Goal: Communication & Community: Answer question/provide support

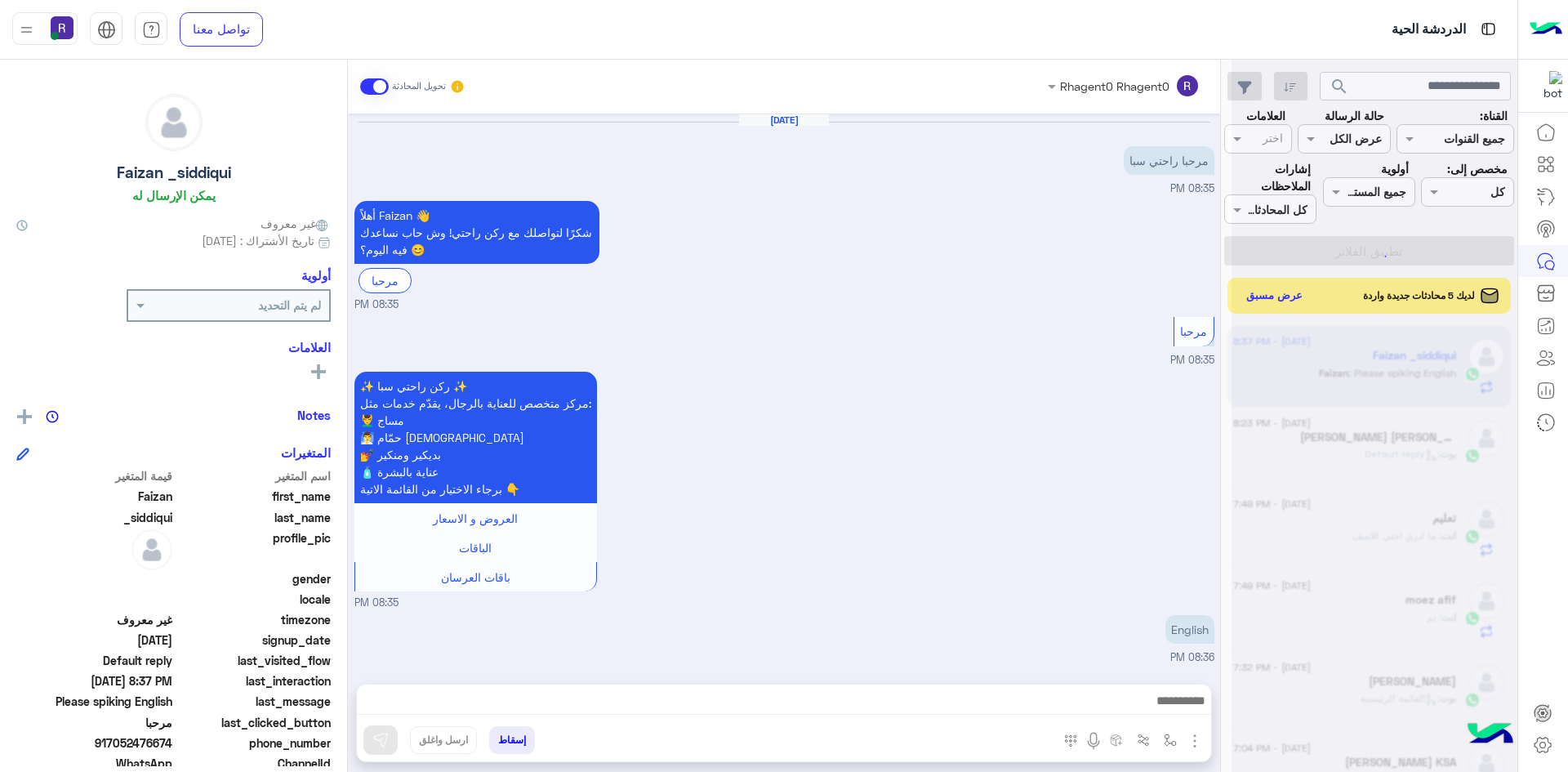
scroll to position [843, 0]
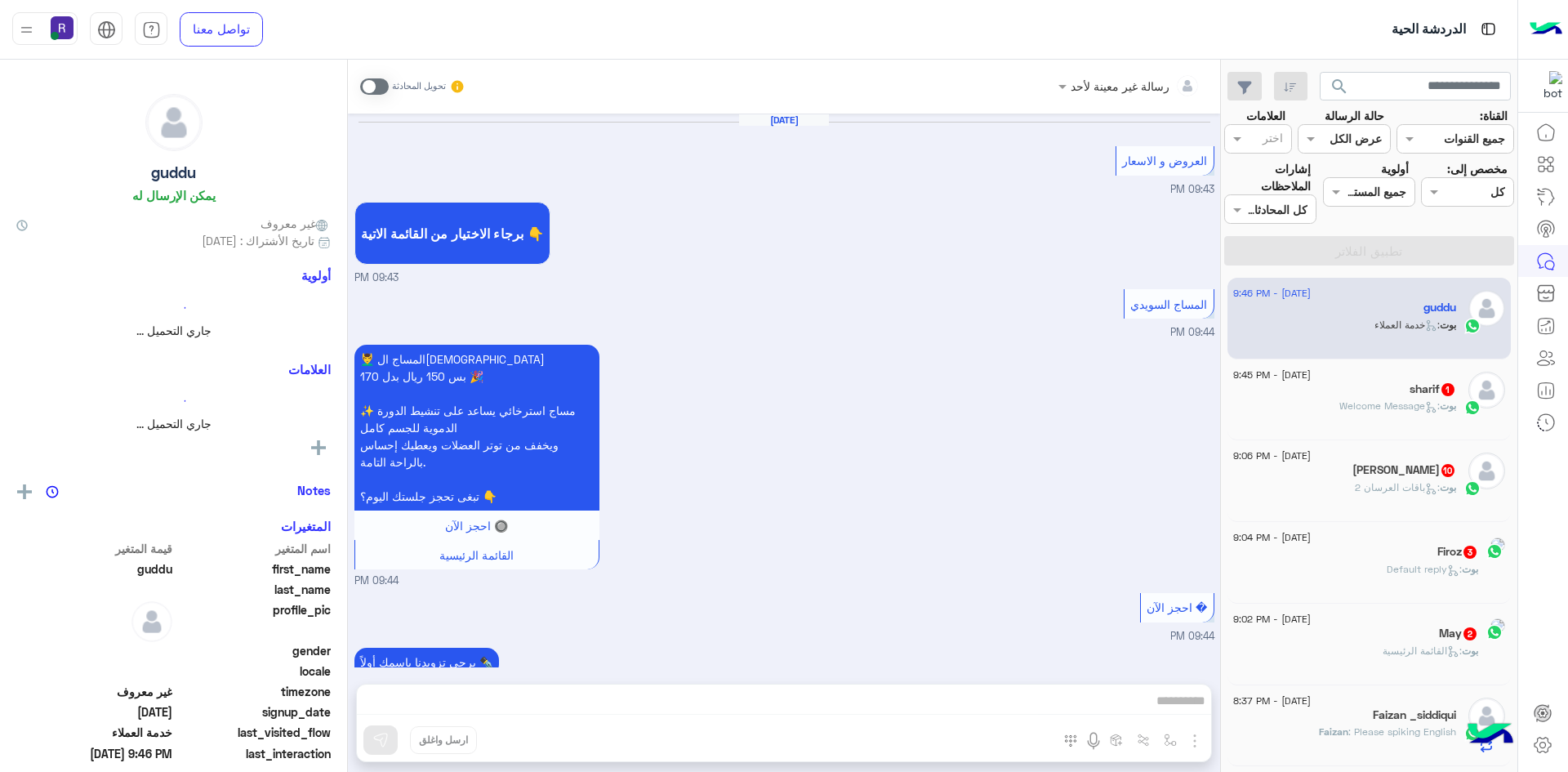
scroll to position [1040, 0]
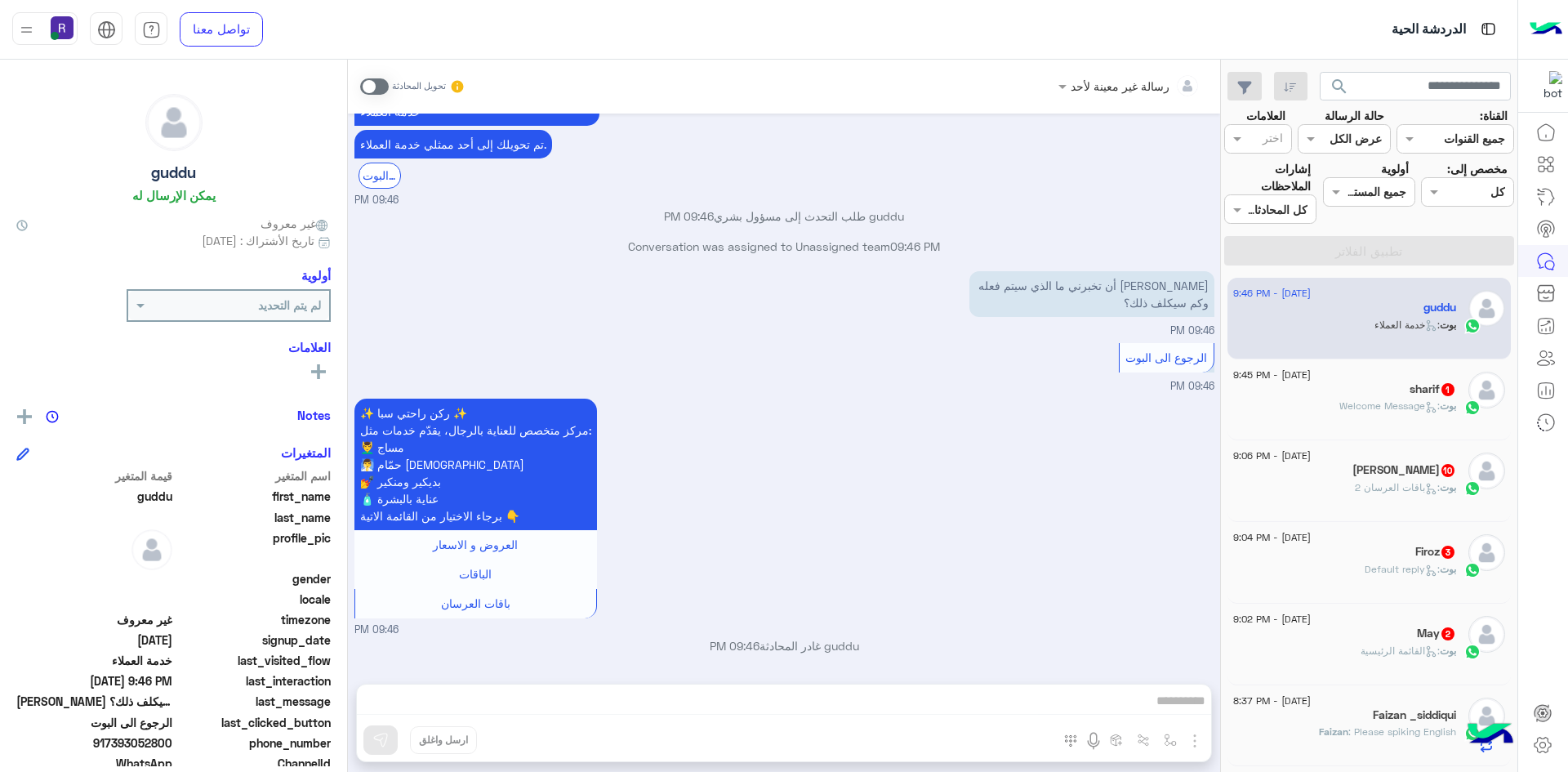
click at [383, 90] on span at bounding box center [374, 87] width 29 height 17
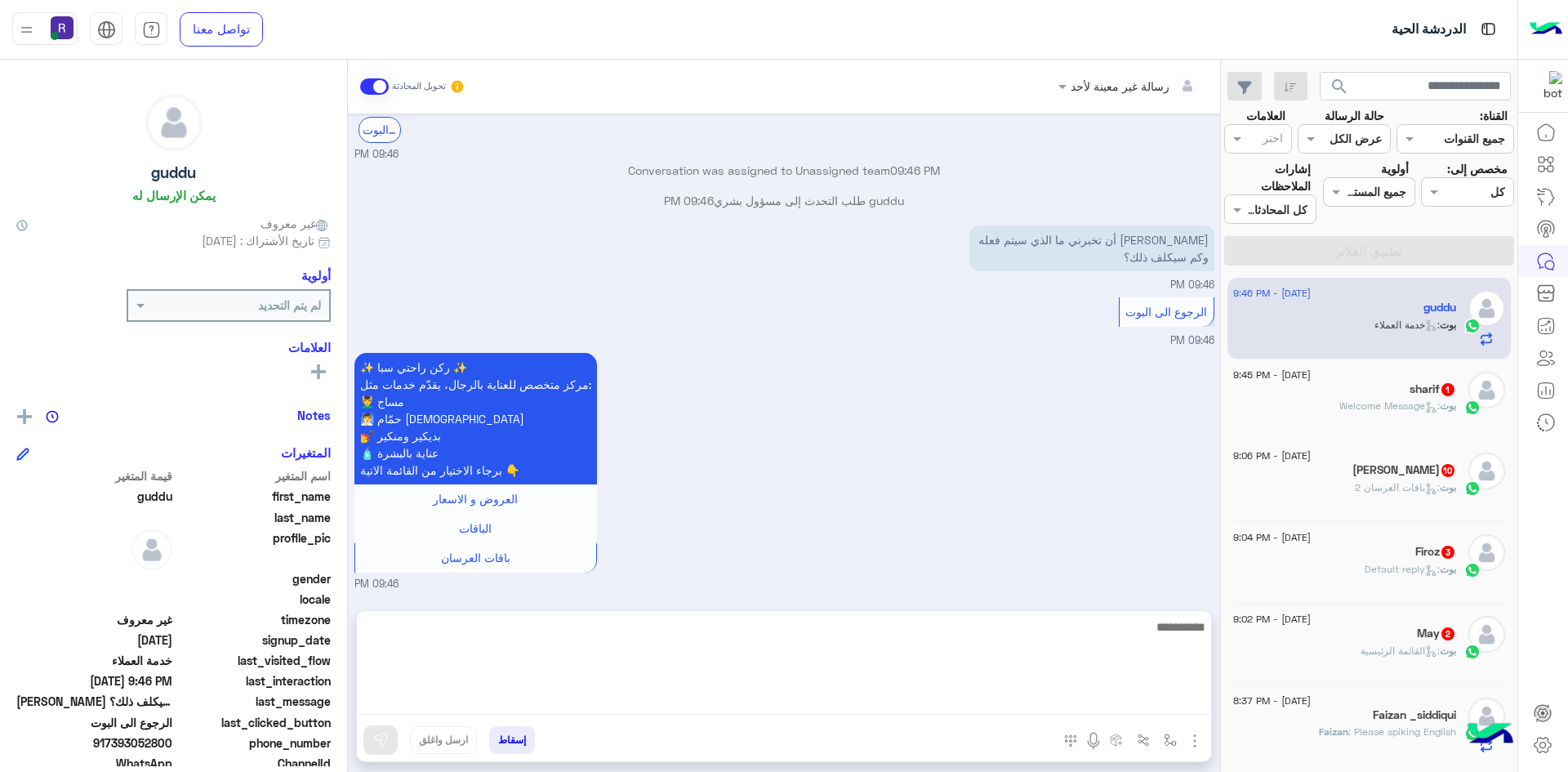
click at [959, 706] on textarea at bounding box center [784, 665] width 855 height 98
paste textarea "**********"
type textarea "**********"
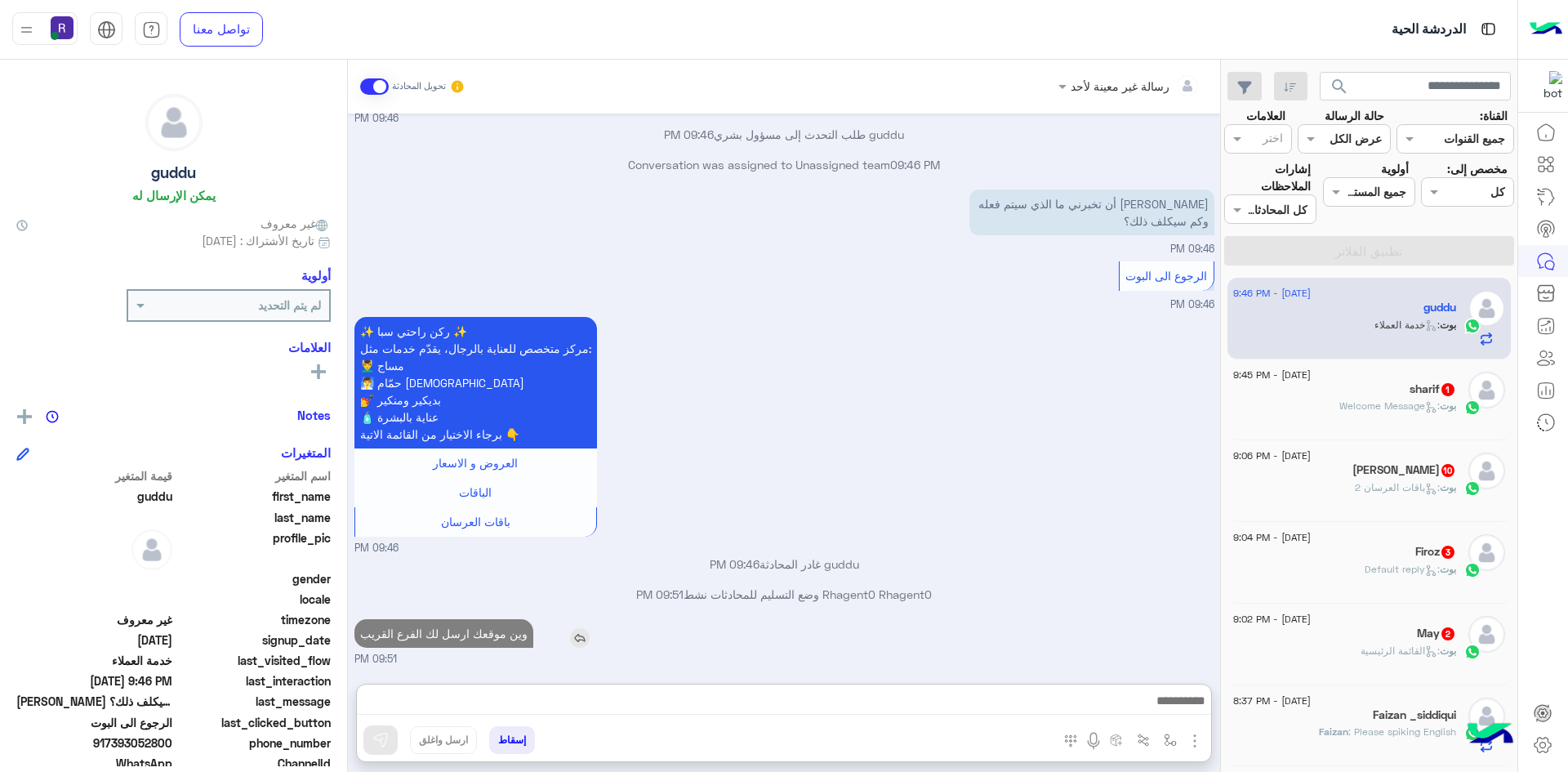
click at [484, 619] on p "وين موقعك ارسل لك الفرع القريب" at bounding box center [444, 633] width 179 height 29
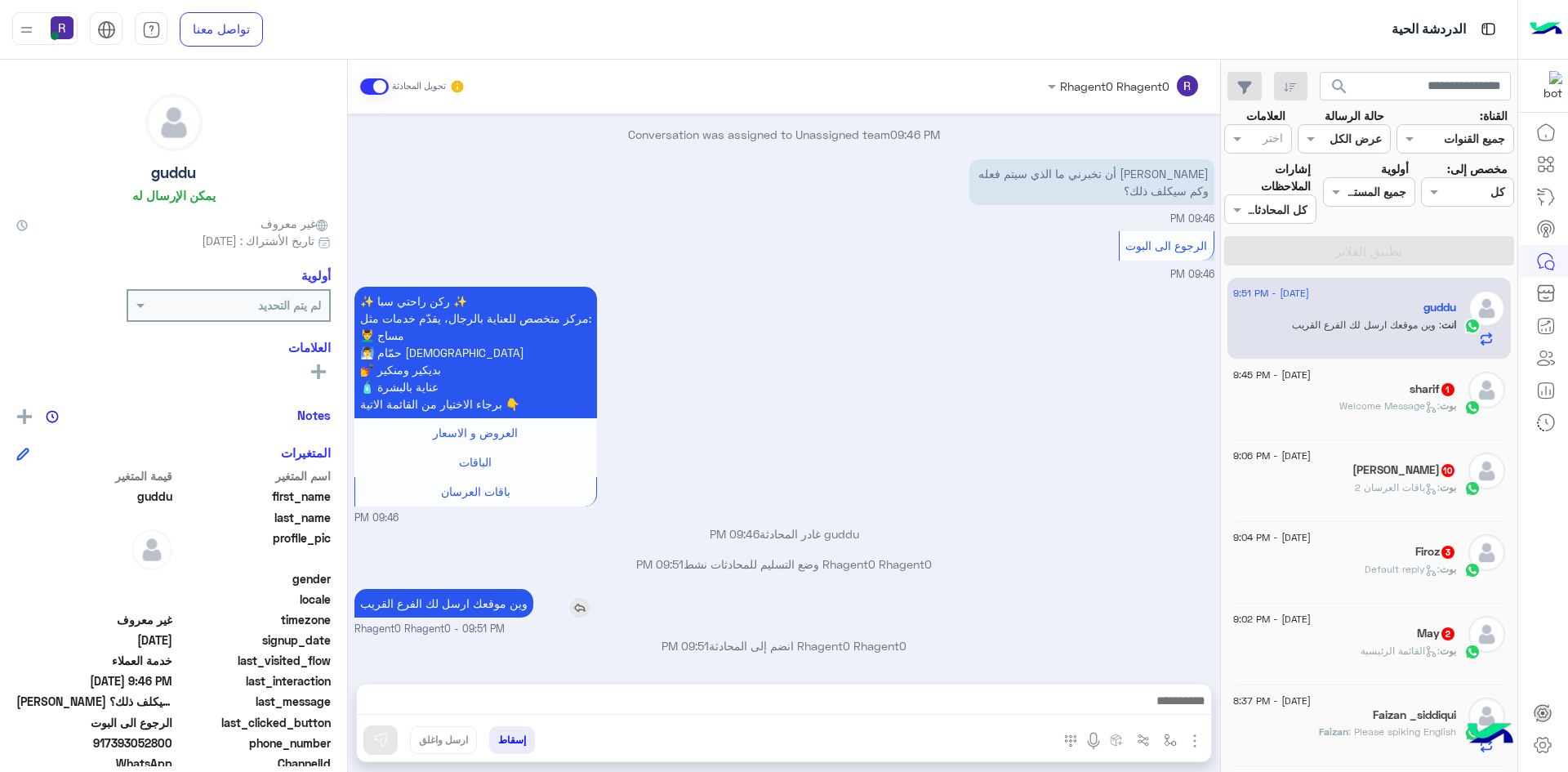
click at [496, 627] on span "Rhagent0 Rhagent0 - 09:51 PM" at bounding box center [430, 629] width 151 height 16
click at [496, 604] on p "وين موقعك ارسل لك الفرع القريب" at bounding box center [444, 603] width 179 height 29
copy app-msgs-text
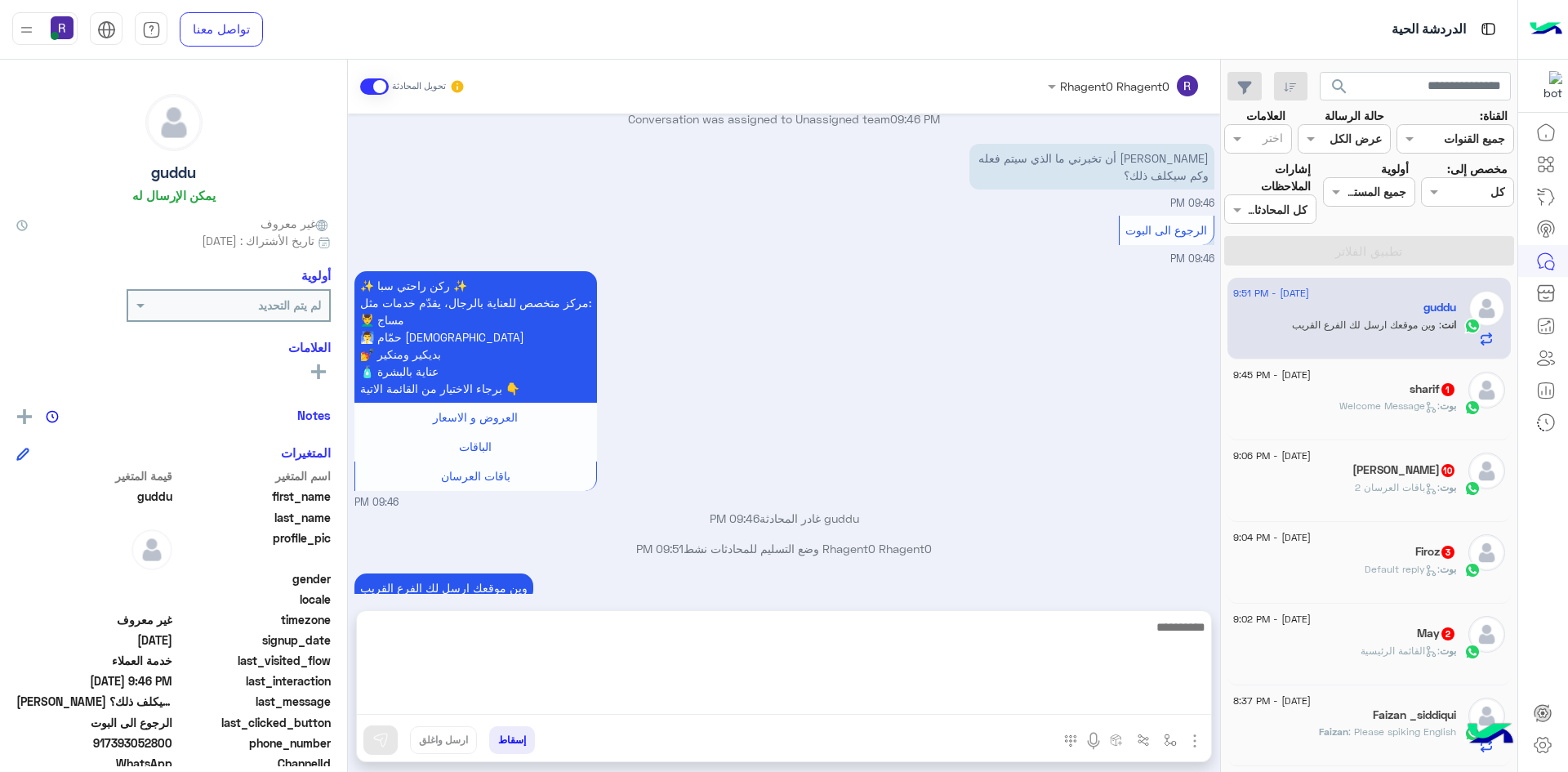
click at [1154, 700] on textarea at bounding box center [784, 665] width 855 height 98
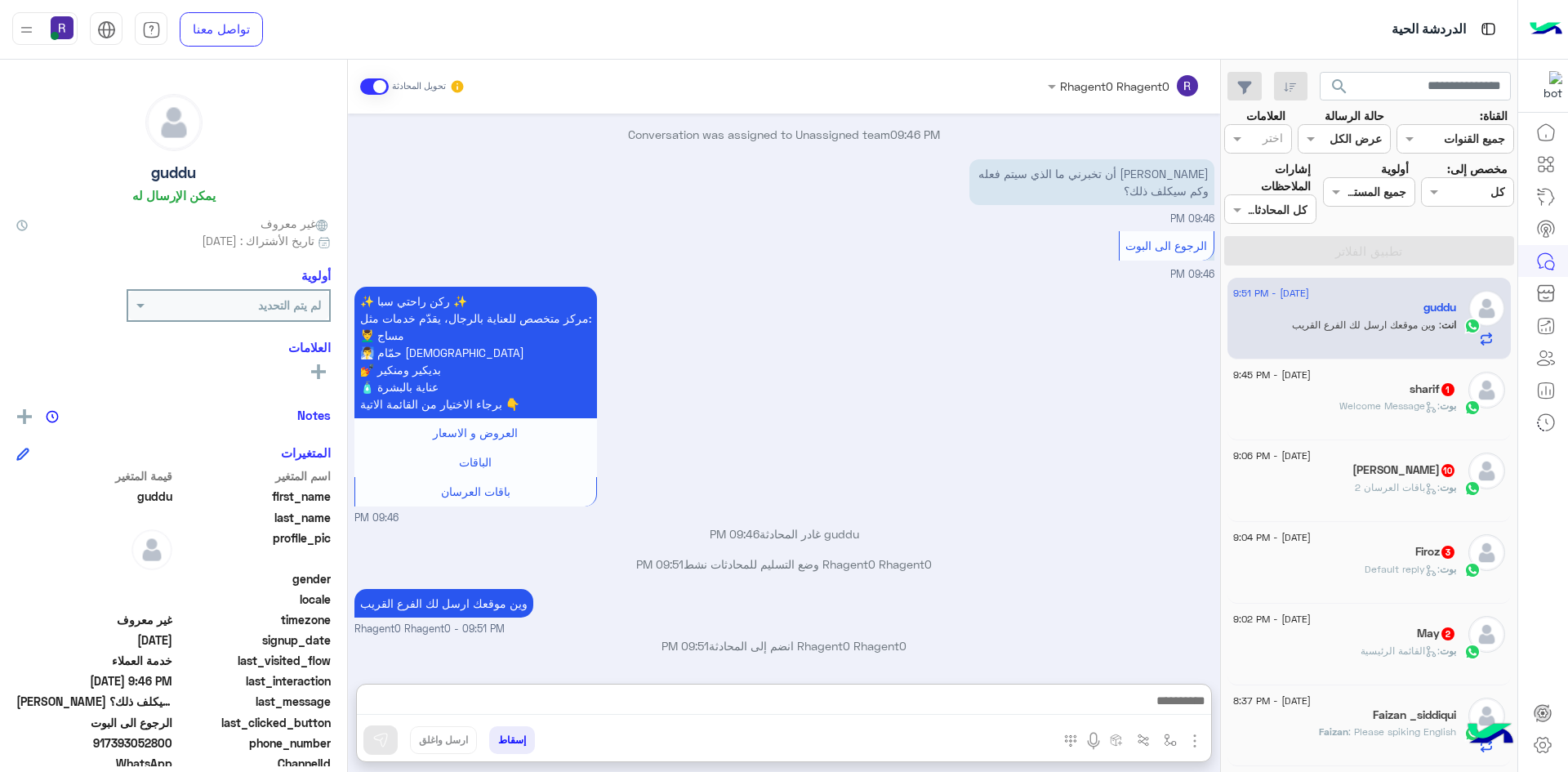
click at [1191, 740] on img "button" at bounding box center [1194, 740] width 20 height 20
click at [1181, 701] on button "الصور" at bounding box center [1170, 704] width 70 height 33
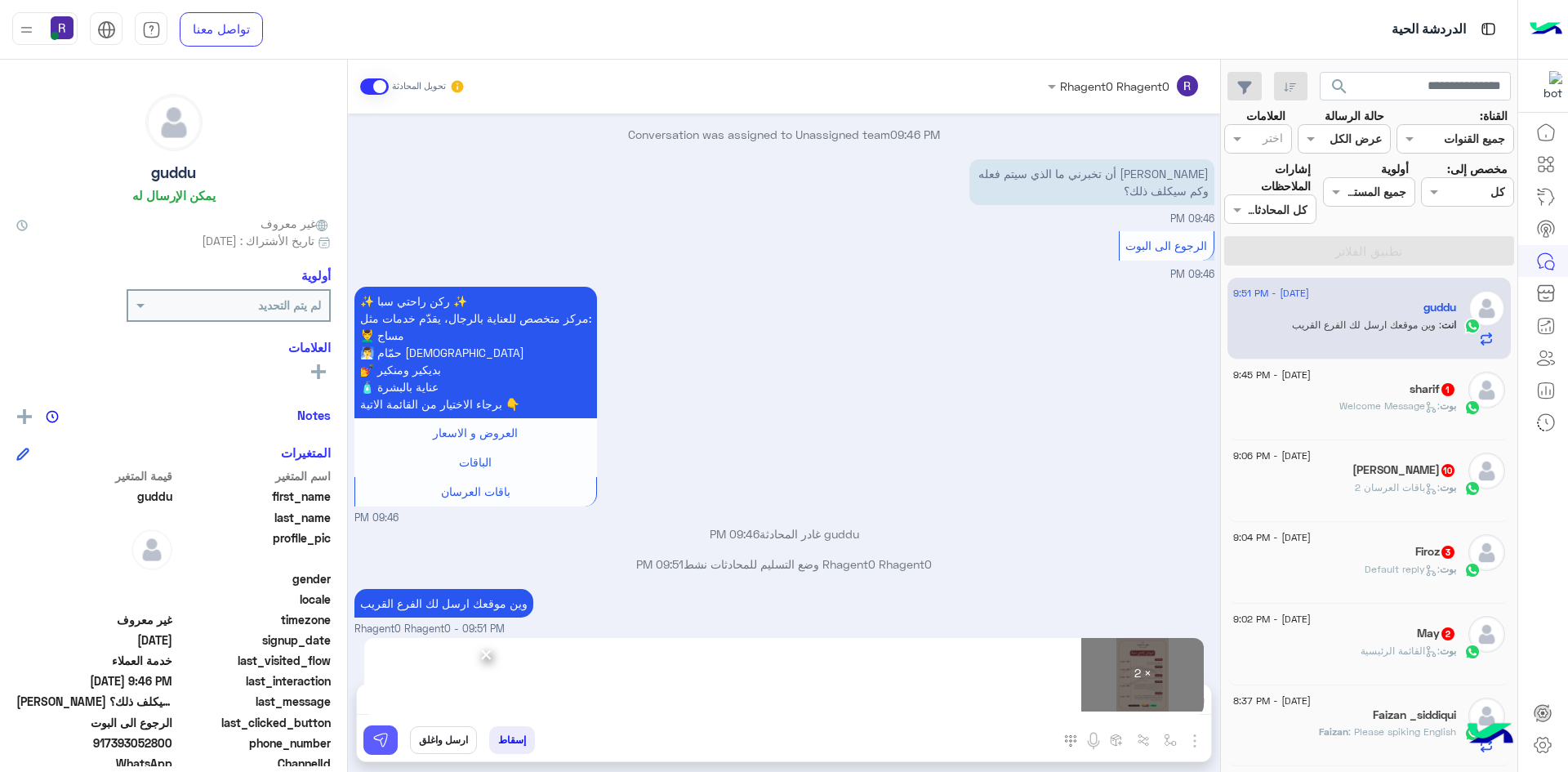
click at [385, 744] on img at bounding box center [380, 740] width 17 height 17
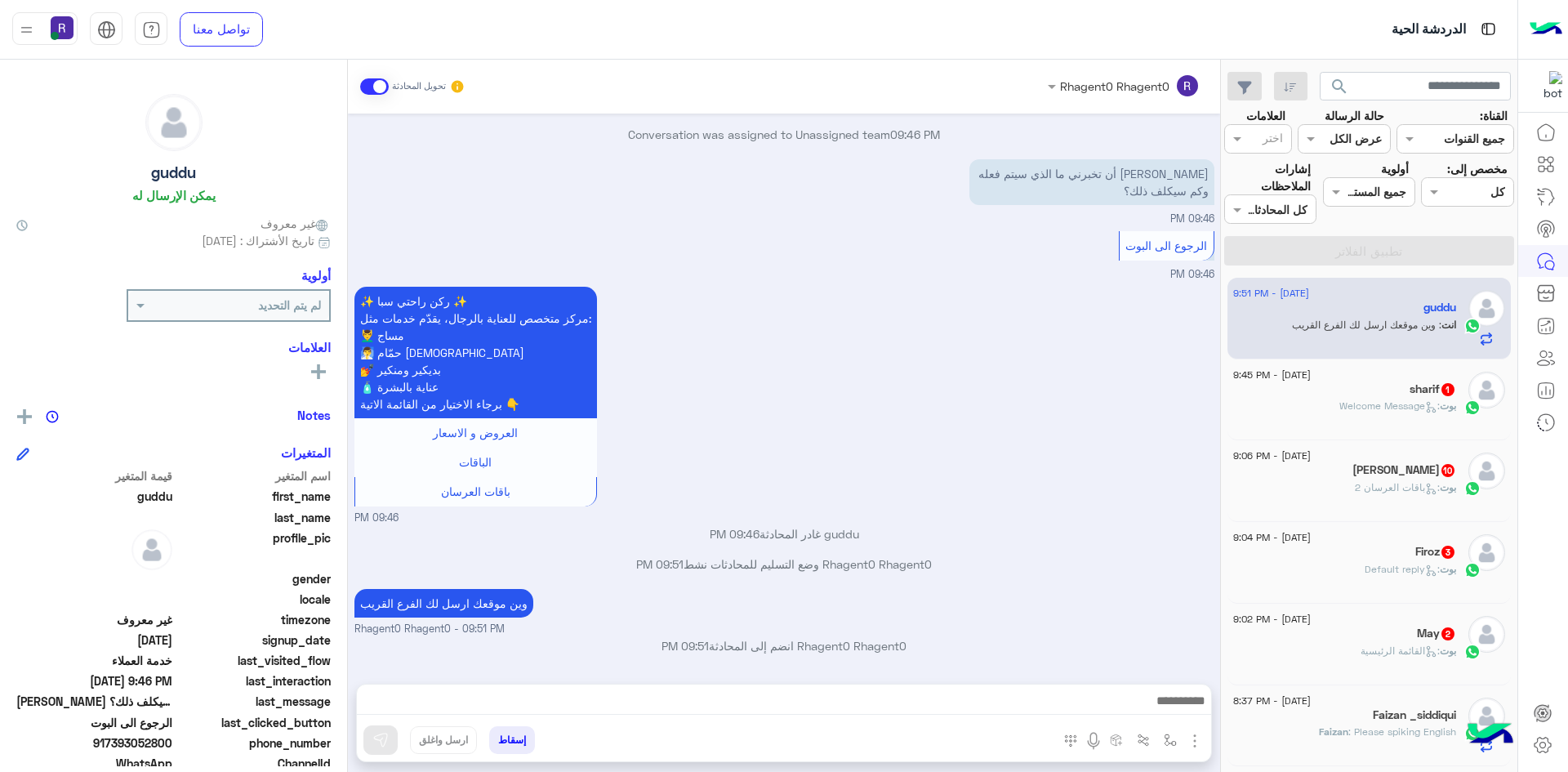
click at [1394, 411] on span ": Welcome Message" at bounding box center [1389, 405] width 100 height 12
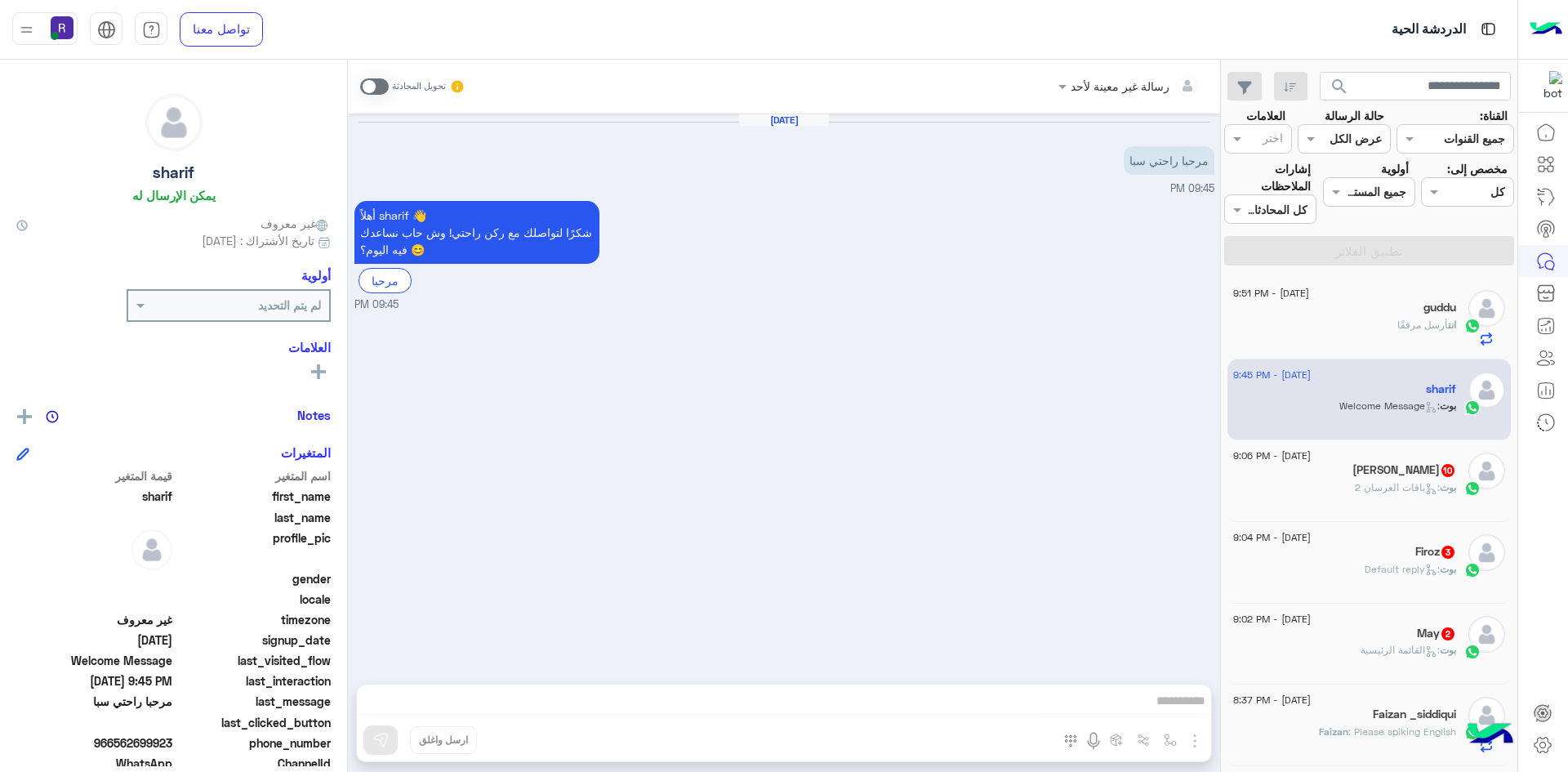
click at [371, 93] on span at bounding box center [374, 87] width 29 height 17
click at [1193, 732] on img "button" at bounding box center [1194, 740] width 20 height 20
click at [1159, 698] on span "الصور" at bounding box center [1163, 705] width 30 height 19
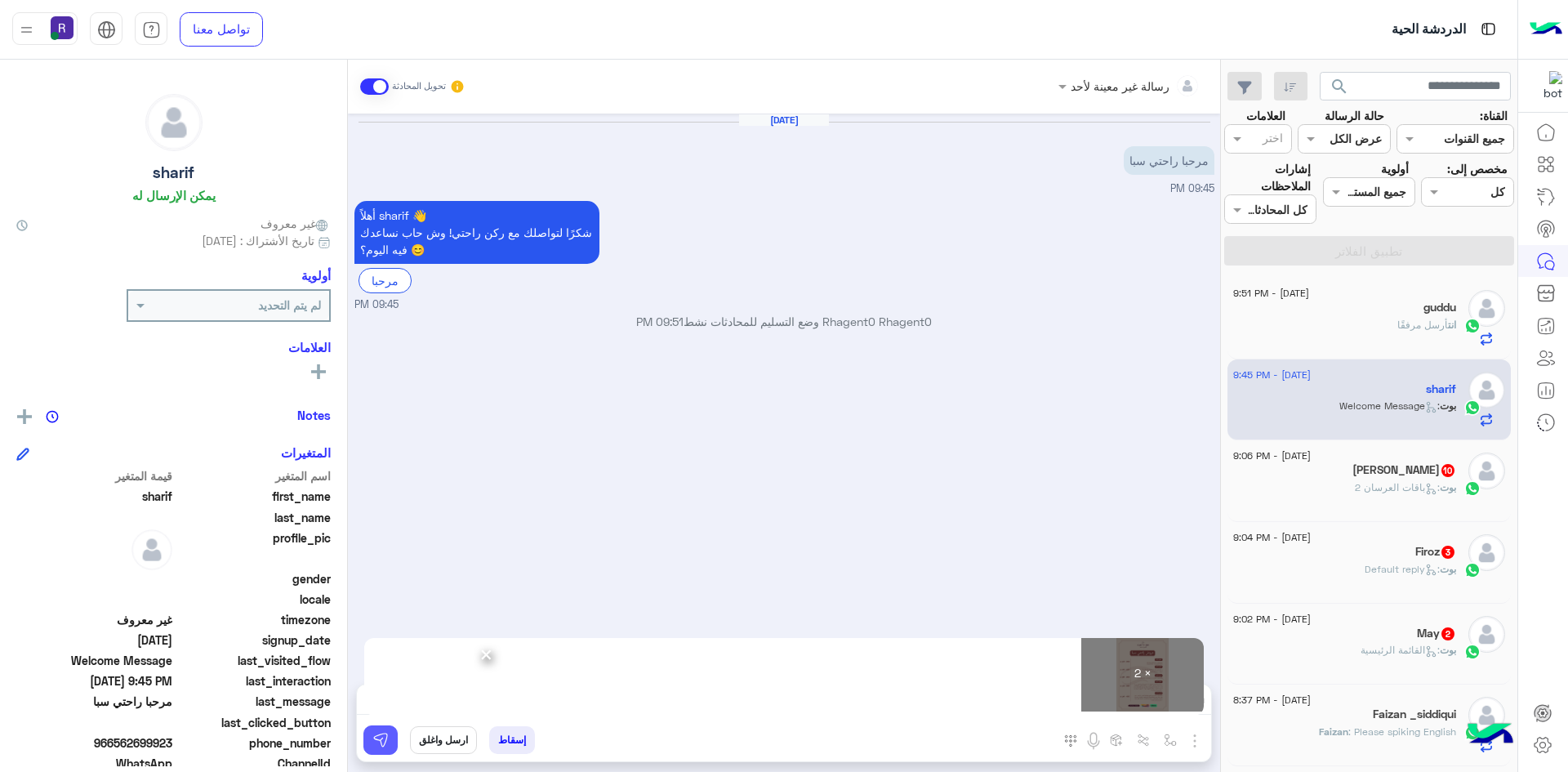
click at [392, 743] on button at bounding box center [380, 740] width 34 height 30
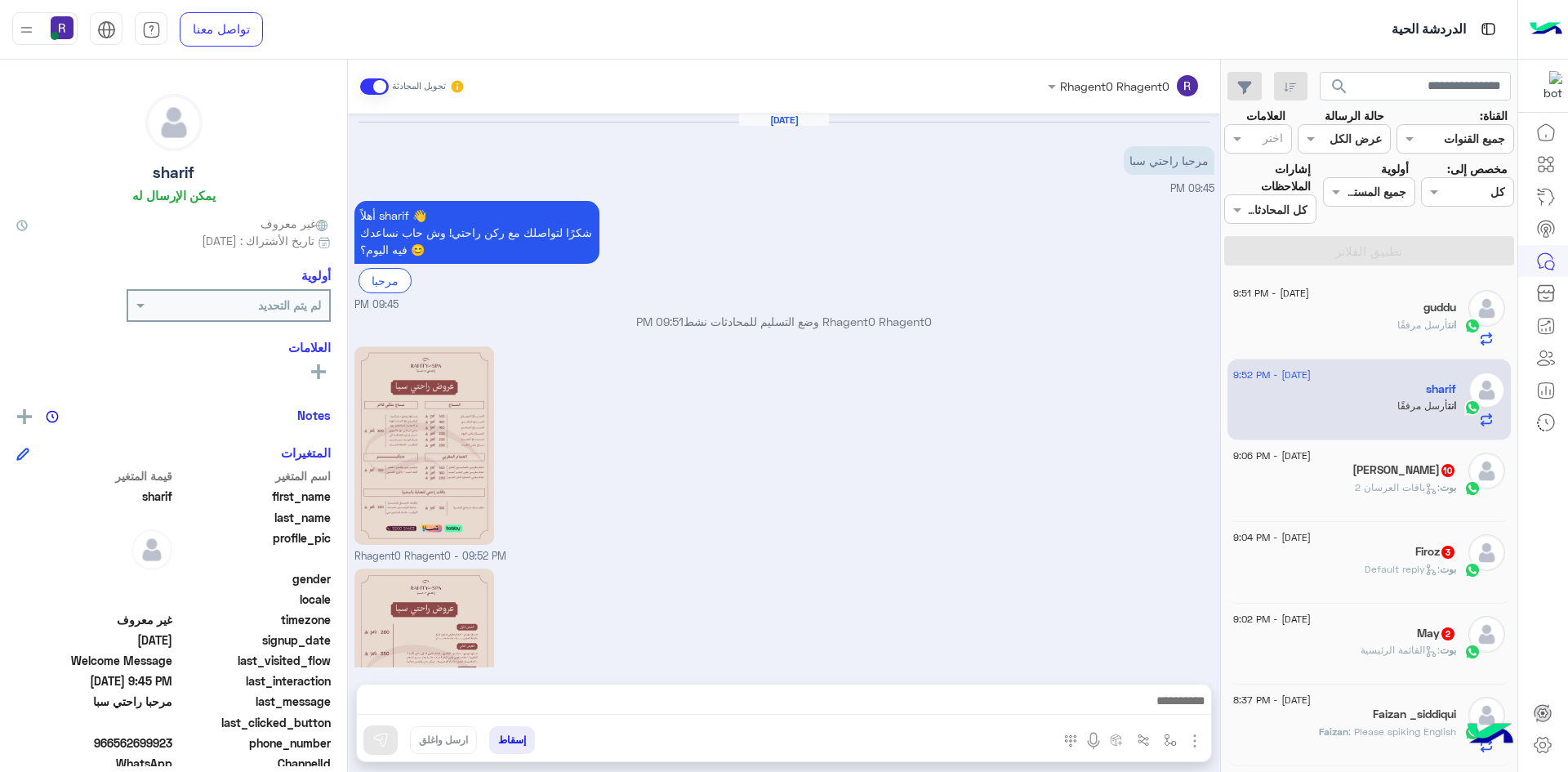
scroll to position [149, 0]
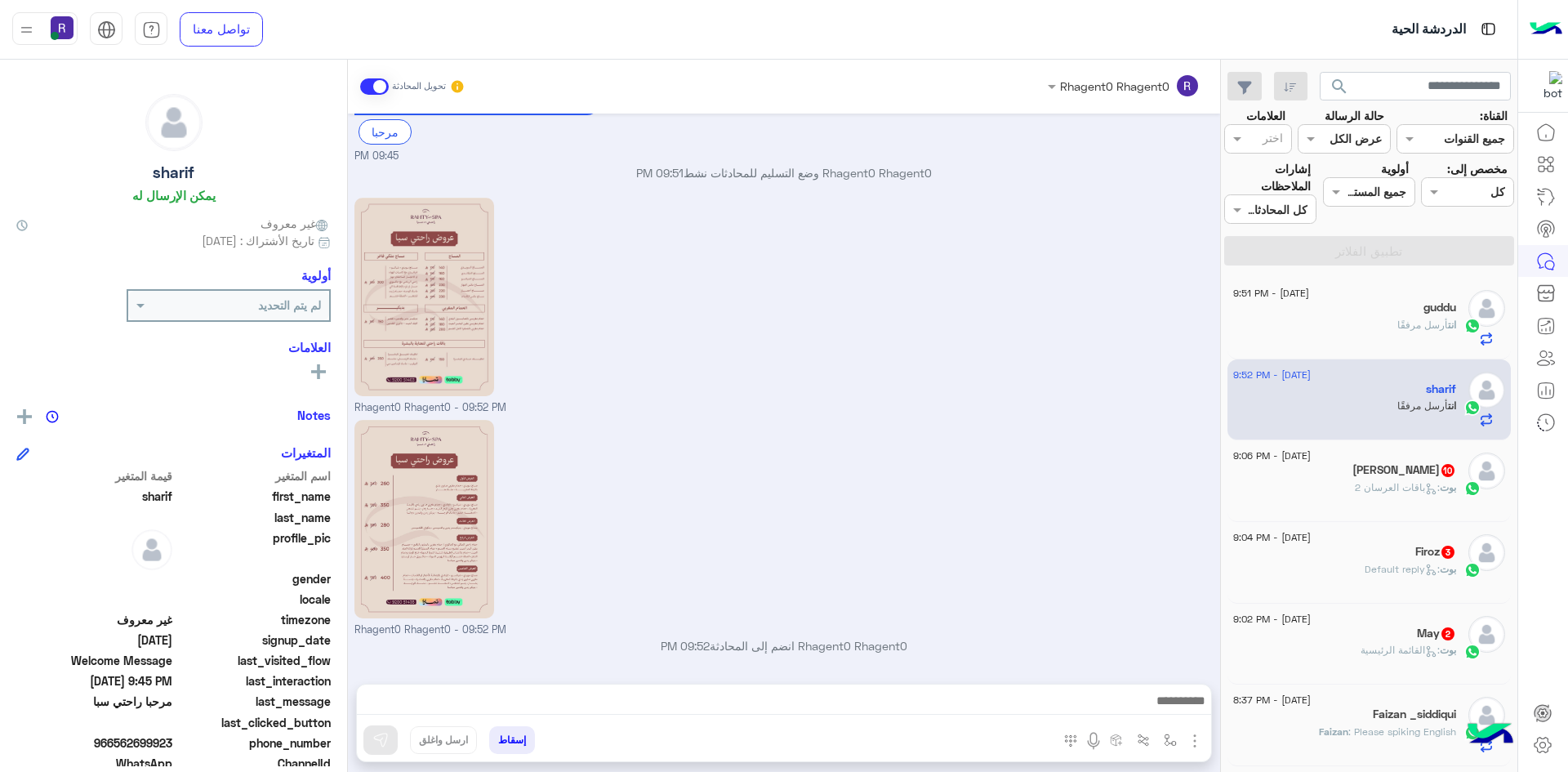
click at [1429, 468] on h5 "Abubakar Jutt 10" at bounding box center [1404, 470] width 104 height 14
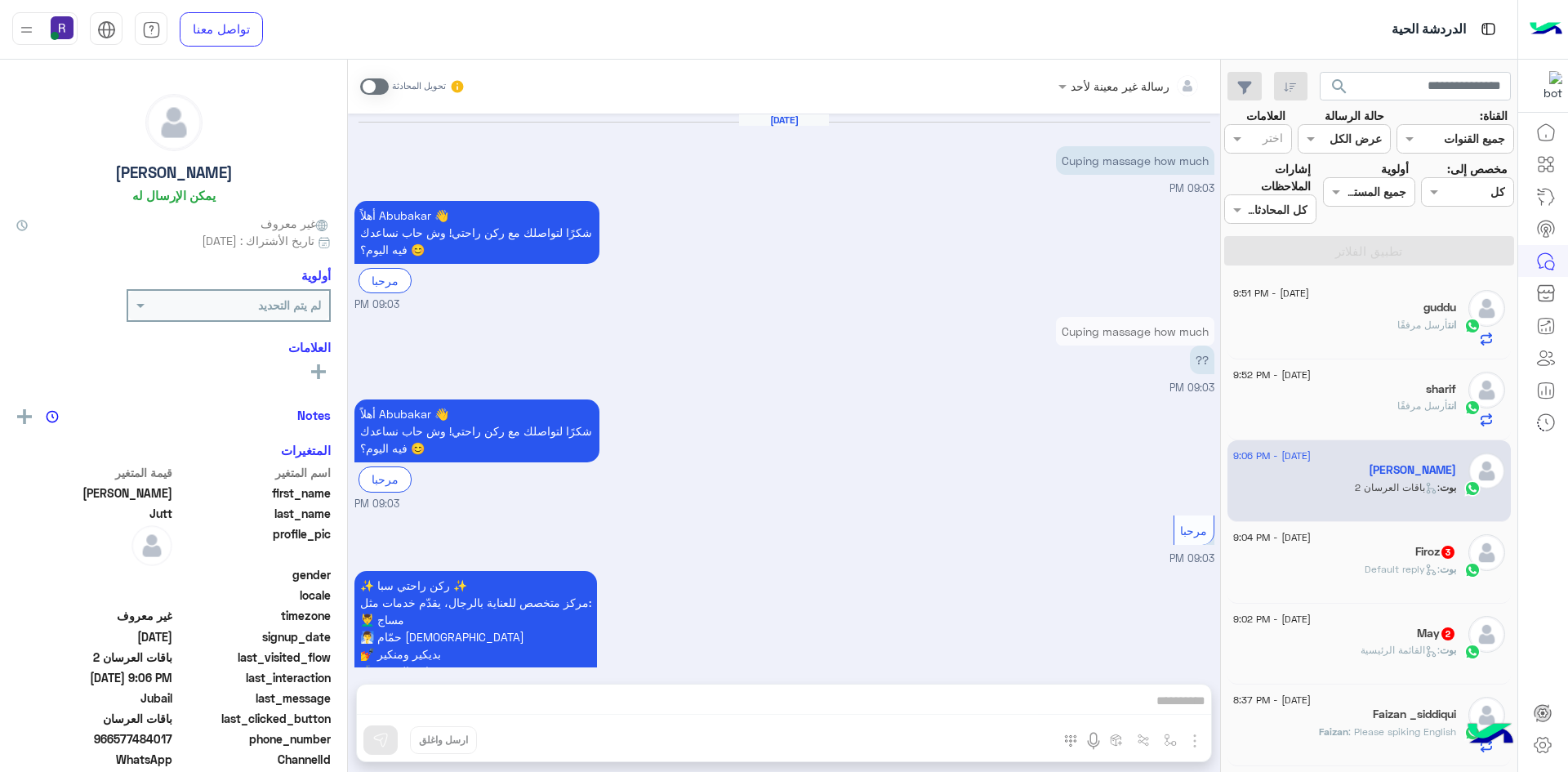
scroll to position [1835, 0]
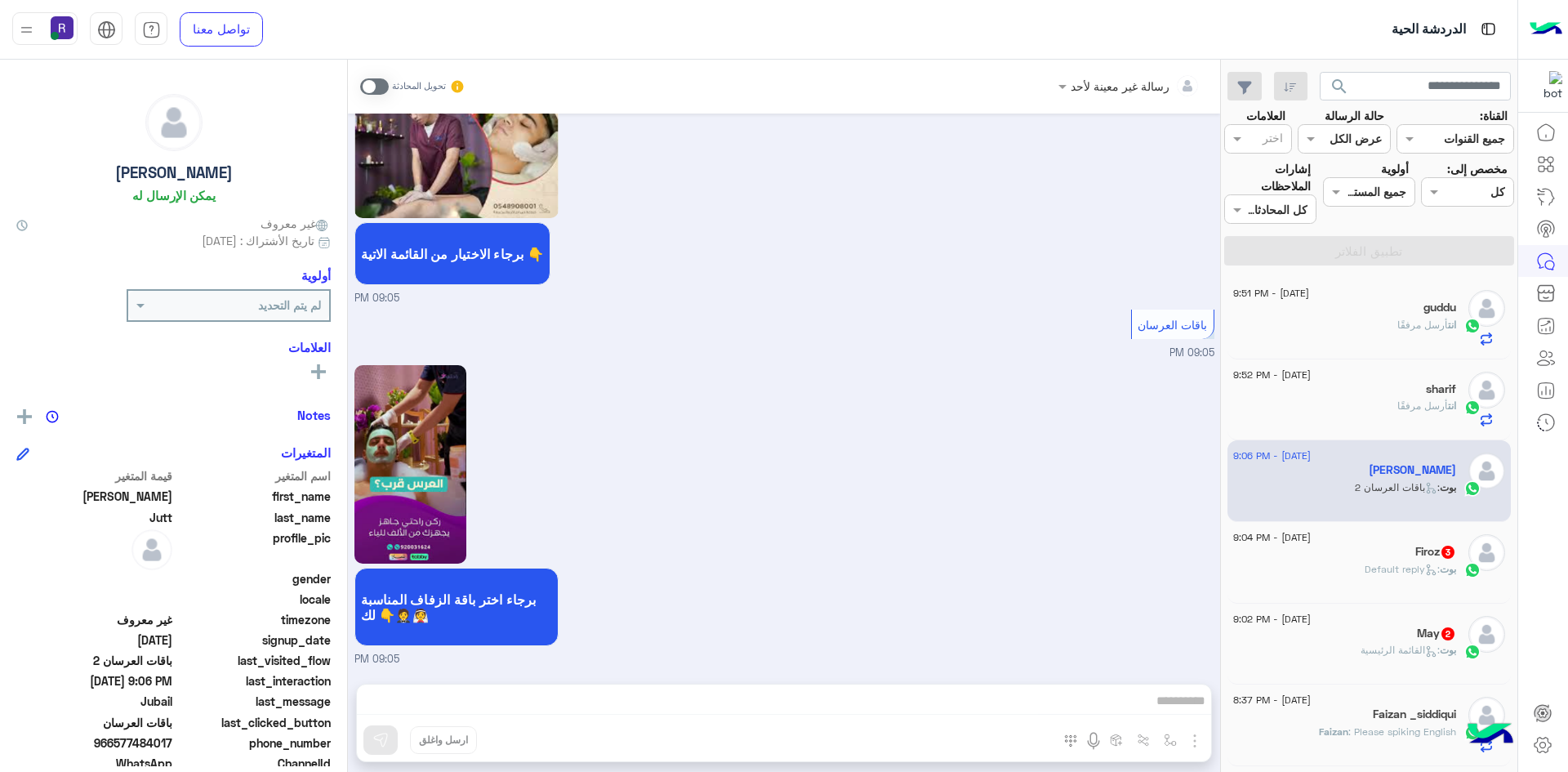
drag, startPoint x: 365, startPoint y: 80, endPoint x: 382, endPoint y: 96, distance: 23.3
click at [365, 80] on span at bounding box center [374, 87] width 29 height 17
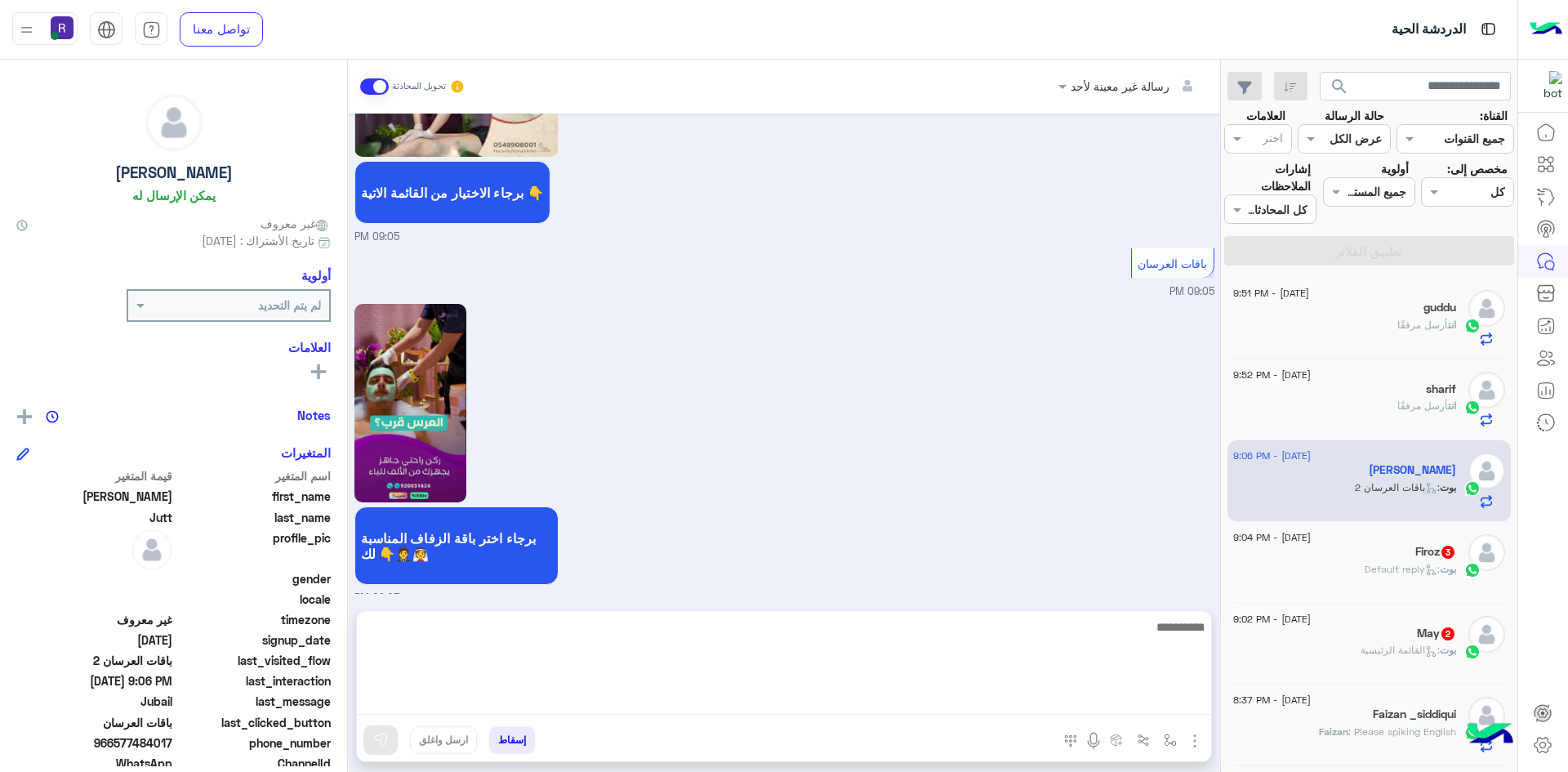
click at [1043, 699] on textarea at bounding box center [784, 665] width 855 height 98
paste textarea "**********"
type textarea "**********"
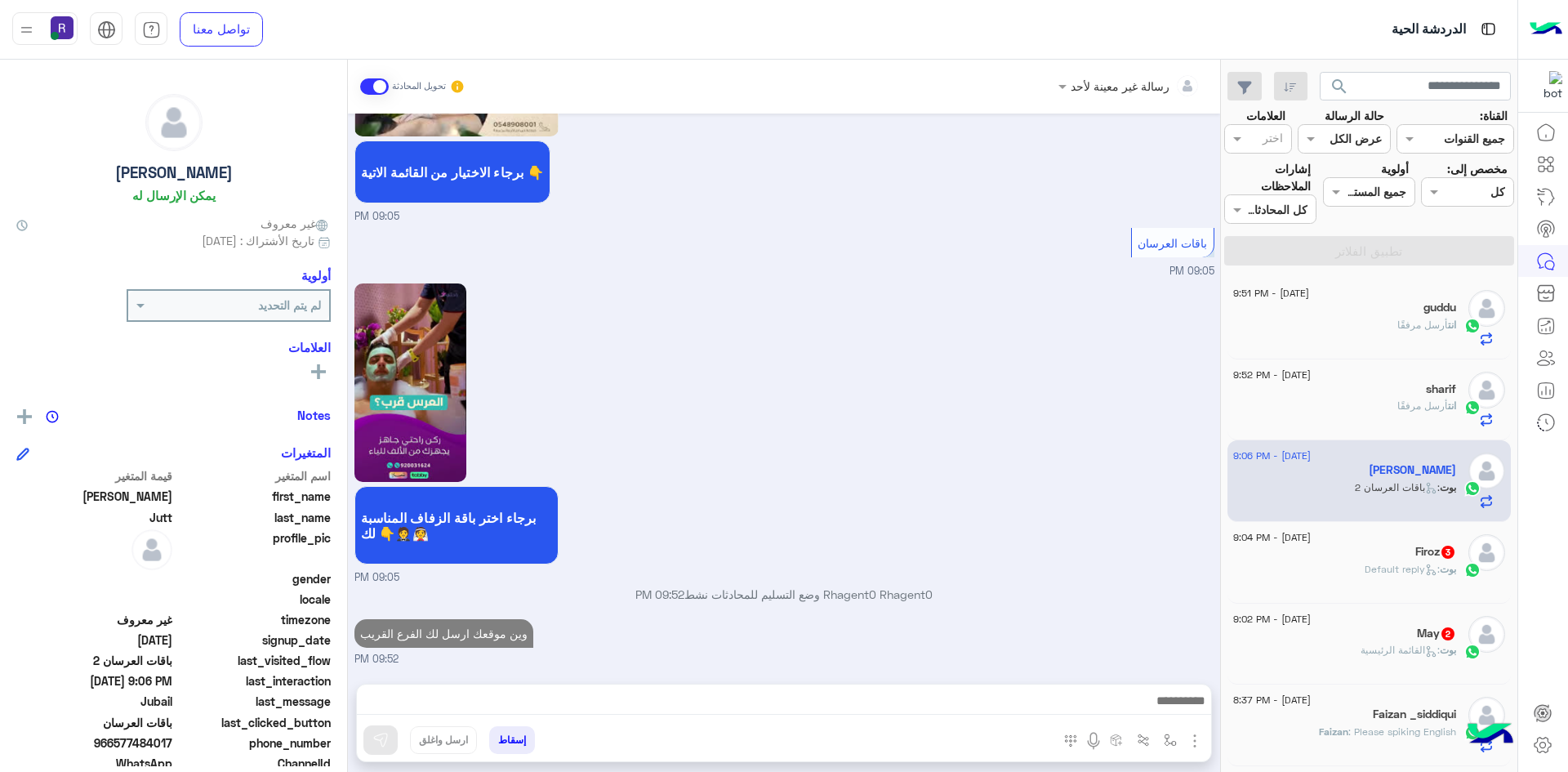
click at [1468, 552] on img at bounding box center [1487, 552] width 37 height 37
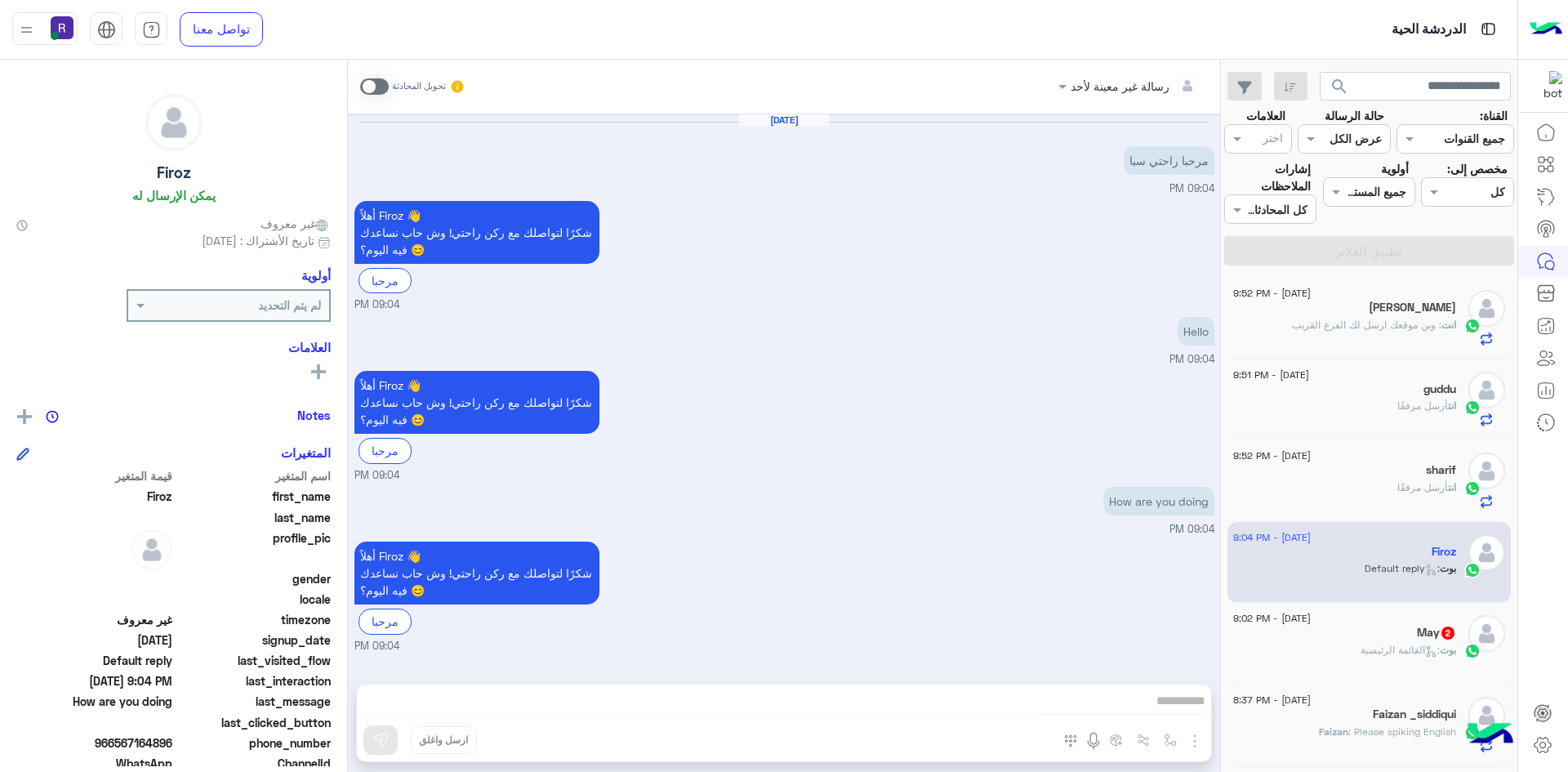
click at [377, 89] on span at bounding box center [374, 87] width 29 height 17
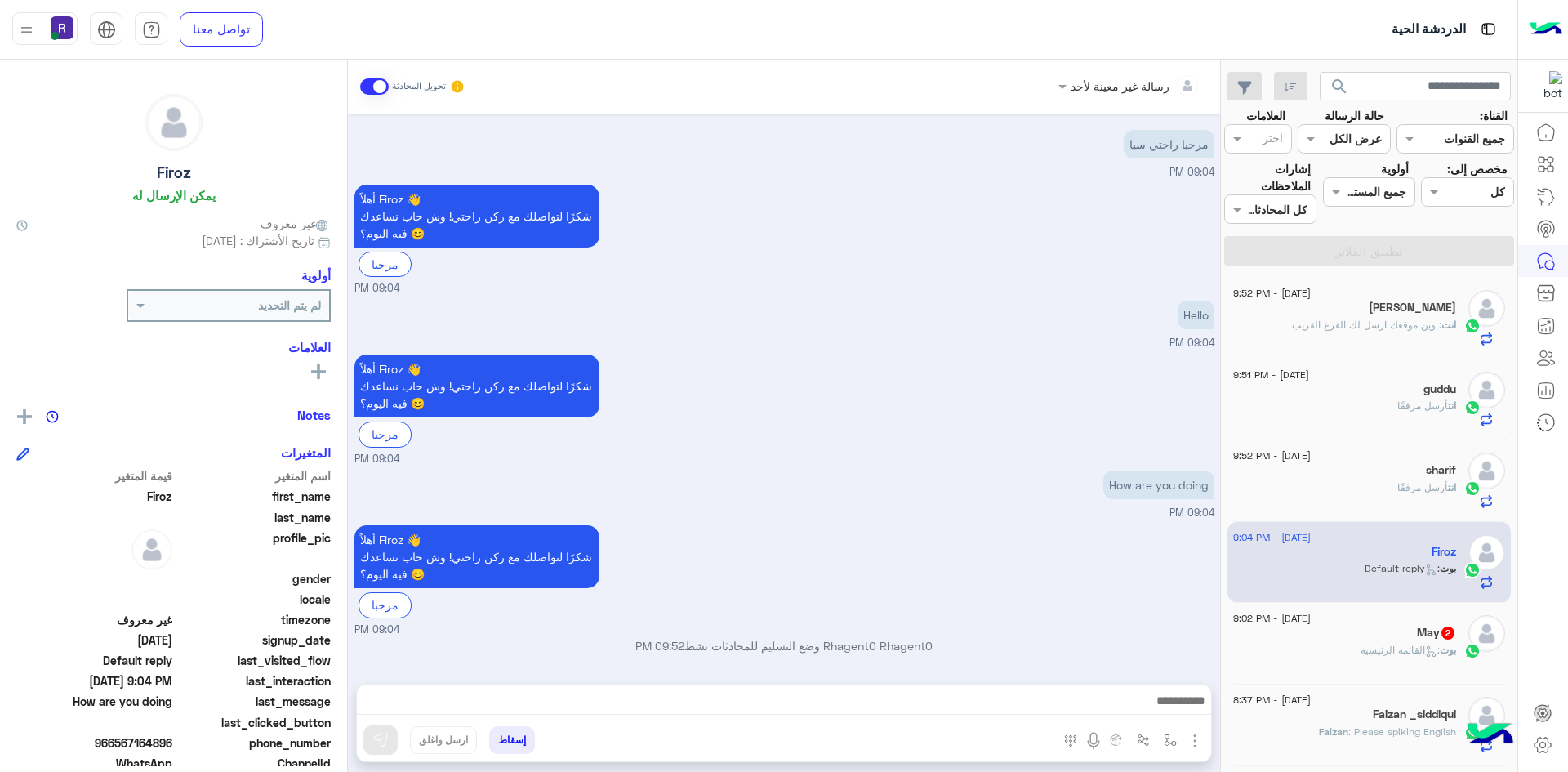
click at [1190, 742] on img "button" at bounding box center [1194, 740] width 20 height 20
click at [1177, 701] on span "الصور" at bounding box center [1163, 705] width 30 height 19
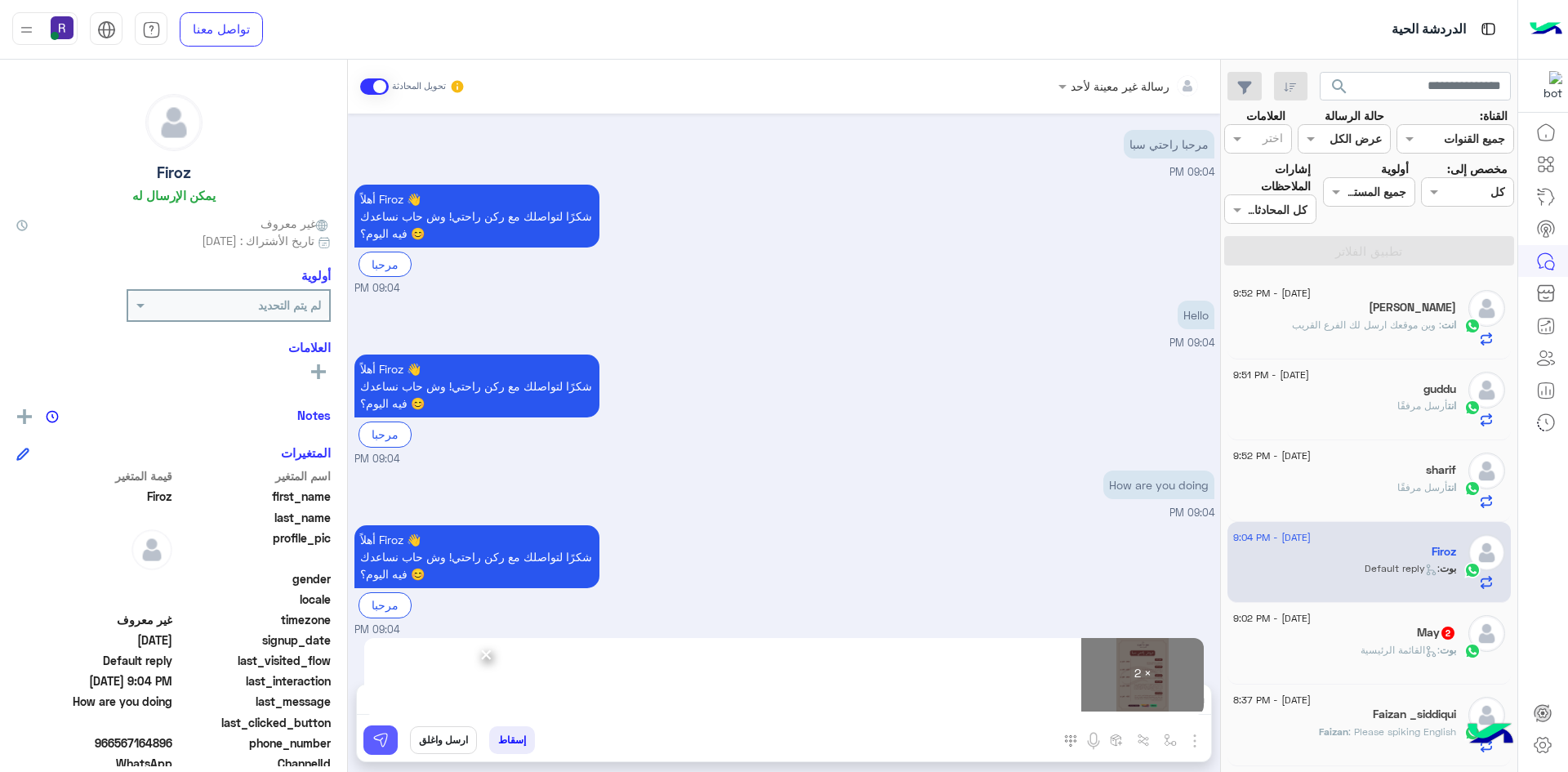
click at [392, 739] on button at bounding box center [380, 740] width 34 height 30
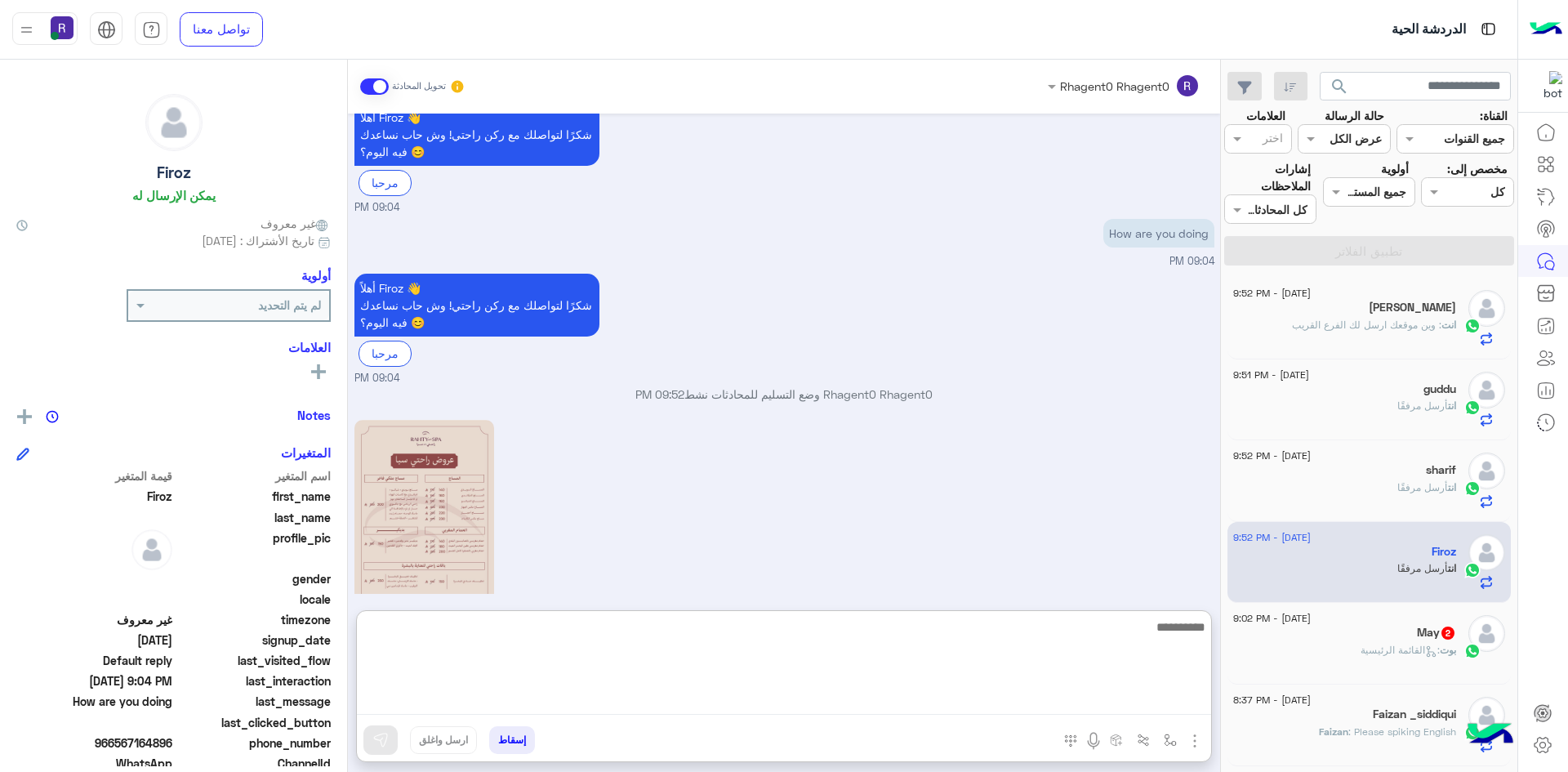
click at [1033, 695] on textarea at bounding box center [784, 665] width 855 height 98
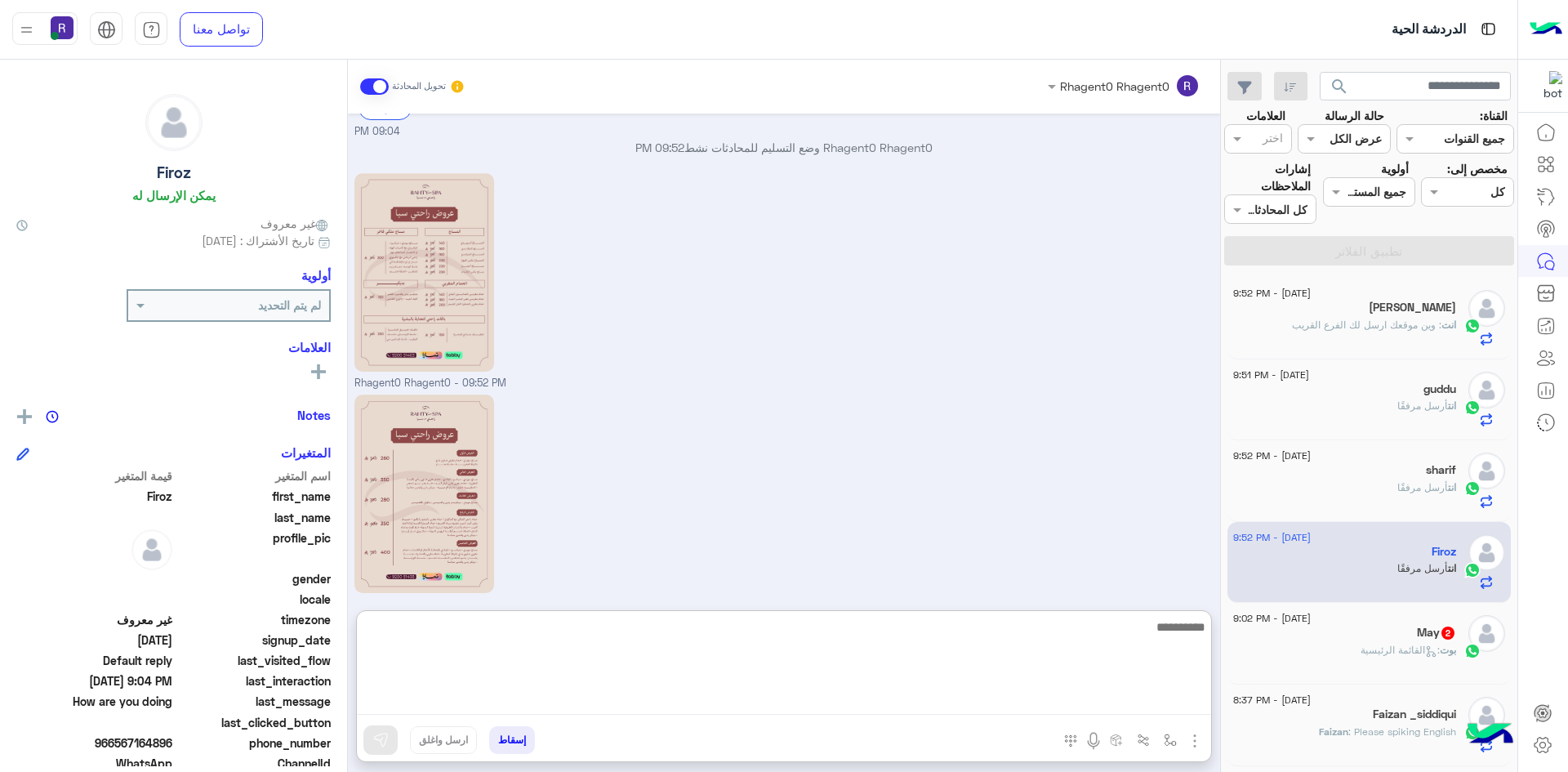
paste textarea "**********"
type textarea "**********"
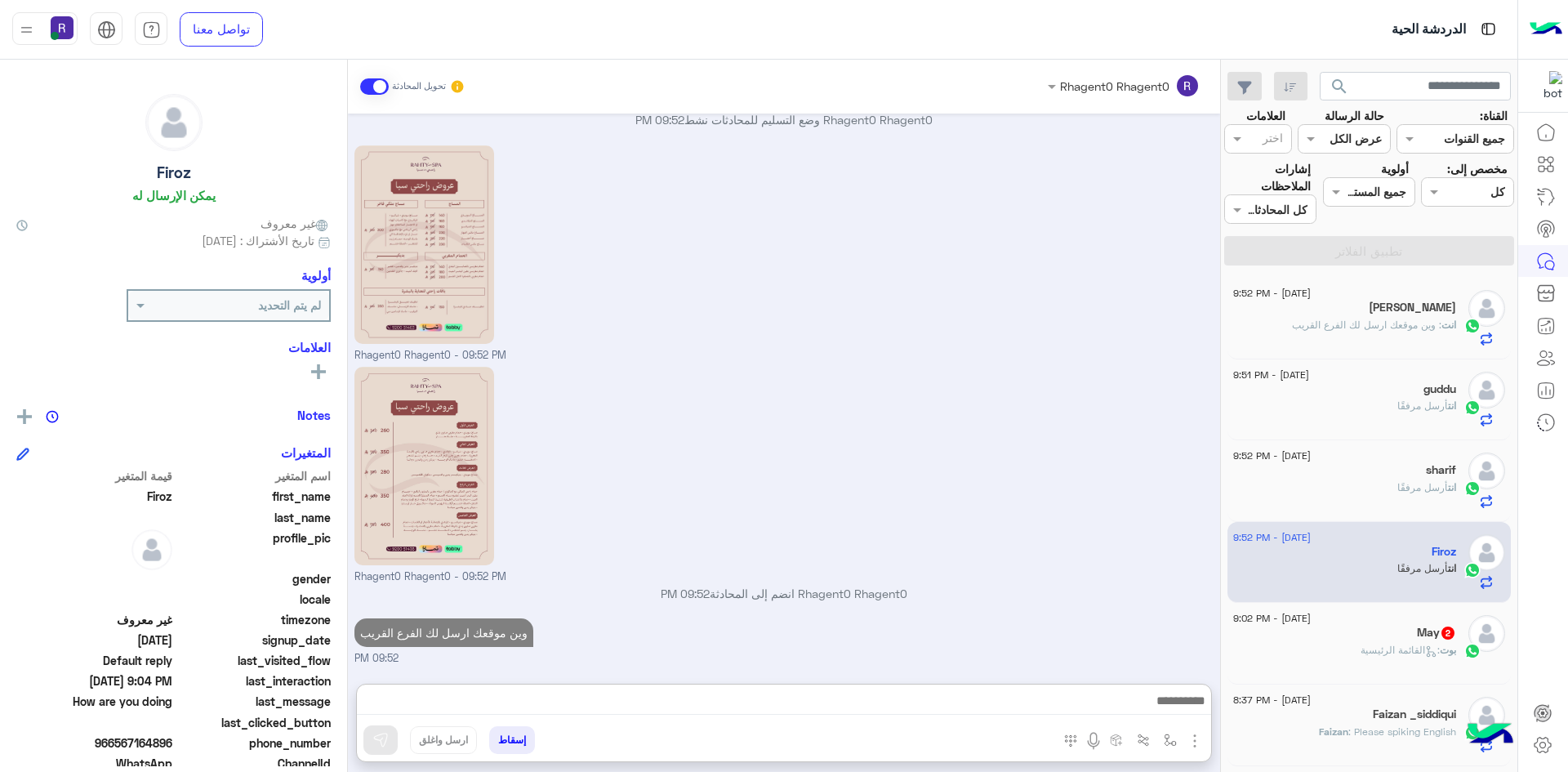
click at [1437, 653] on span ": القائمة الرئيسية" at bounding box center [1400, 649] width 79 height 12
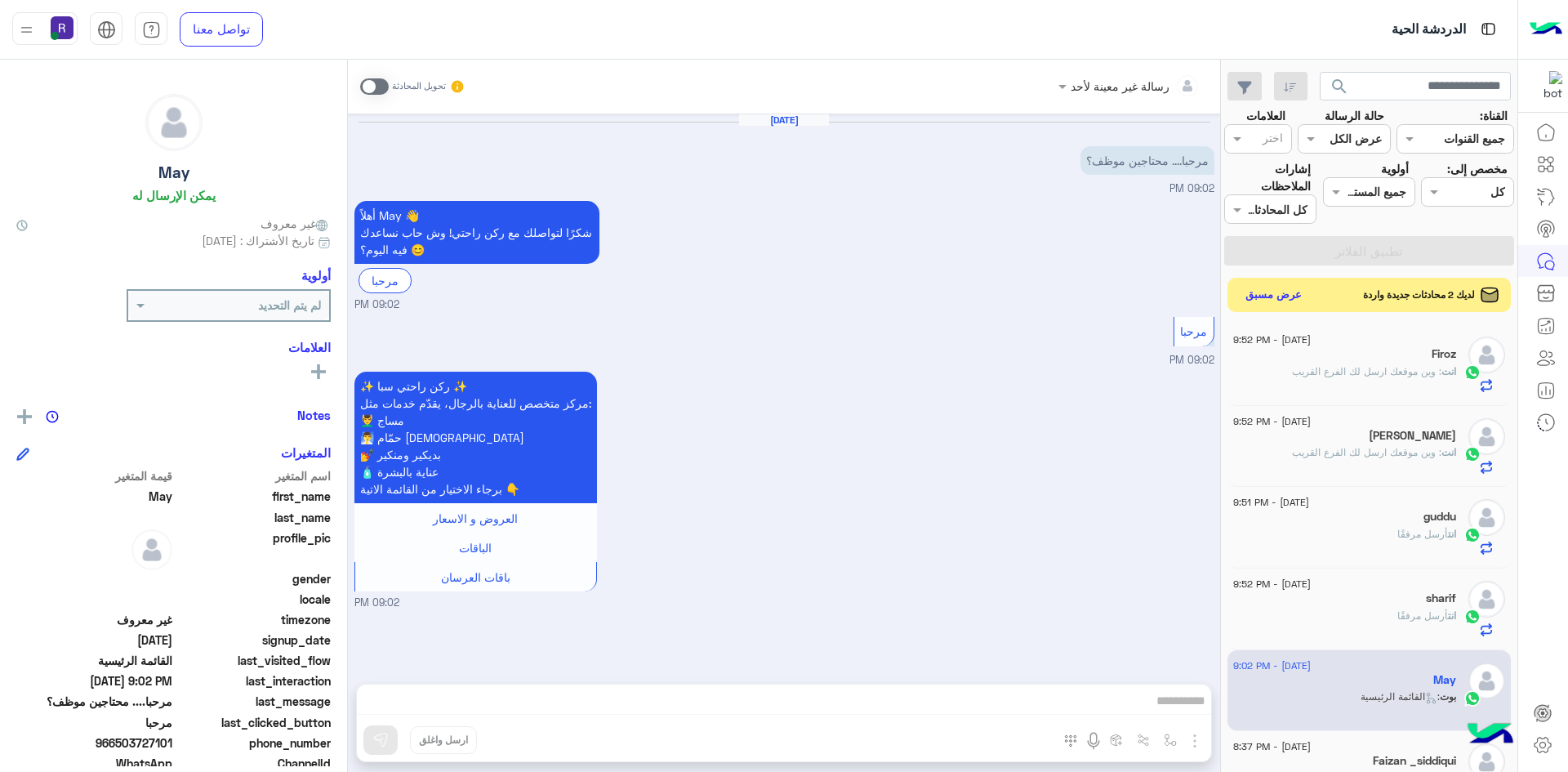
click at [1294, 297] on button "عرض مسبق" at bounding box center [1274, 296] width 69 height 22
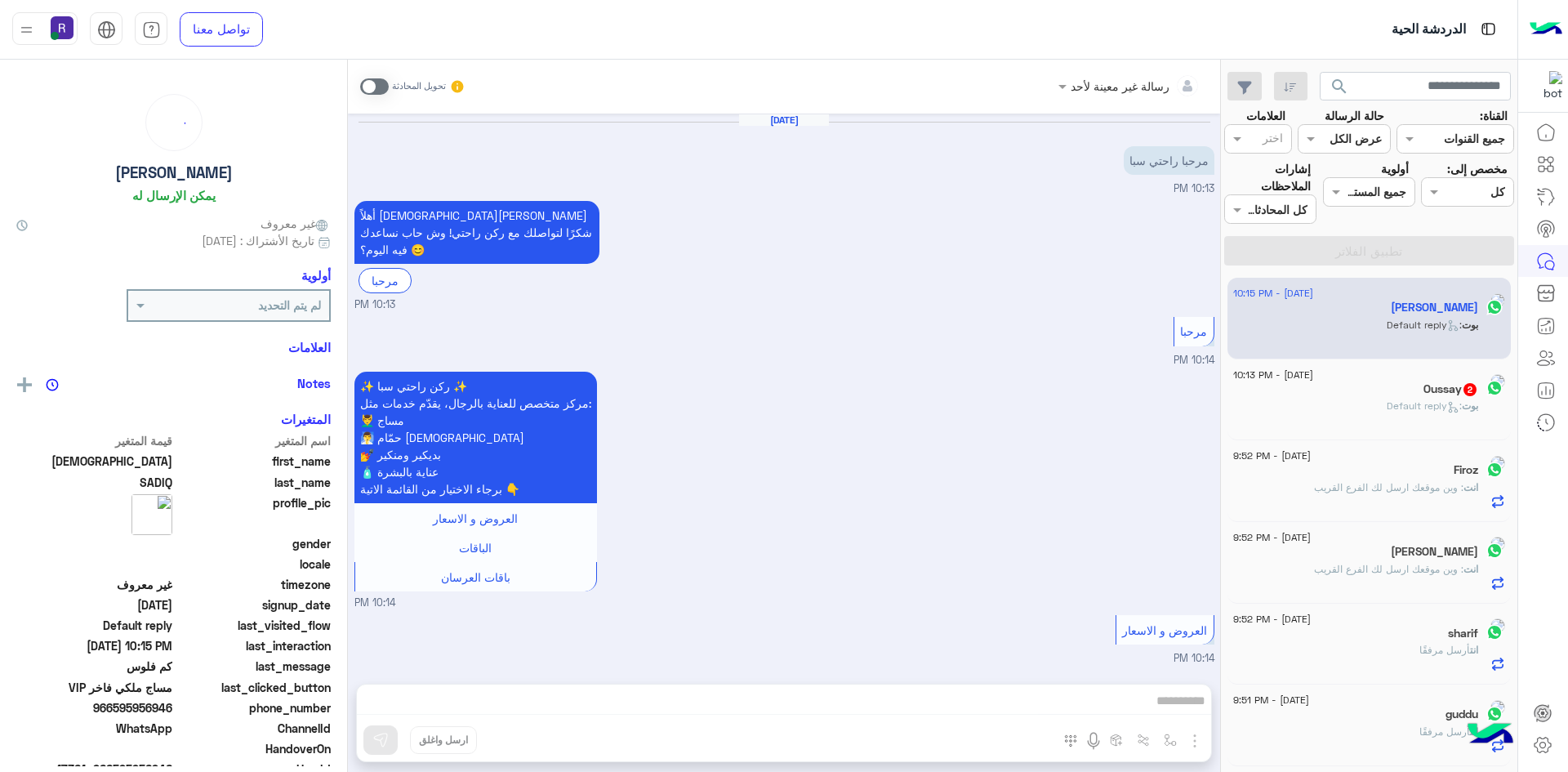
scroll to position [850, 0]
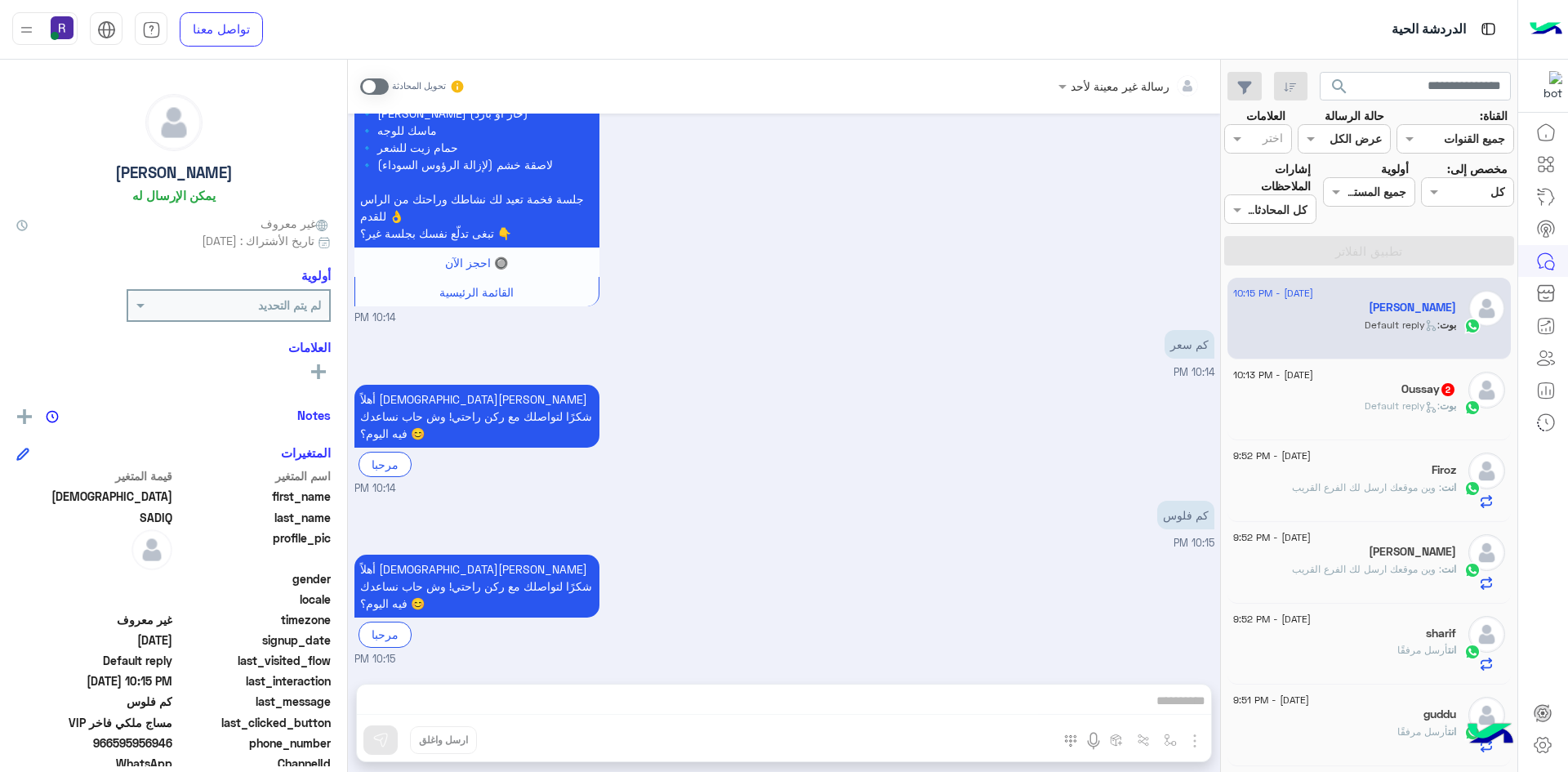
click at [376, 86] on span at bounding box center [374, 87] width 29 height 17
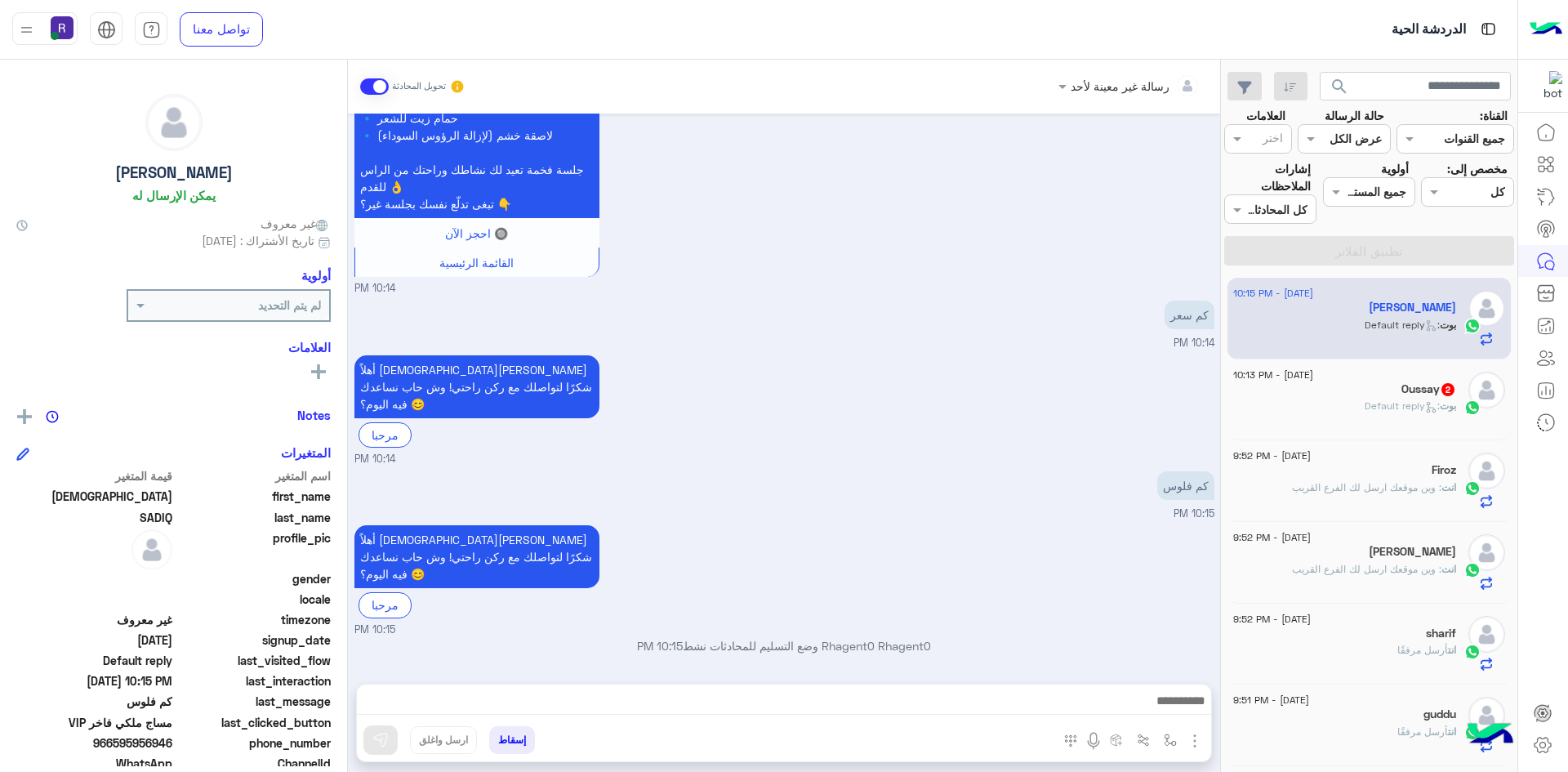
click at [1190, 737] on img "button" at bounding box center [1194, 740] width 20 height 20
click at [1171, 708] on span "الصور" at bounding box center [1163, 705] width 30 height 19
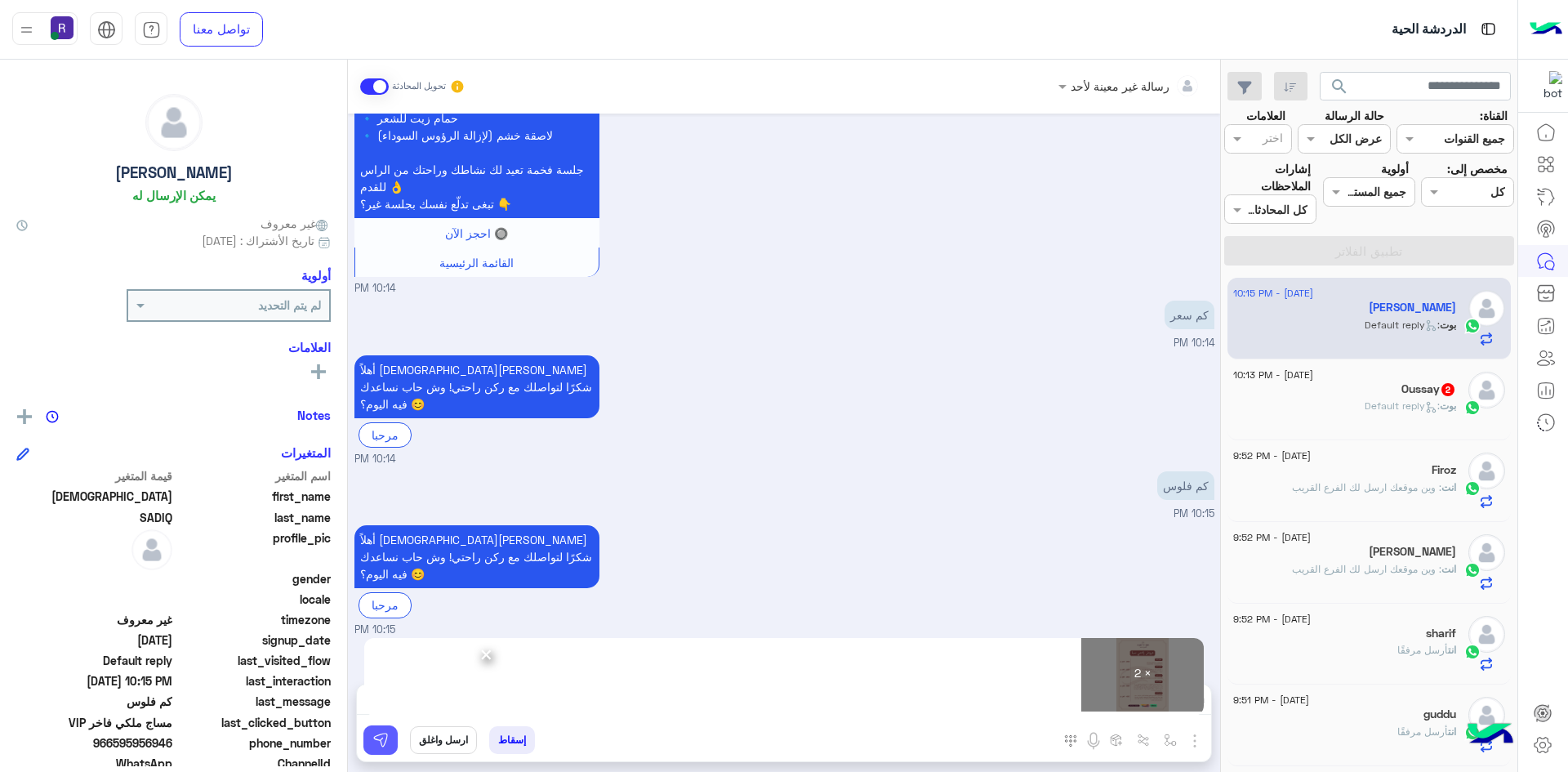
click at [378, 752] on button at bounding box center [380, 740] width 34 height 30
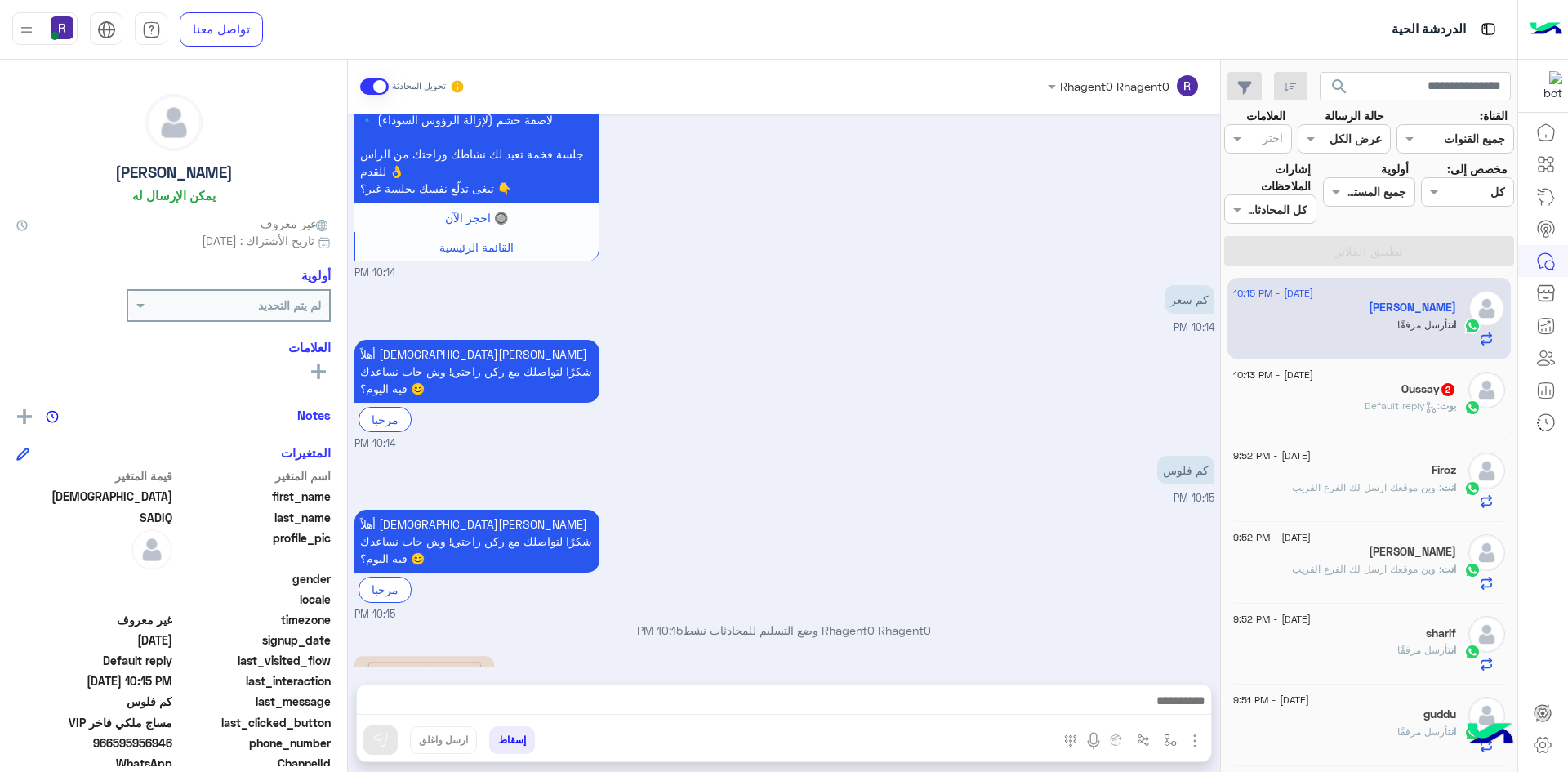
scroll to position [1353, 0]
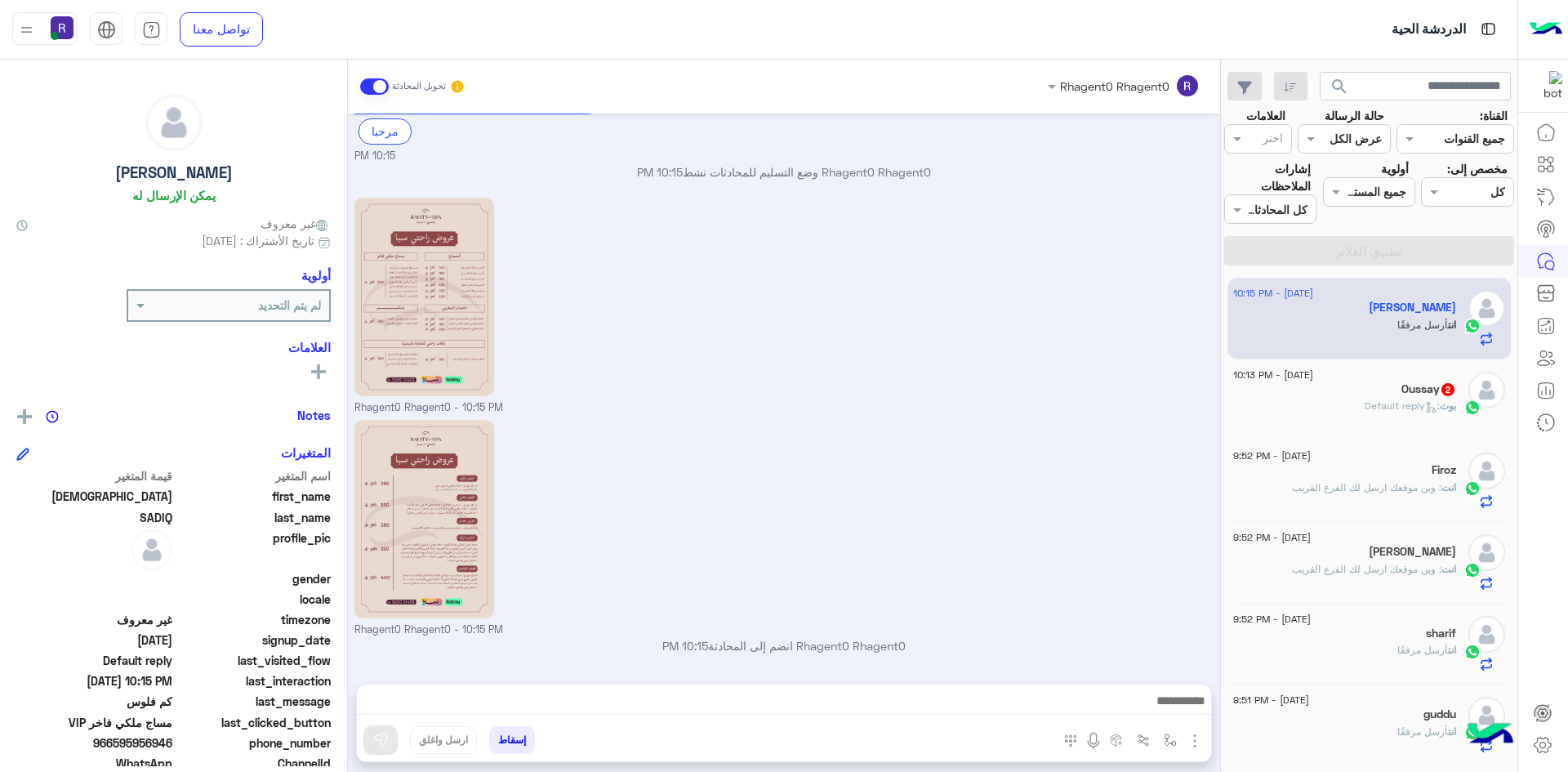
click at [1449, 400] on span "بوت" at bounding box center [1448, 405] width 17 height 12
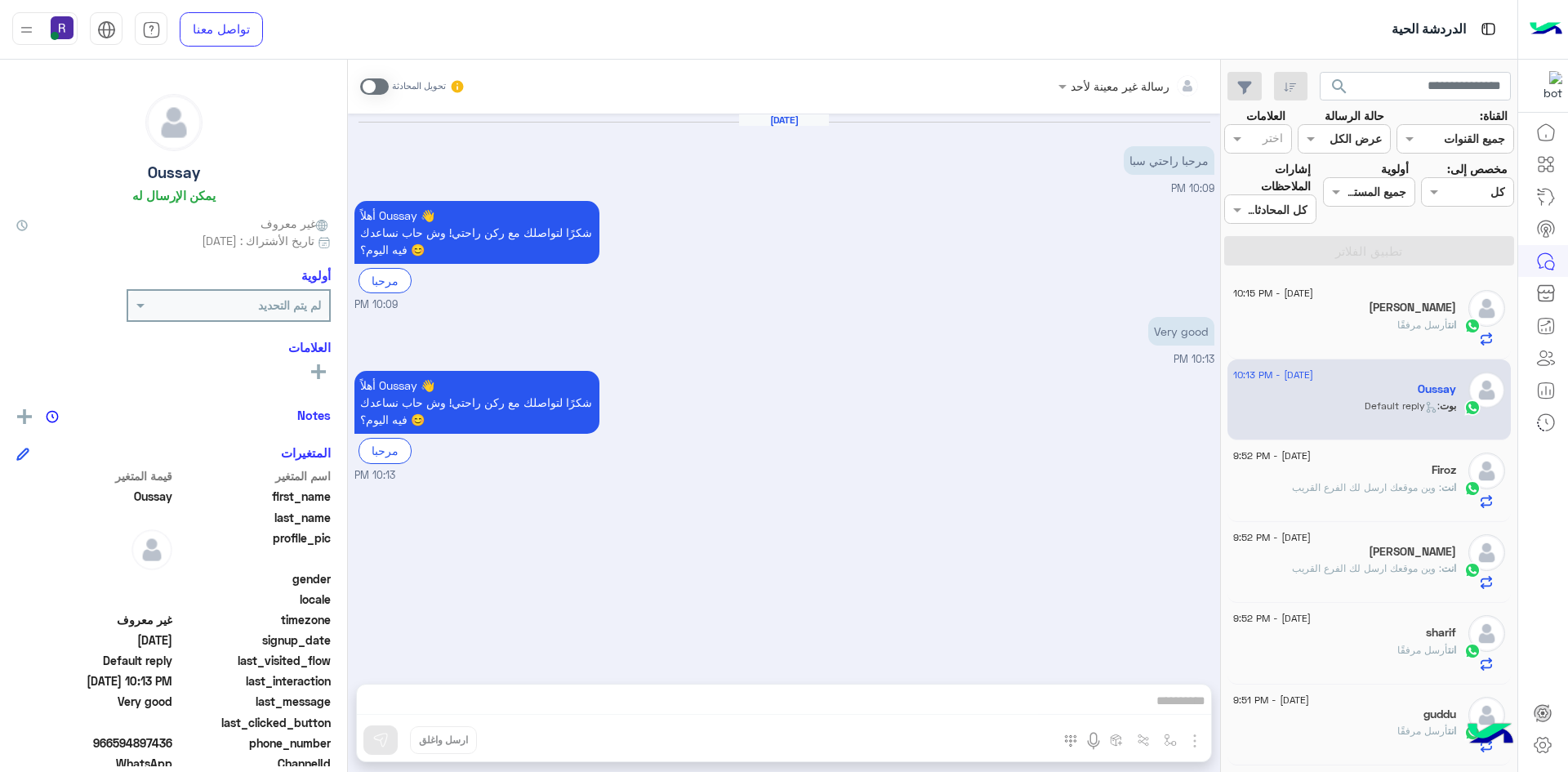
click at [380, 86] on span at bounding box center [374, 87] width 29 height 17
click at [1195, 732] on img "button" at bounding box center [1194, 740] width 20 height 20
click at [1178, 705] on button "الصور" at bounding box center [1170, 704] width 70 height 33
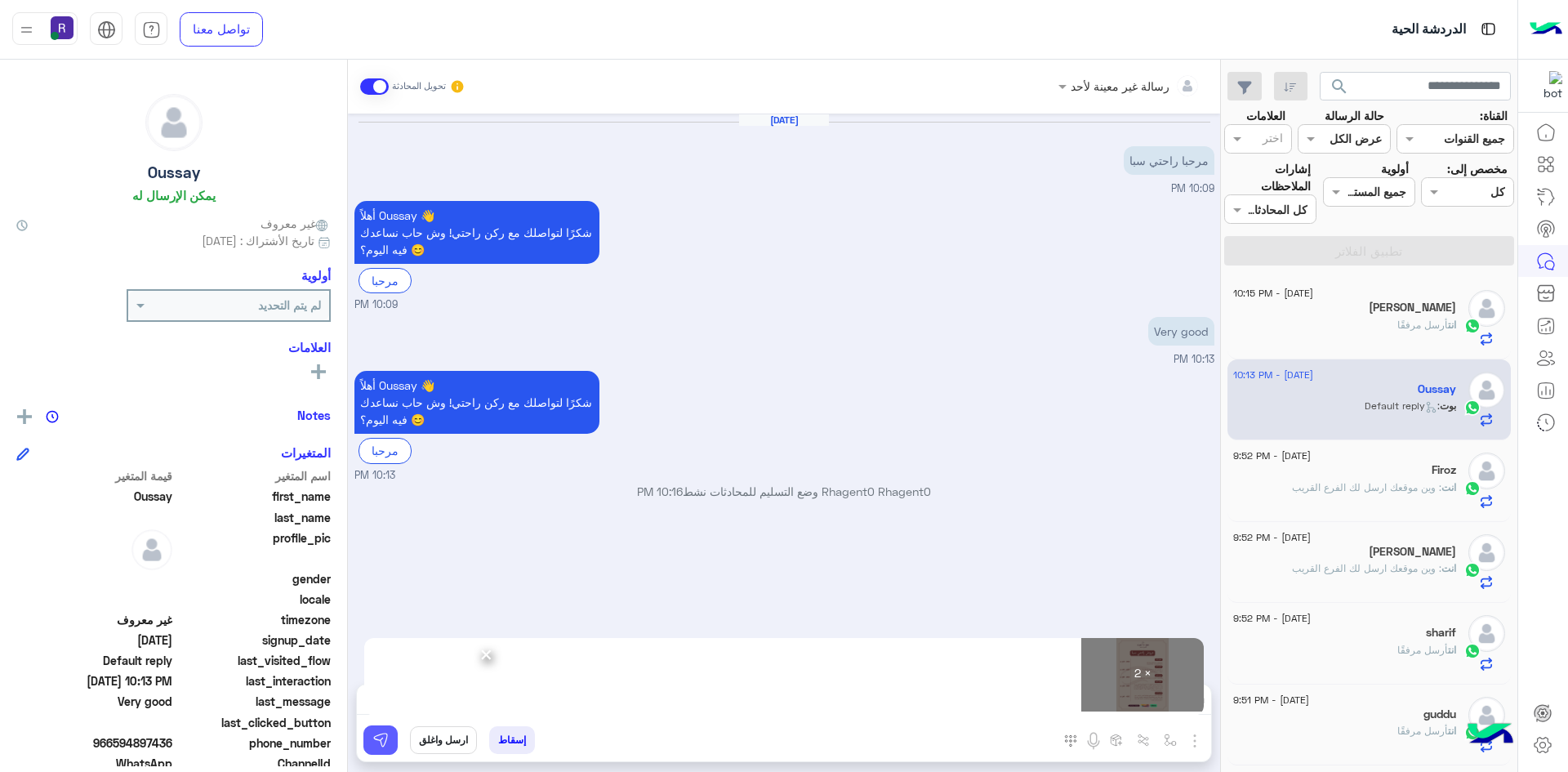
click at [386, 748] on button at bounding box center [380, 740] width 34 height 30
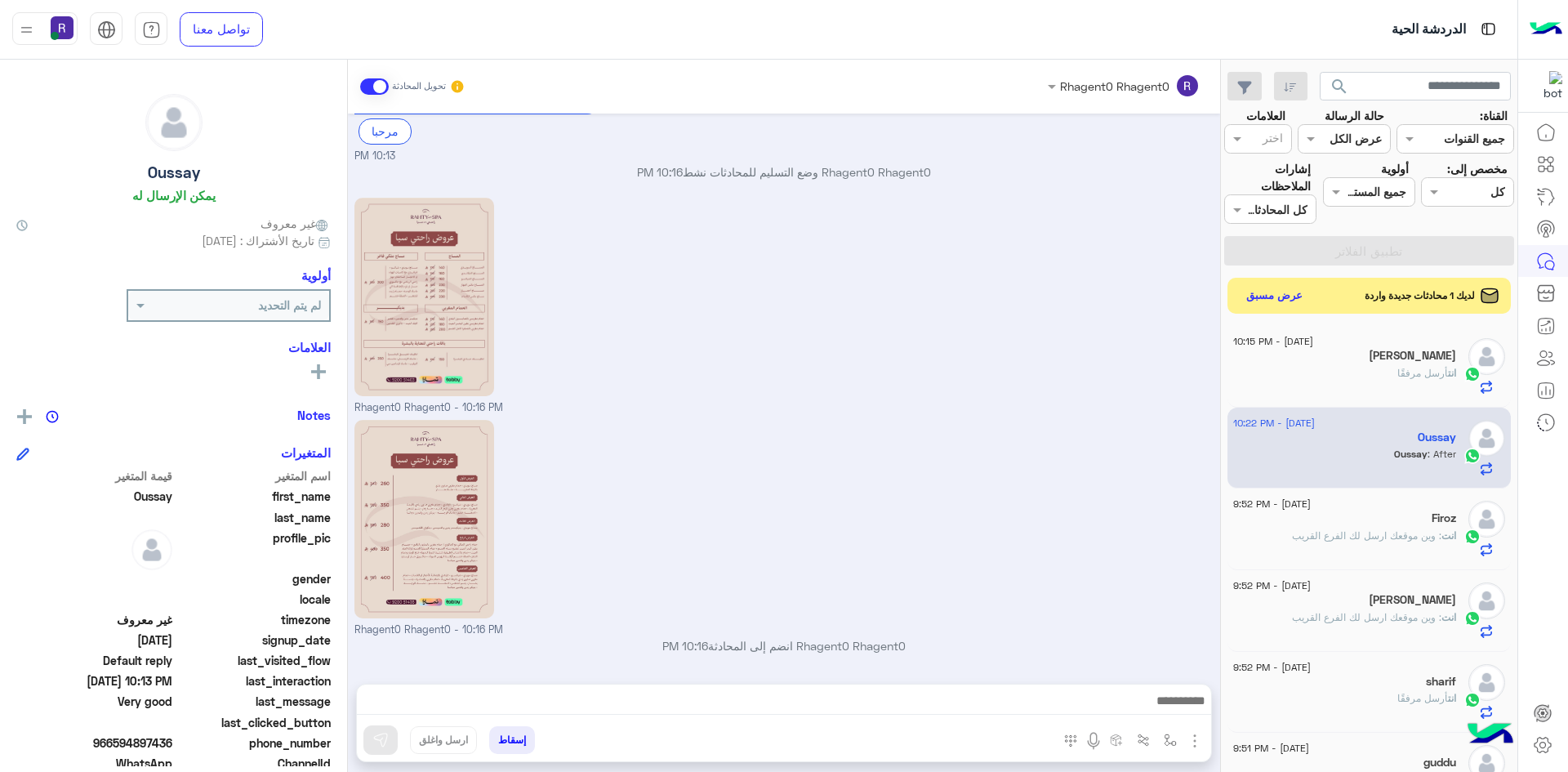
scroll to position [374, 0]
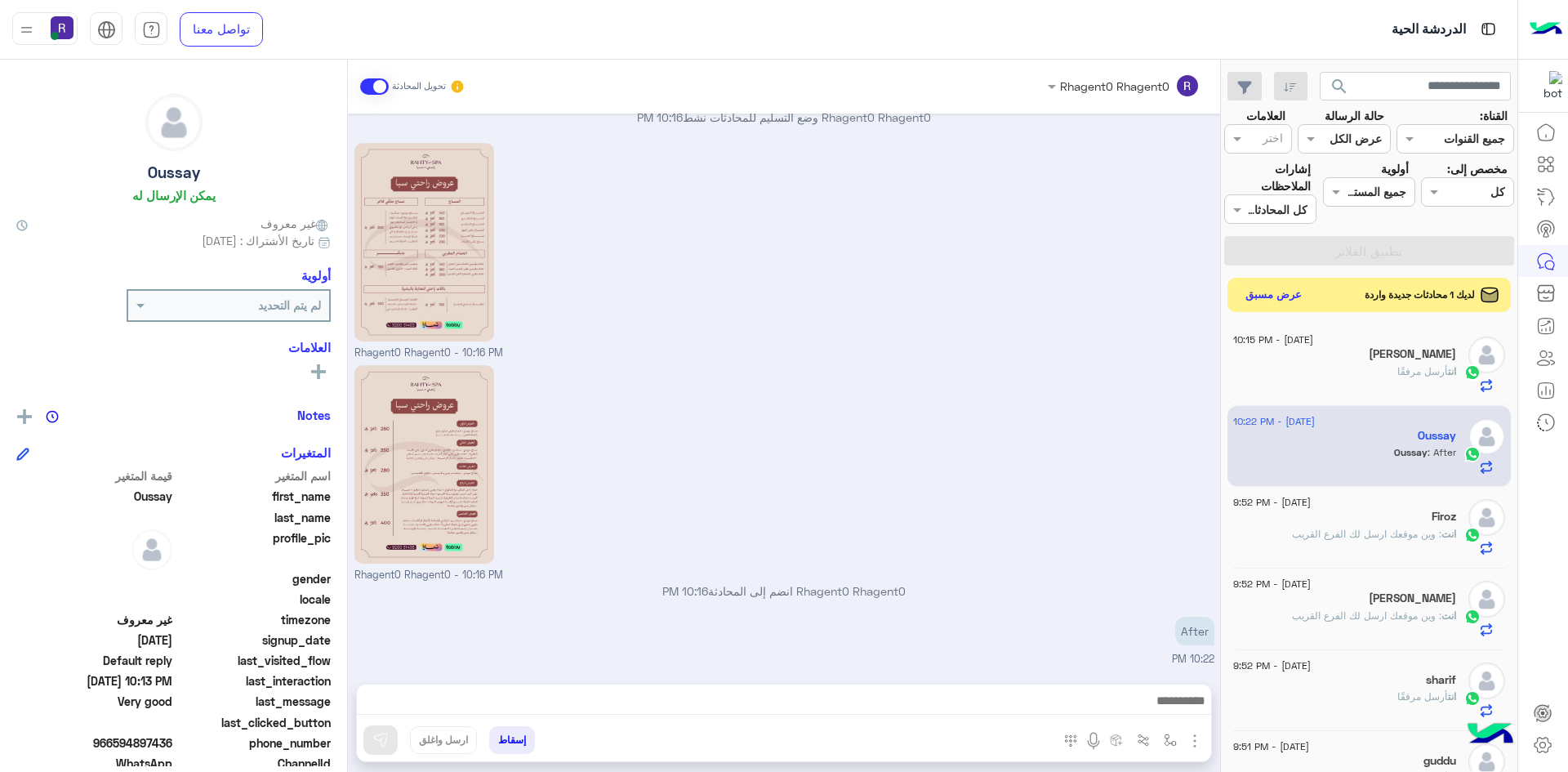
click at [1278, 300] on button "عرض مسبق" at bounding box center [1274, 296] width 69 height 22
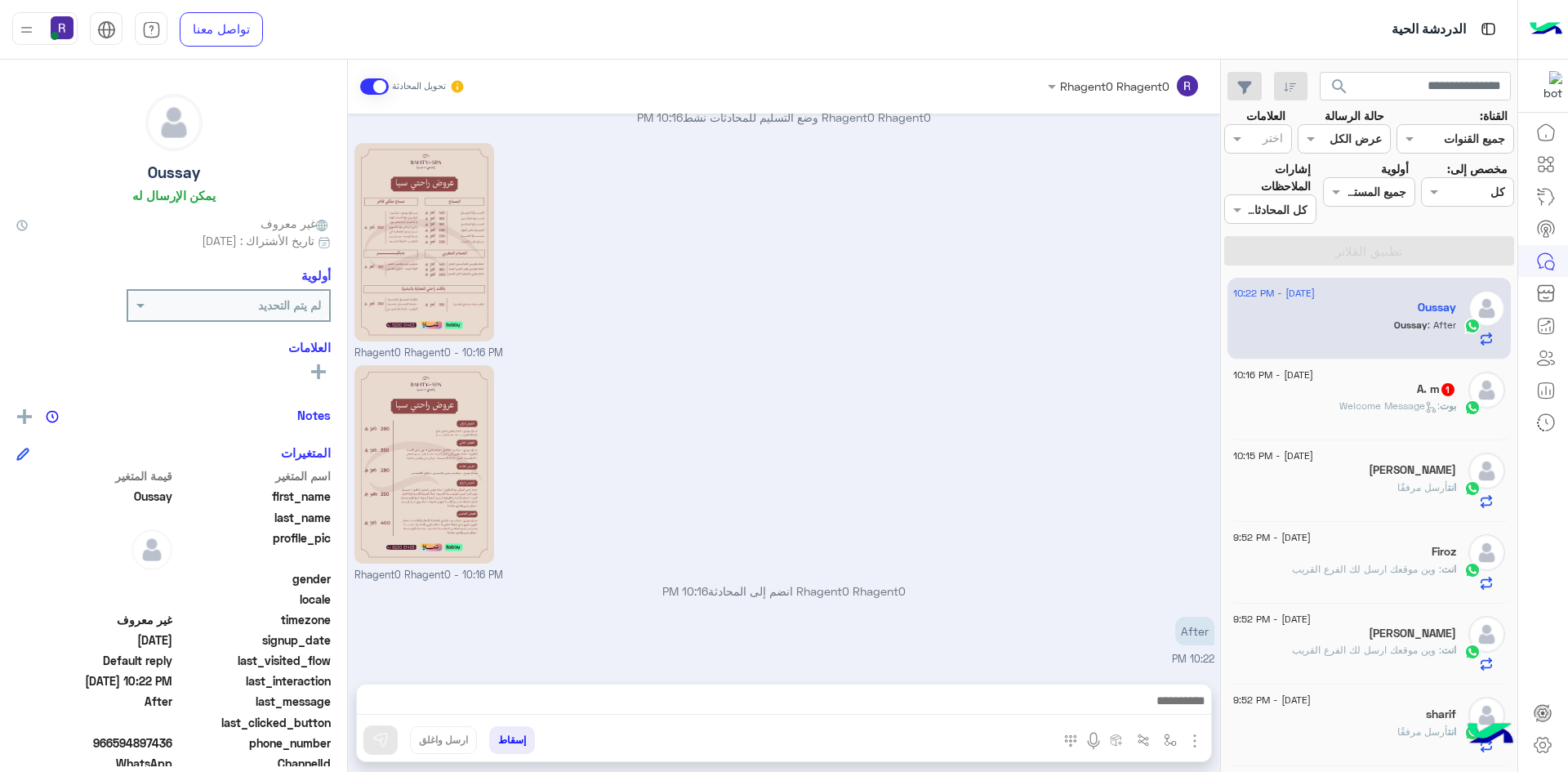
click at [1411, 390] on div "A. m 1" at bounding box center [1345, 391] width 223 height 17
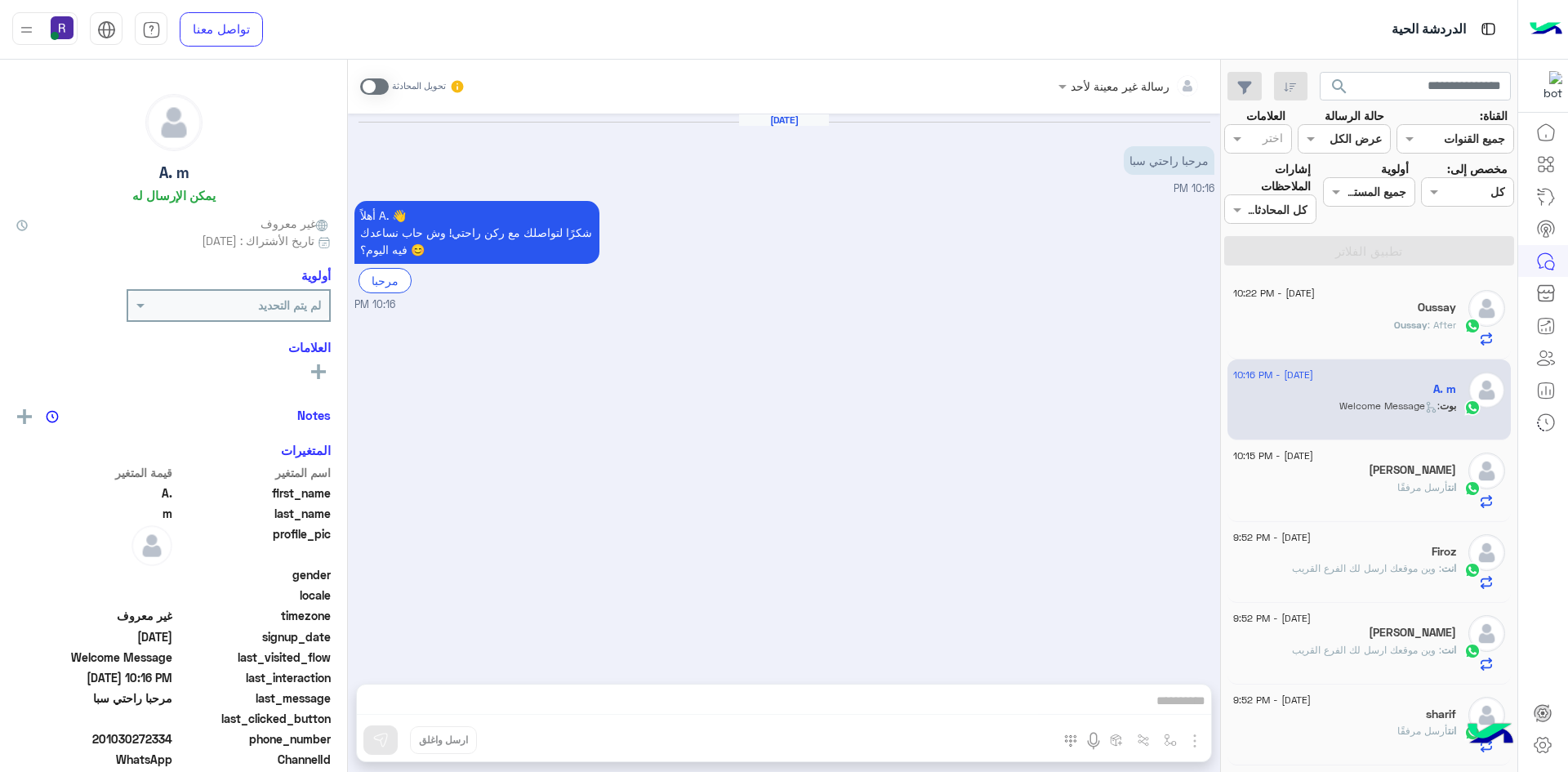
click at [363, 90] on span at bounding box center [374, 87] width 29 height 17
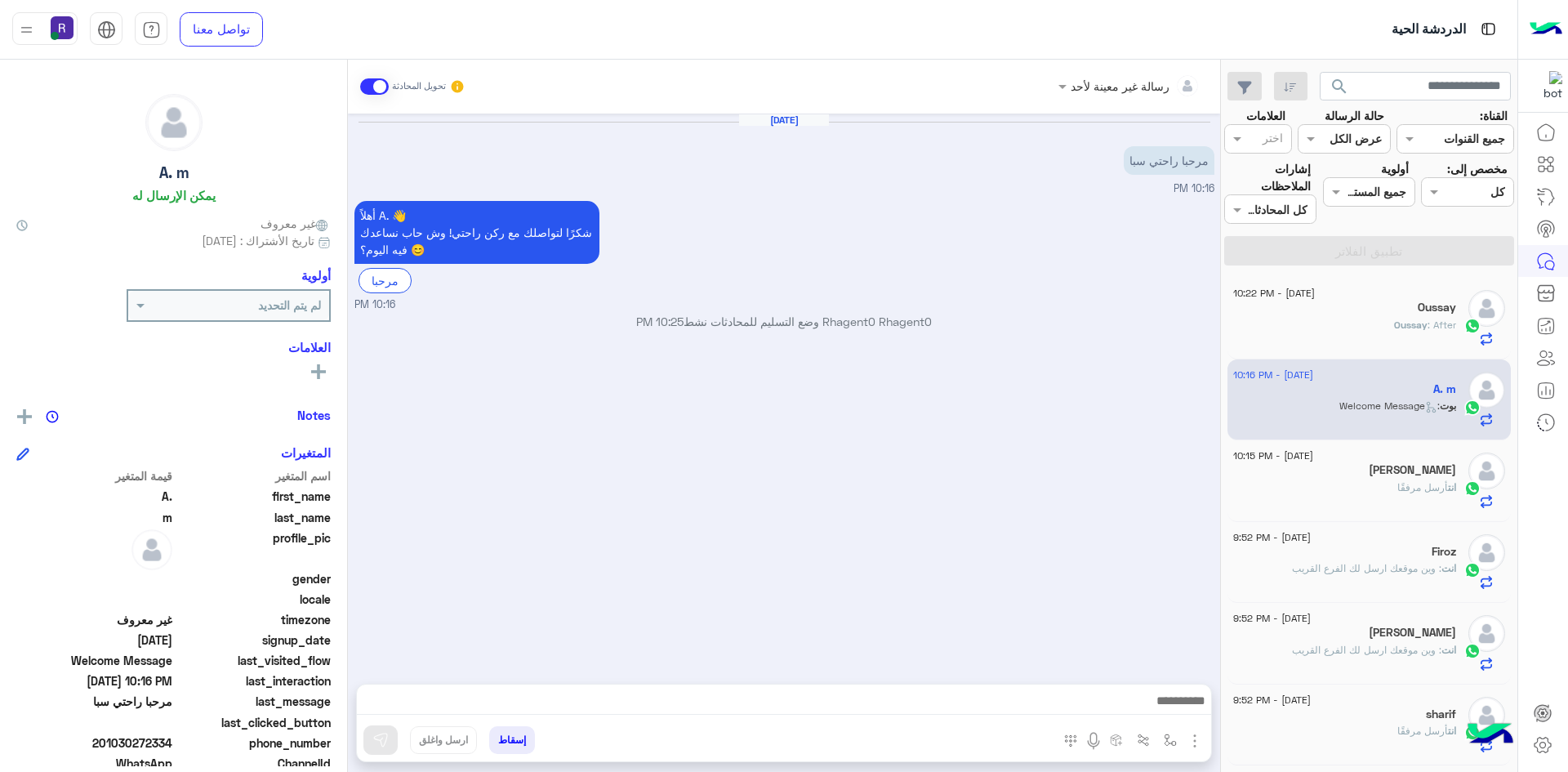
click at [1201, 727] on div "المرفقات الصور" at bounding box center [1131, 743] width 159 height 33
click at [1201, 739] on img "button" at bounding box center [1194, 740] width 20 height 20
click at [1164, 714] on button "الصور" at bounding box center [1170, 704] width 70 height 33
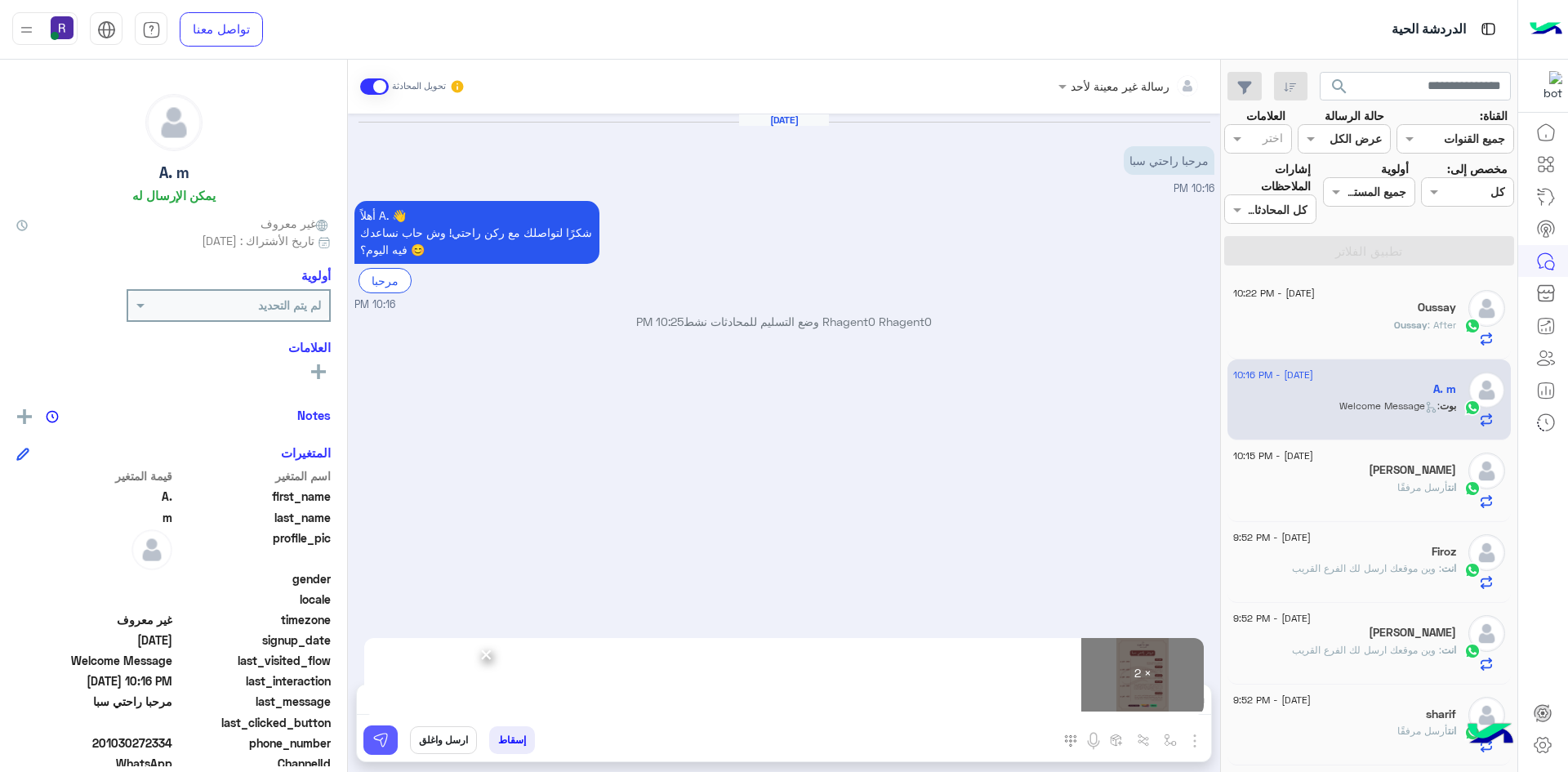
click at [373, 741] on img at bounding box center [380, 740] width 17 height 17
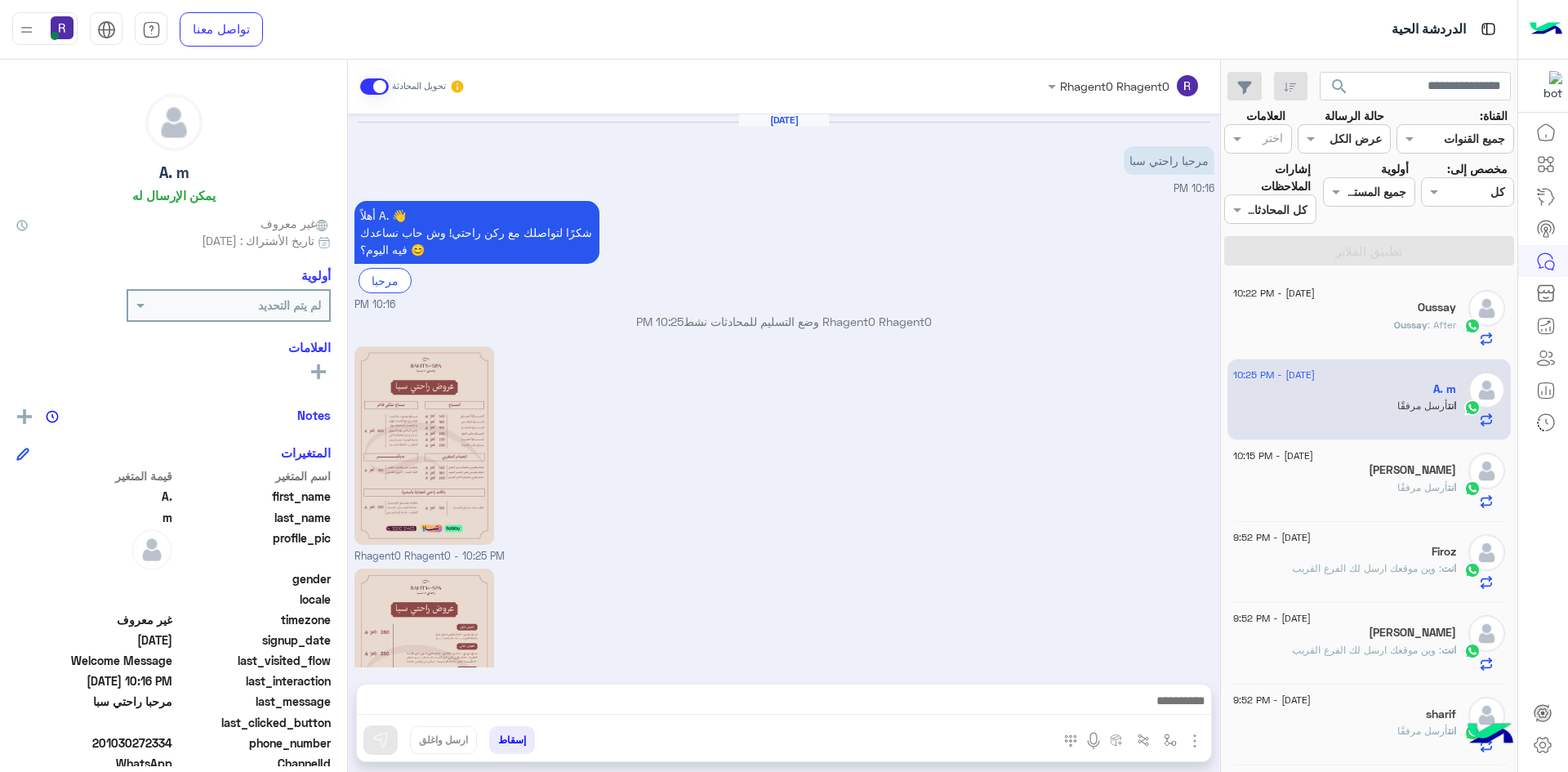
scroll to position [149, 0]
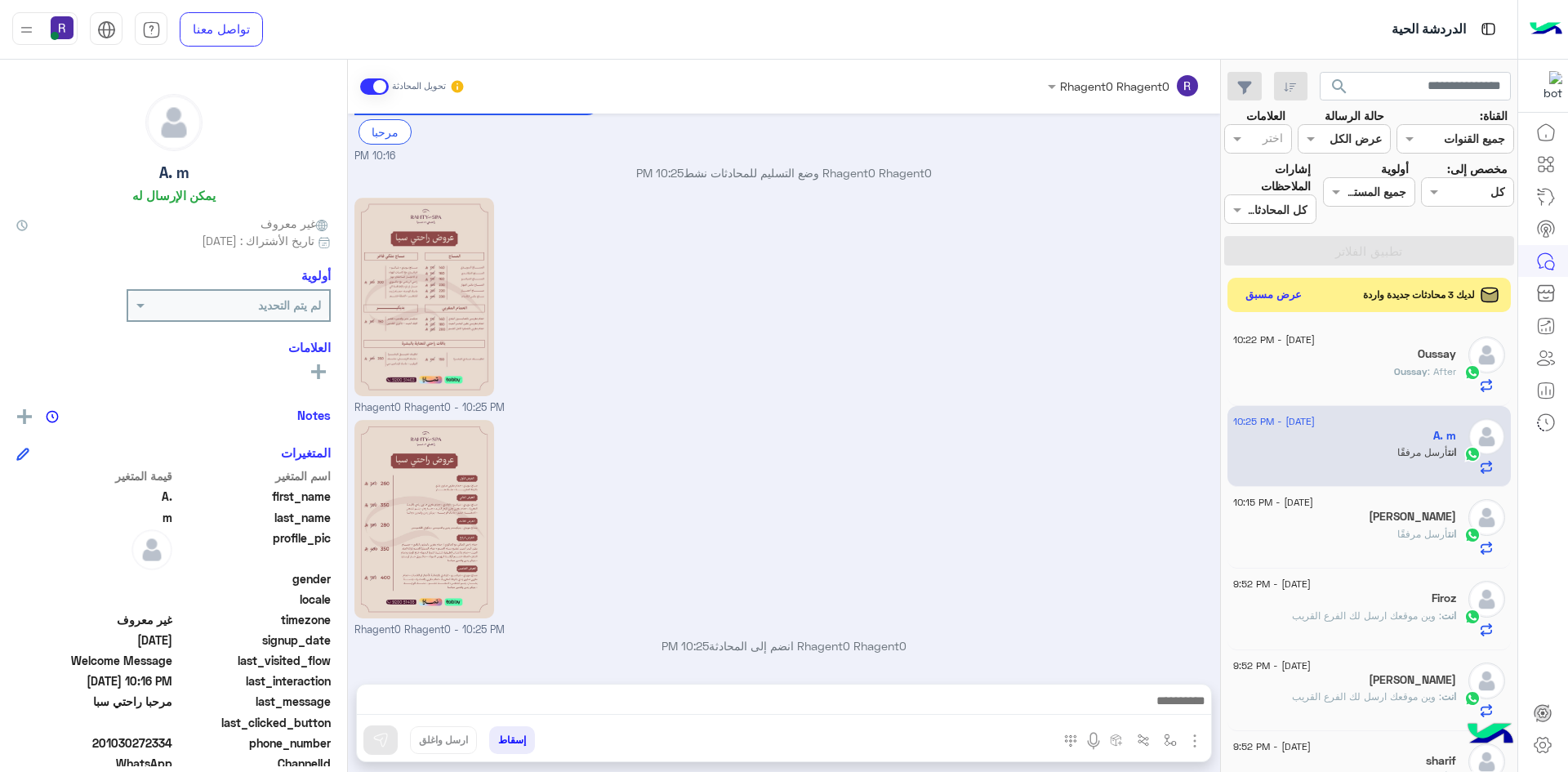
click at [1271, 302] on button "عرض مسبق" at bounding box center [1274, 296] width 69 height 22
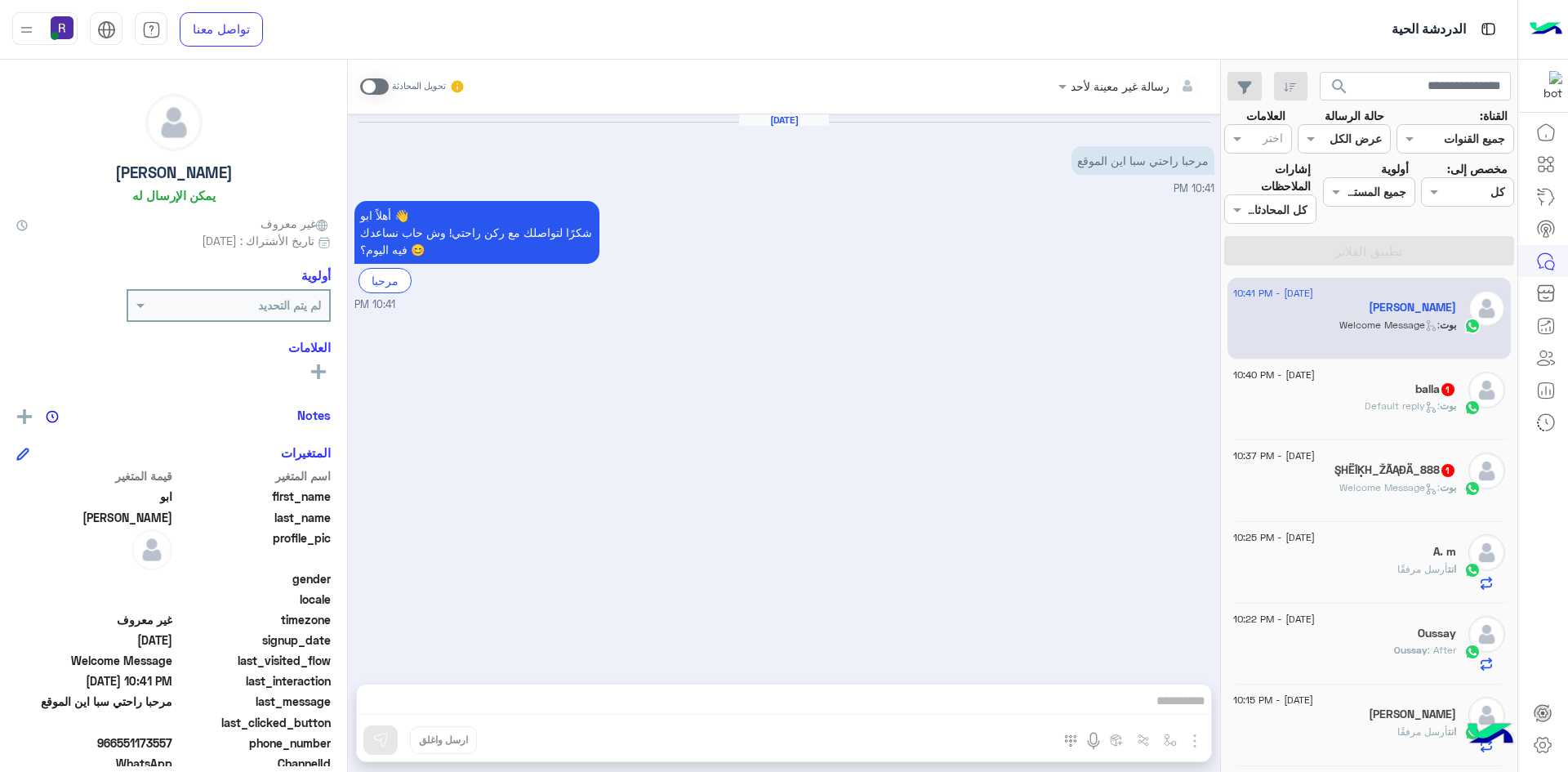
click at [382, 82] on span at bounding box center [374, 87] width 29 height 17
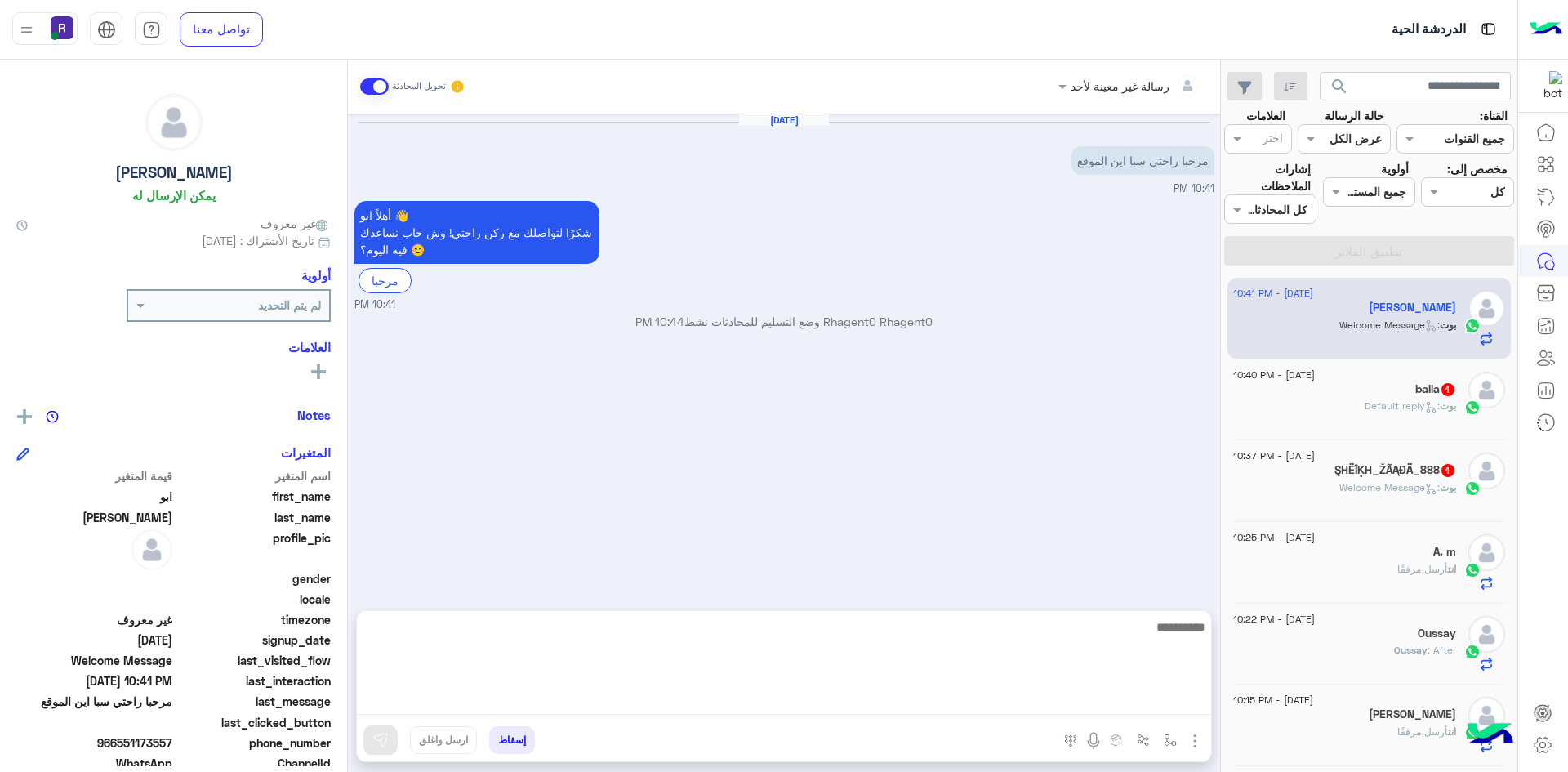
click at [837, 702] on textarea at bounding box center [784, 665] width 855 height 98
paste textarea "**********"
type textarea "**********"
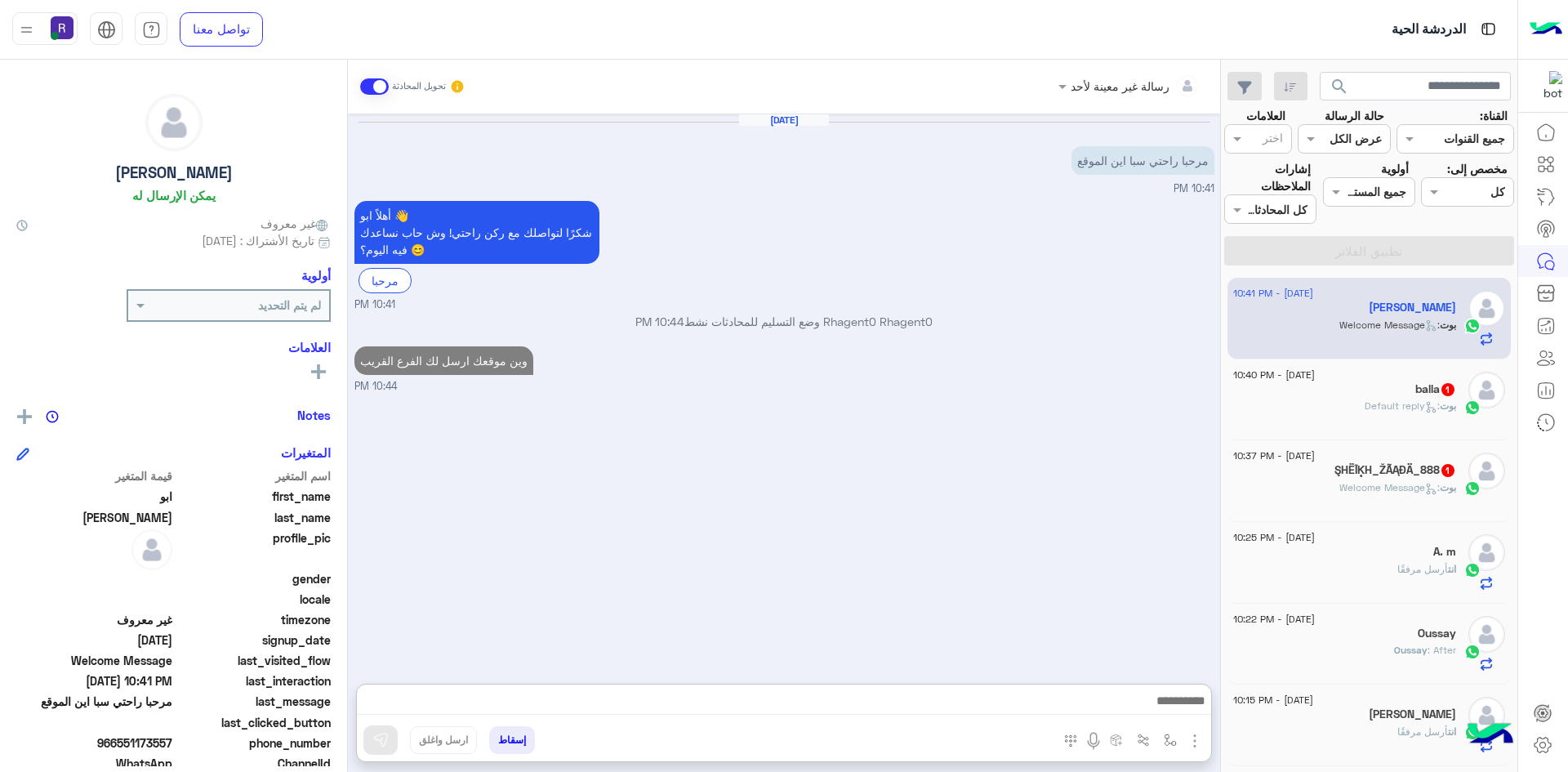
click at [1415, 415] on div "بوت : Default reply" at bounding box center [1345, 413] width 223 height 29
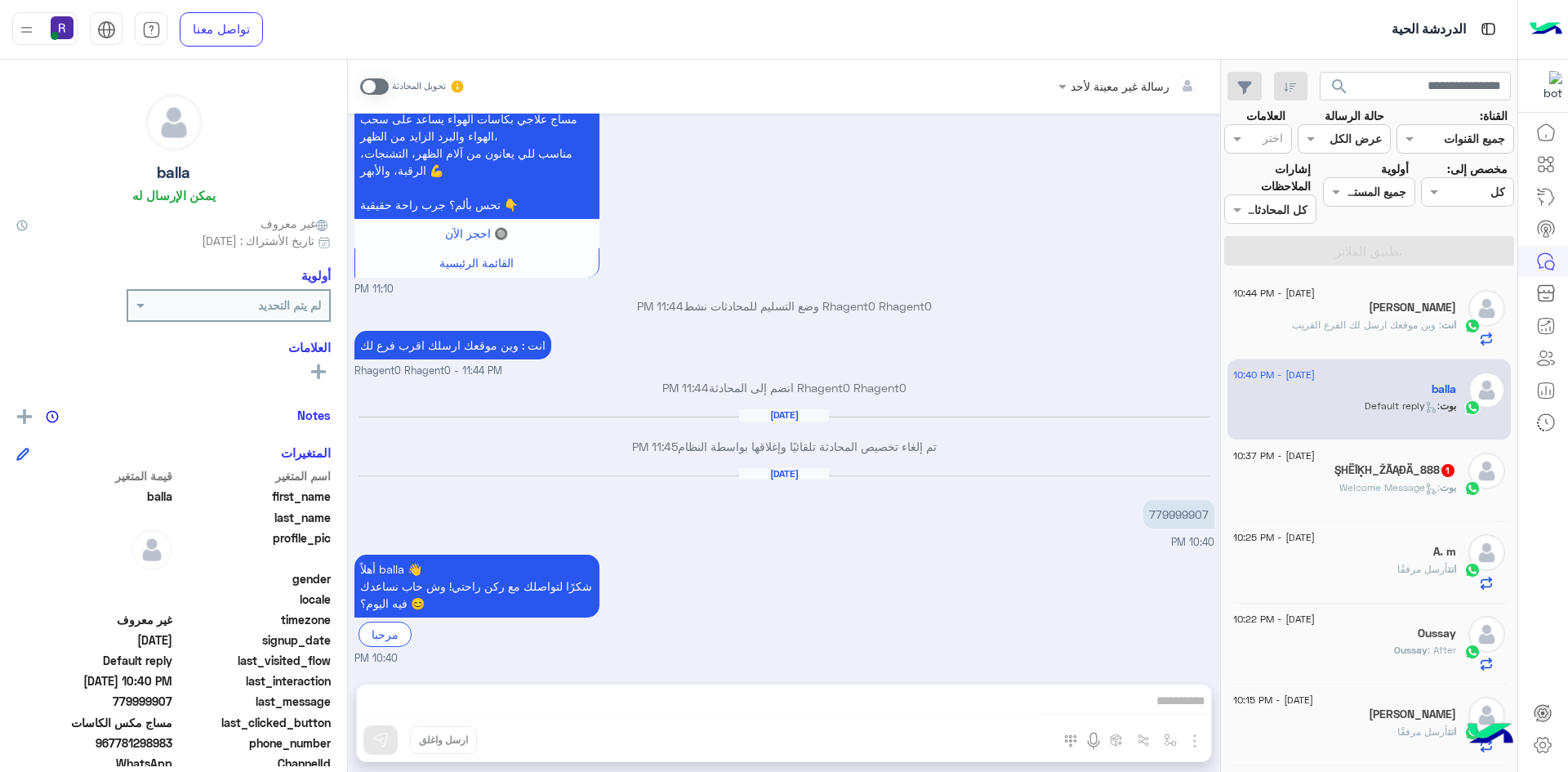
scroll to position [1049, 0]
click at [373, 87] on span at bounding box center [374, 87] width 29 height 17
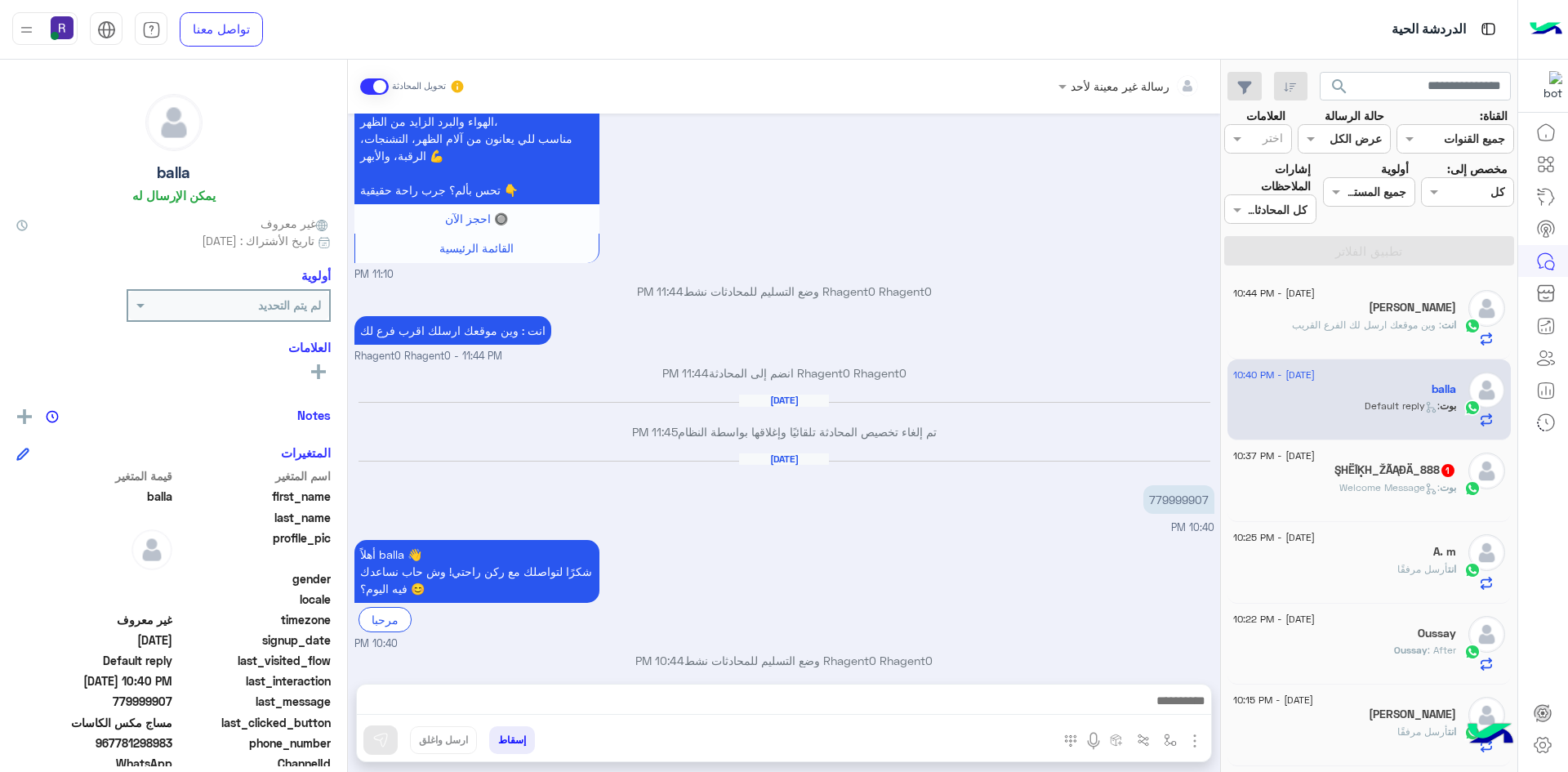
scroll to position [1079, 0]
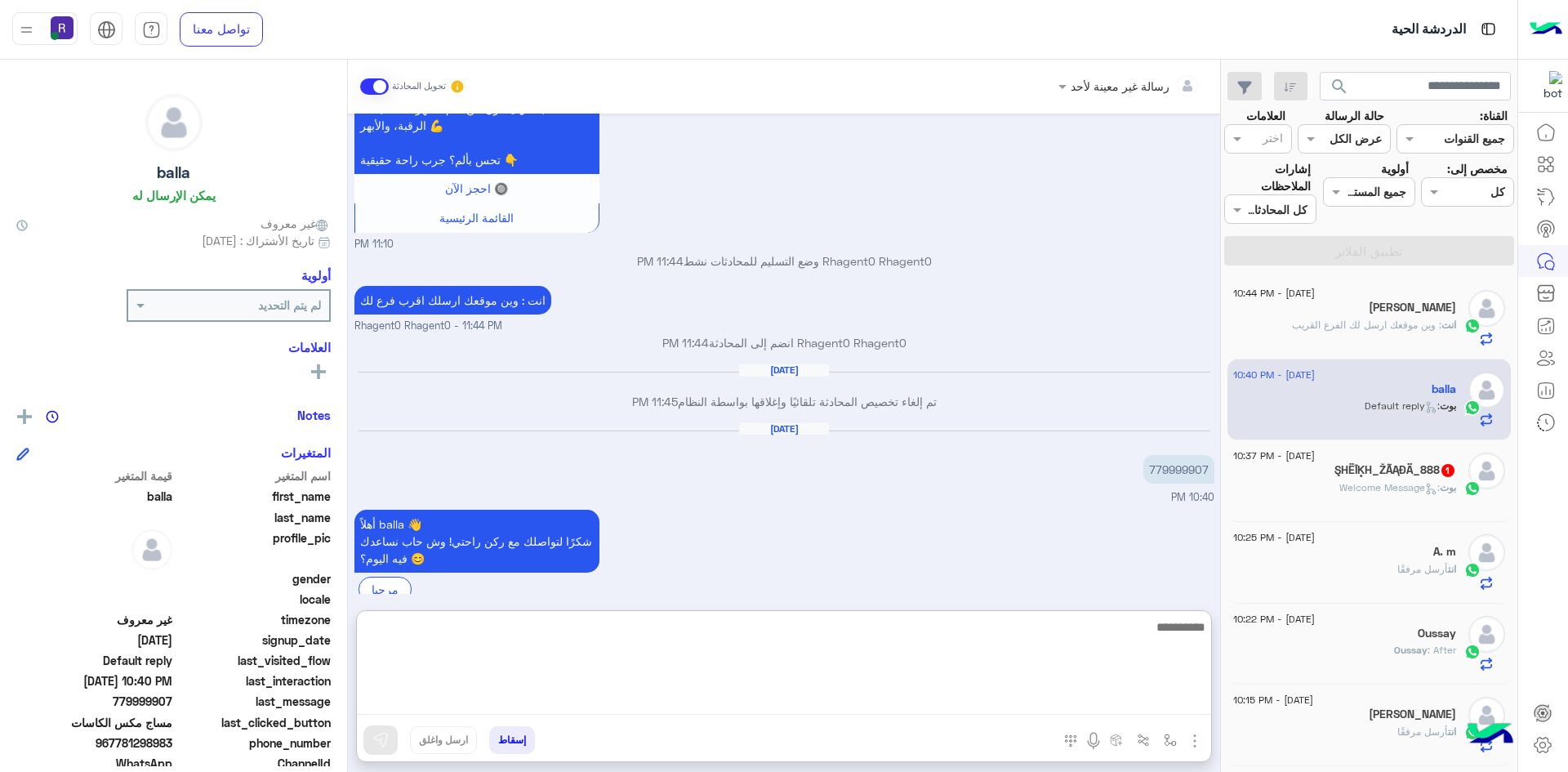
click at [999, 705] on textarea at bounding box center [784, 665] width 855 height 98
type textarea "***"
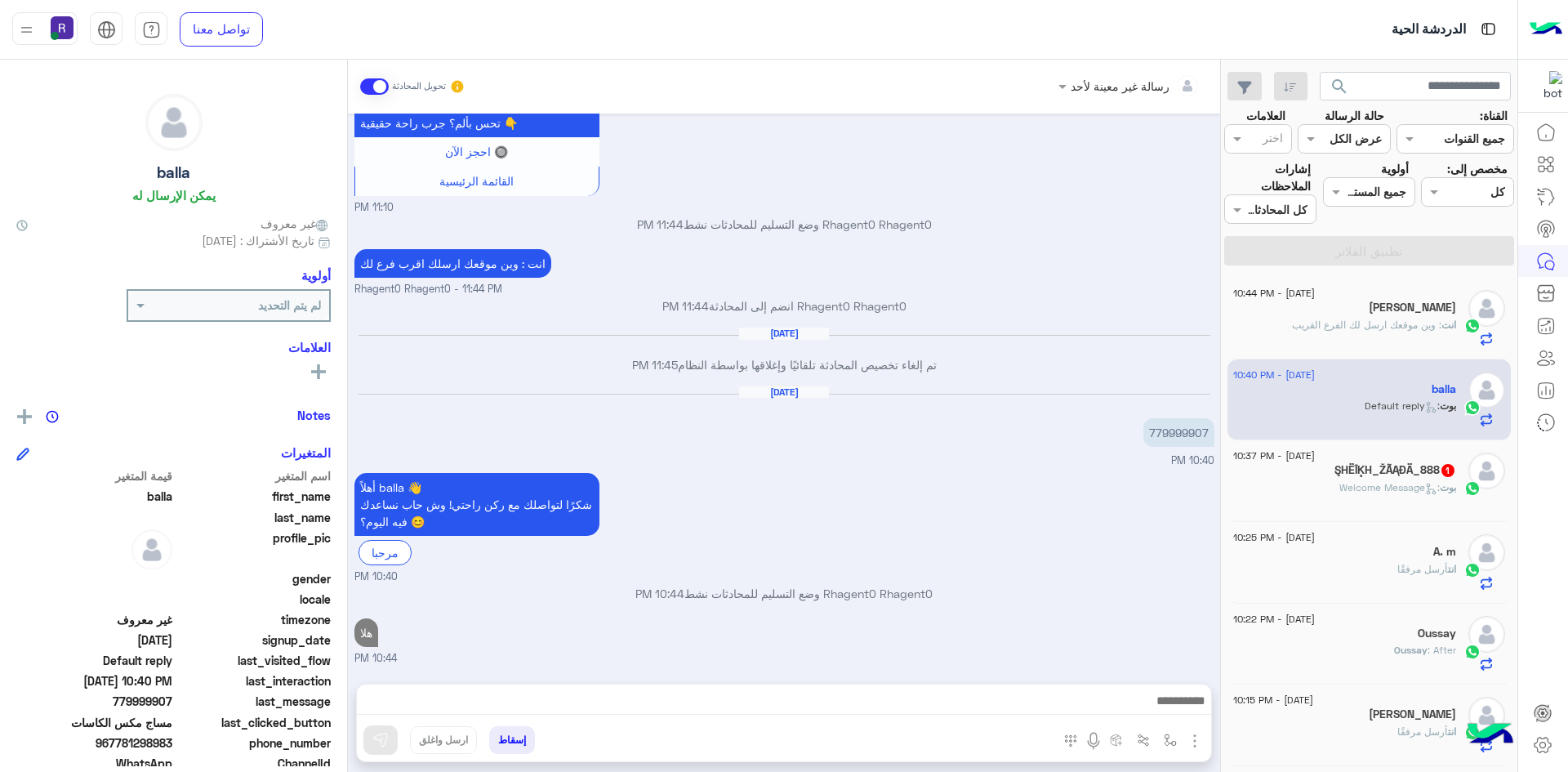
click at [1428, 457] on div "26 August - 10:37 PM" at bounding box center [1345, 458] width 223 height 10
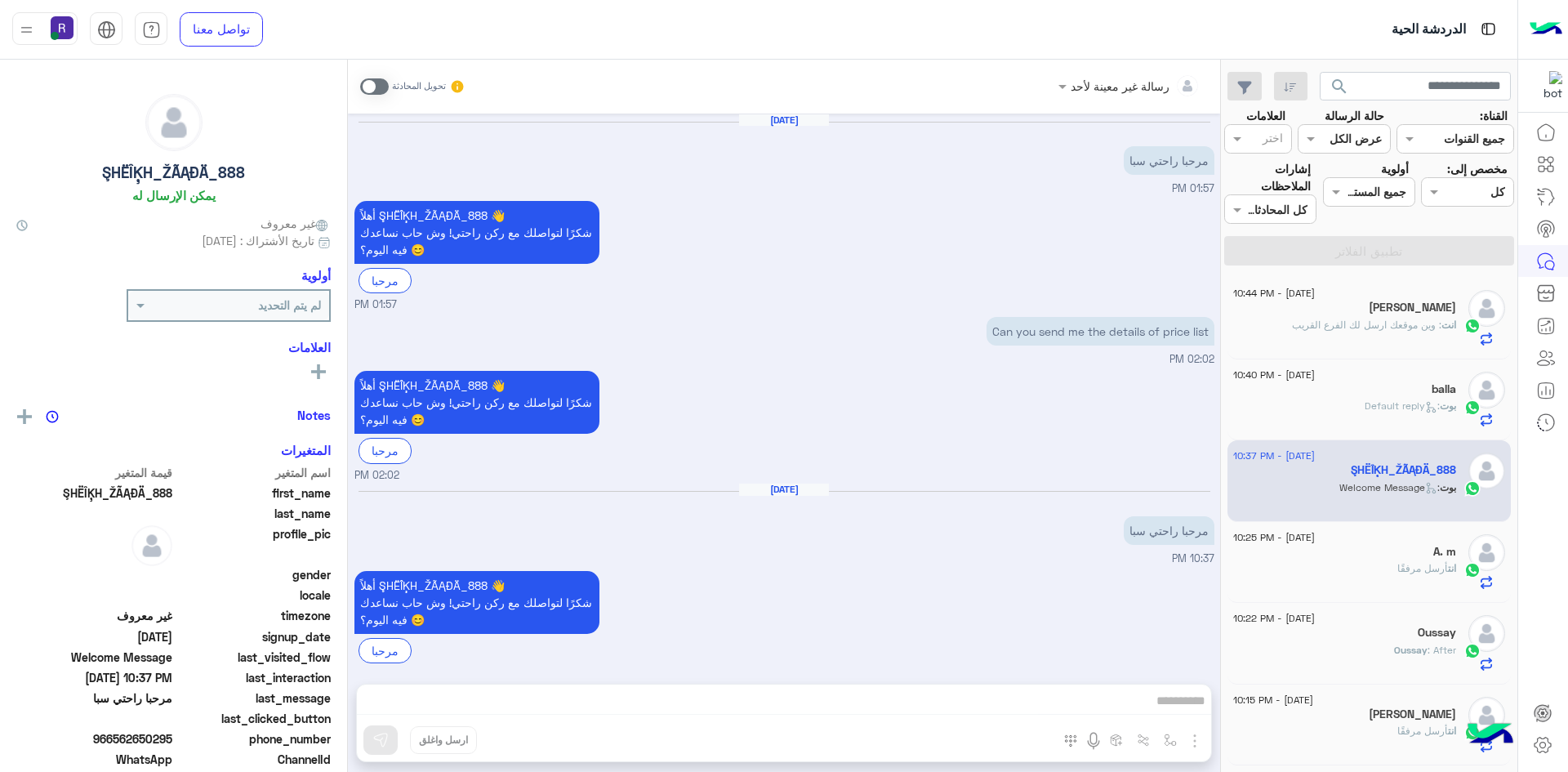
scroll to position [16, 0]
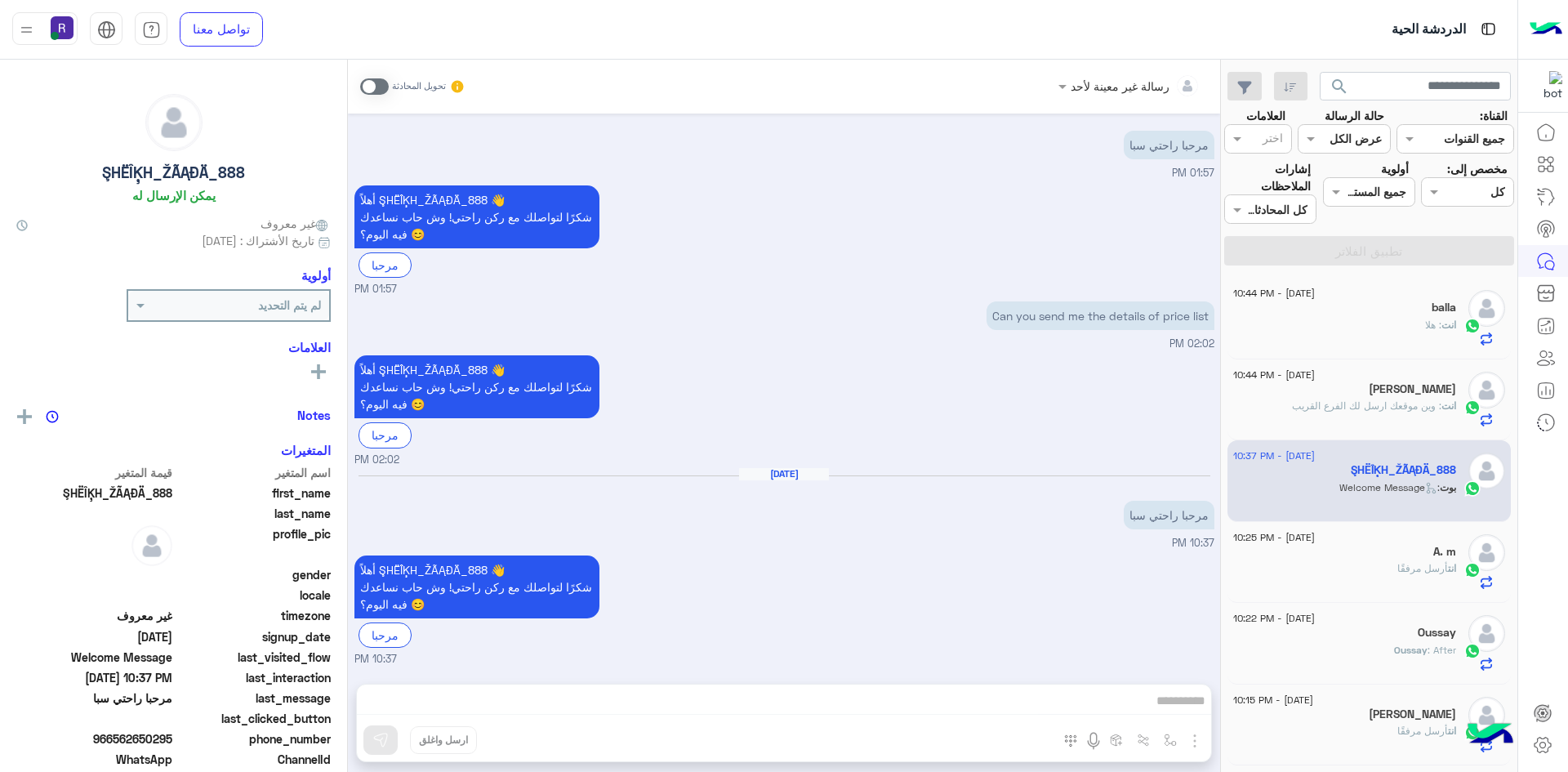
click at [385, 82] on span at bounding box center [374, 87] width 29 height 17
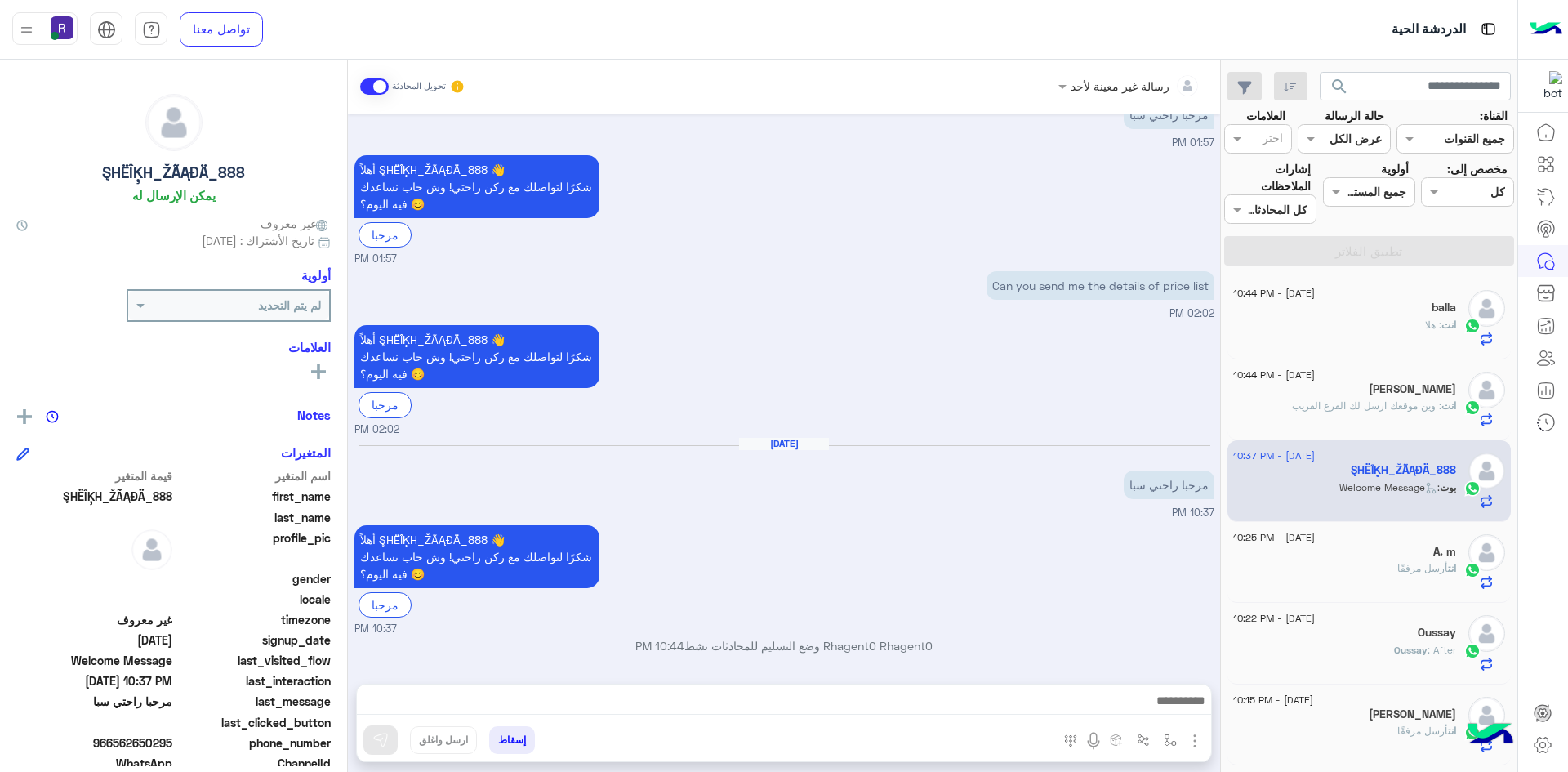
click at [1193, 736] on img "button" at bounding box center [1194, 740] width 20 height 20
click at [1159, 684] on button "المرفقات" at bounding box center [1161, 672] width 88 height 33
click at [1181, 738] on button "button" at bounding box center [1170, 739] width 27 height 27
click at [1194, 738] on img "button" at bounding box center [1194, 740] width 20 height 20
click at [1187, 707] on img at bounding box center [1190, 705] width 13 height 19
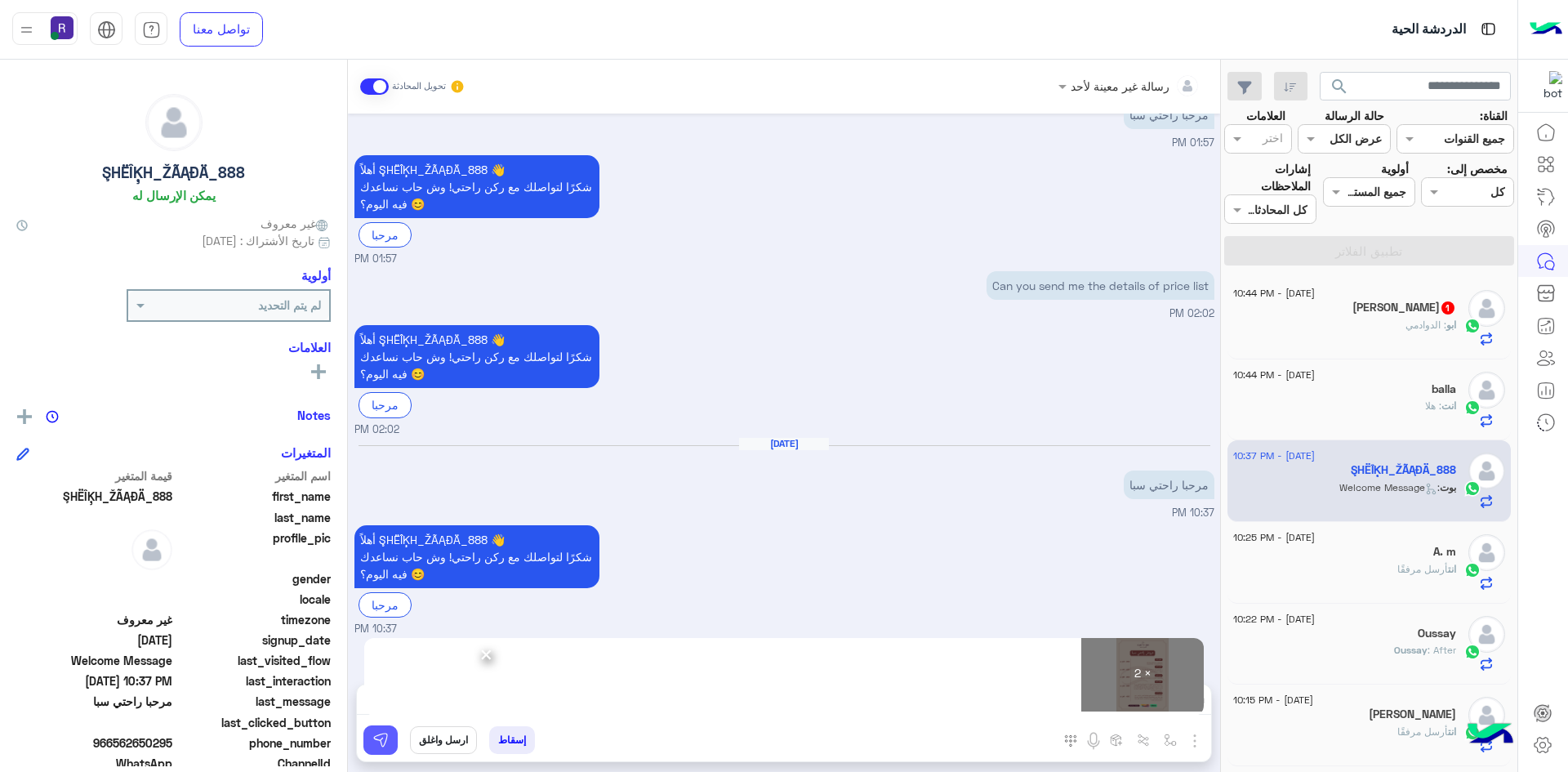
click at [373, 737] on img at bounding box center [380, 740] width 17 height 17
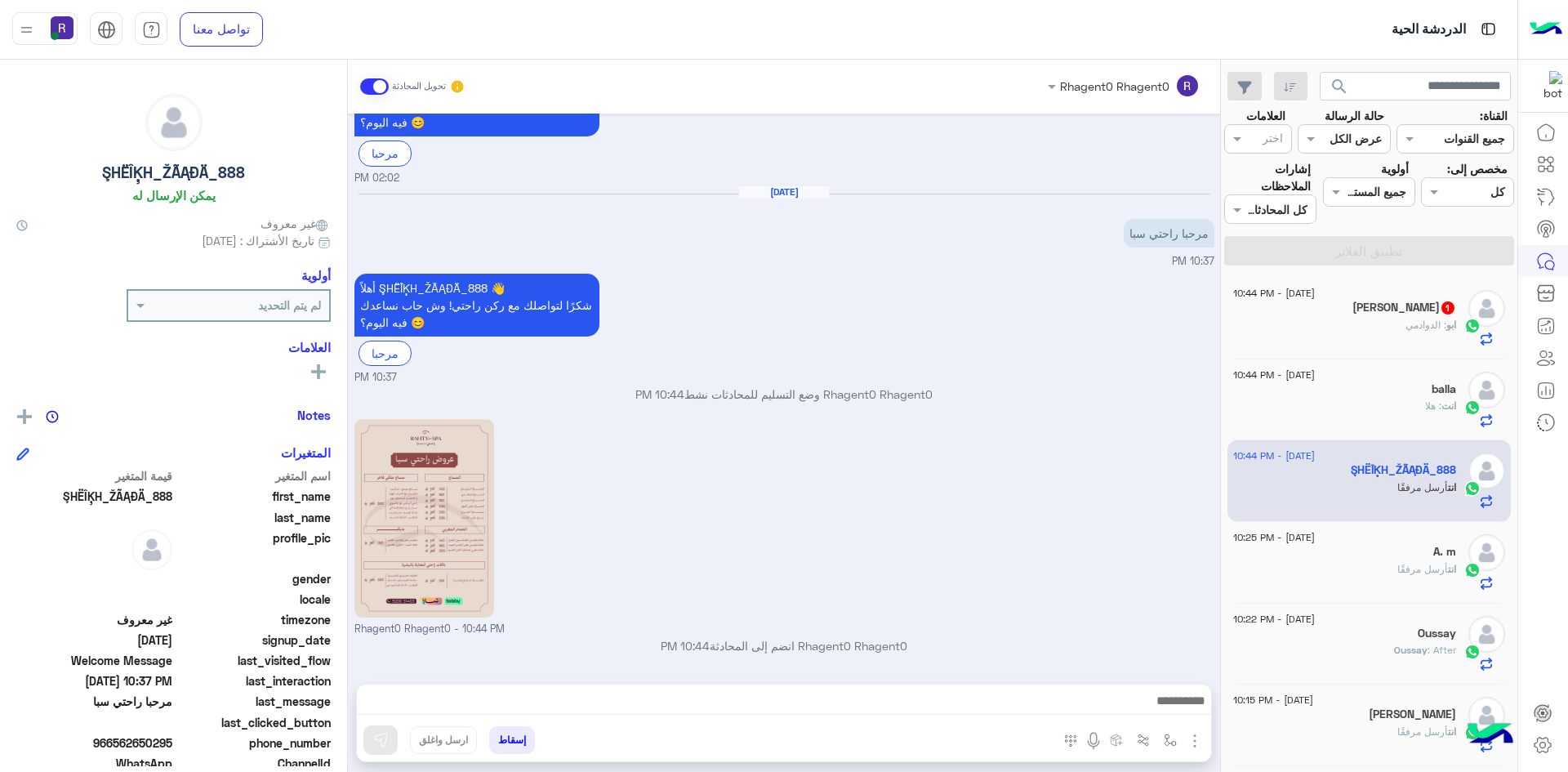
scroll to position [519, 0]
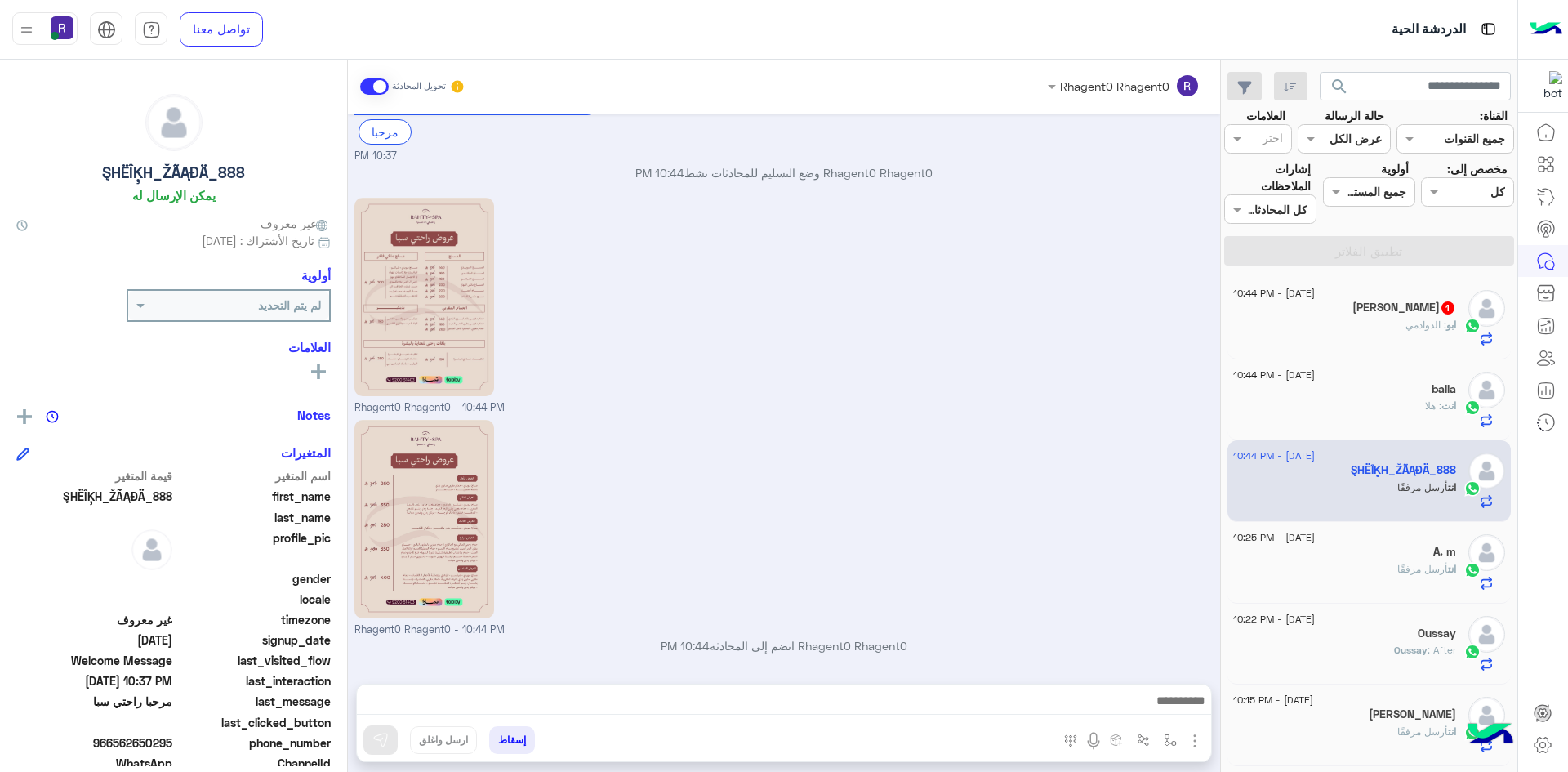
click at [1420, 320] on span ": الدوادمي" at bounding box center [1426, 325] width 41 height 12
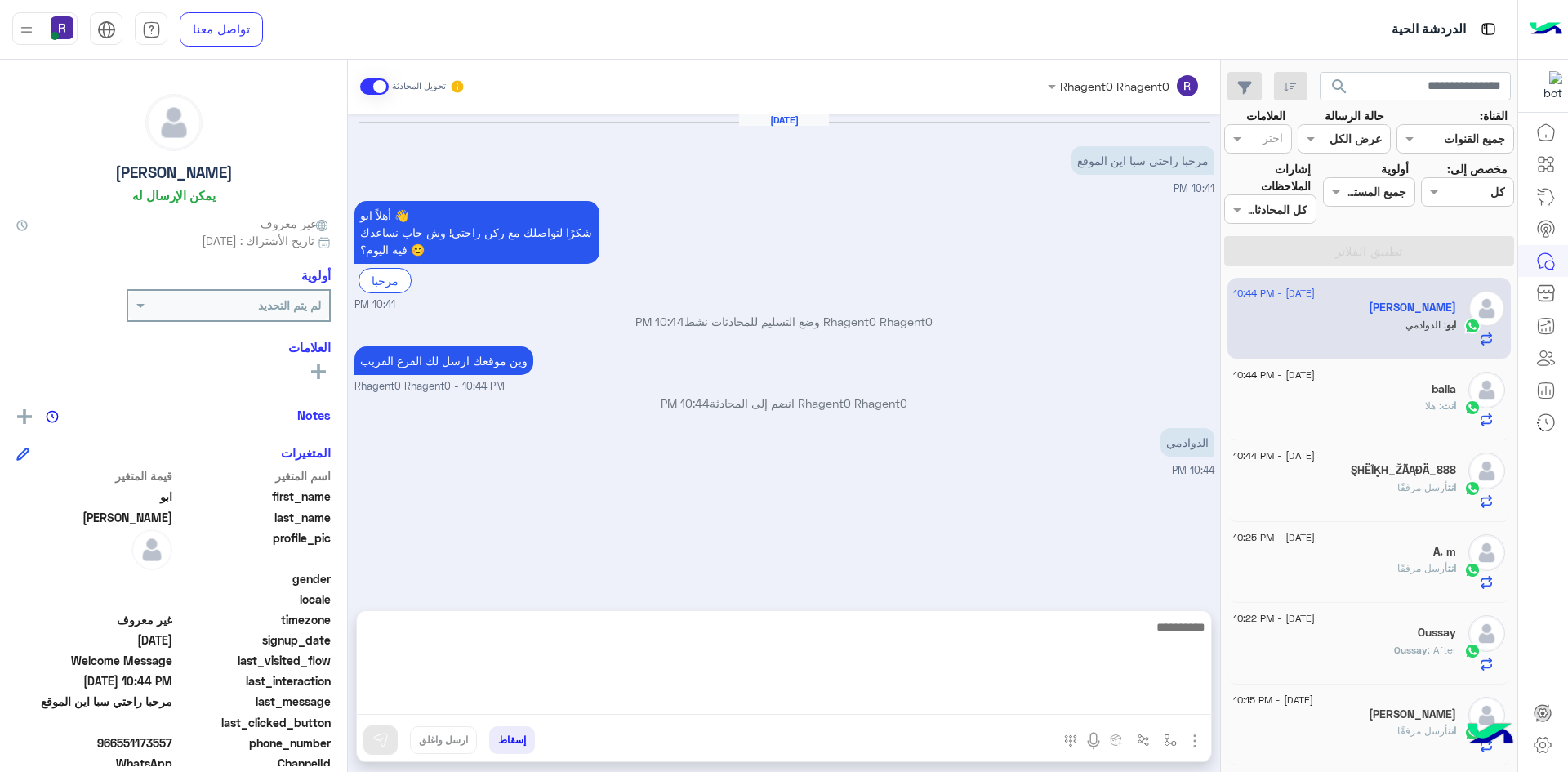
click at [984, 696] on textarea at bounding box center [784, 665] width 855 height 98
type textarea "**********"
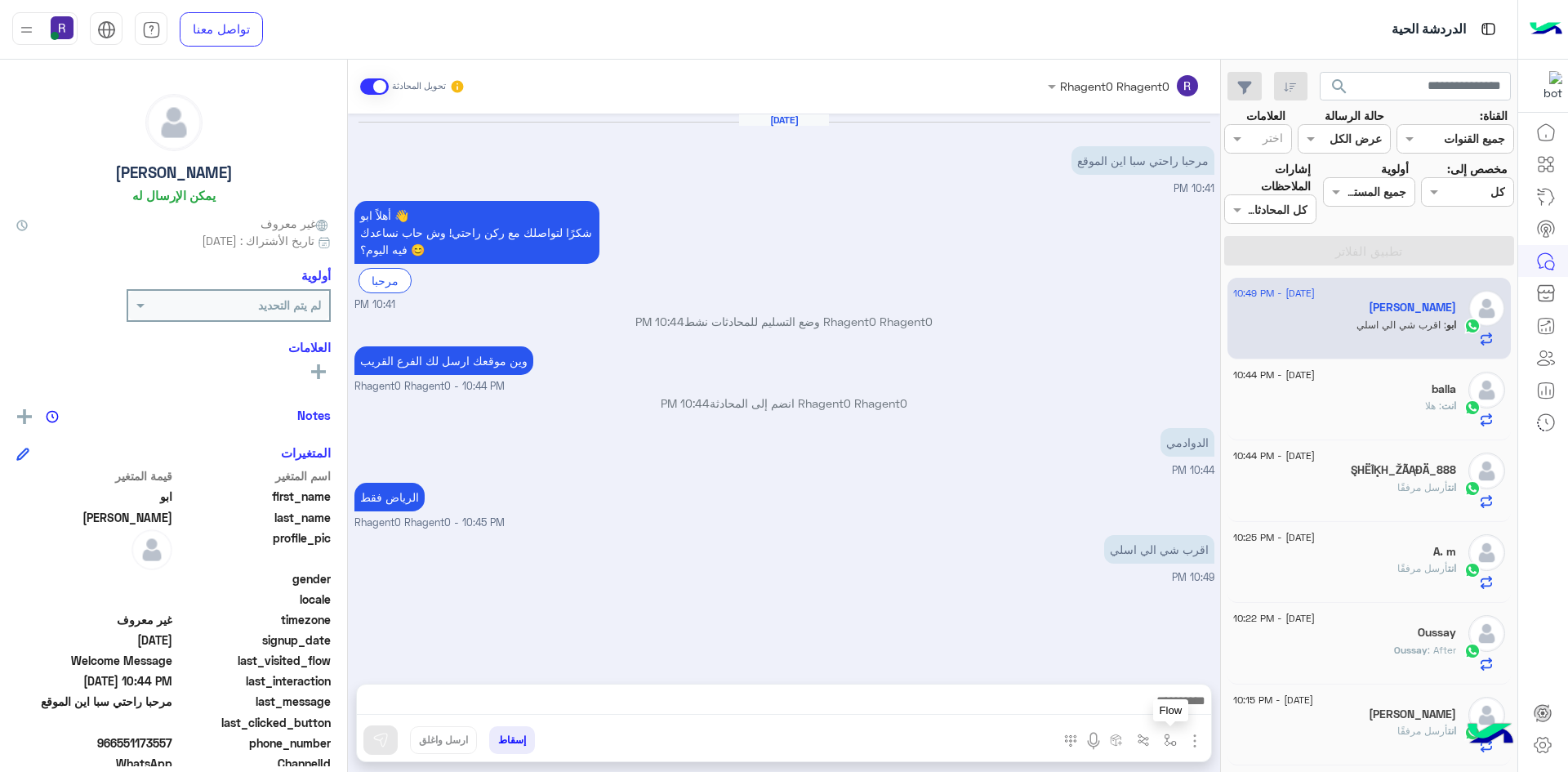
click at [1174, 732] on button "button" at bounding box center [1170, 739] width 27 height 27
click at [1140, 713] on div "أدخل اسم مجموعة الرسائل" at bounding box center [1104, 704] width 143 height 19
type input "*****"
click at [1149, 666] on div "الجنادرية" at bounding box center [1123, 675] width 121 height 32
type textarea "*********"
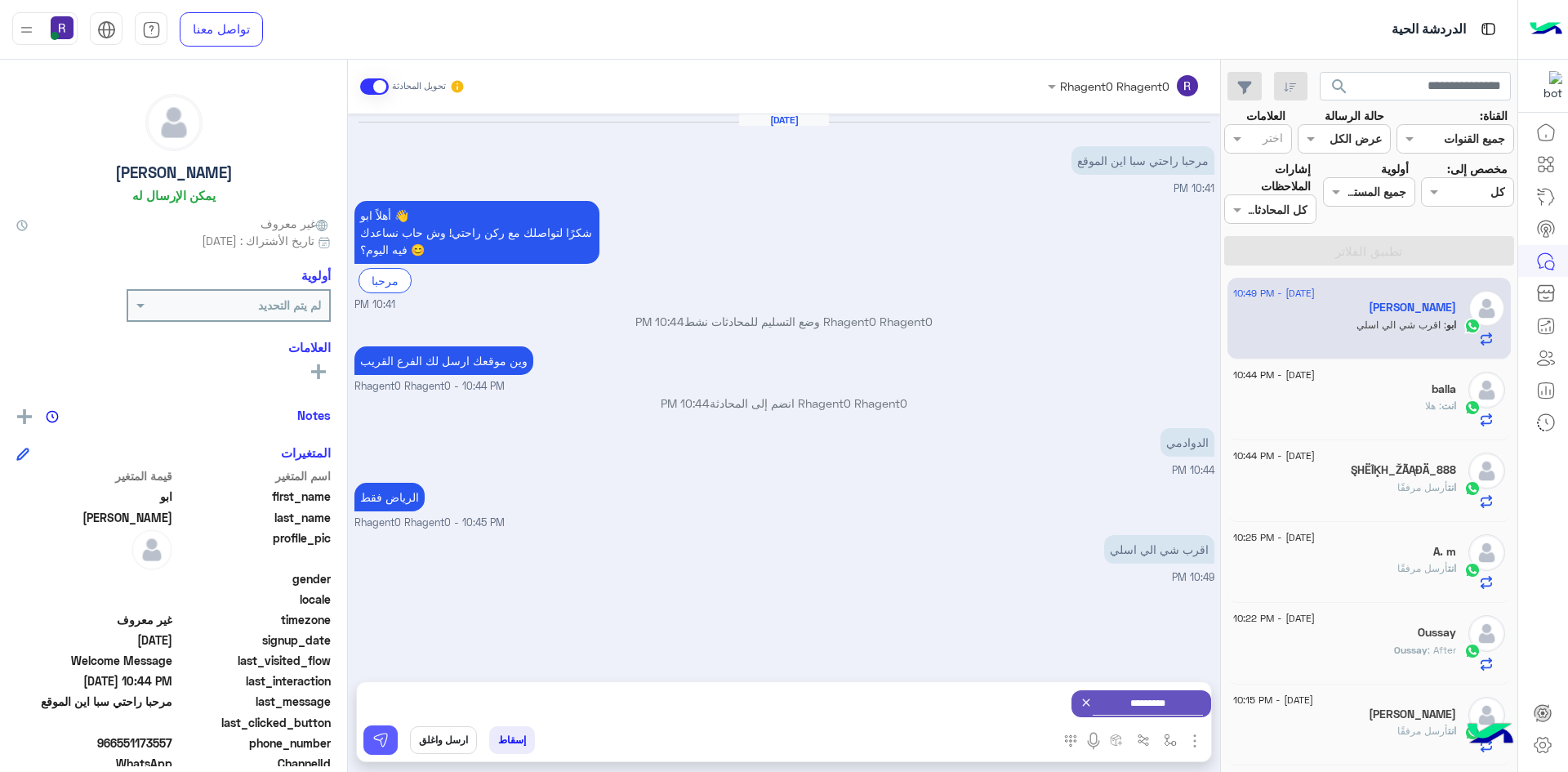
click at [371, 746] on button at bounding box center [380, 740] width 34 height 30
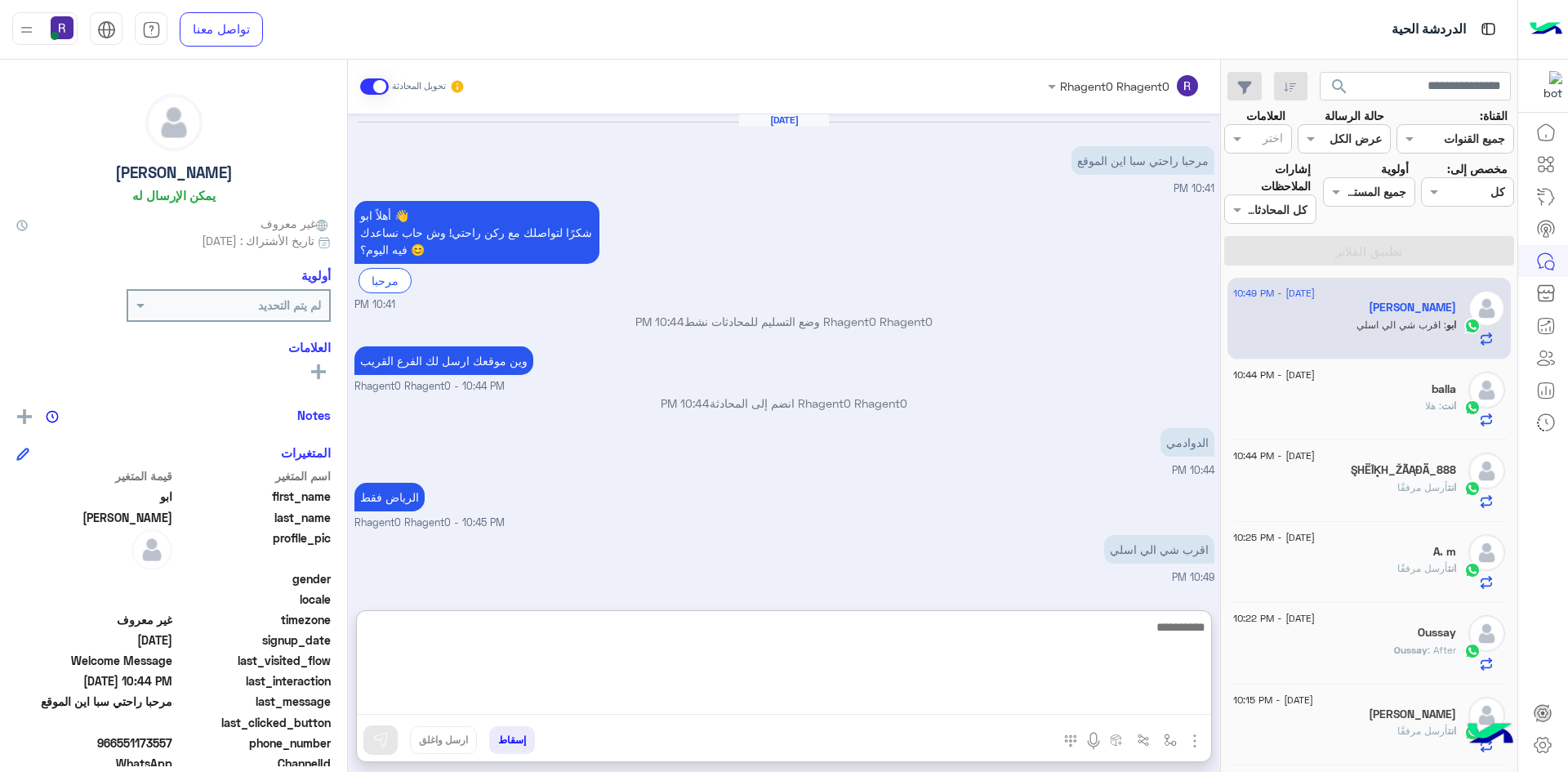
click at [1149, 709] on textarea at bounding box center [784, 665] width 855 height 98
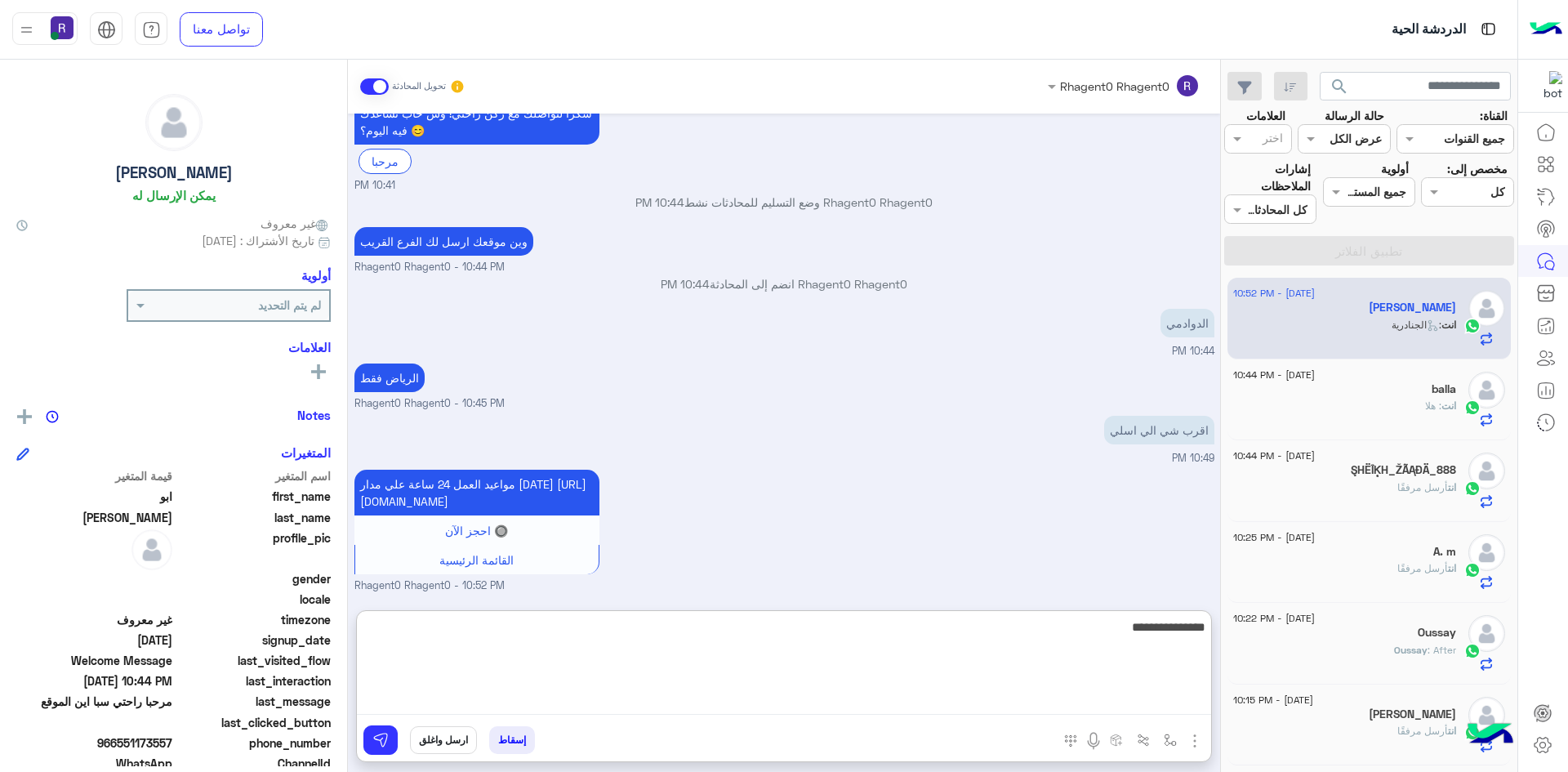
type textarea "**********"
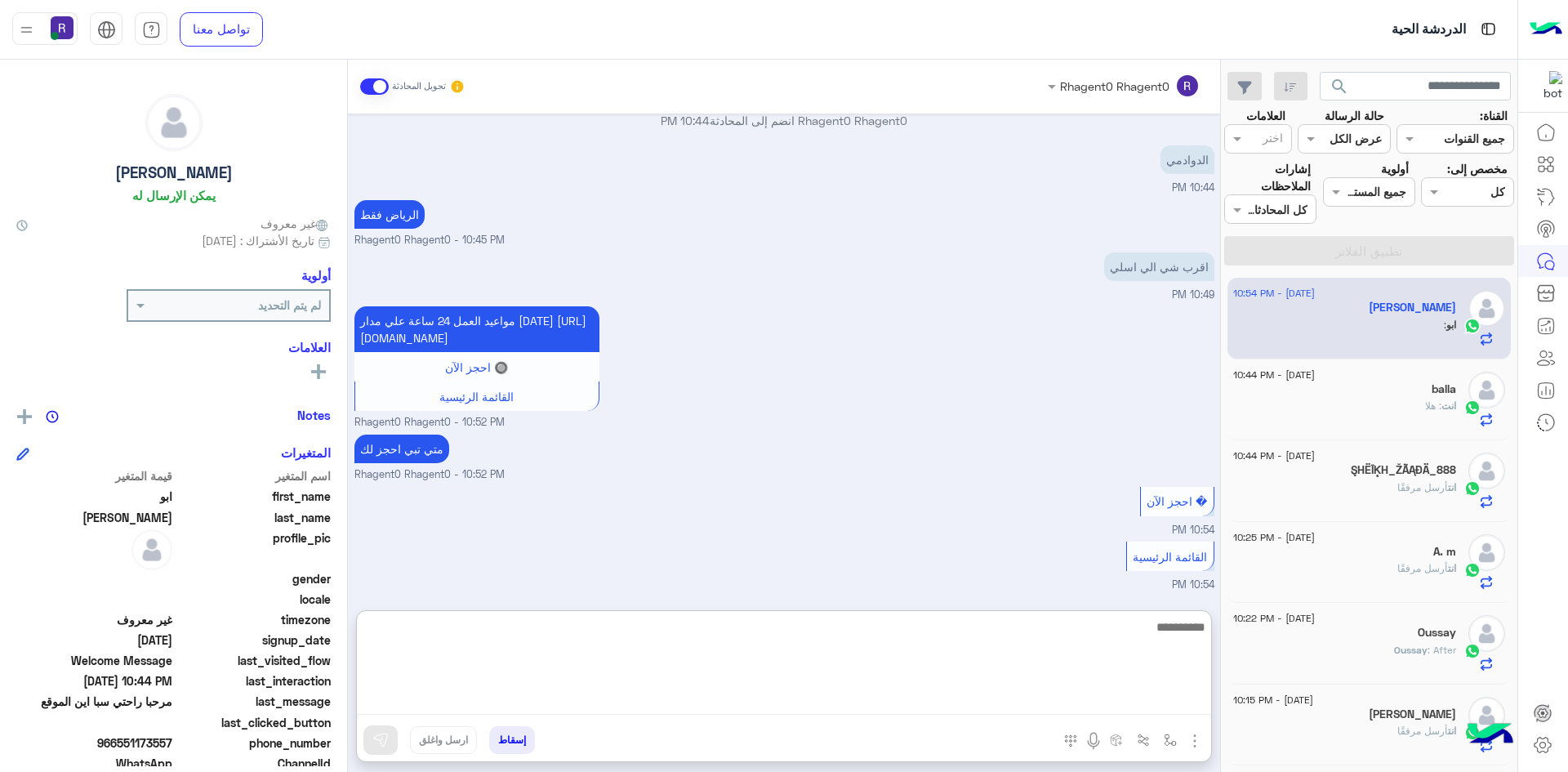
scroll to position [299, 0]
click at [781, 650] on textarea at bounding box center [784, 665] width 855 height 98
type textarea "**********"
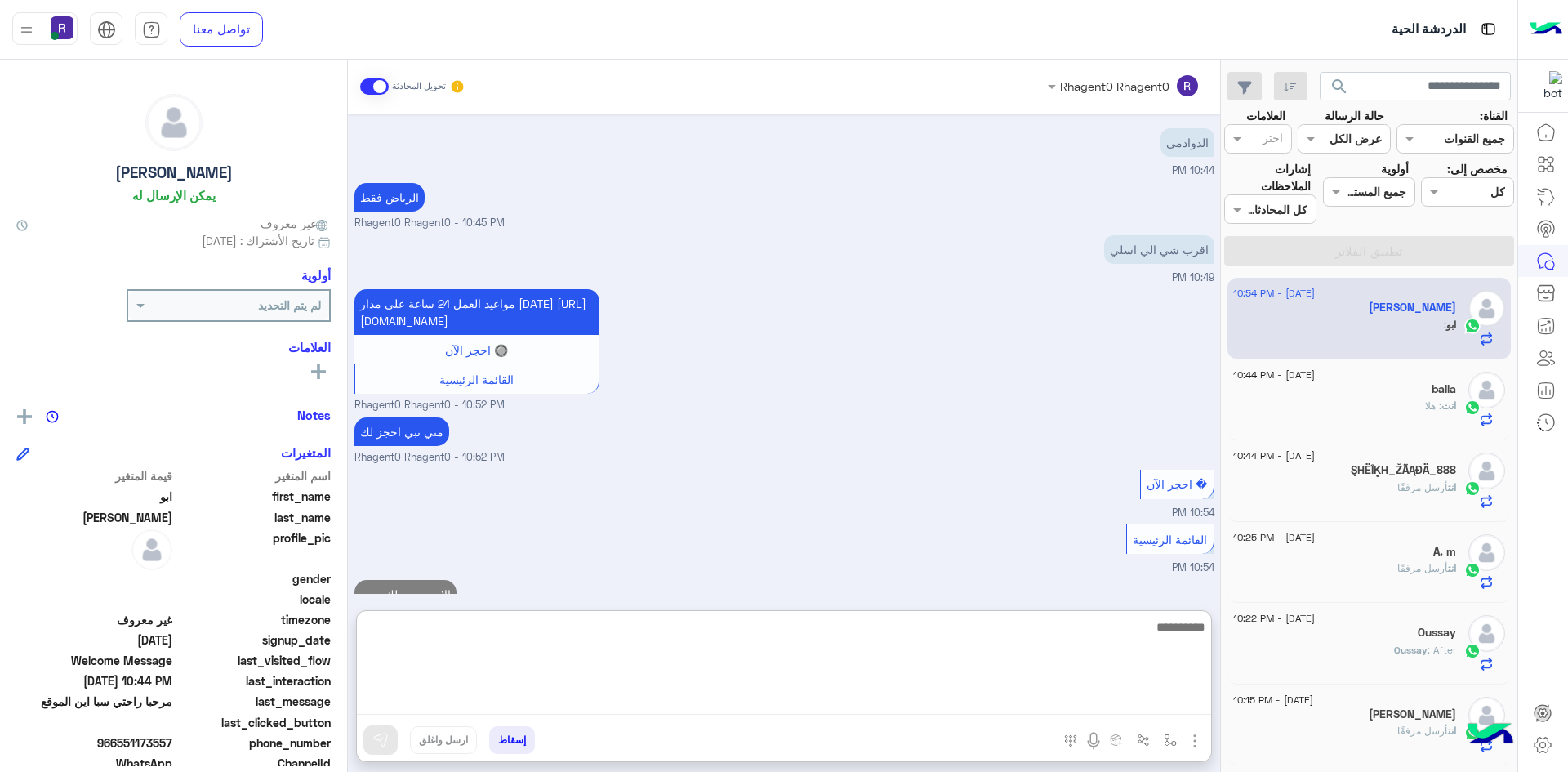
scroll to position [352, 0]
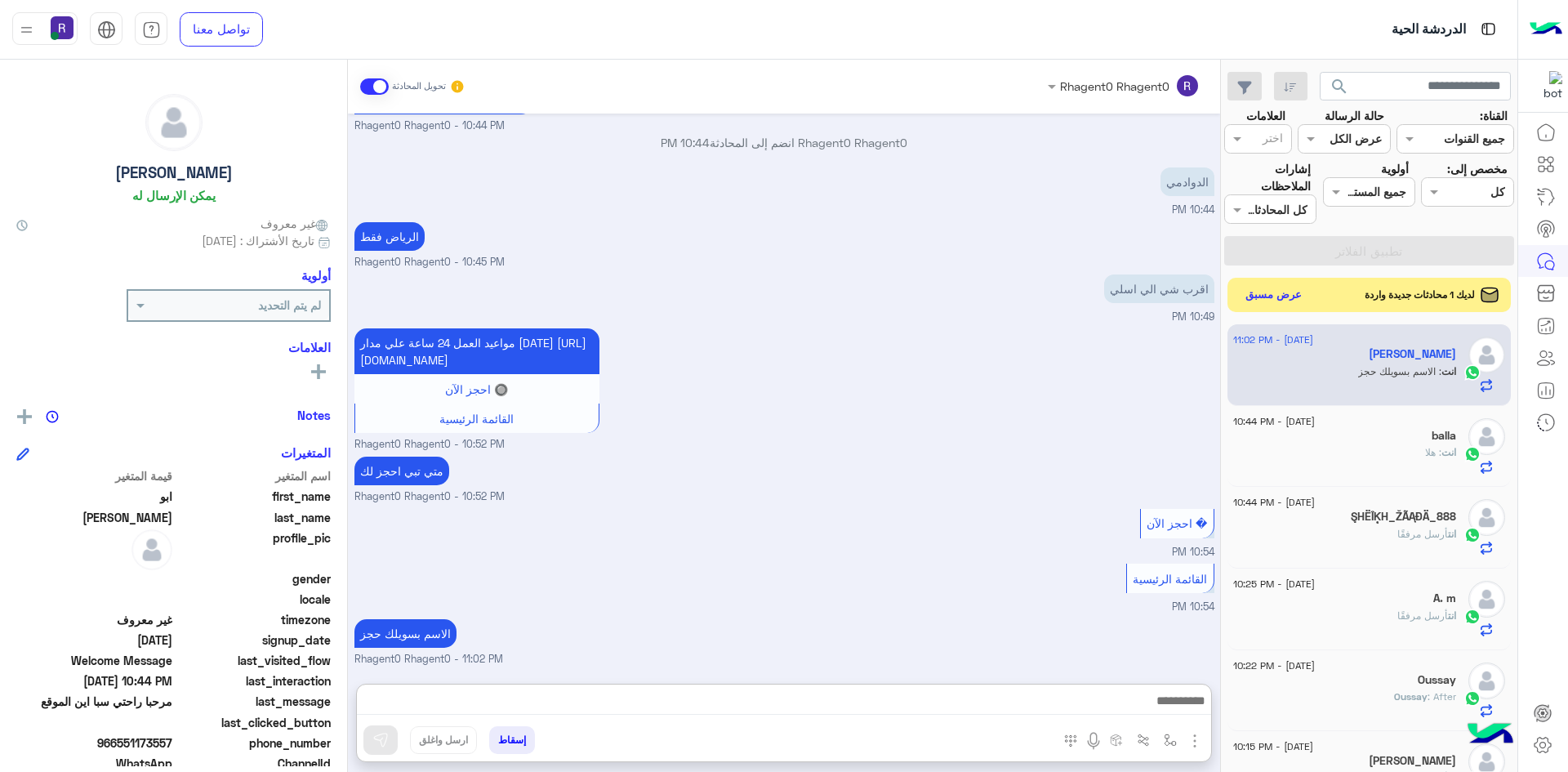
click at [1288, 299] on button "عرض مسبق" at bounding box center [1274, 296] width 69 height 22
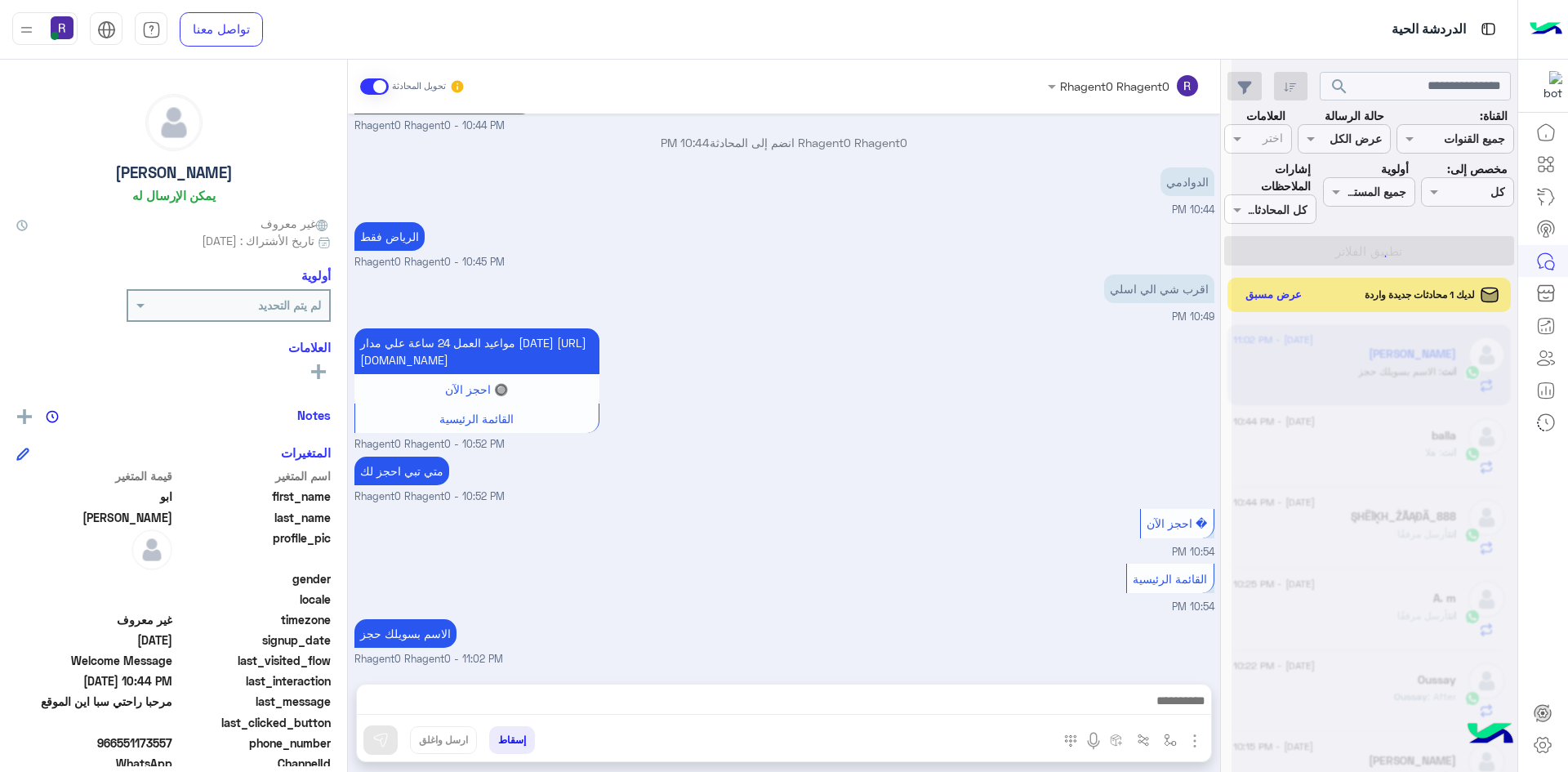
scroll to position [278, 0]
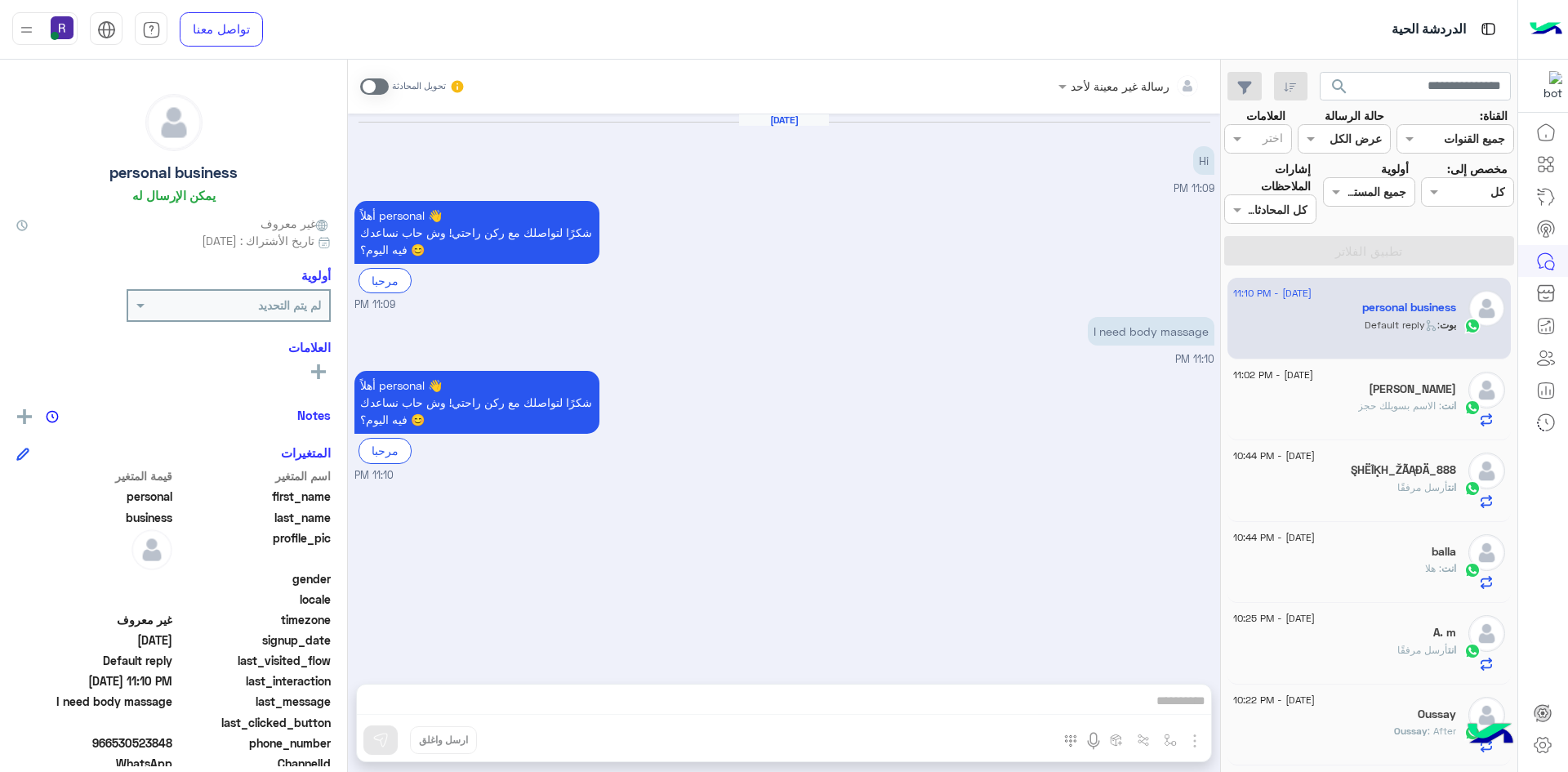
click at [372, 88] on span at bounding box center [374, 87] width 29 height 17
click at [1192, 741] on img "button" at bounding box center [1194, 740] width 20 height 20
click at [1162, 712] on span "الصور" at bounding box center [1163, 705] width 30 height 19
click at [1196, 743] on img "button" at bounding box center [1194, 740] width 20 height 20
click at [1151, 696] on span "الصور" at bounding box center [1163, 705] width 30 height 19
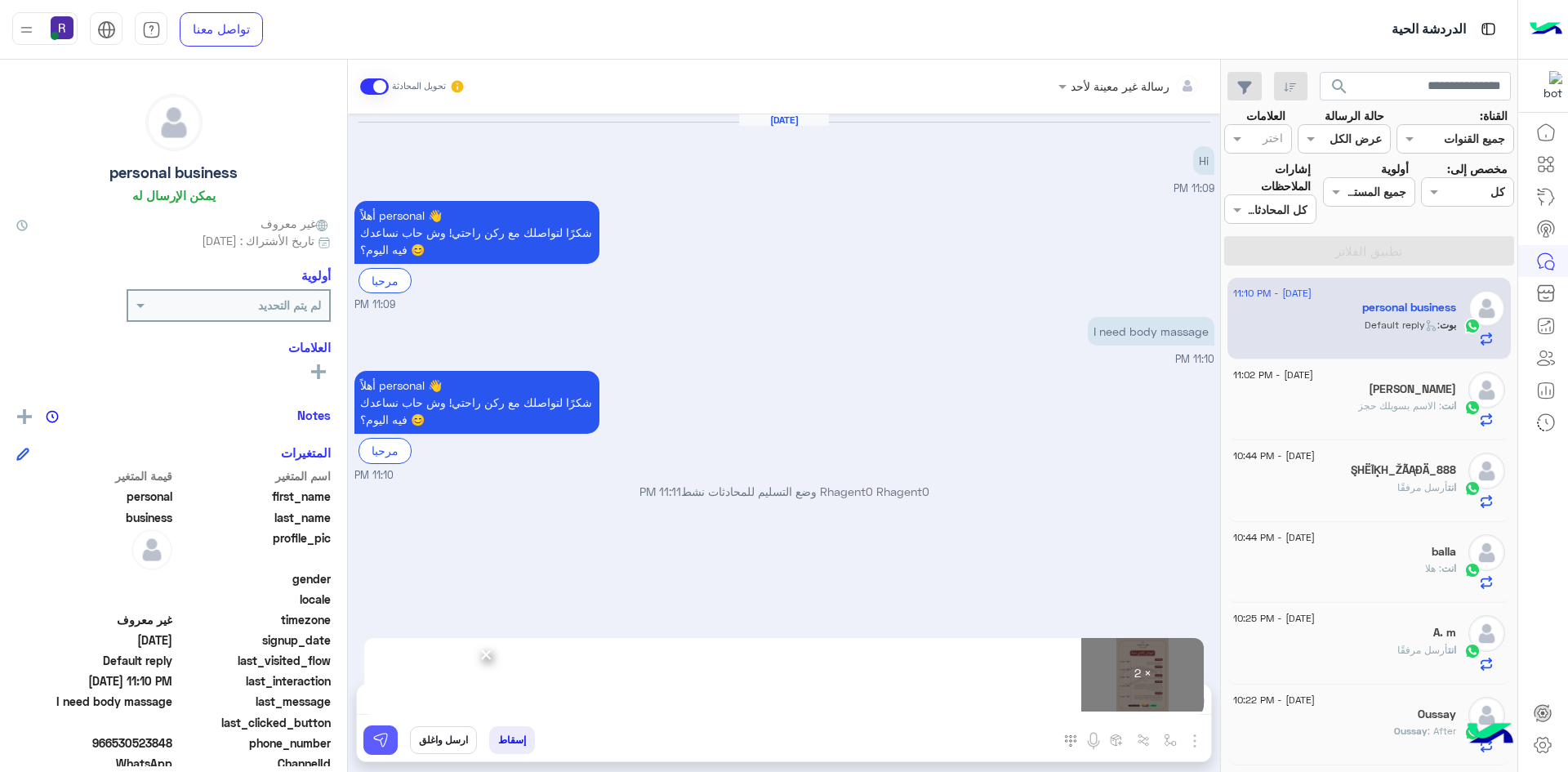
click at [392, 744] on button at bounding box center [380, 740] width 34 height 30
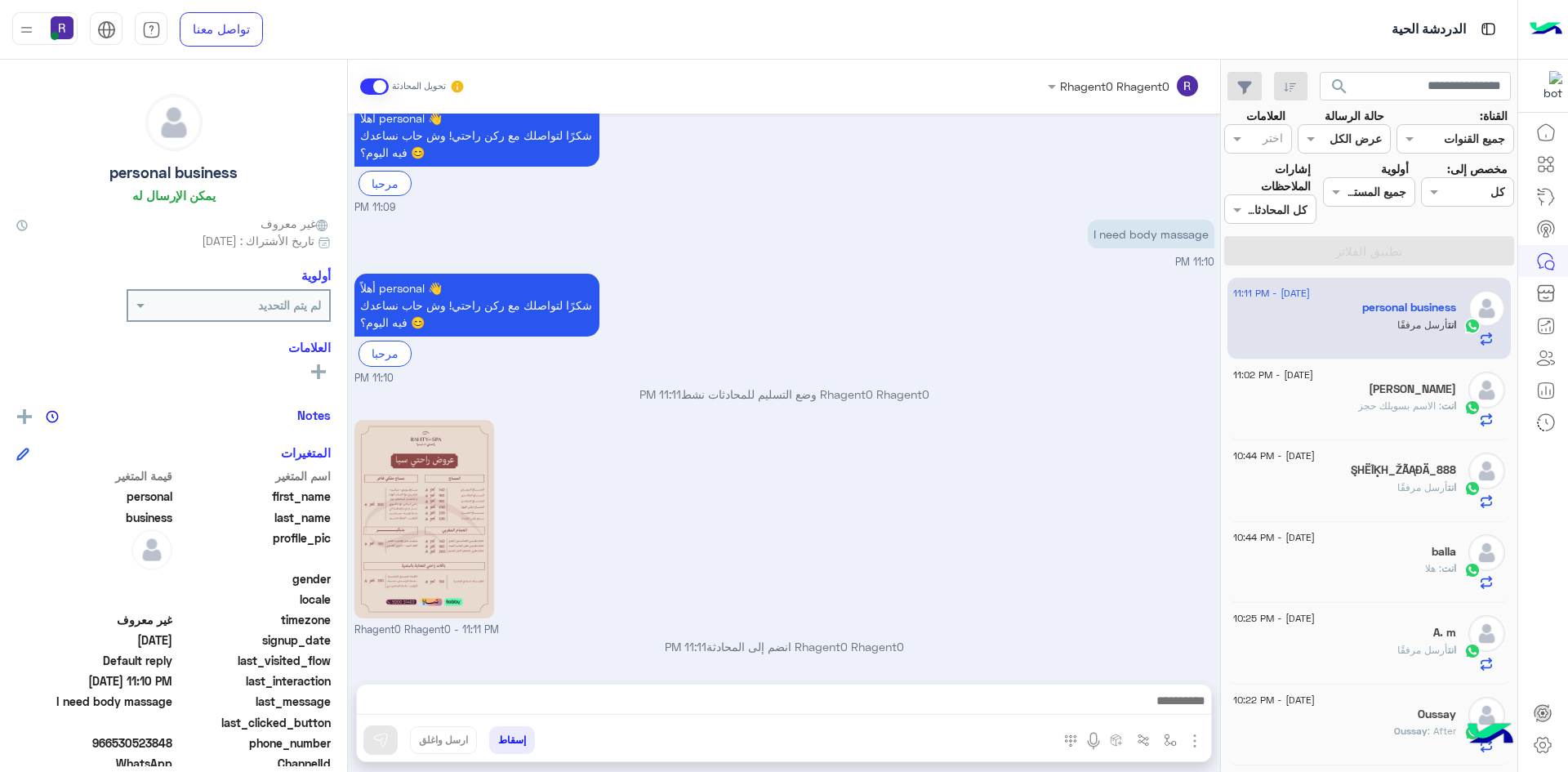
scroll to position [319, 0]
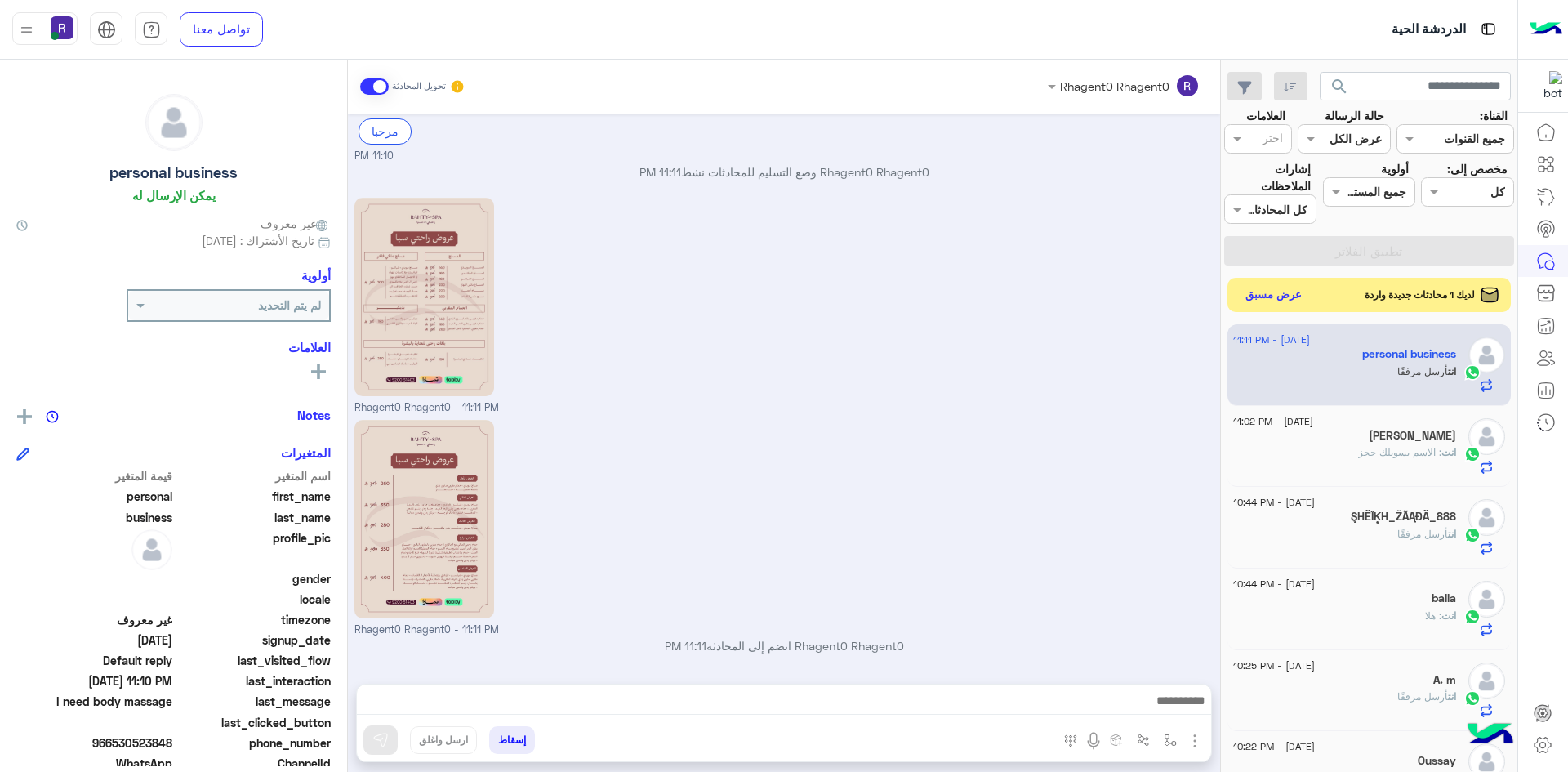
click at [1289, 307] on div "لديك 1 محادثات جديدة واردة عرض مسبق" at bounding box center [1370, 295] width 285 height 34
click at [1269, 298] on button "عرض مسبق" at bounding box center [1274, 296] width 69 height 22
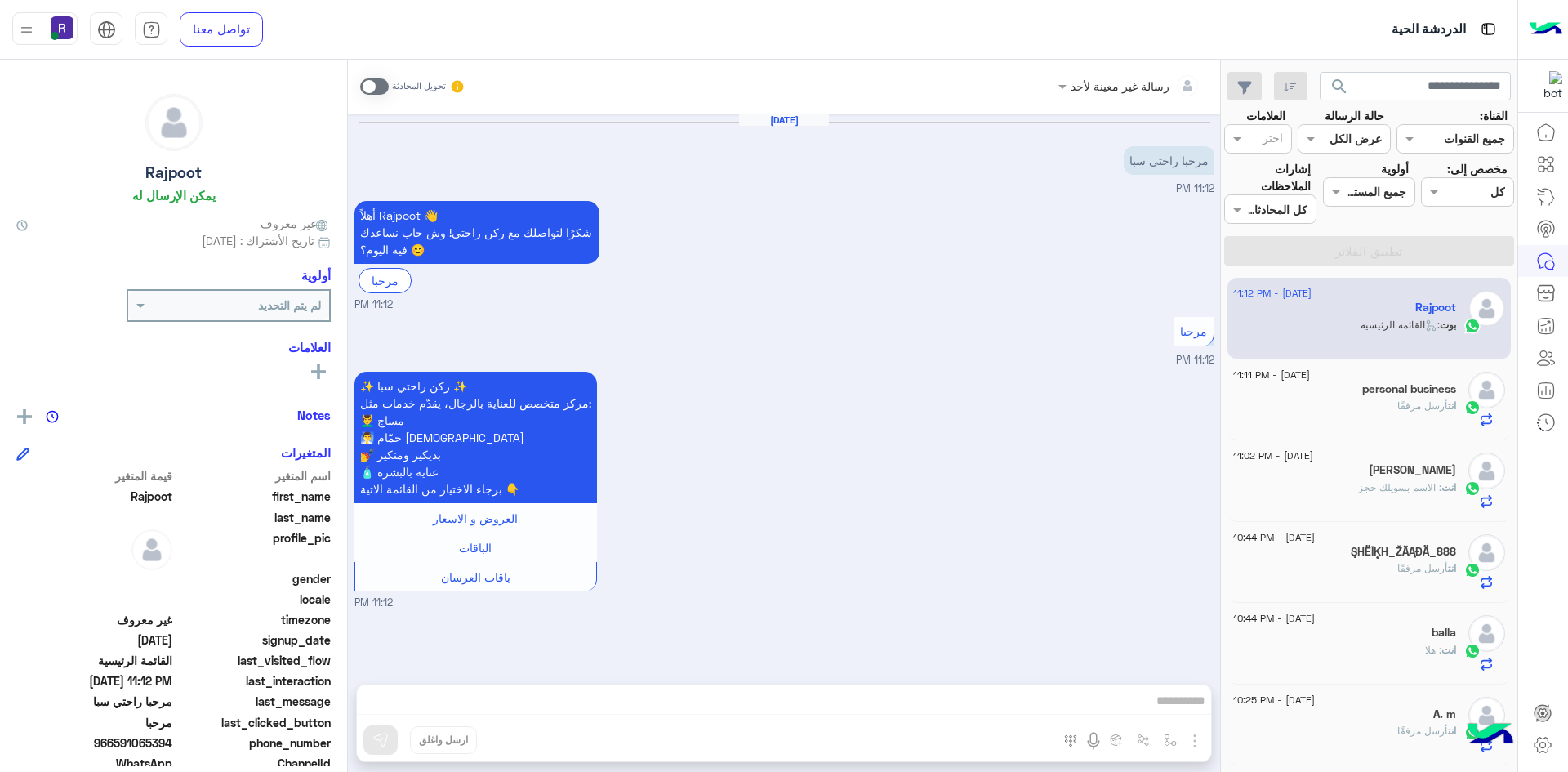
click at [368, 80] on span at bounding box center [374, 87] width 29 height 17
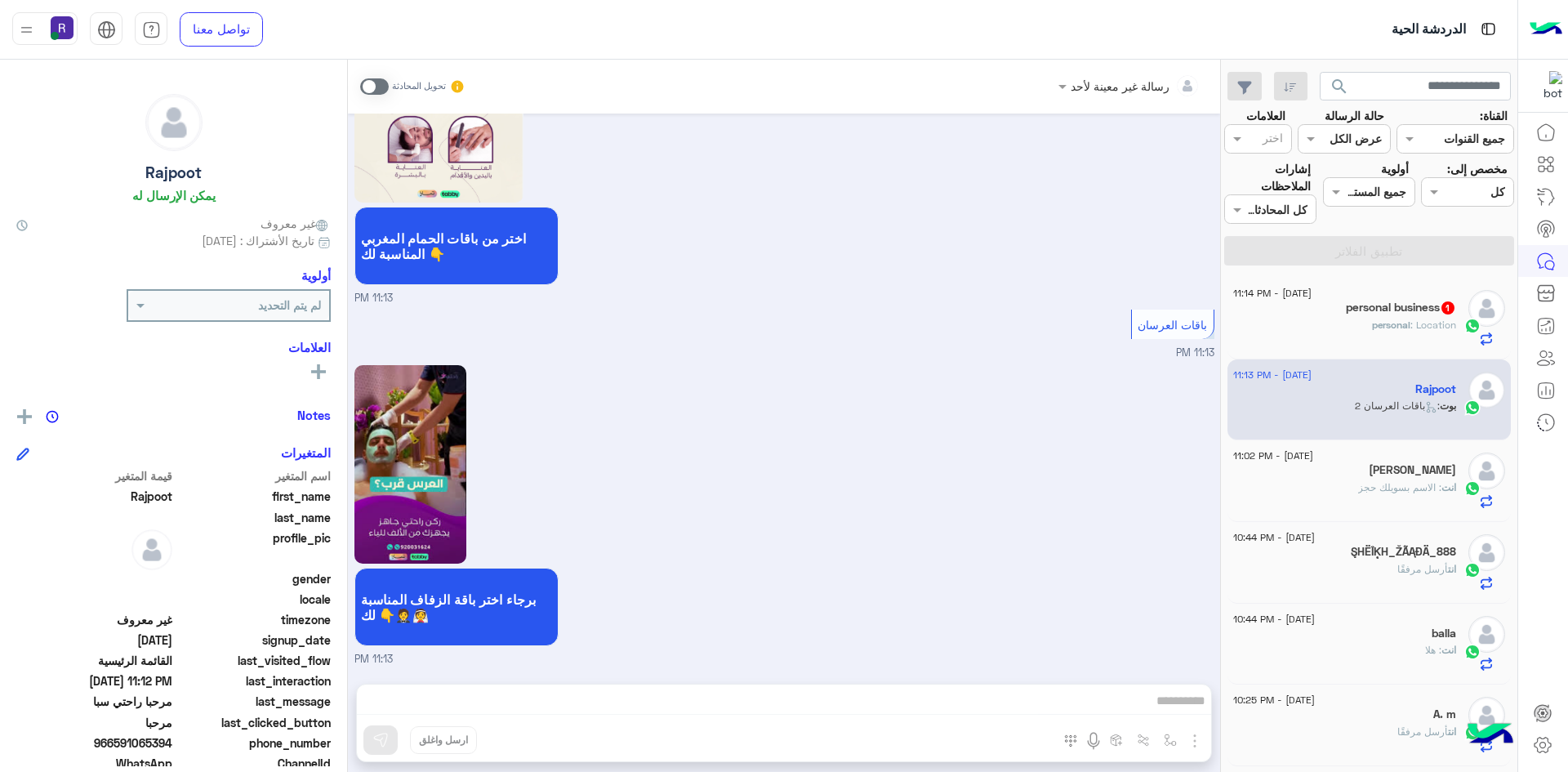
scroll to position [2179, 0]
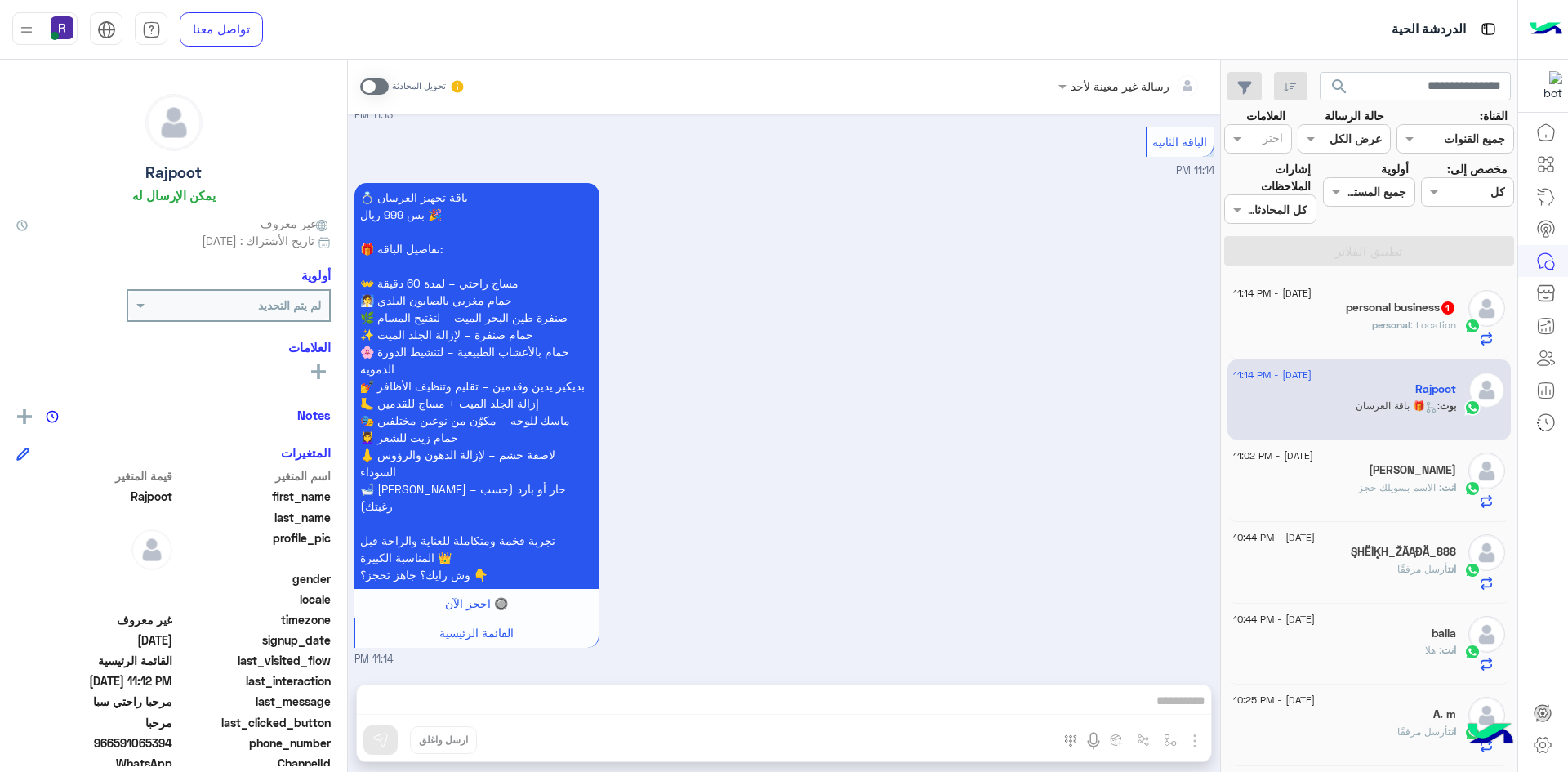
click at [1347, 323] on div "personal : Location" at bounding box center [1345, 332] width 223 height 29
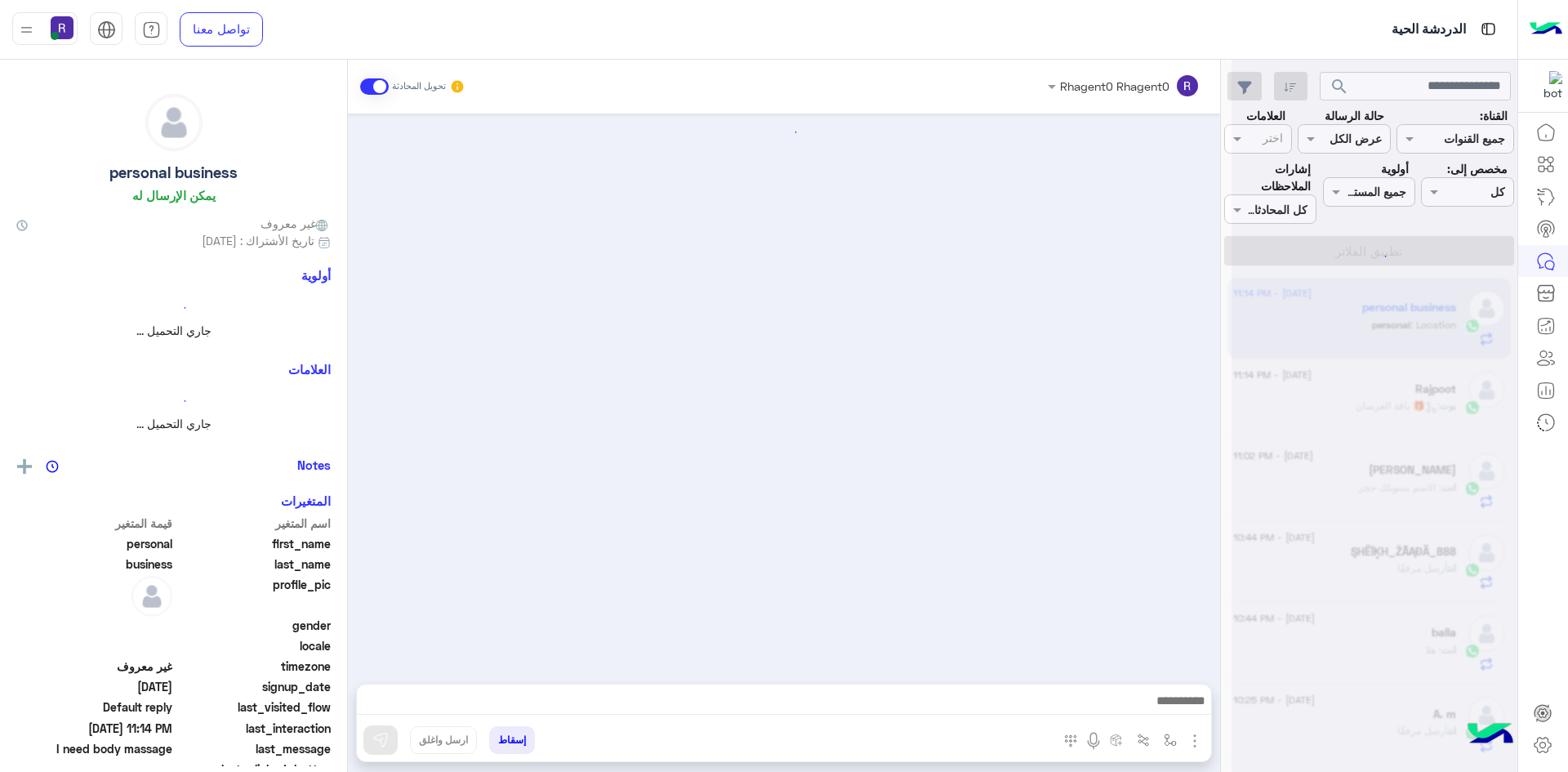
scroll to position [374, 0]
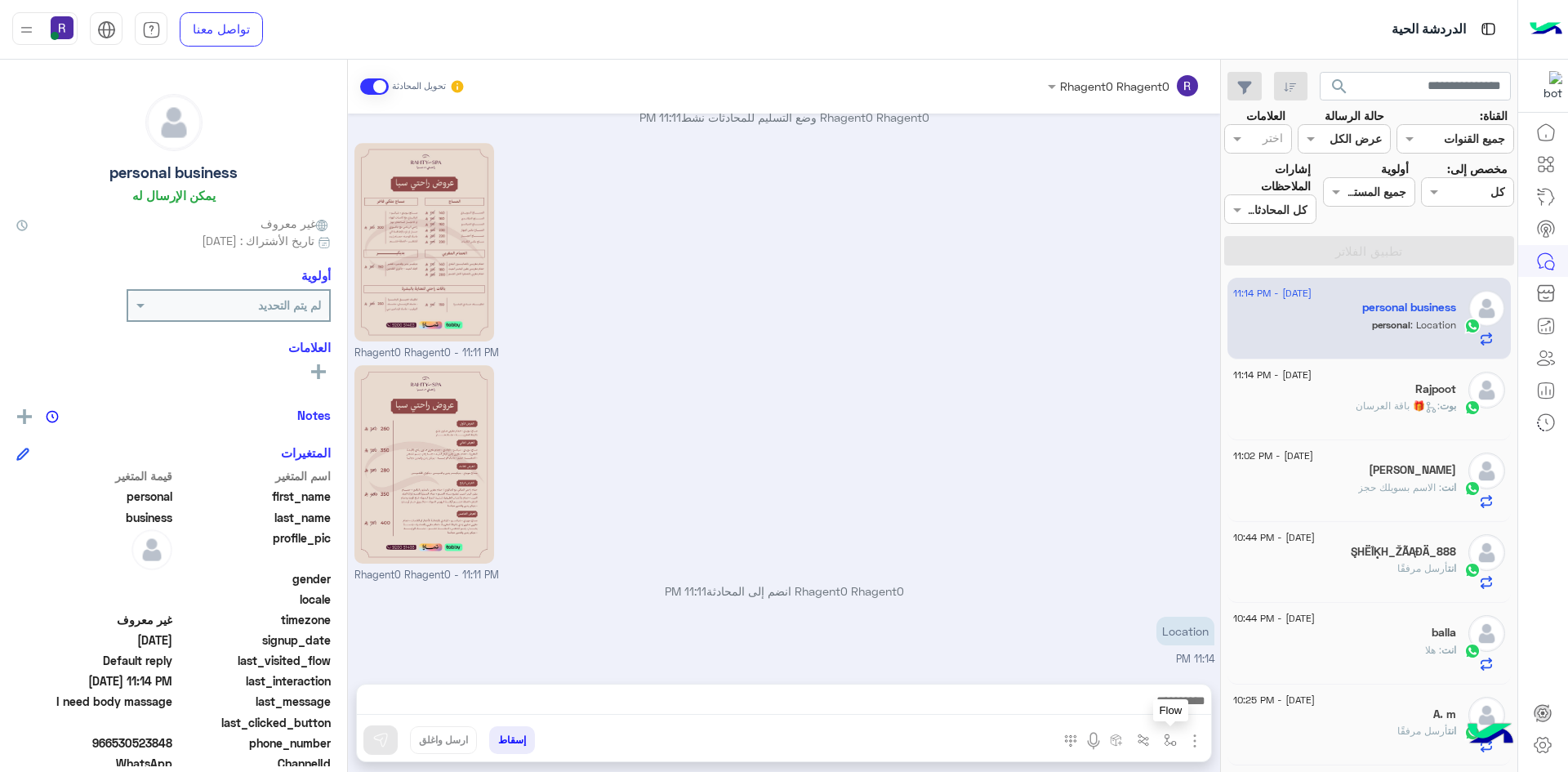
click at [1164, 747] on button "button" at bounding box center [1170, 739] width 27 height 27
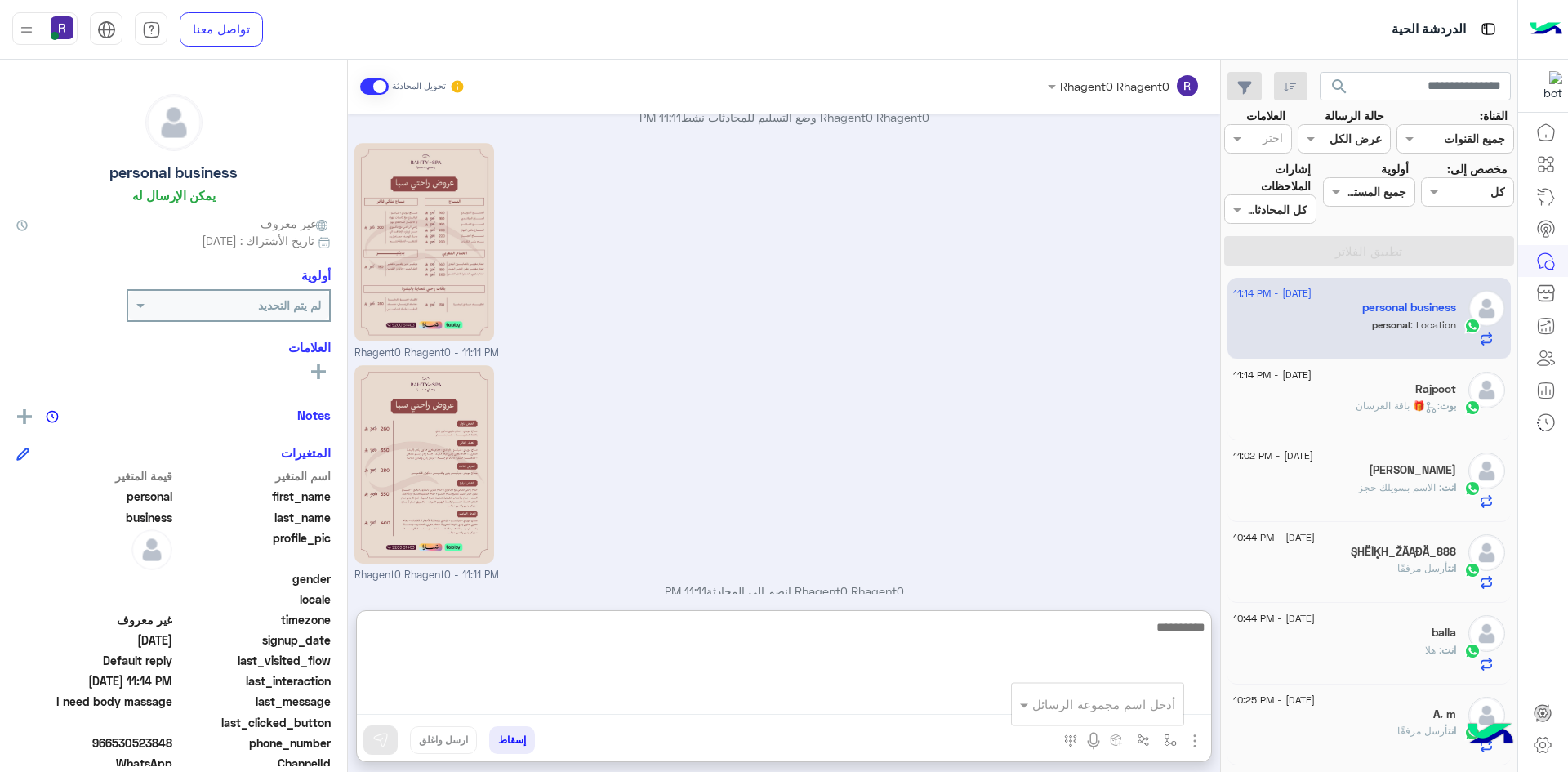
click at [942, 692] on textarea at bounding box center [784, 665] width 855 height 98
paste textarea "**********"
type textarea "**********"
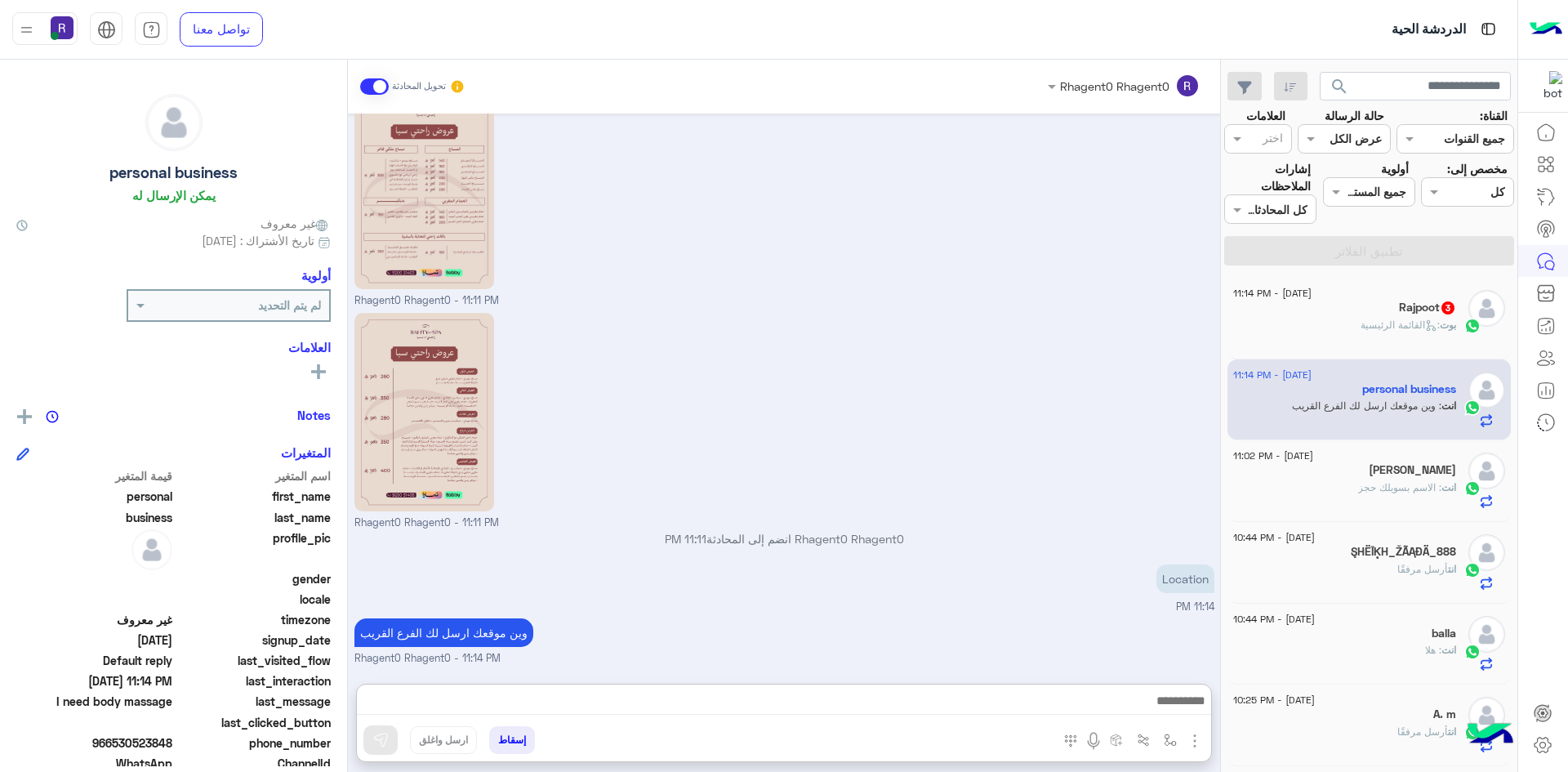
click at [1406, 341] on div "بوت : القائمة الرئيسية" at bounding box center [1345, 332] width 223 height 29
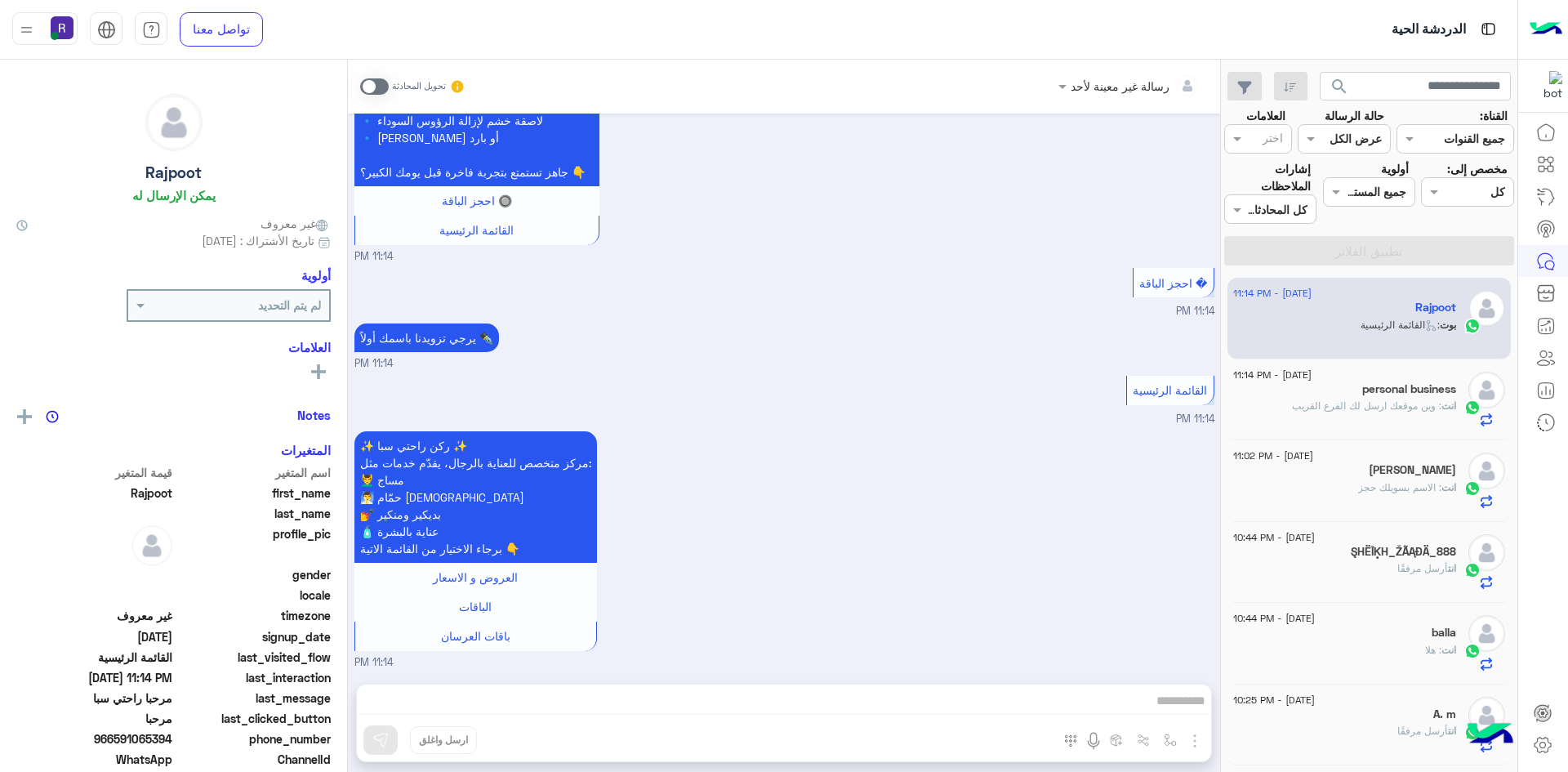
scroll to position [2710, 0]
click at [363, 90] on span at bounding box center [374, 87] width 29 height 17
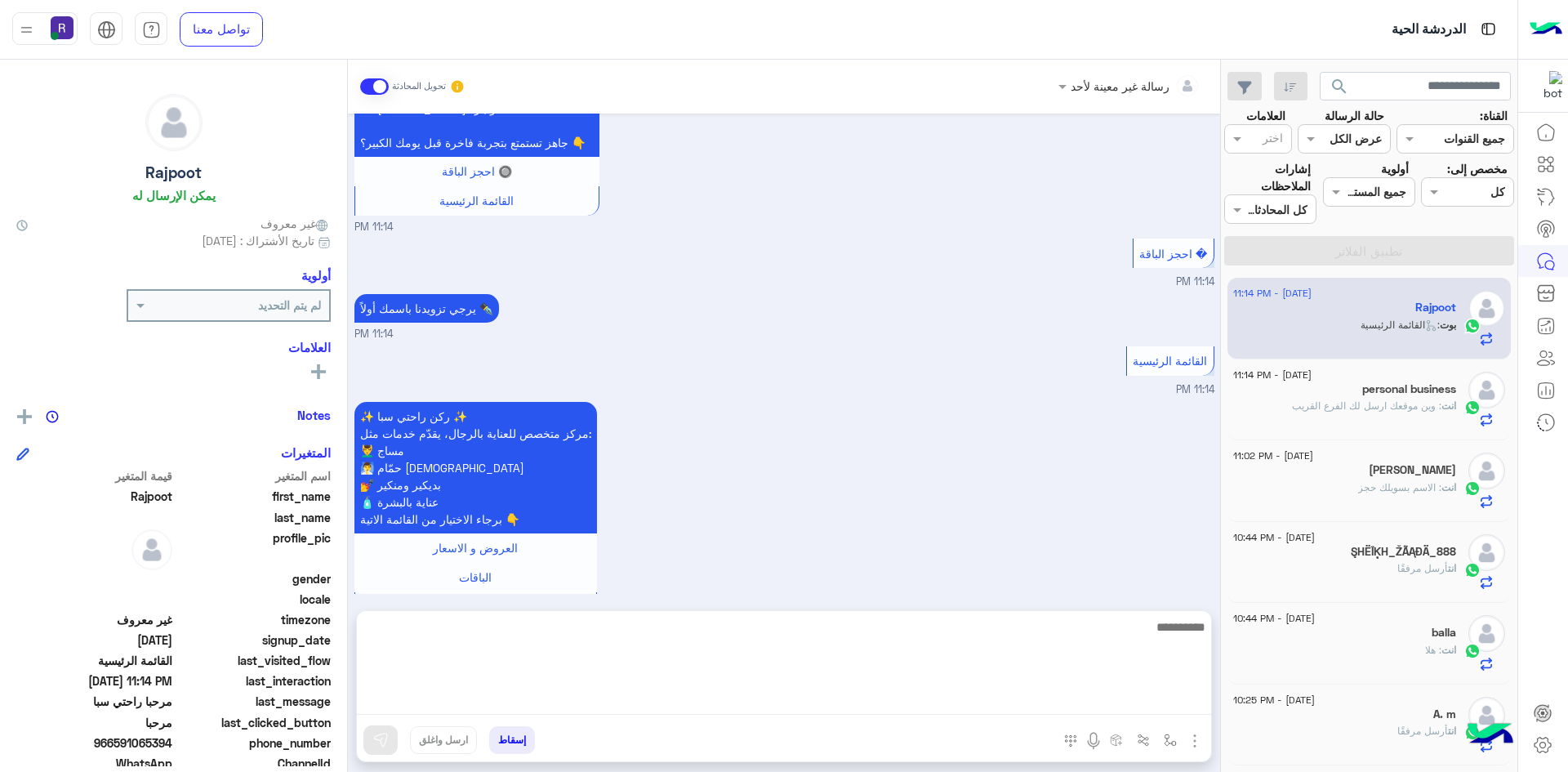
click at [800, 702] on textarea at bounding box center [784, 665] width 855 height 98
paste textarea "**********"
type textarea "**********"
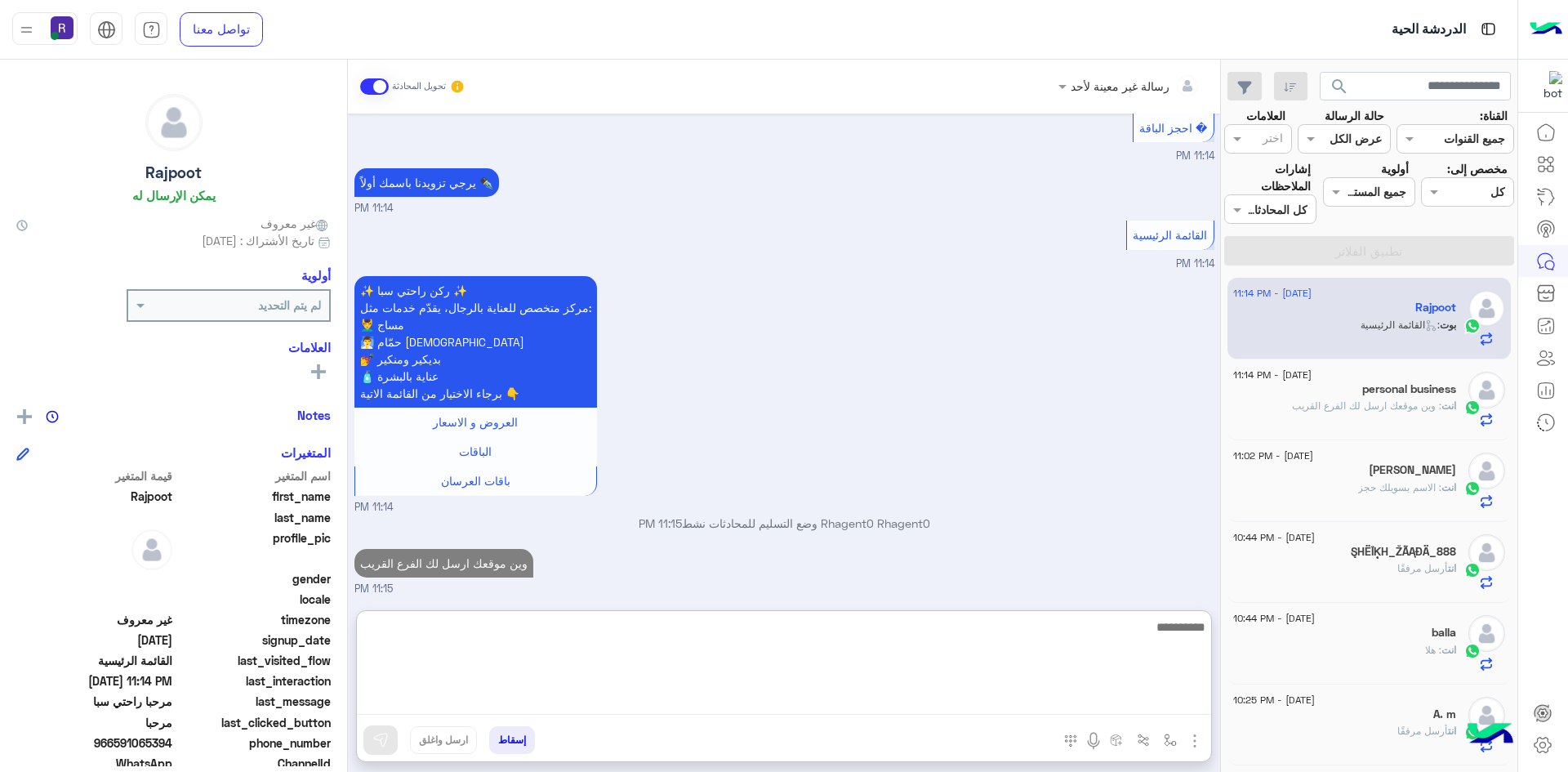
scroll to position [2895, 0]
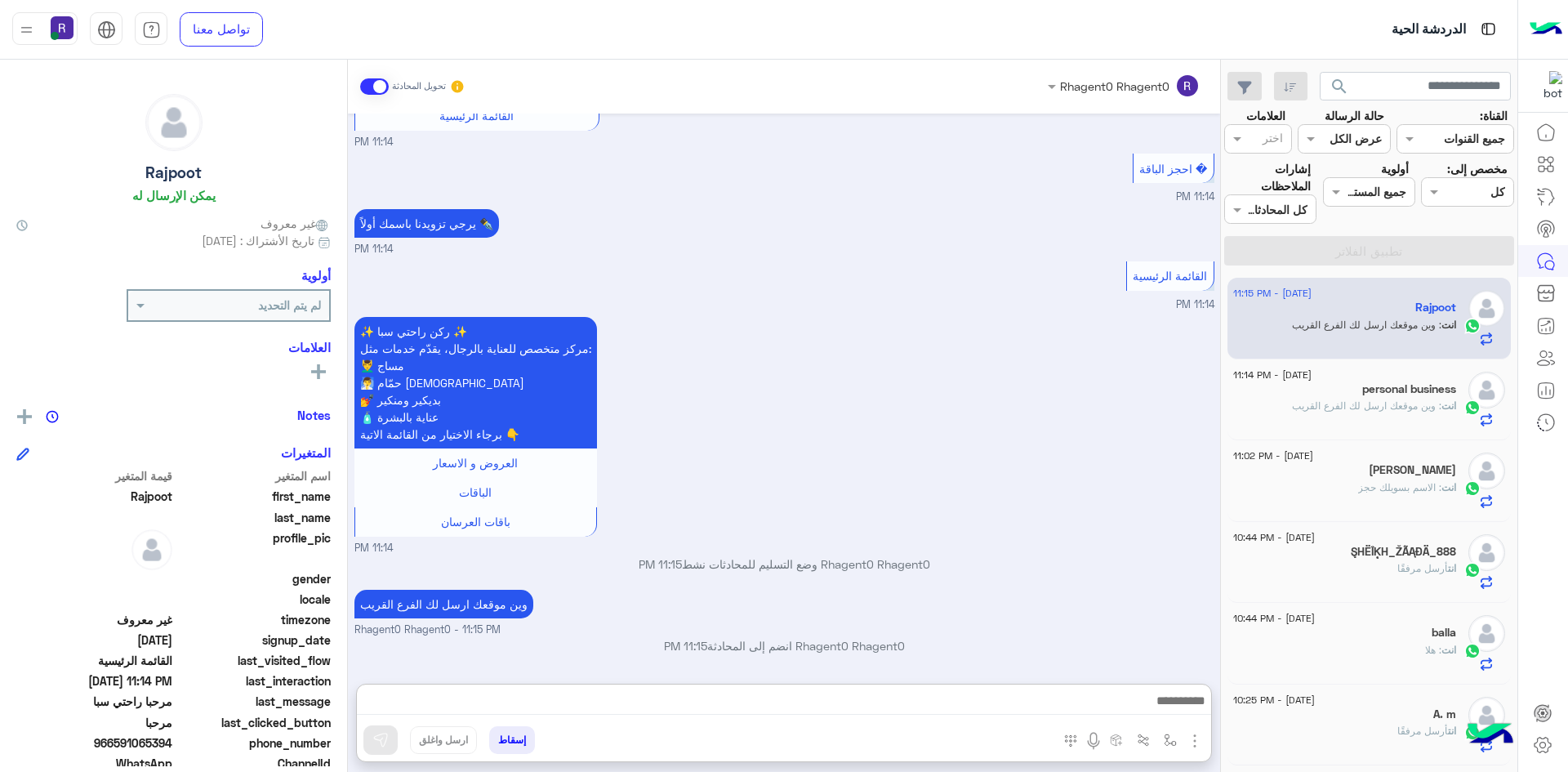
click at [941, 408] on div "✨ ركن راحتي سبا ✨ مركز متخصص للعناية بالرجال، يقدّم خدمات مثل: 💆‍♂️ مساج 🧖‍♂️ ح…" at bounding box center [784, 434] width 860 height 244
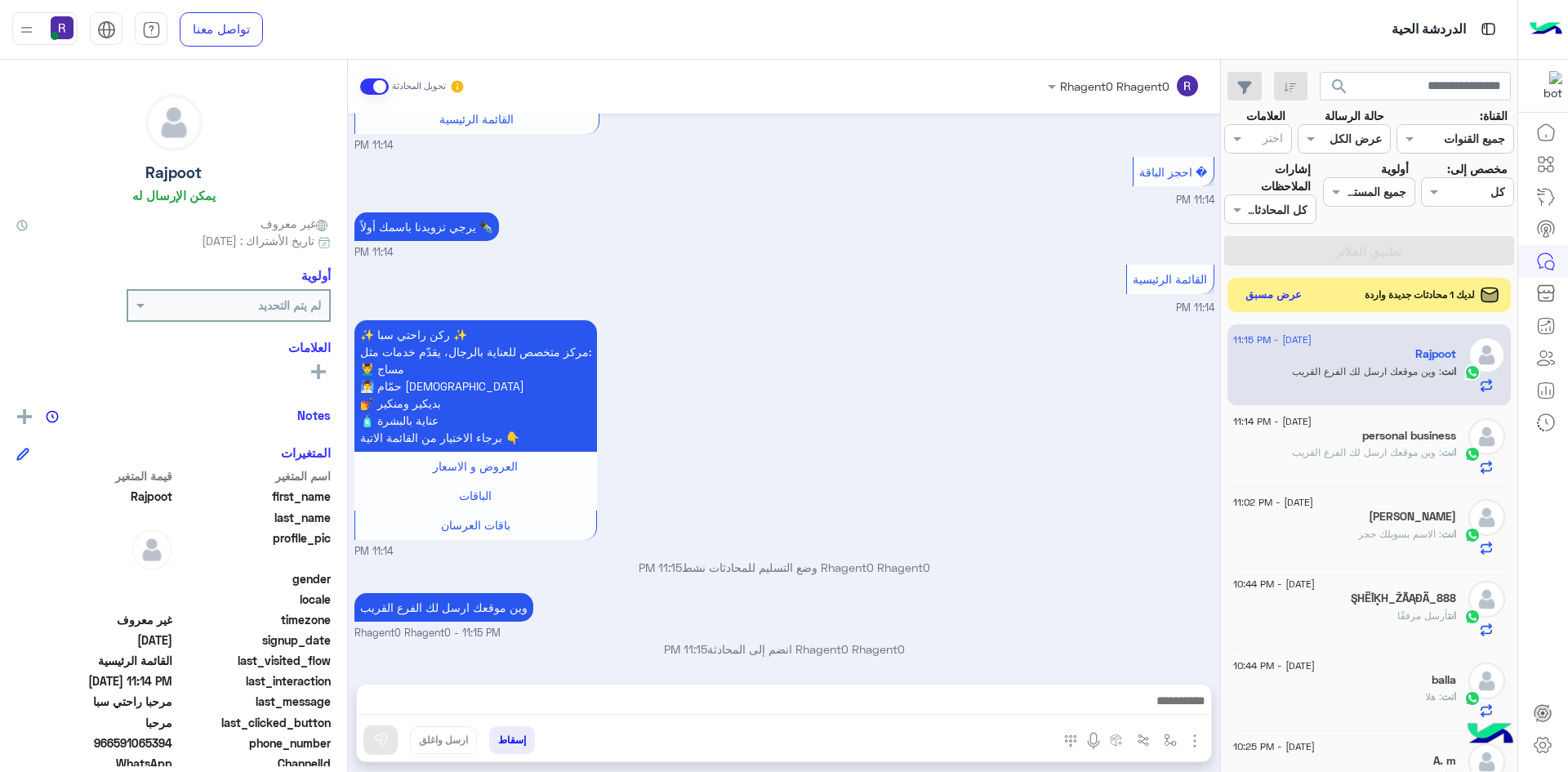
click at [1278, 285] on button "عرض مسبق" at bounding box center [1274, 296] width 69 height 22
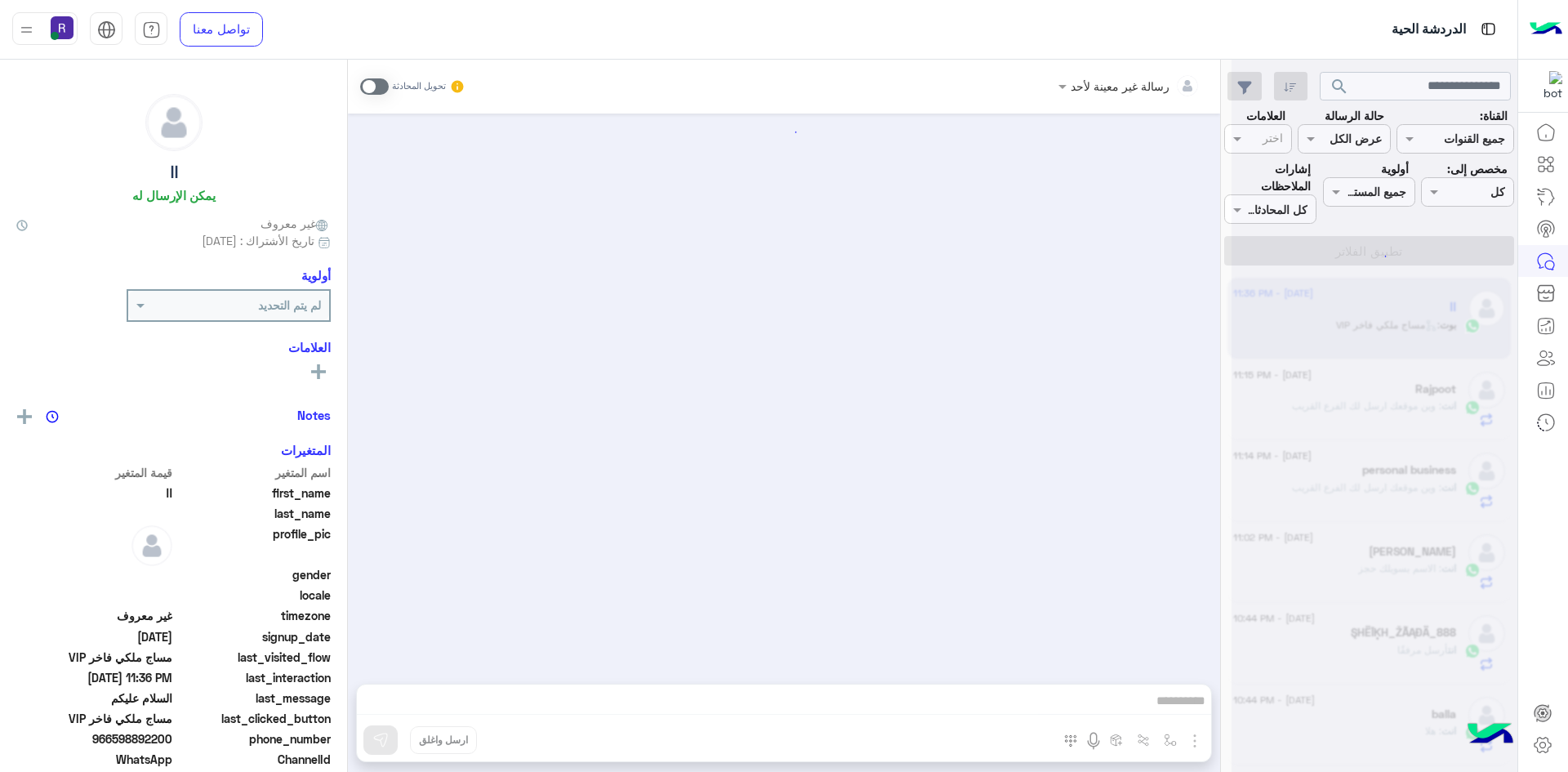
scroll to position [509, 0]
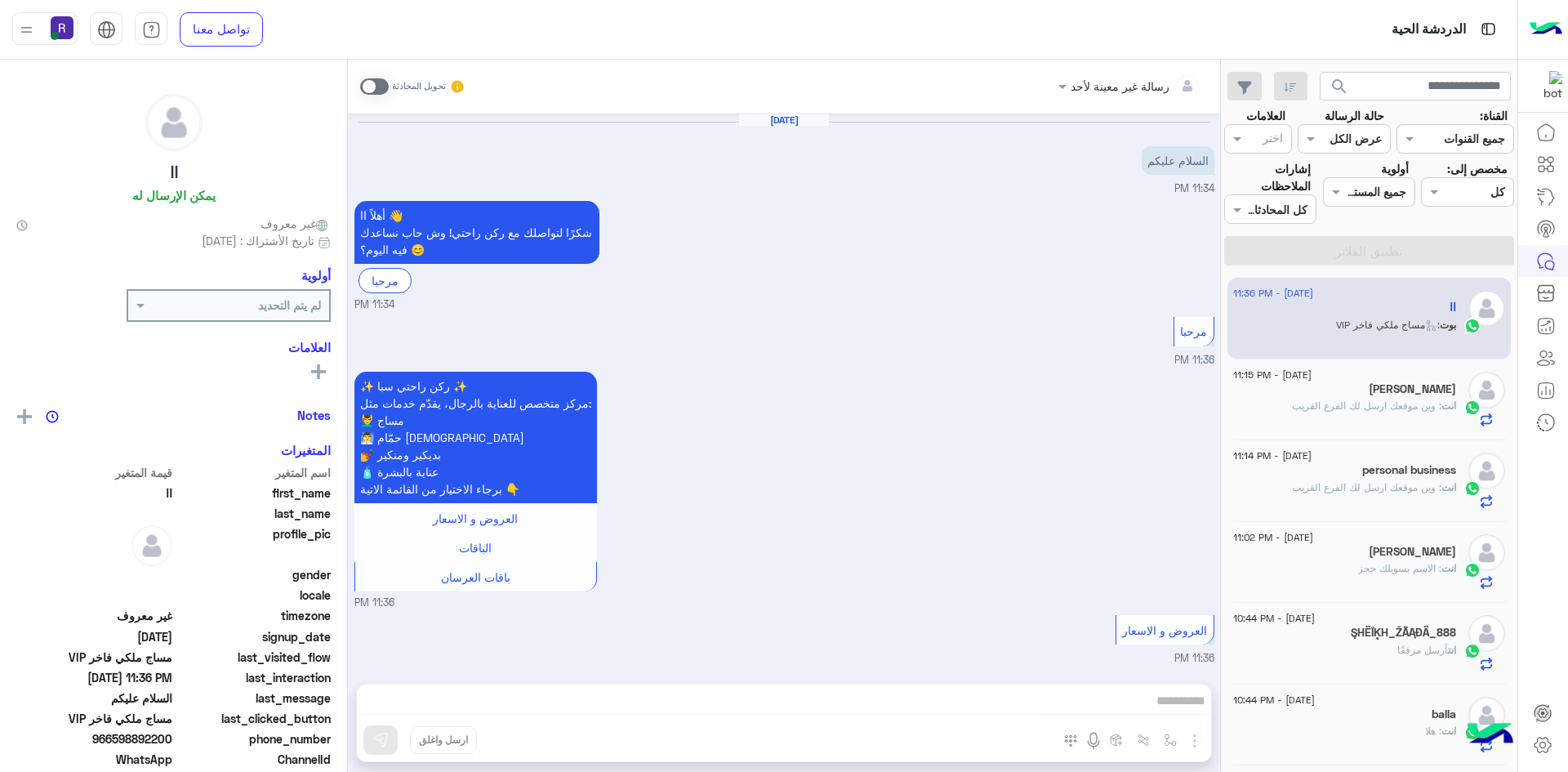
scroll to position [509, 0]
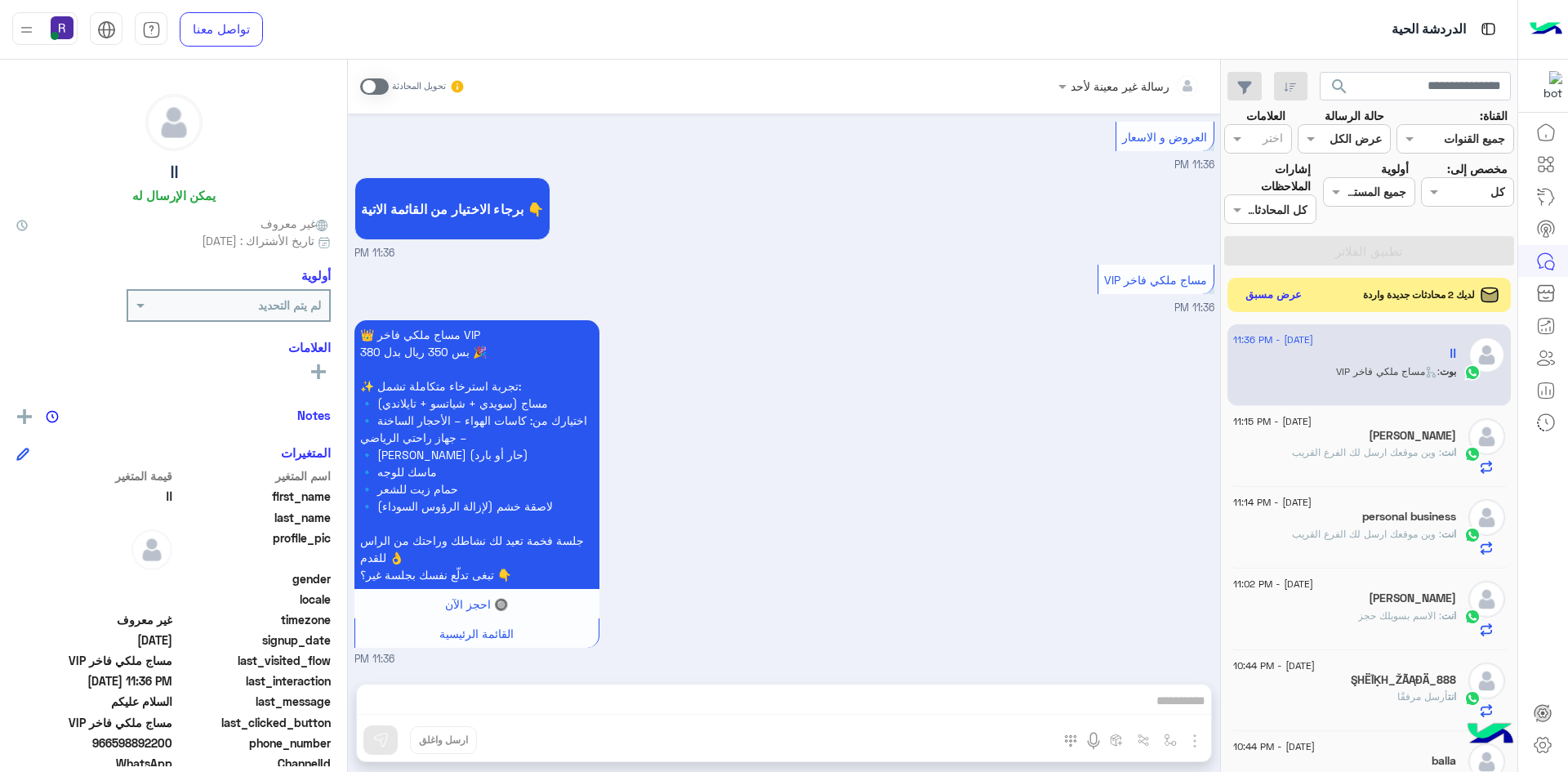
click at [1298, 296] on button "عرض مسبق" at bounding box center [1274, 296] width 69 height 22
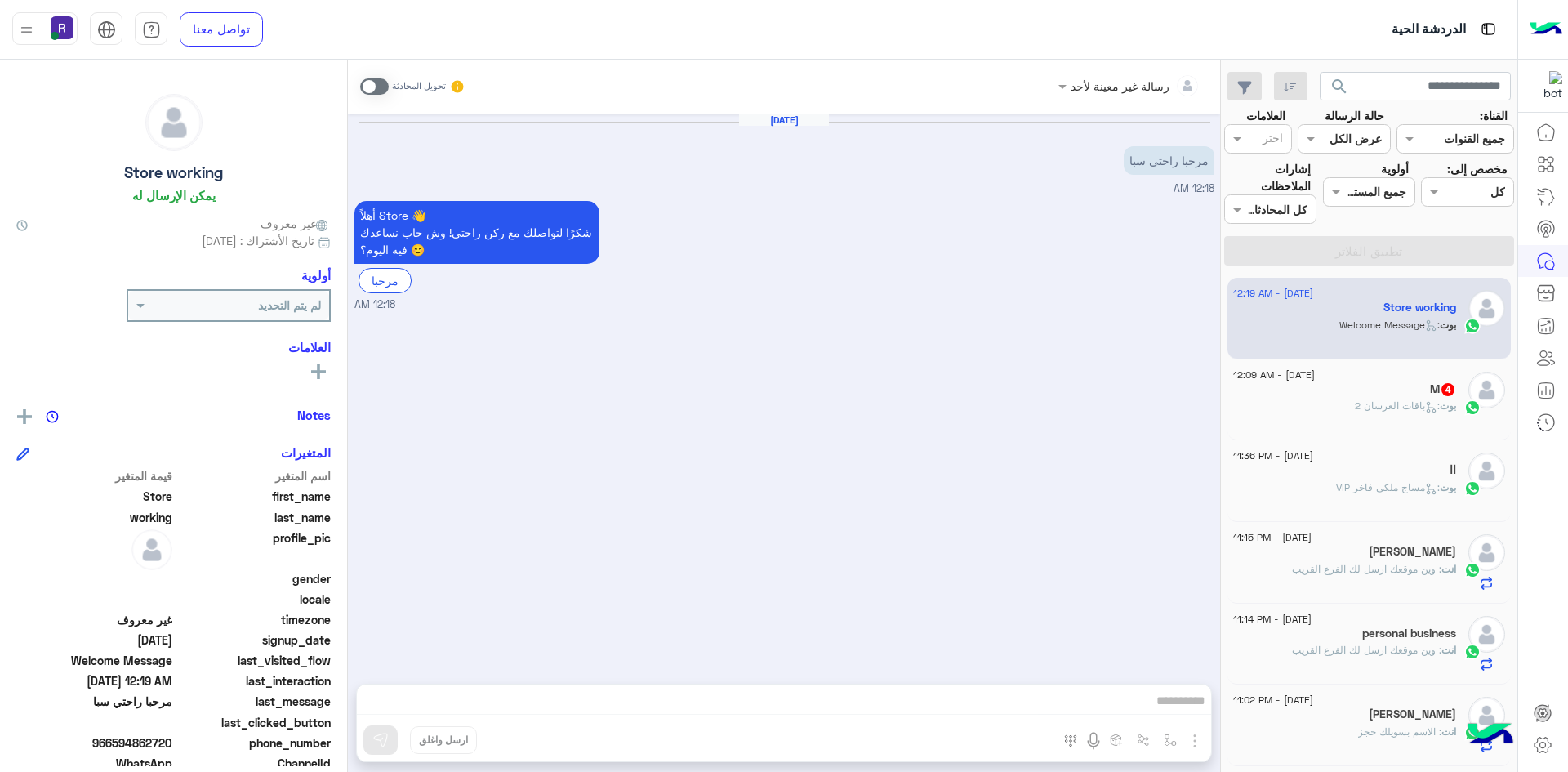
click at [382, 94] on span at bounding box center [374, 87] width 29 height 17
click at [1195, 740] on img "button" at bounding box center [1194, 740] width 20 height 20
click at [1165, 710] on span "الصور" at bounding box center [1163, 705] width 30 height 19
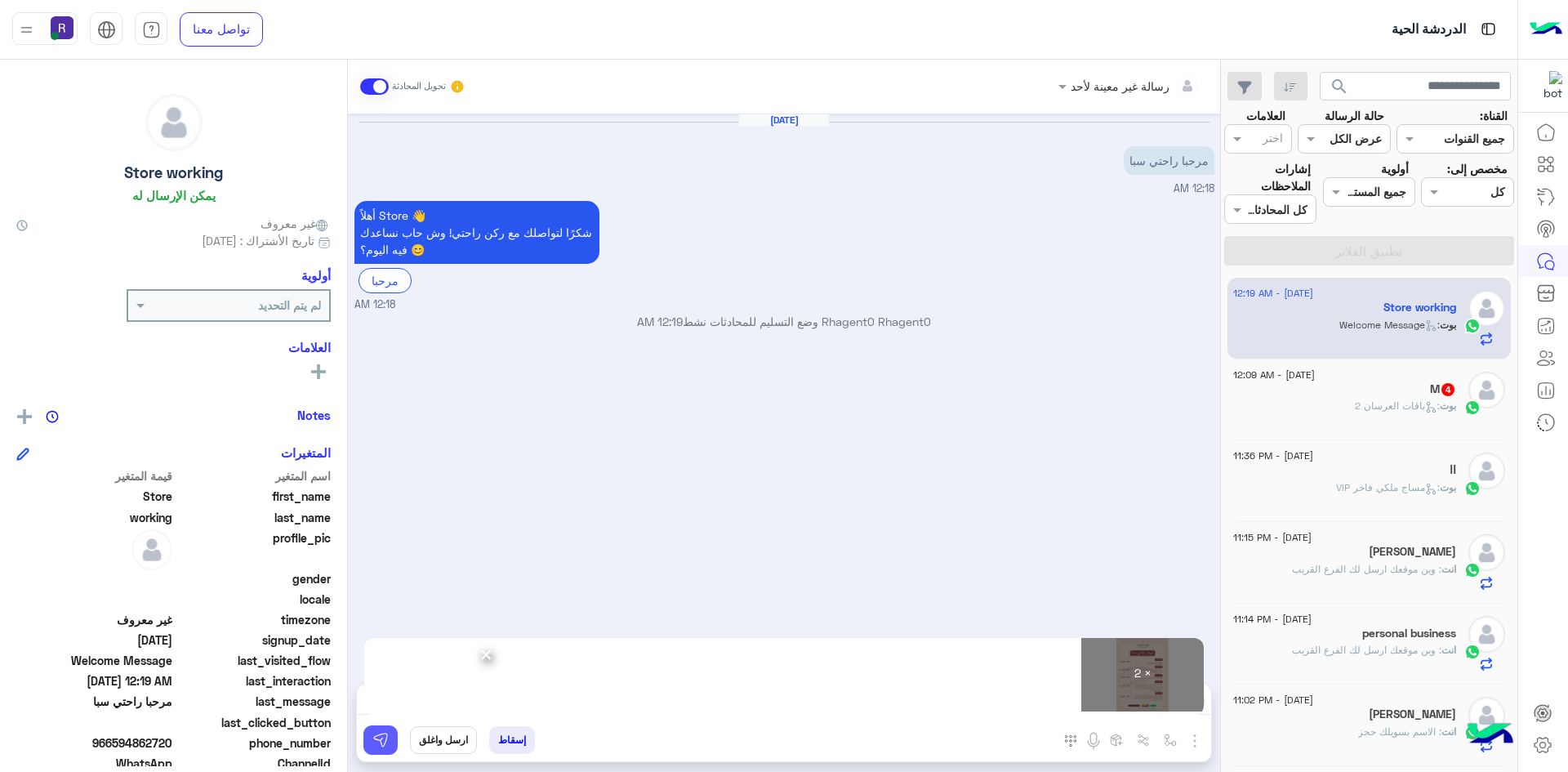
click at [389, 745] on button at bounding box center [380, 740] width 34 height 30
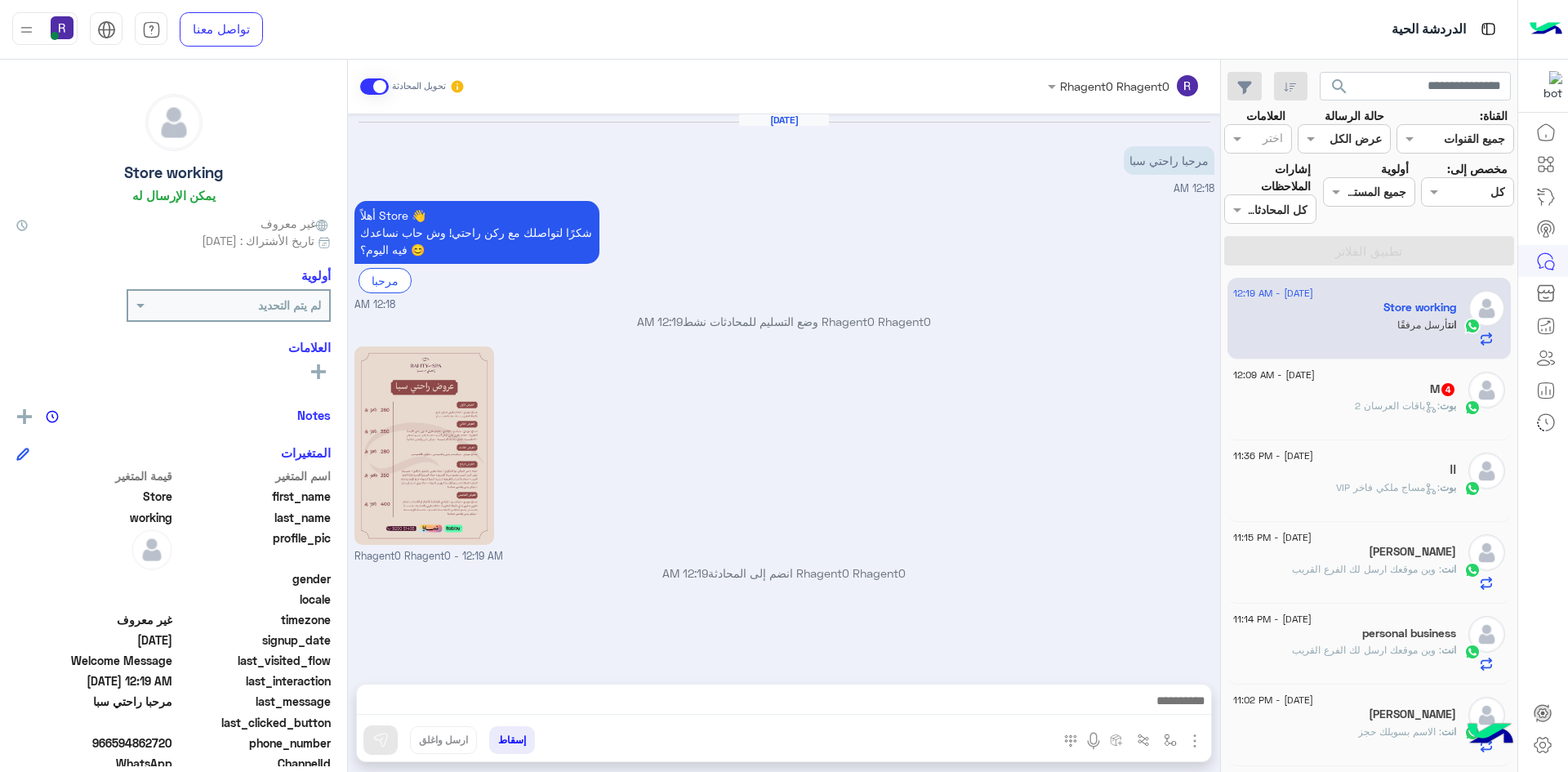
scroll to position [149, 0]
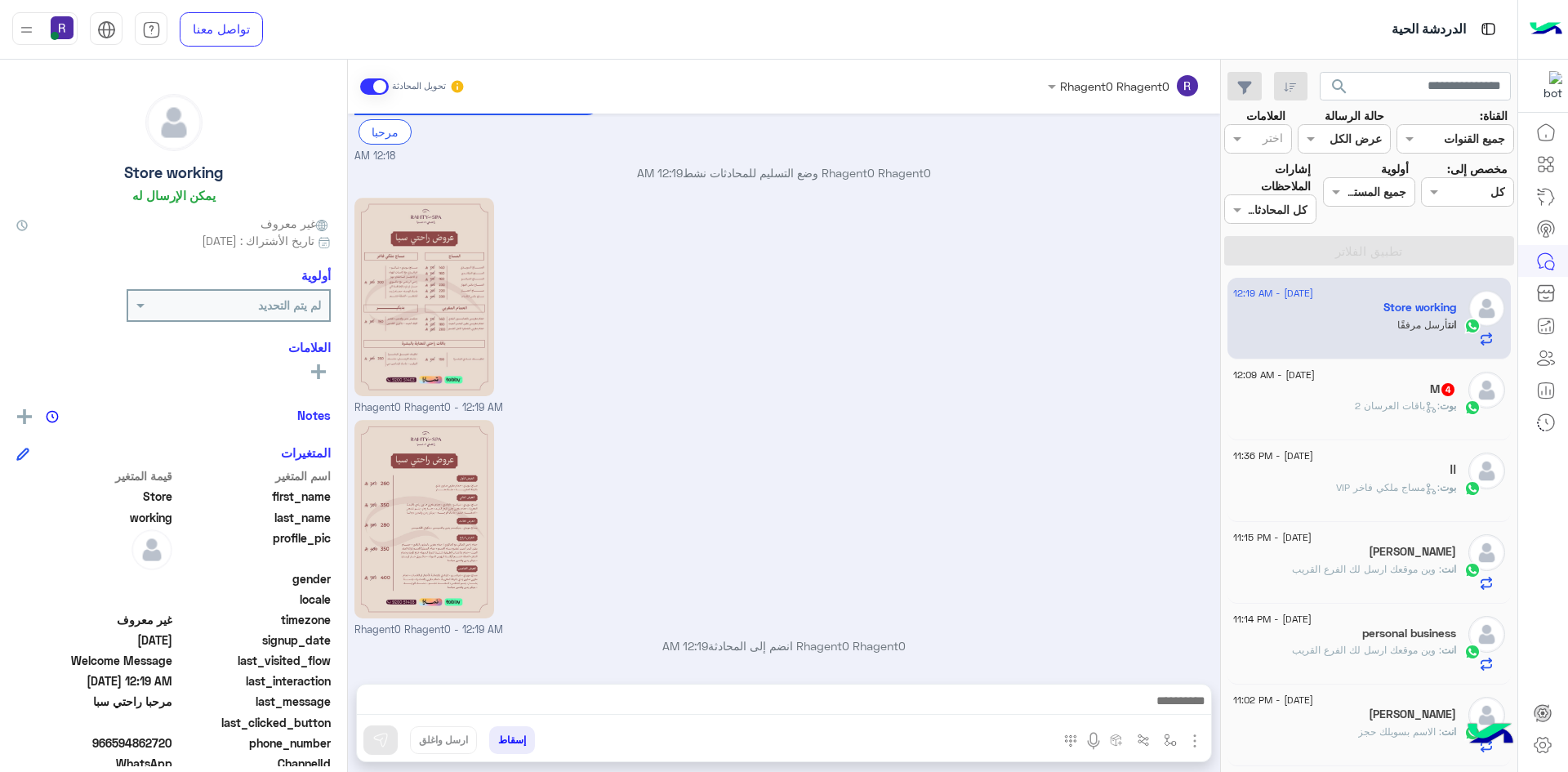
click at [1383, 406] on span ": باقات العرسان 2" at bounding box center [1397, 405] width 85 height 12
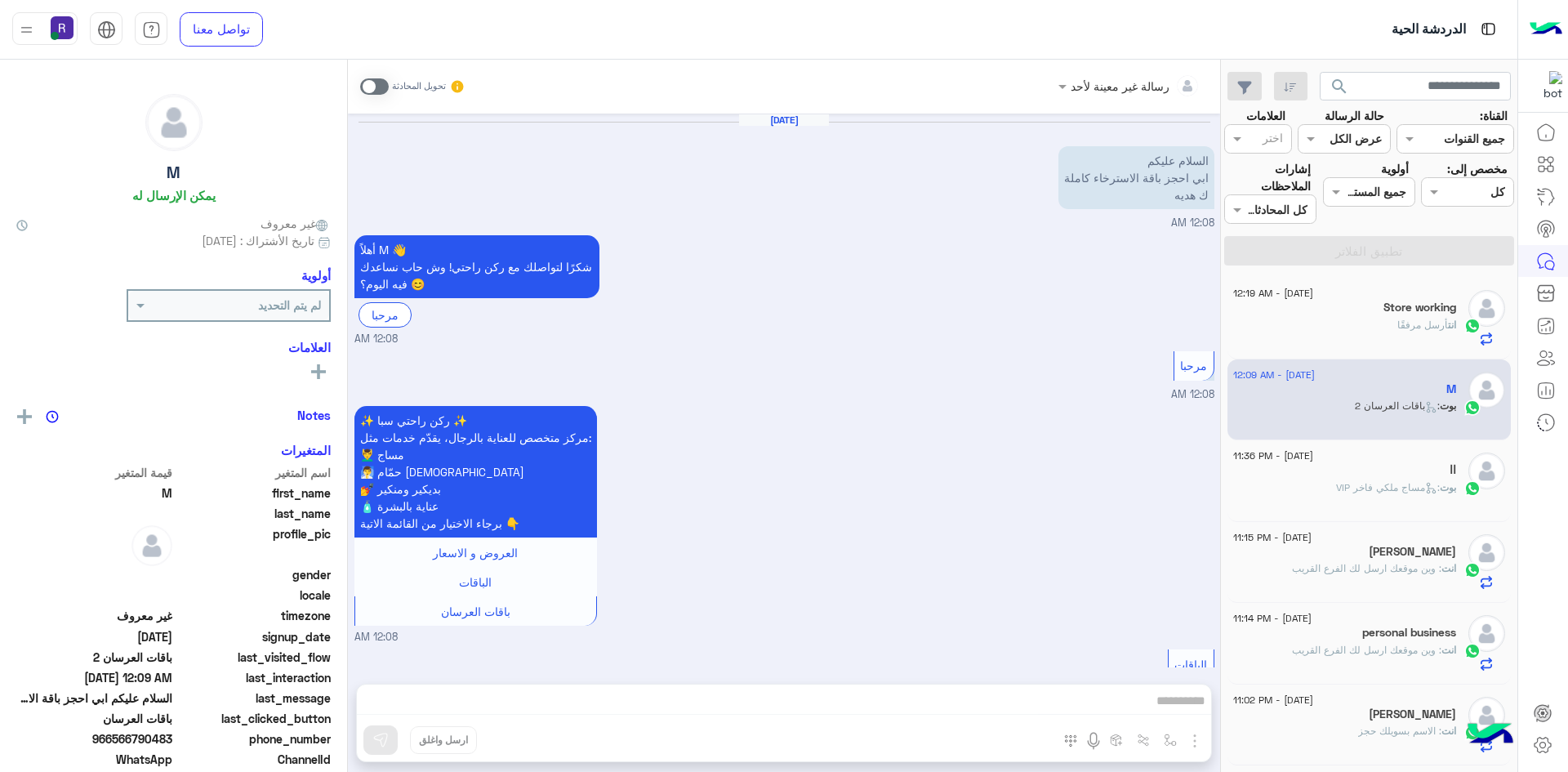
scroll to position [701, 0]
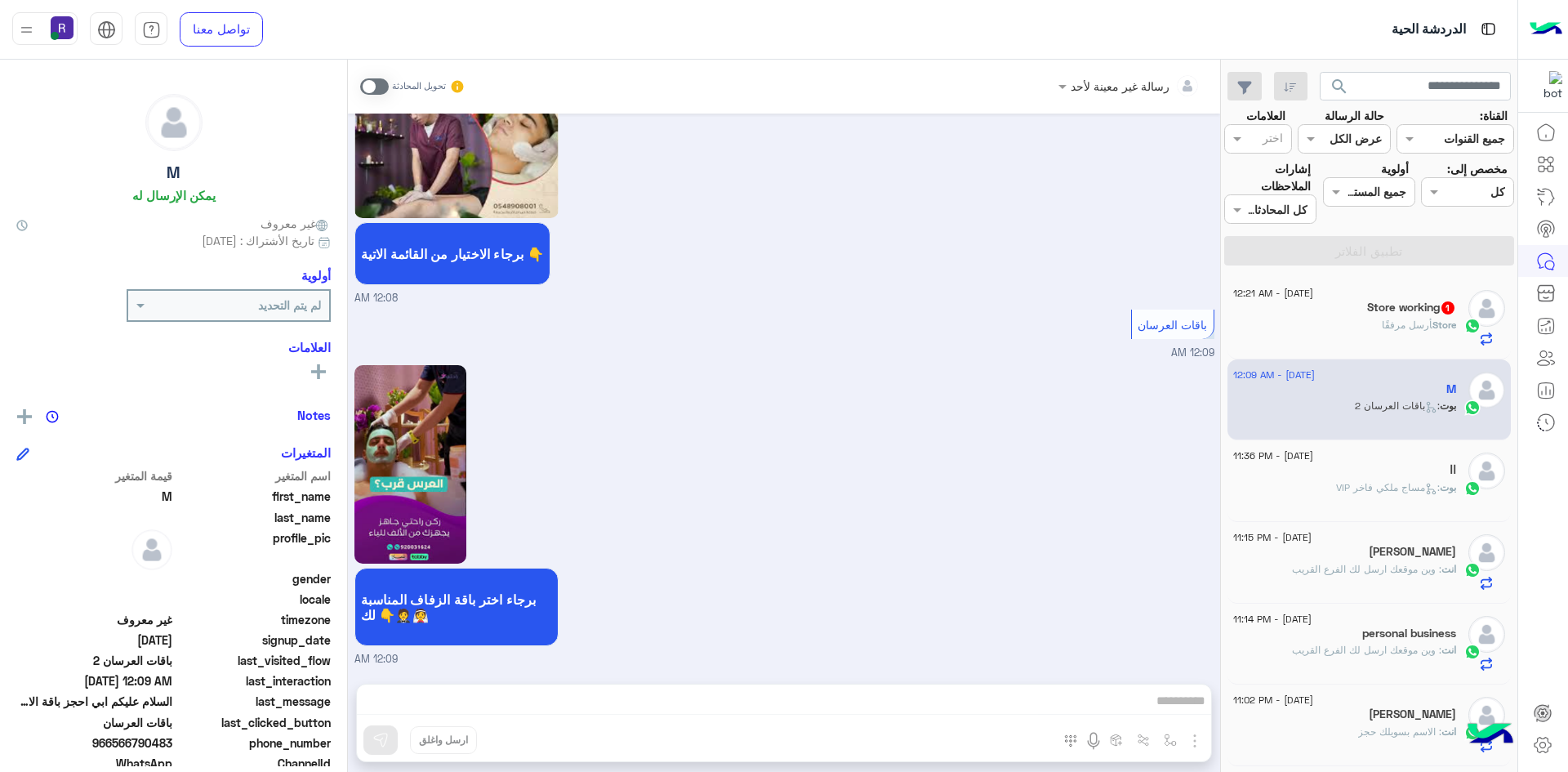
click at [1399, 325] on span "أرسل مرفقًا" at bounding box center [1407, 325] width 50 height 12
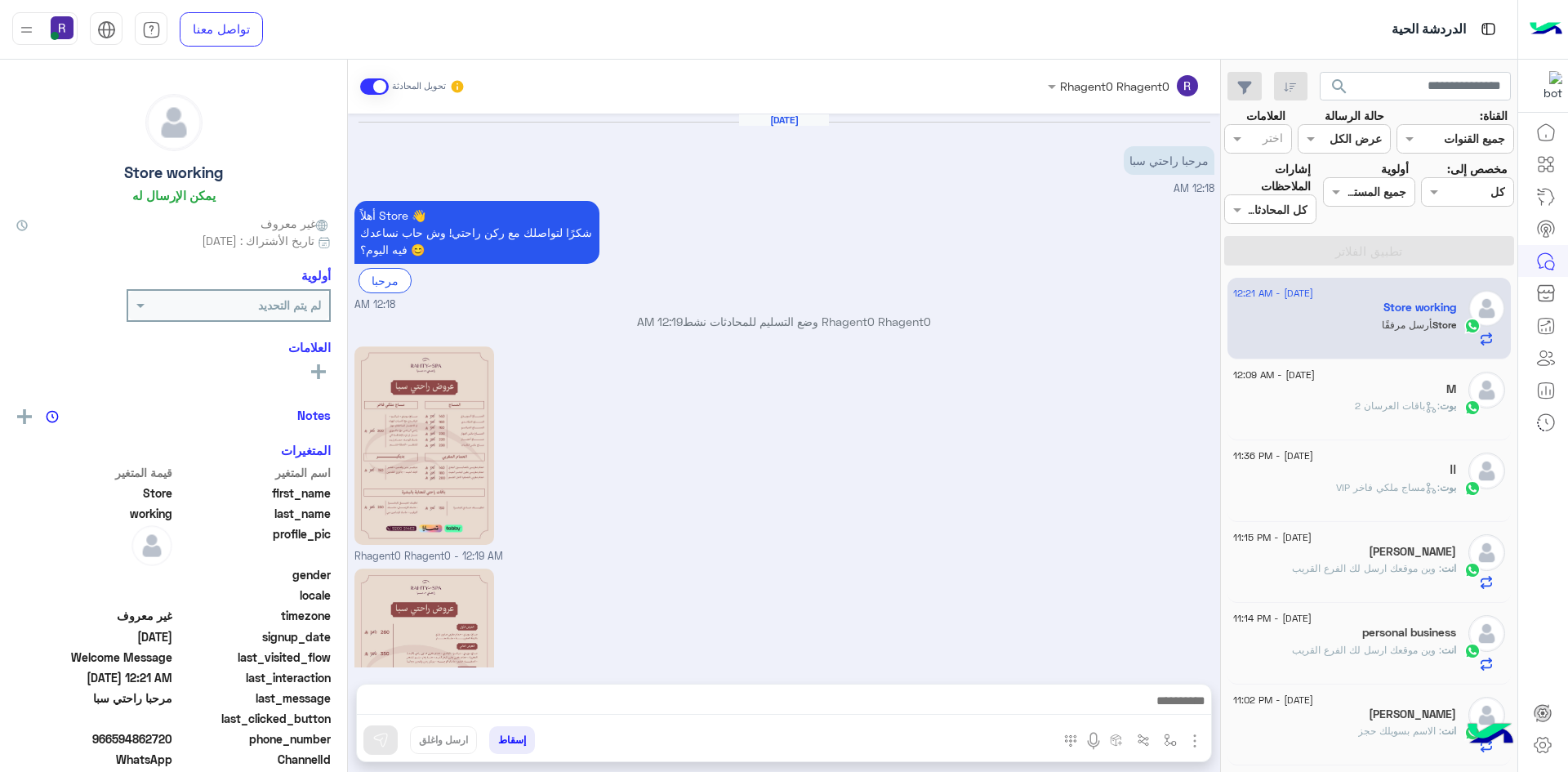
scroll to position [205, 0]
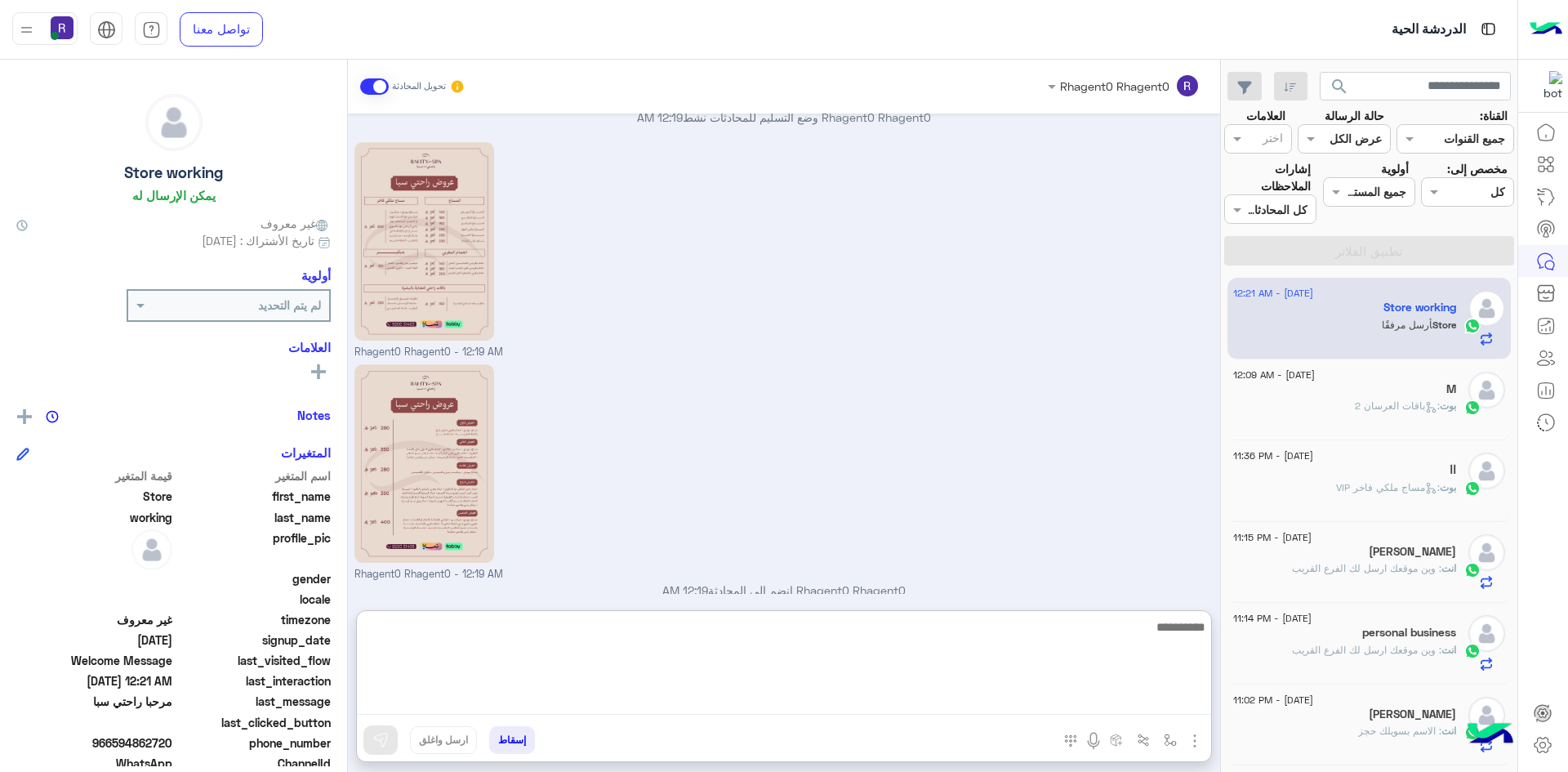
click at [977, 694] on textarea at bounding box center [784, 665] width 855 height 98
paste textarea "**********"
type textarea "**********"
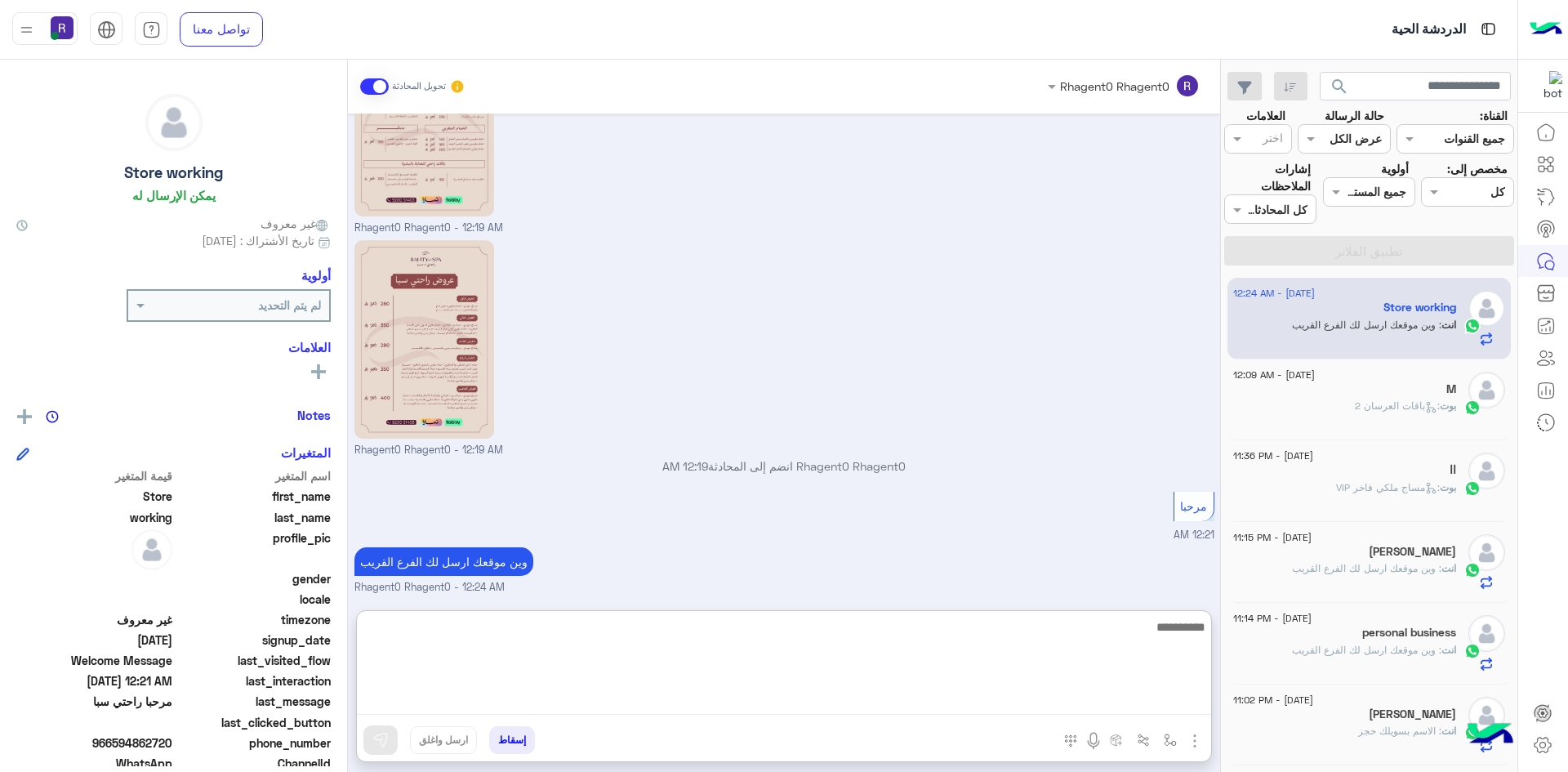
scroll to position [330, 0]
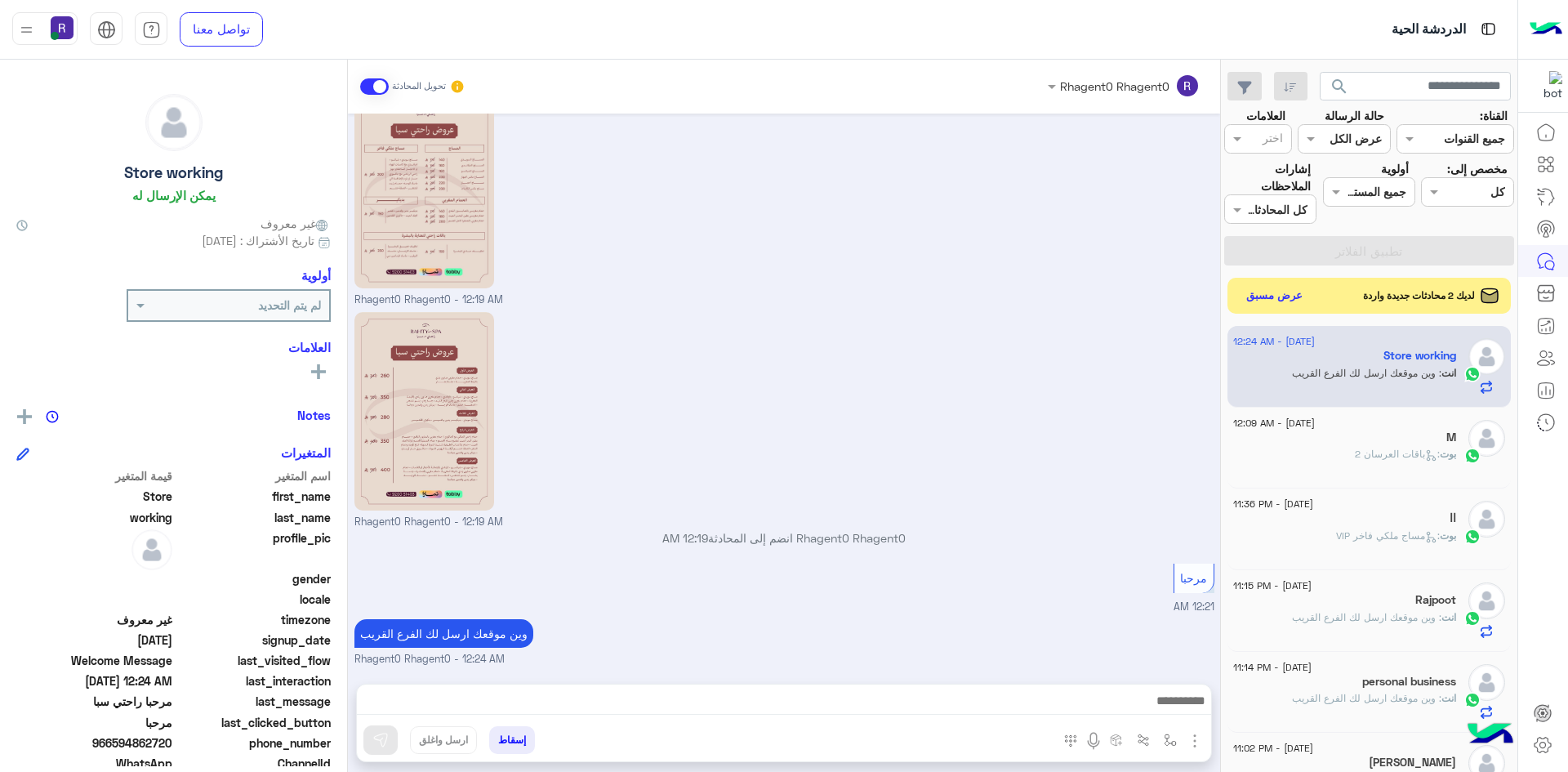
scroll to position [256, 0]
click at [1289, 297] on button "عرض مسبق" at bounding box center [1274, 296] width 69 height 22
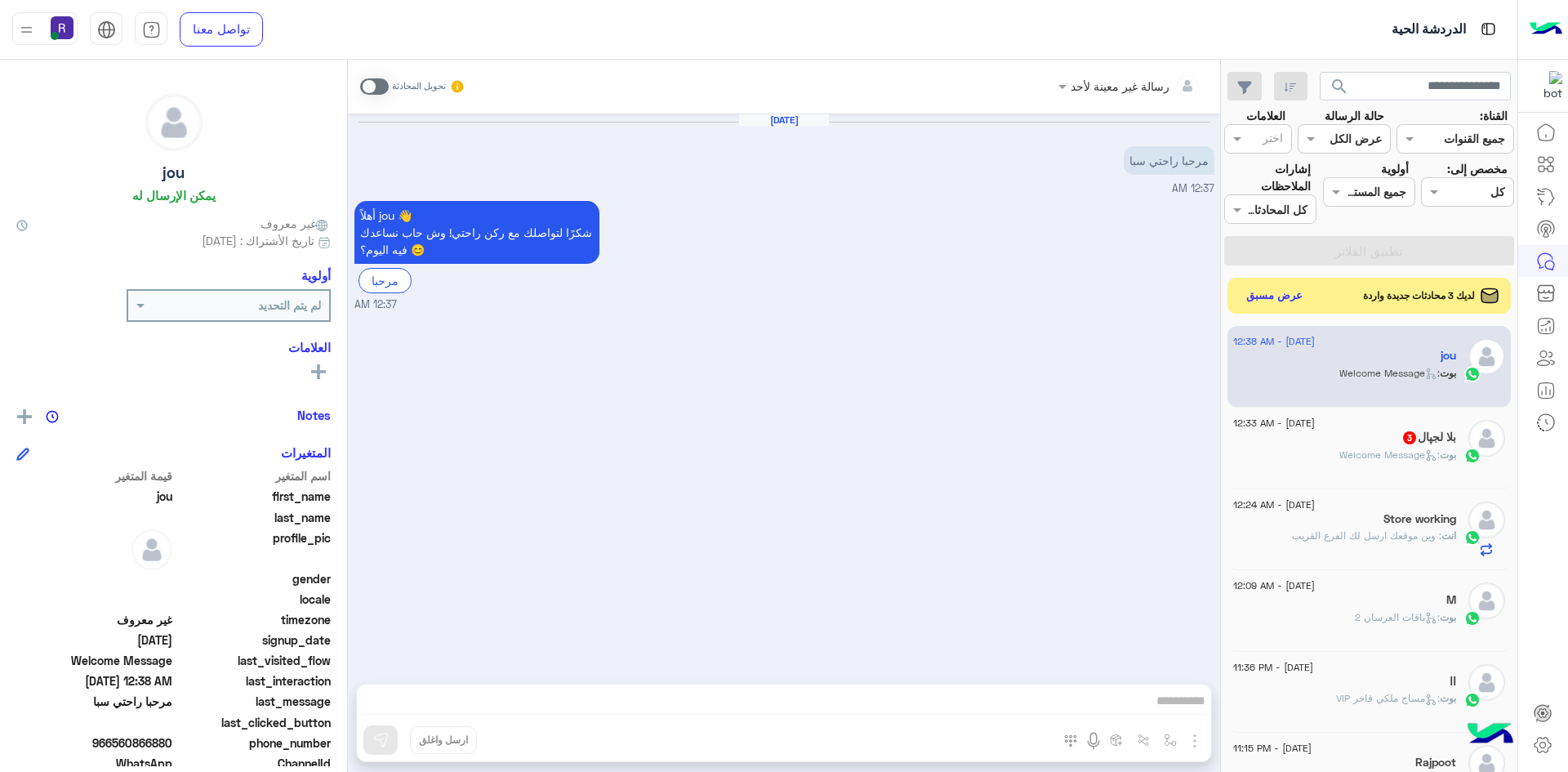
click at [1449, 478] on div "27 August - 12:33 AM بلا لجپال 3 بوت : Welcome Message" at bounding box center [1370, 448] width 285 height 82
click at [367, 86] on span at bounding box center [374, 87] width 29 height 17
click at [1193, 739] on img "button" at bounding box center [1194, 740] width 20 height 20
click at [1189, 701] on img at bounding box center [1190, 705] width 13 height 19
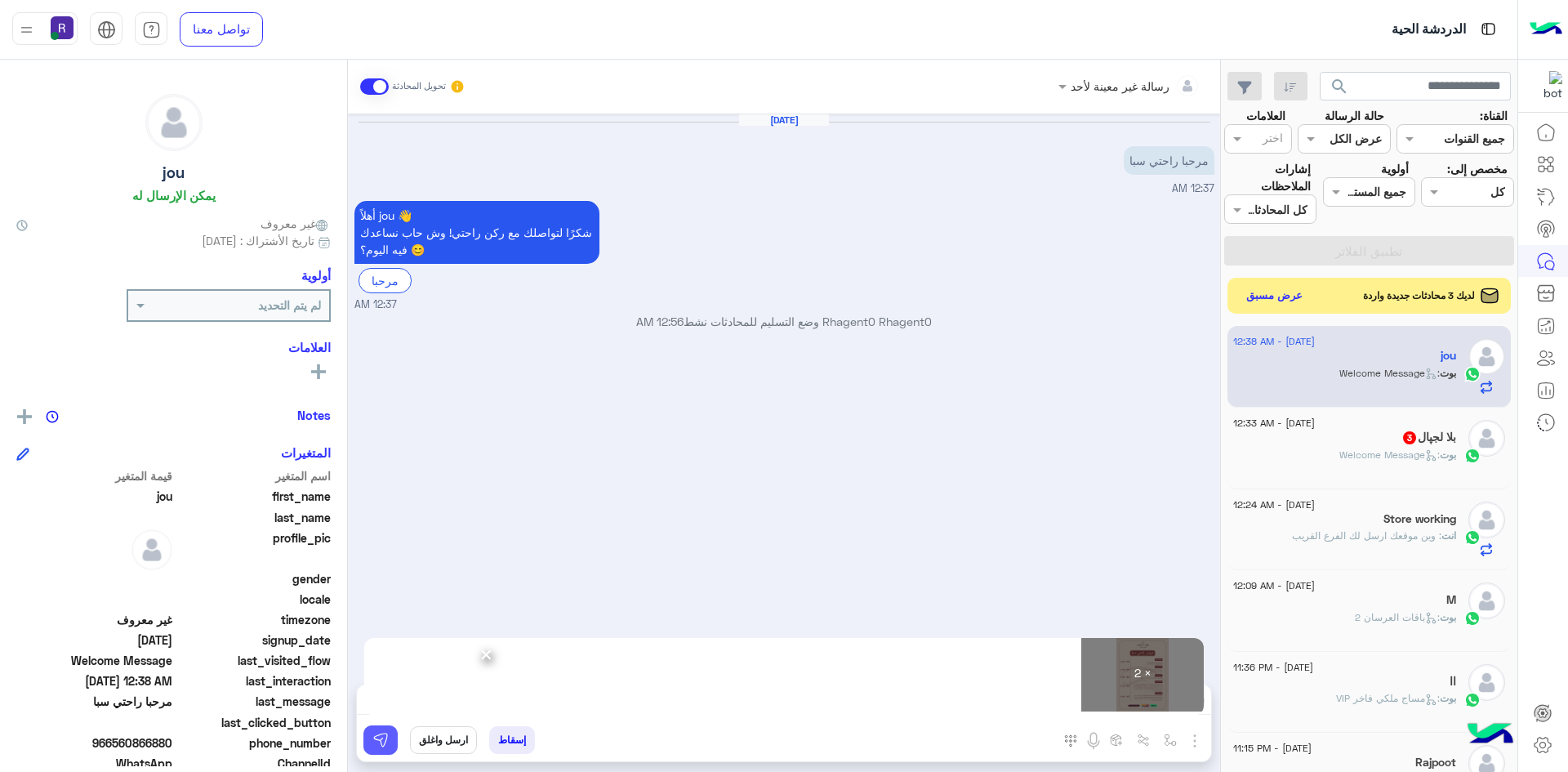
click at [392, 735] on button at bounding box center [380, 740] width 34 height 30
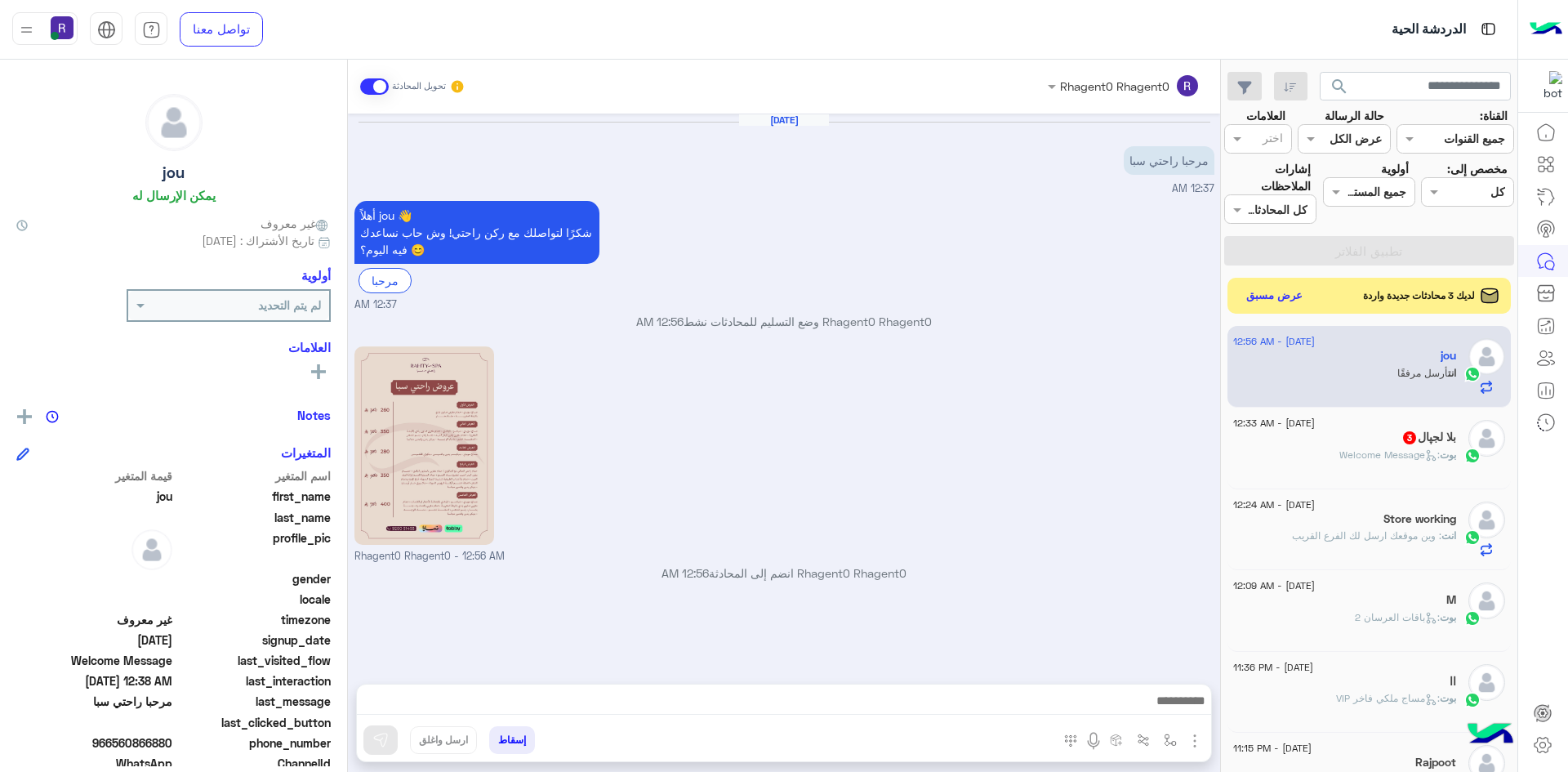
scroll to position [149, 0]
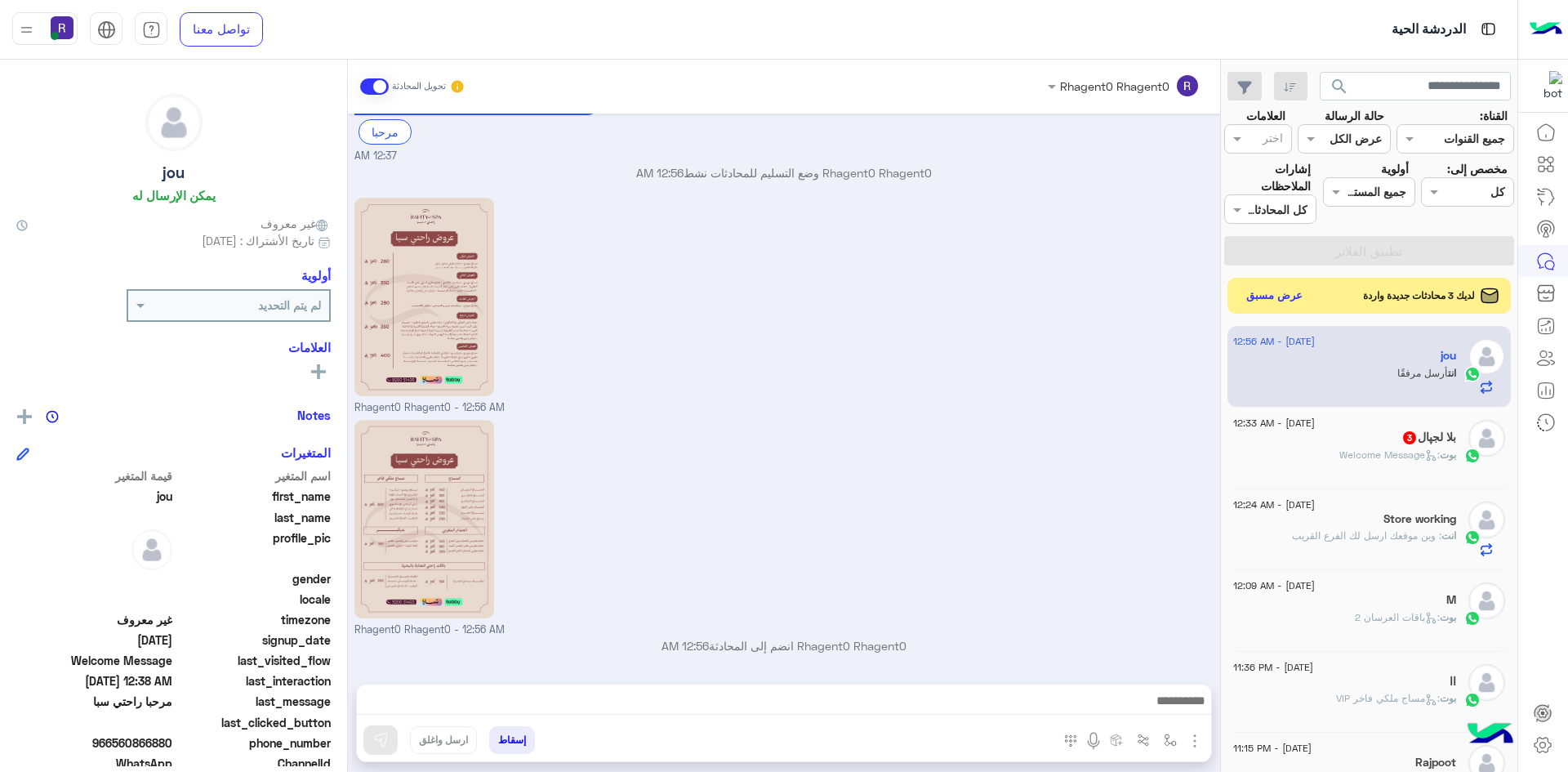
click at [1354, 449] on span ": Welcome Message" at bounding box center [1389, 454] width 100 height 12
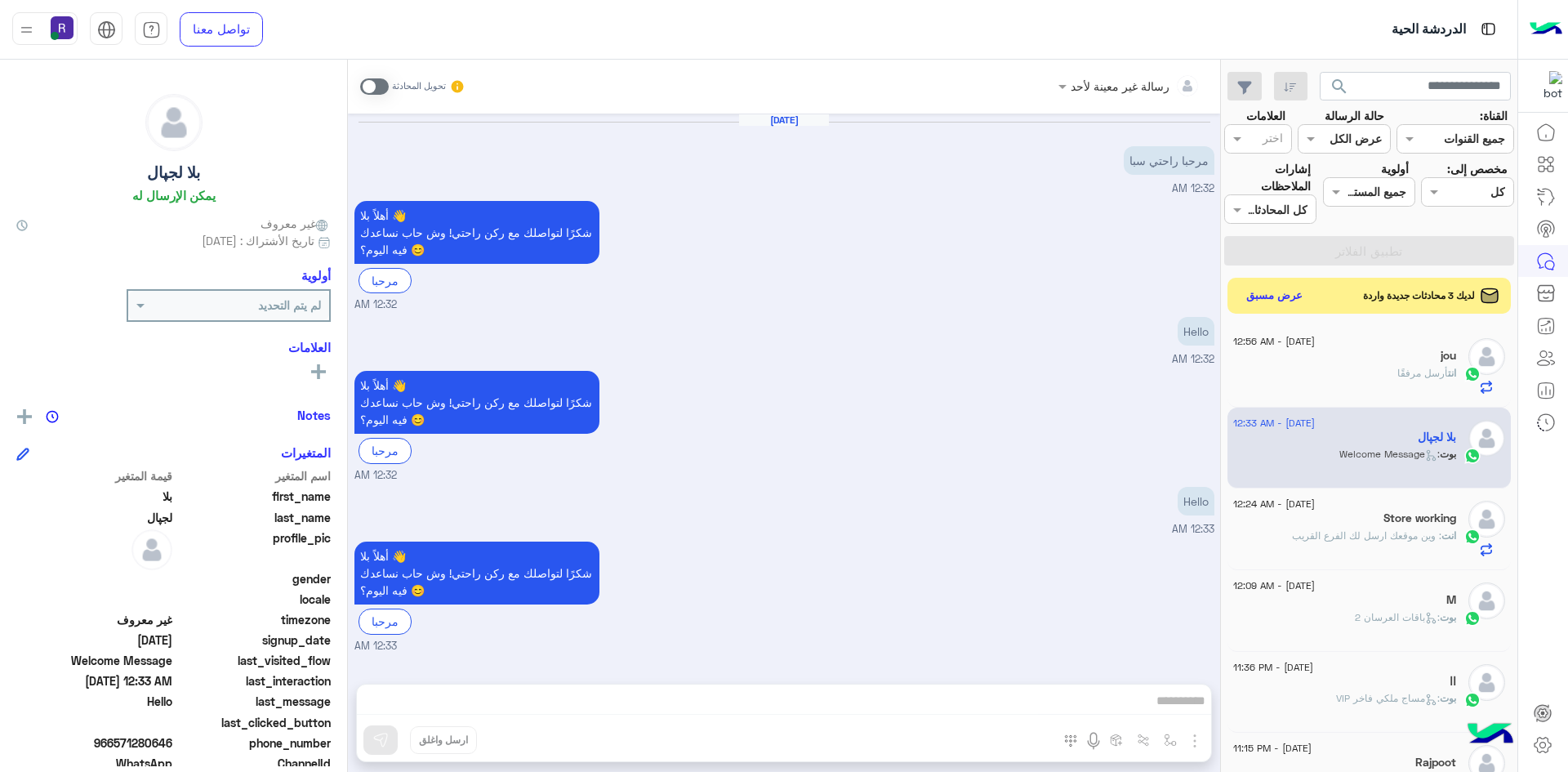
click at [374, 90] on span at bounding box center [374, 87] width 29 height 17
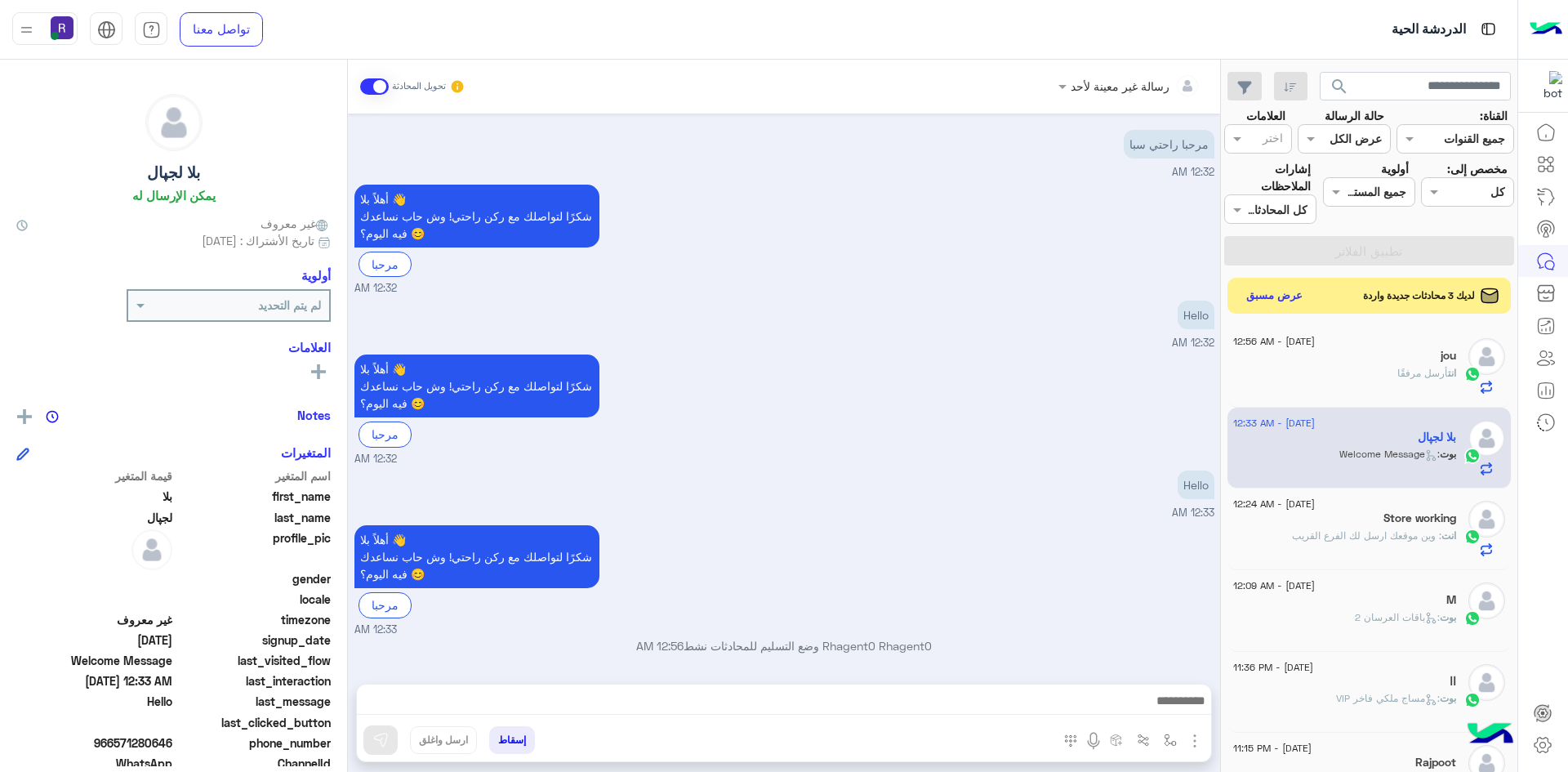
click at [1197, 745] on img "button" at bounding box center [1194, 740] width 20 height 20
click at [1171, 702] on span "الصور" at bounding box center [1163, 705] width 30 height 19
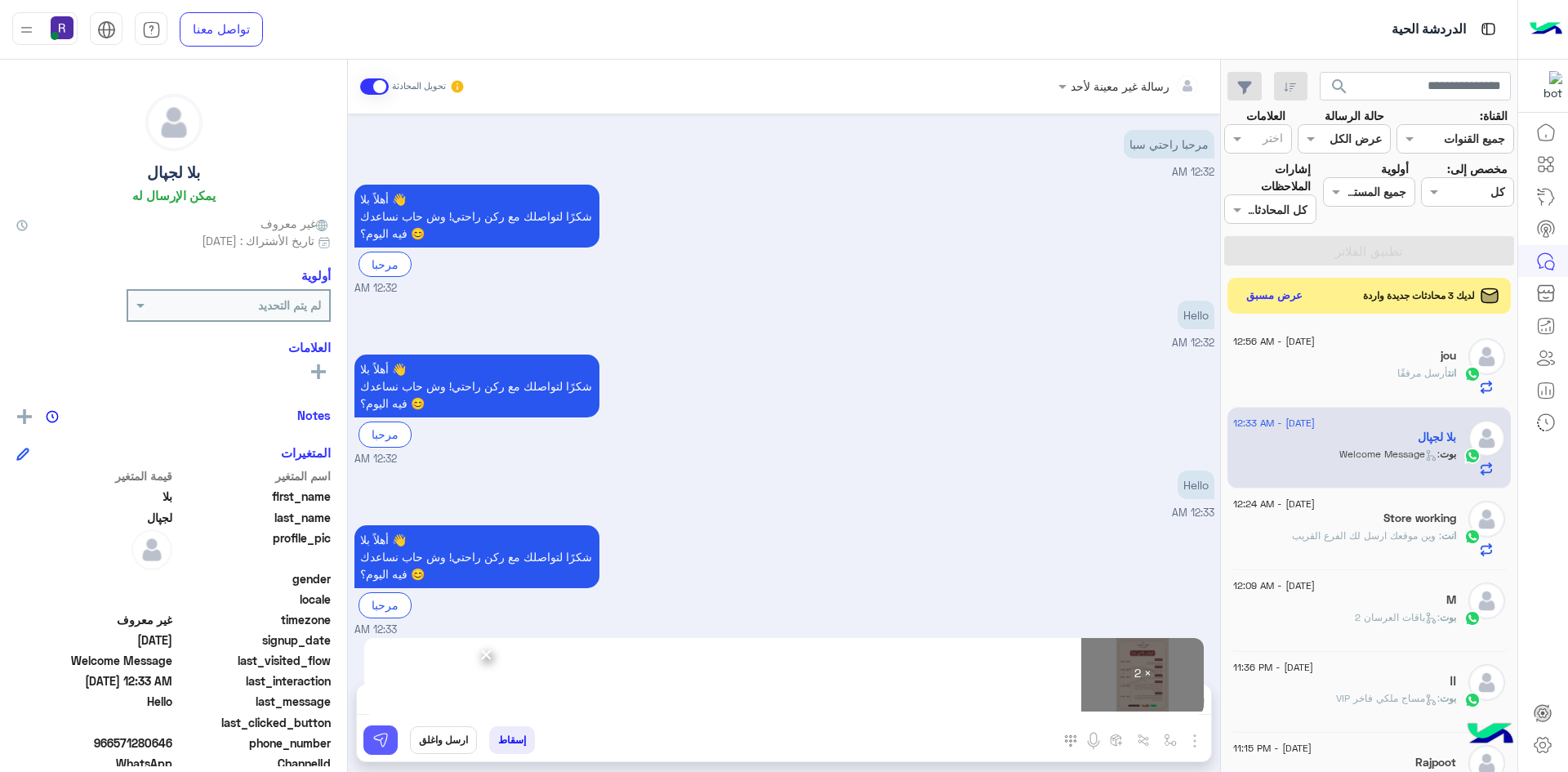
click at [392, 736] on button at bounding box center [380, 740] width 34 height 30
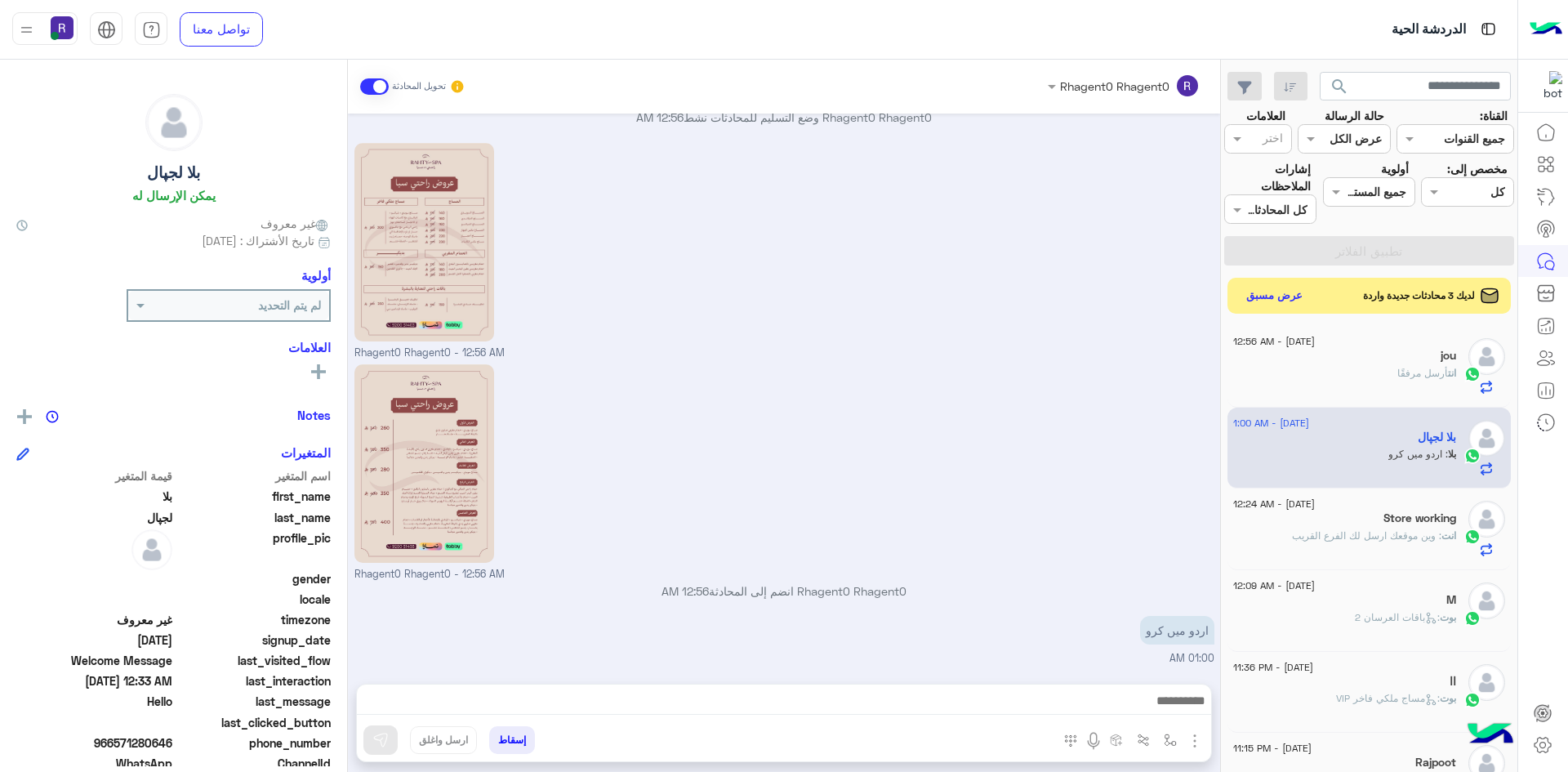
scroll to position [544, 0]
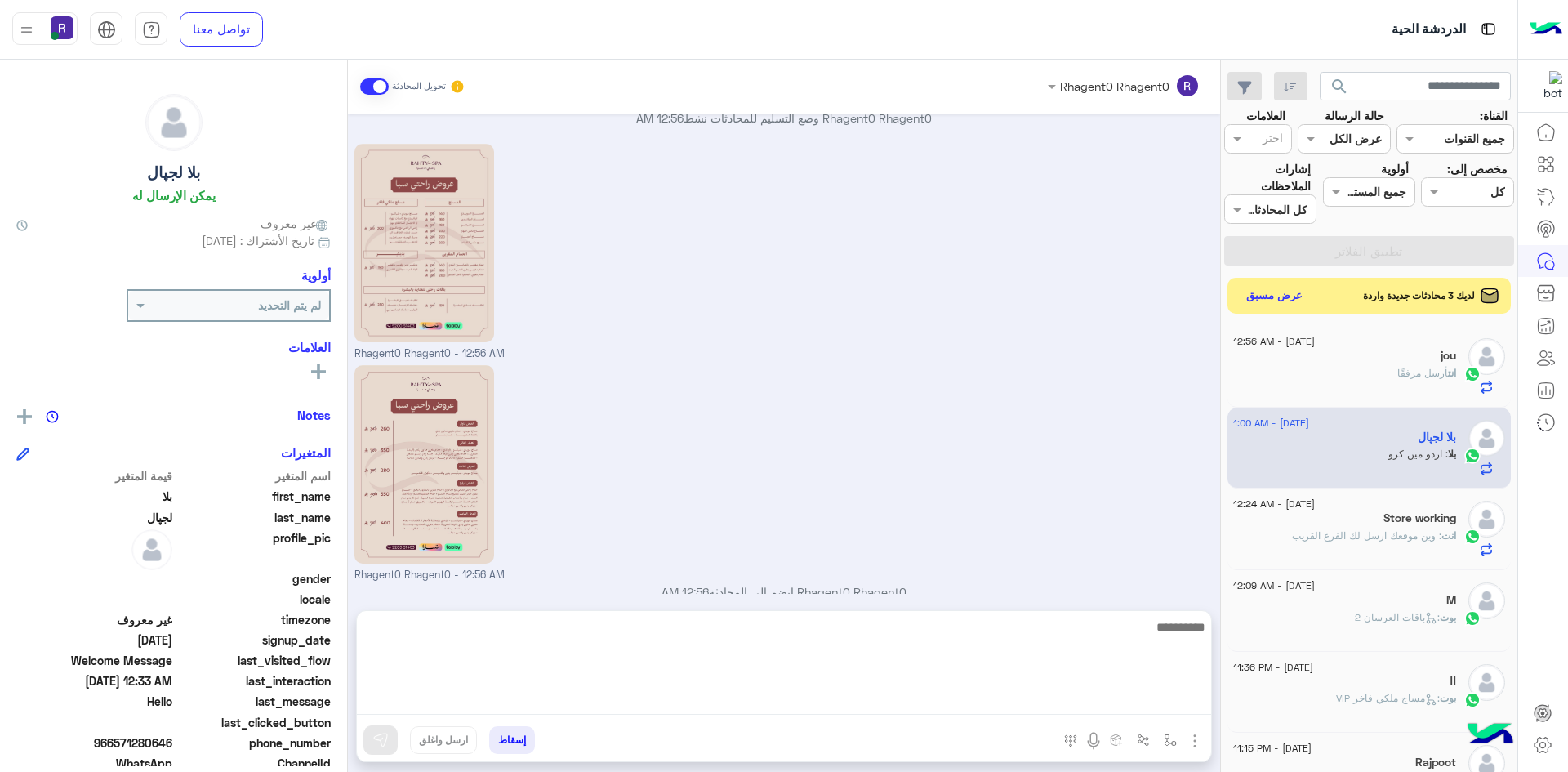
click at [1174, 701] on textarea at bounding box center [784, 665] width 855 height 98
type textarea "**********"
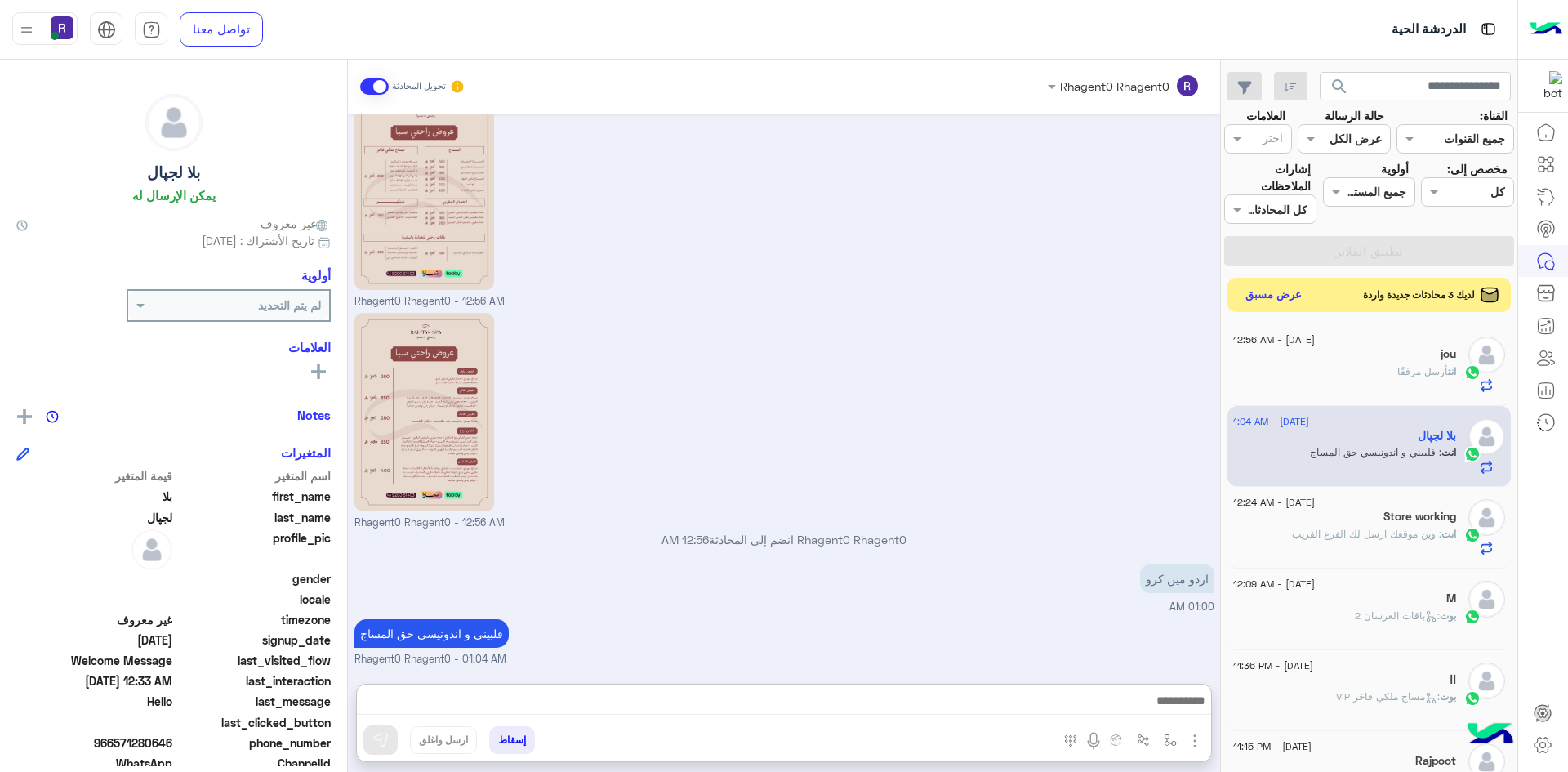
click at [1271, 292] on button "عرض مسبق" at bounding box center [1274, 296] width 69 height 22
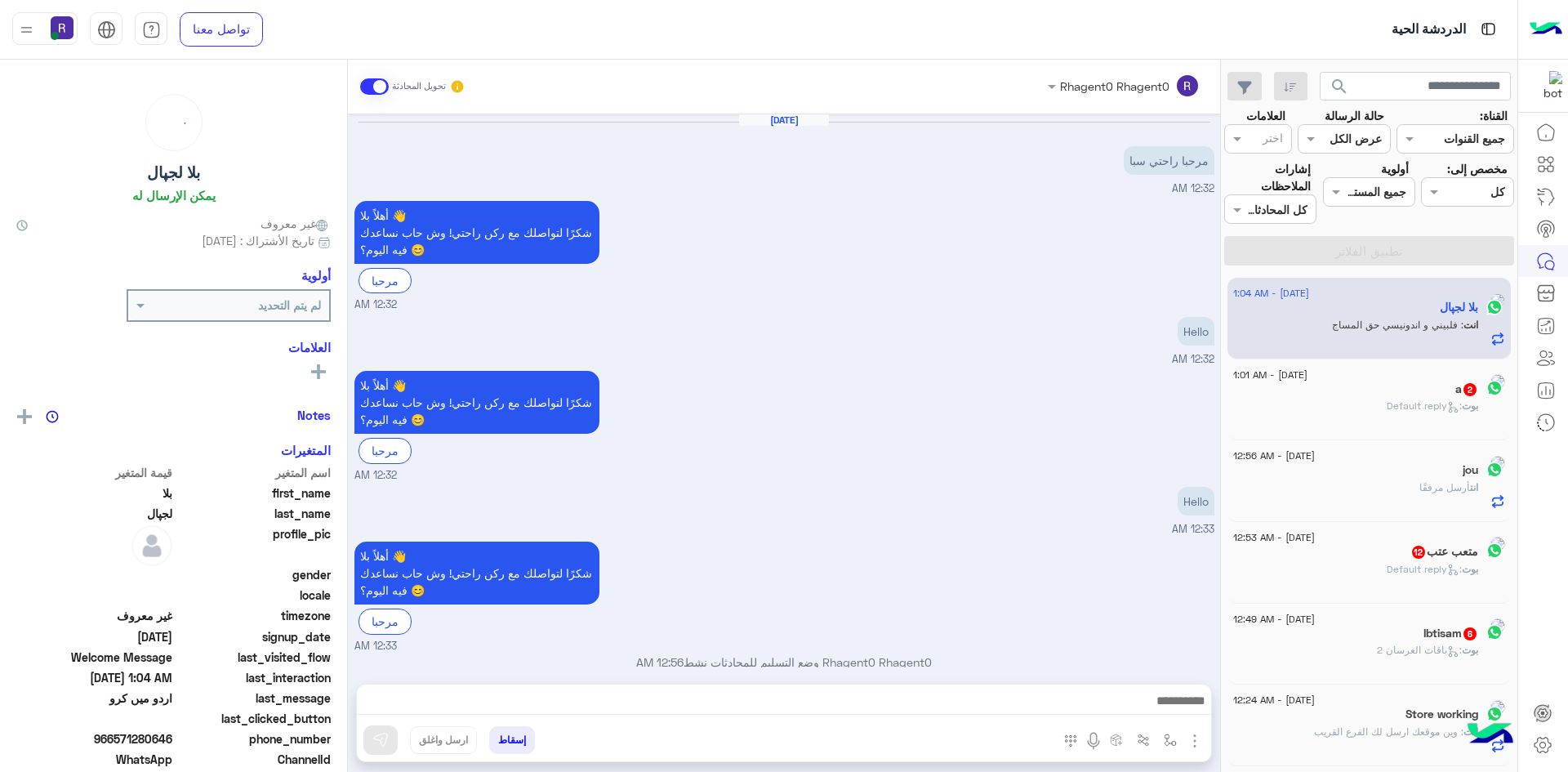
scroll to position [596, 0]
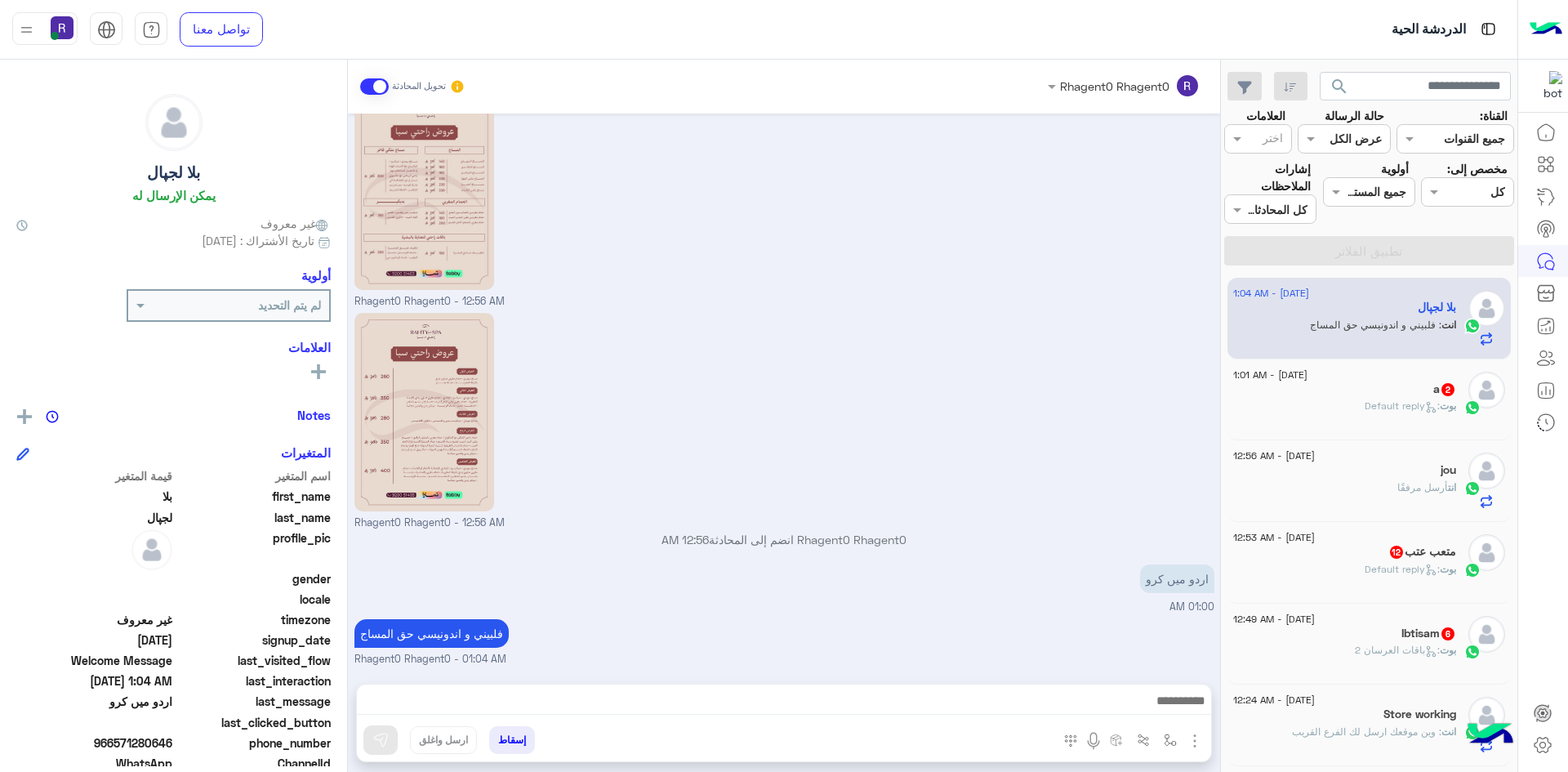
click at [1389, 377] on div "[DATE] - 1:01 AM" at bounding box center [1345, 377] width 223 height 10
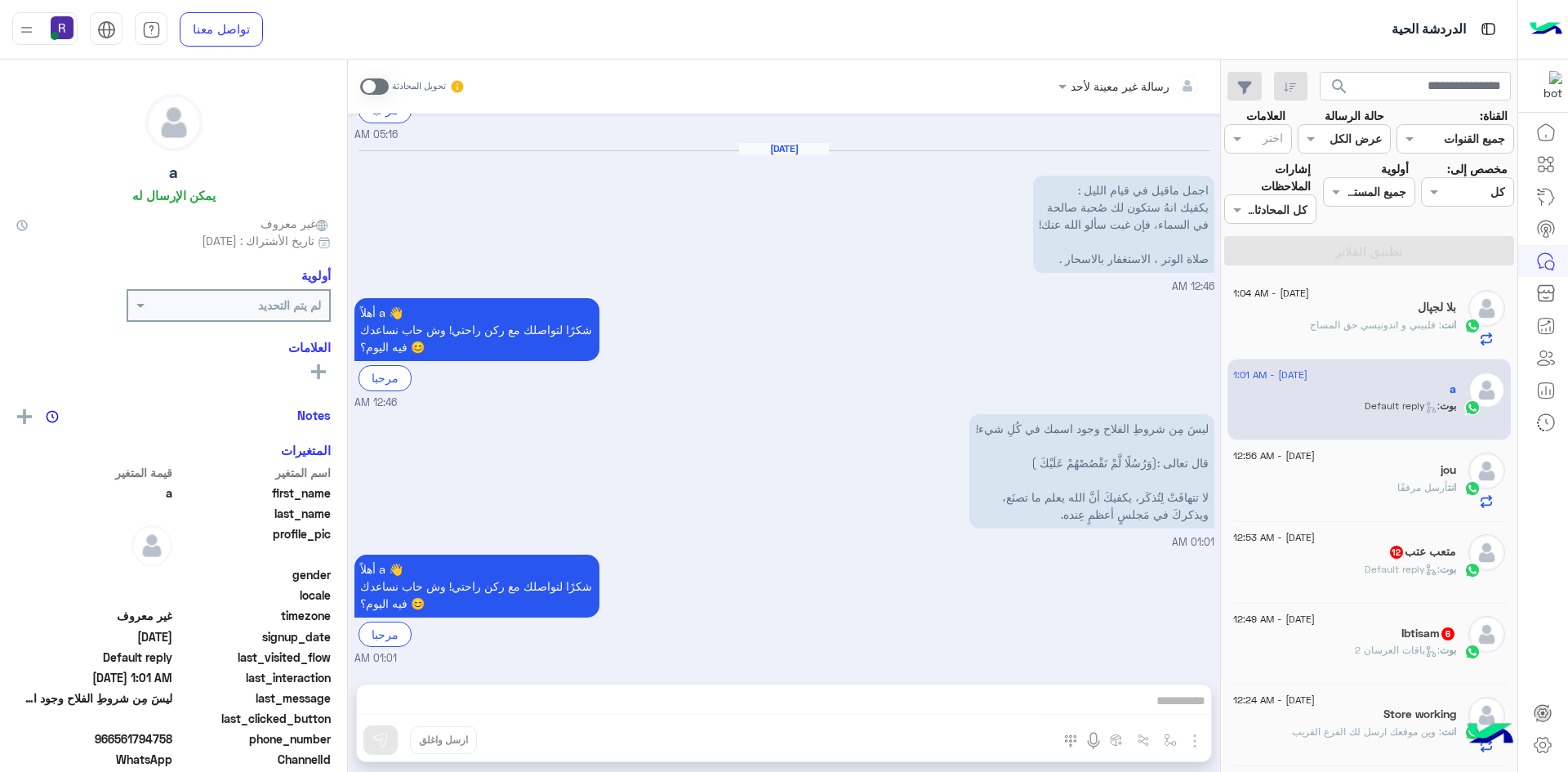
scroll to position [1179, 0]
click at [1416, 568] on span ": Default reply" at bounding box center [1402, 568] width 75 height 12
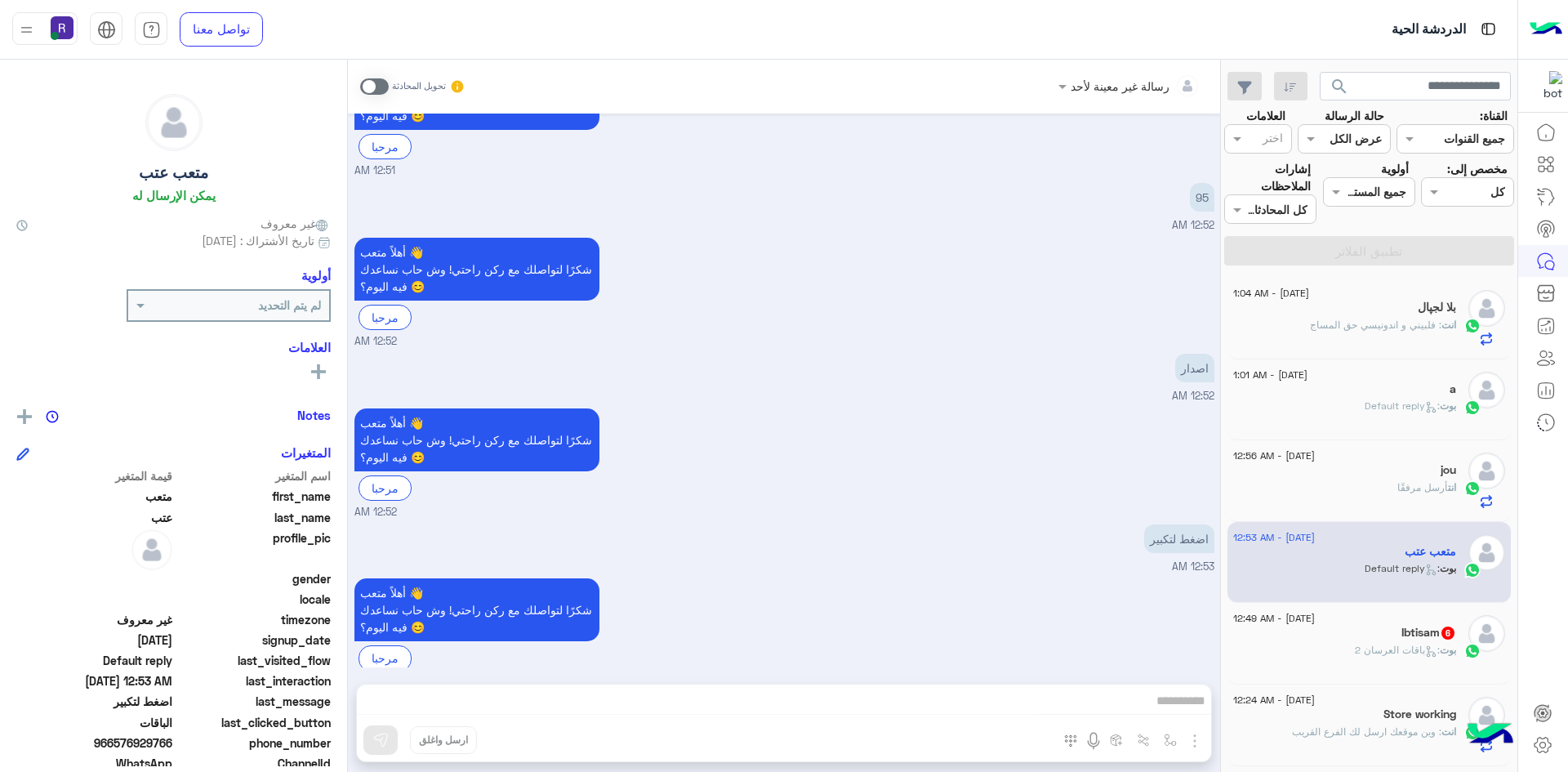
scroll to position [1967, 0]
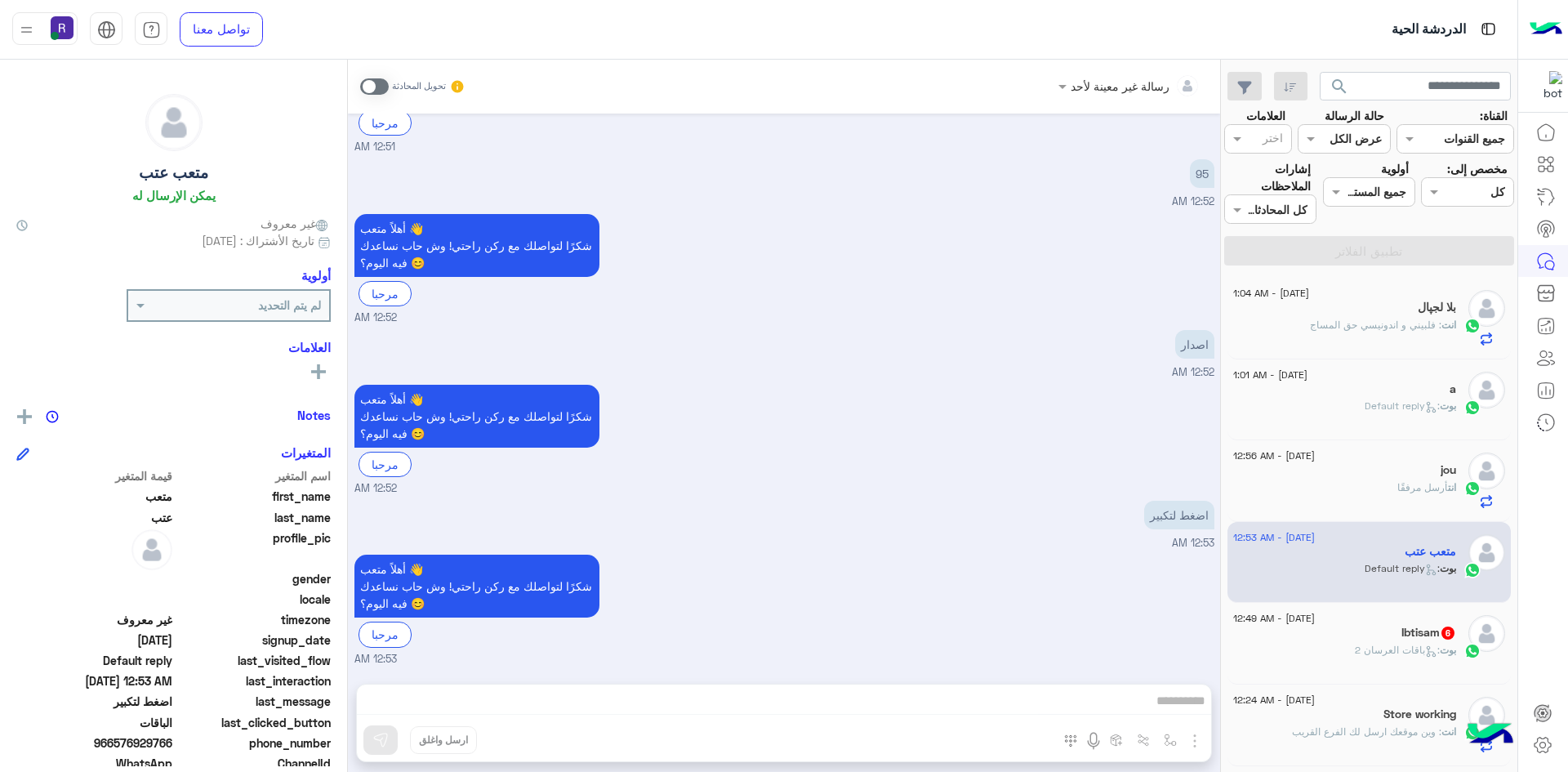
click at [366, 90] on span at bounding box center [374, 87] width 29 height 17
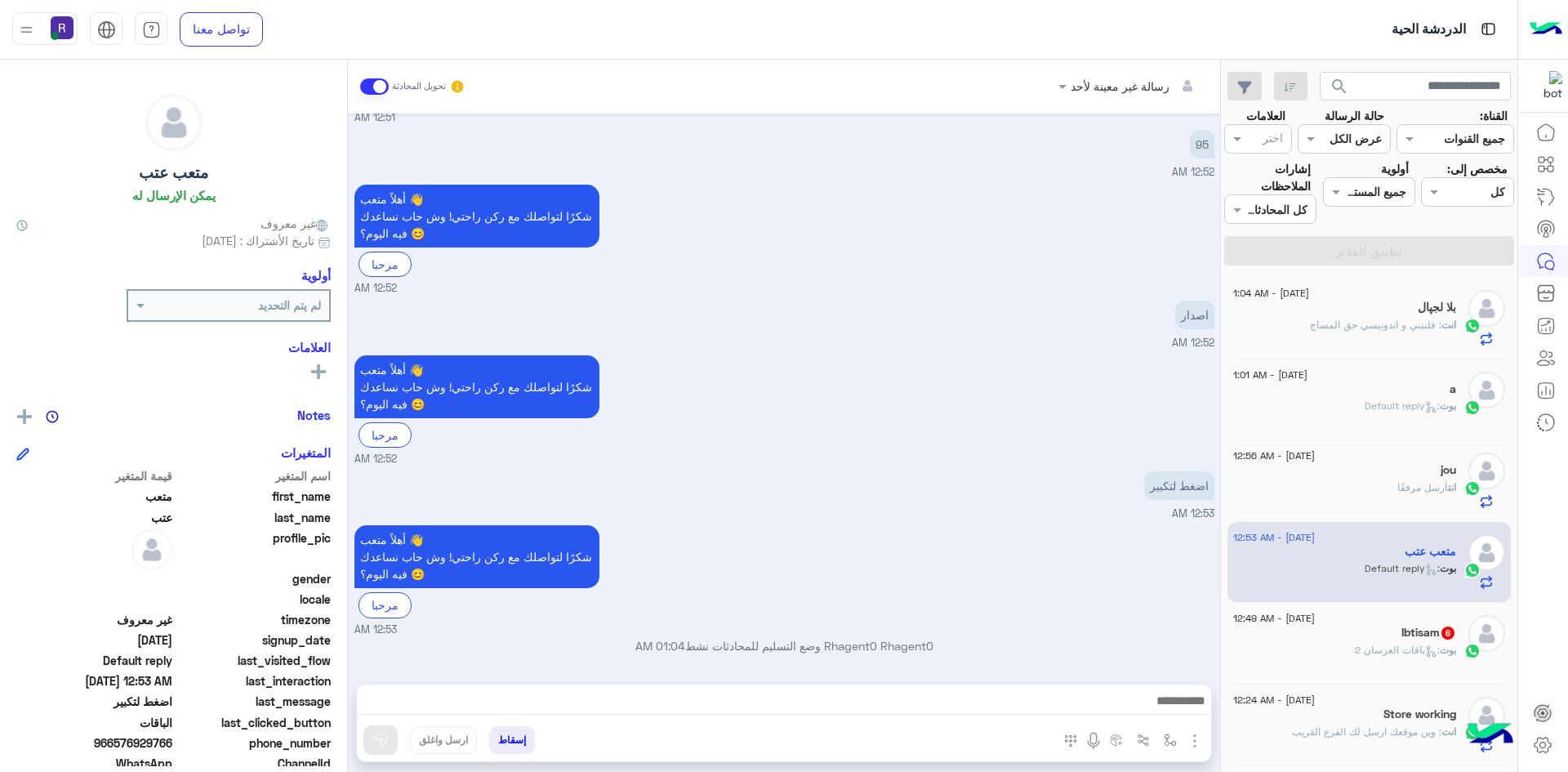
scroll to position [1997, 0]
click at [1200, 740] on img "button" at bounding box center [1194, 740] width 20 height 20
click at [1157, 705] on span "الصور" at bounding box center [1163, 705] width 30 height 19
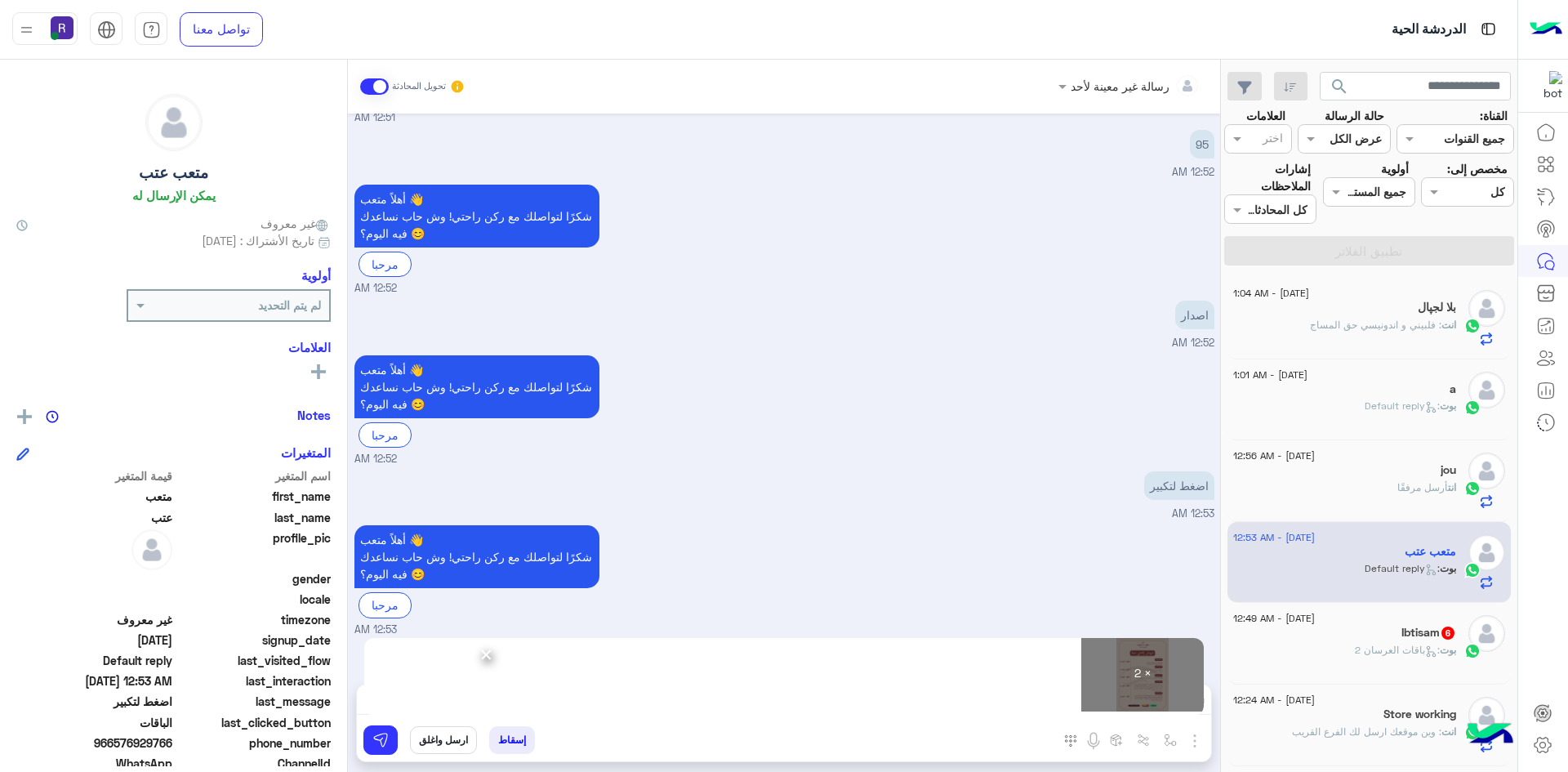
click at [383, 723] on div "× 2 ×" at bounding box center [784, 705] width 855 height 41
click at [386, 726] on button at bounding box center [380, 740] width 34 height 30
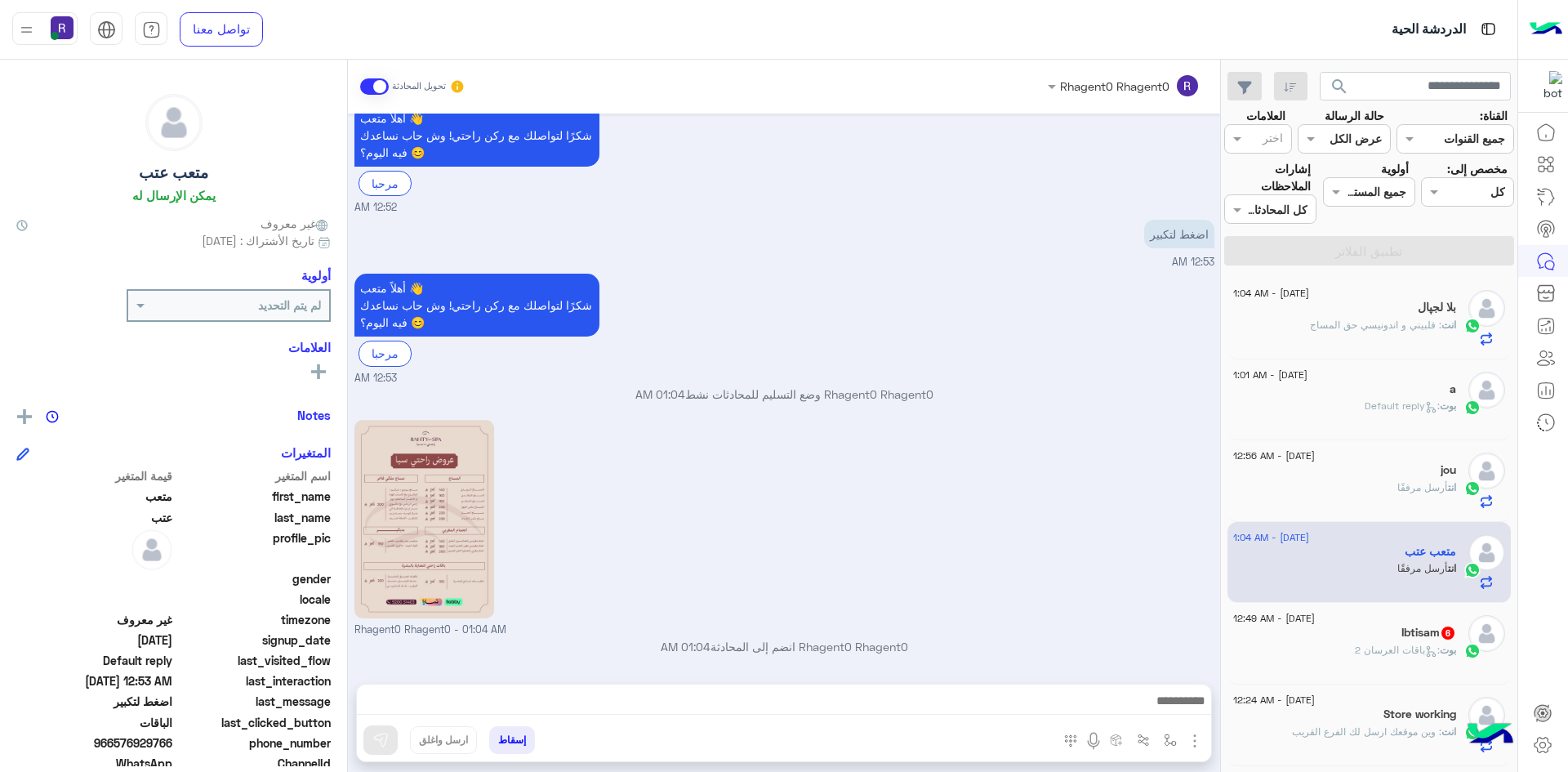
scroll to position [2471, 0]
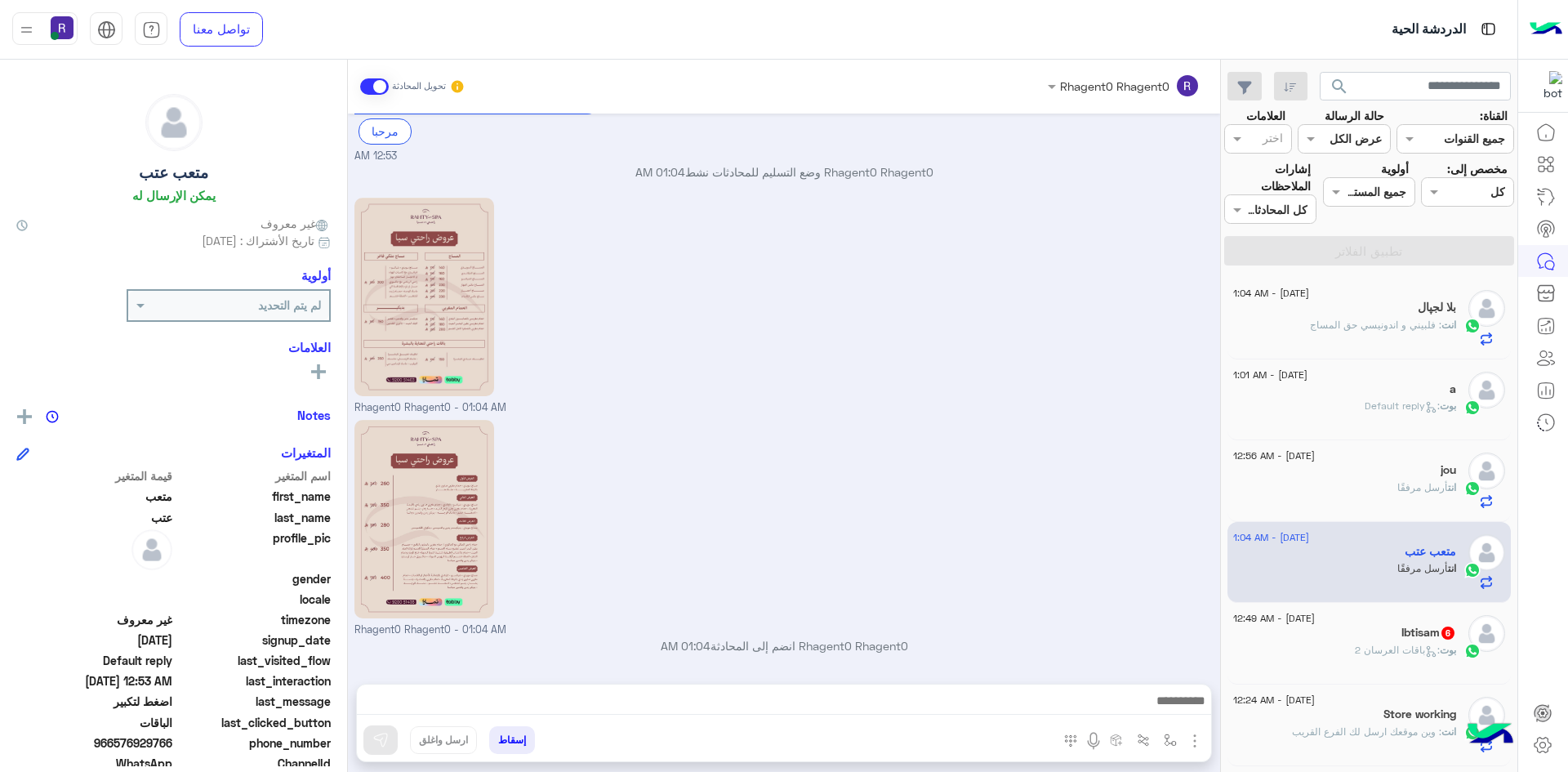
click at [1405, 629] on h5 "Ibtisam 6" at bounding box center [1428, 632] width 55 height 14
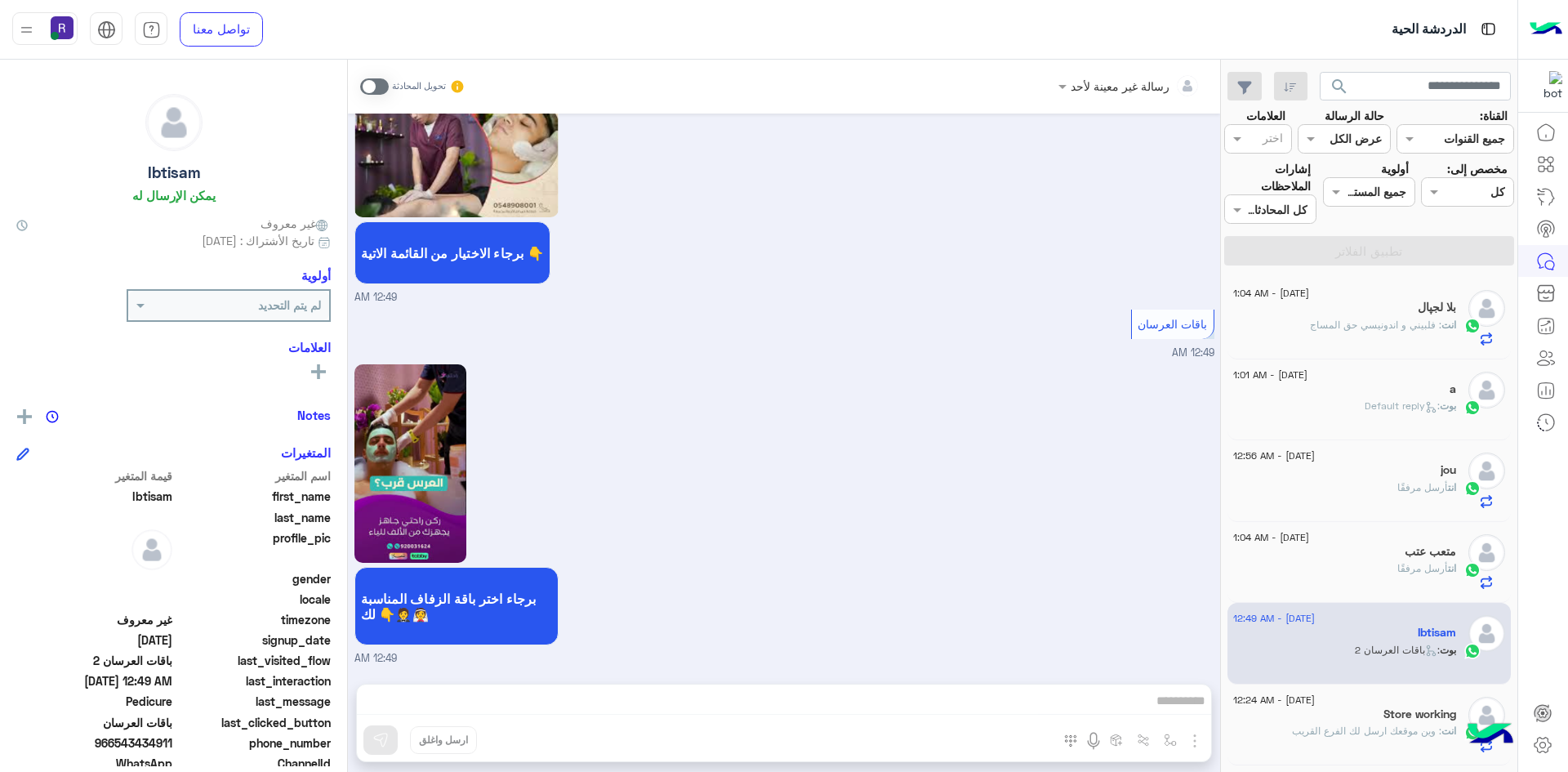
click at [365, 93] on span at bounding box center [374, 87] width 29 height 17
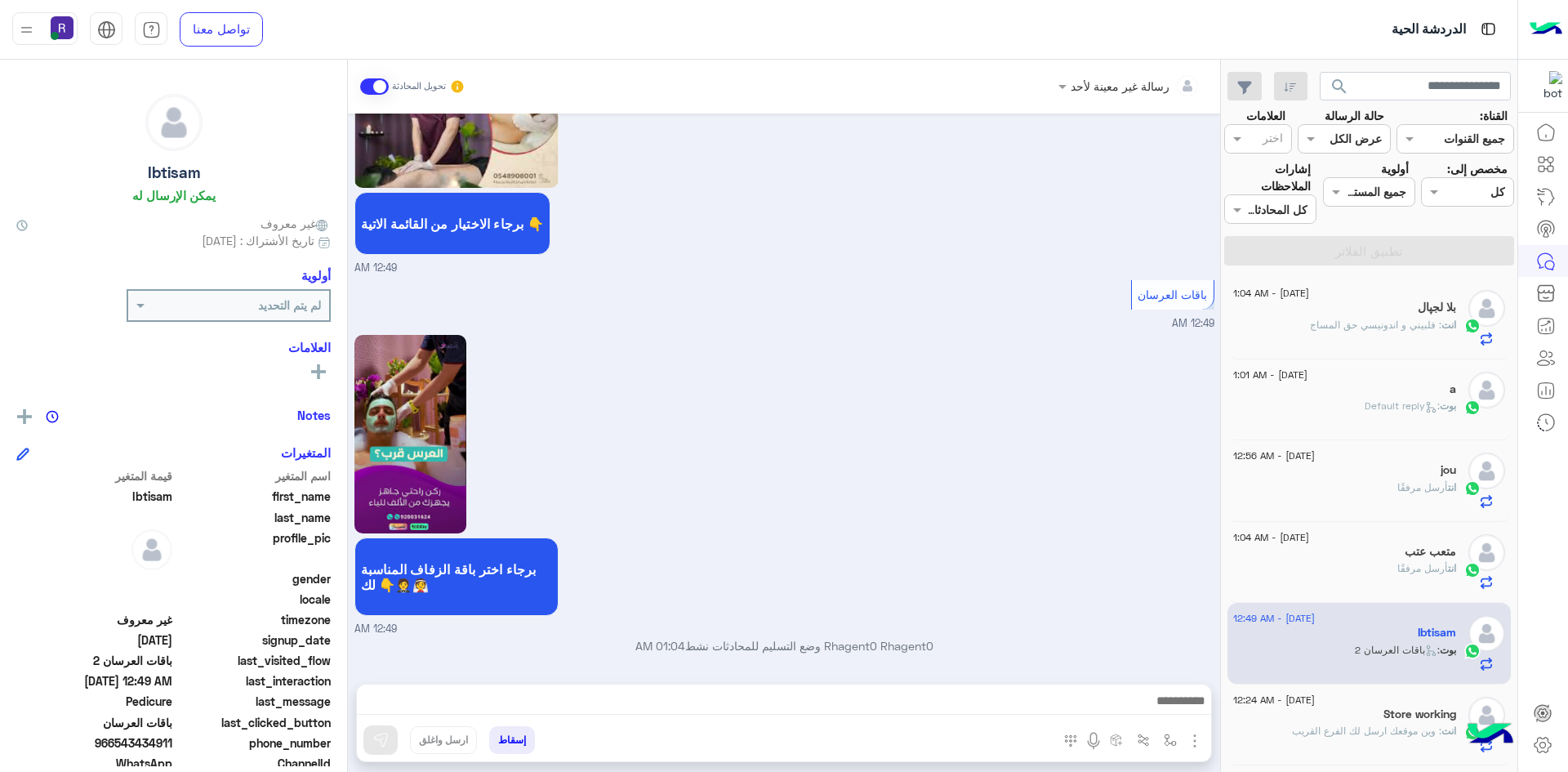
scroll to position [1026, 0]
click at [1195, 733] on img "button" at bounding box center [1194, 740] width 20 height 20
click at [1174, 704] on span "الصور" at bounding box center [1163, 705] width 30 height 19
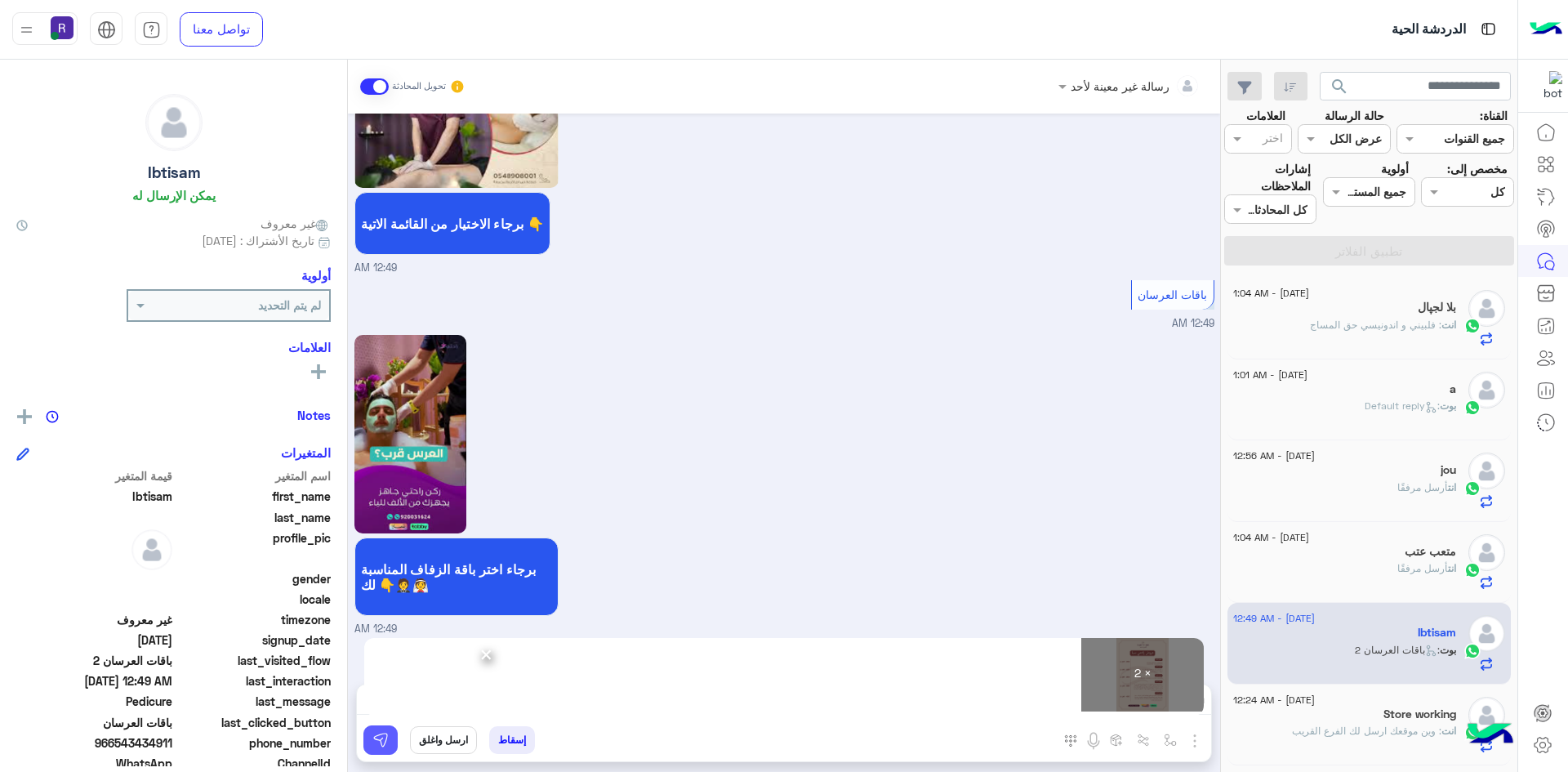
click at [387, 744] on img at bounding box center [380, 740] width 17 height 17
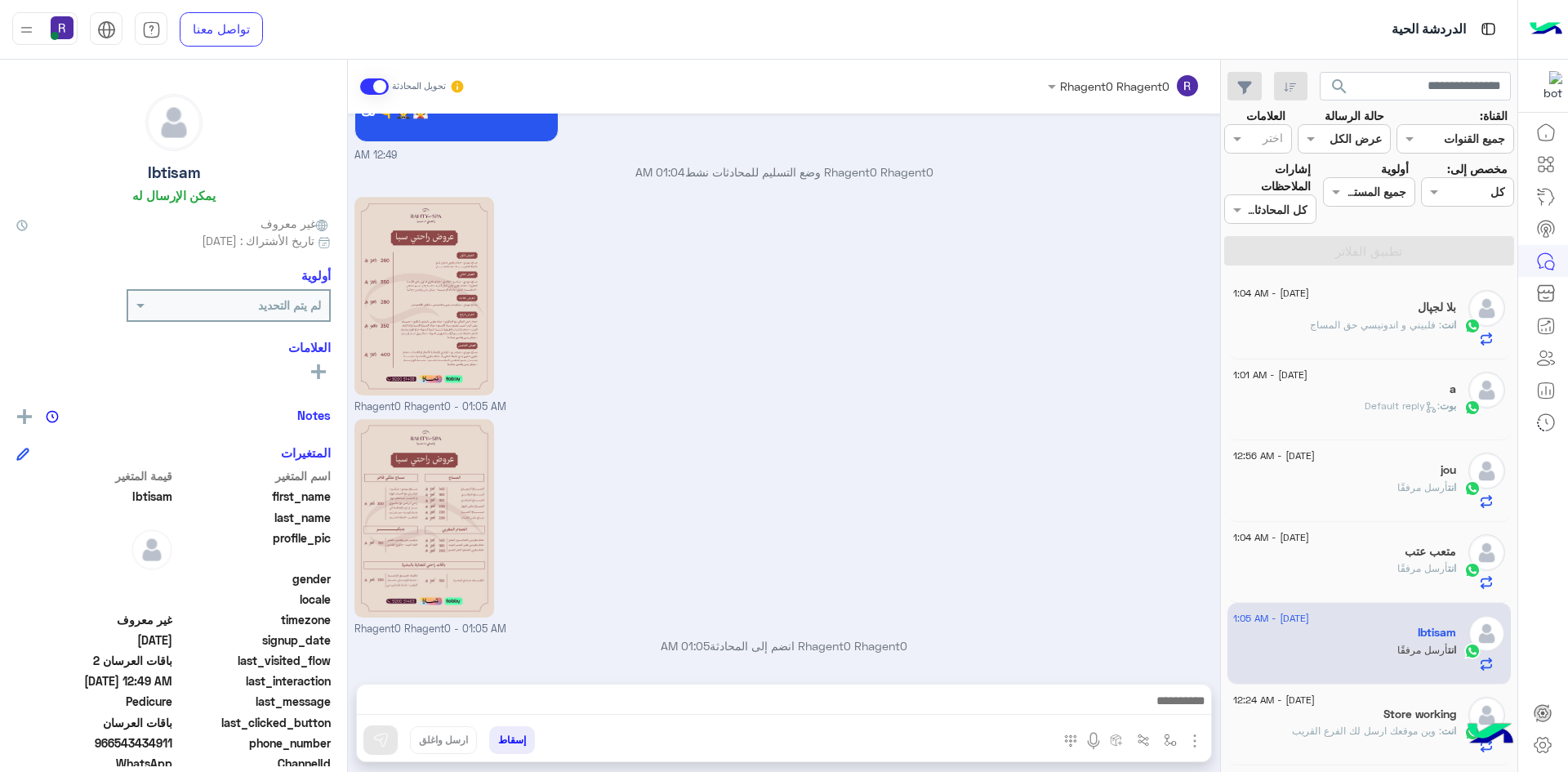
scroll to position [1553, 0]
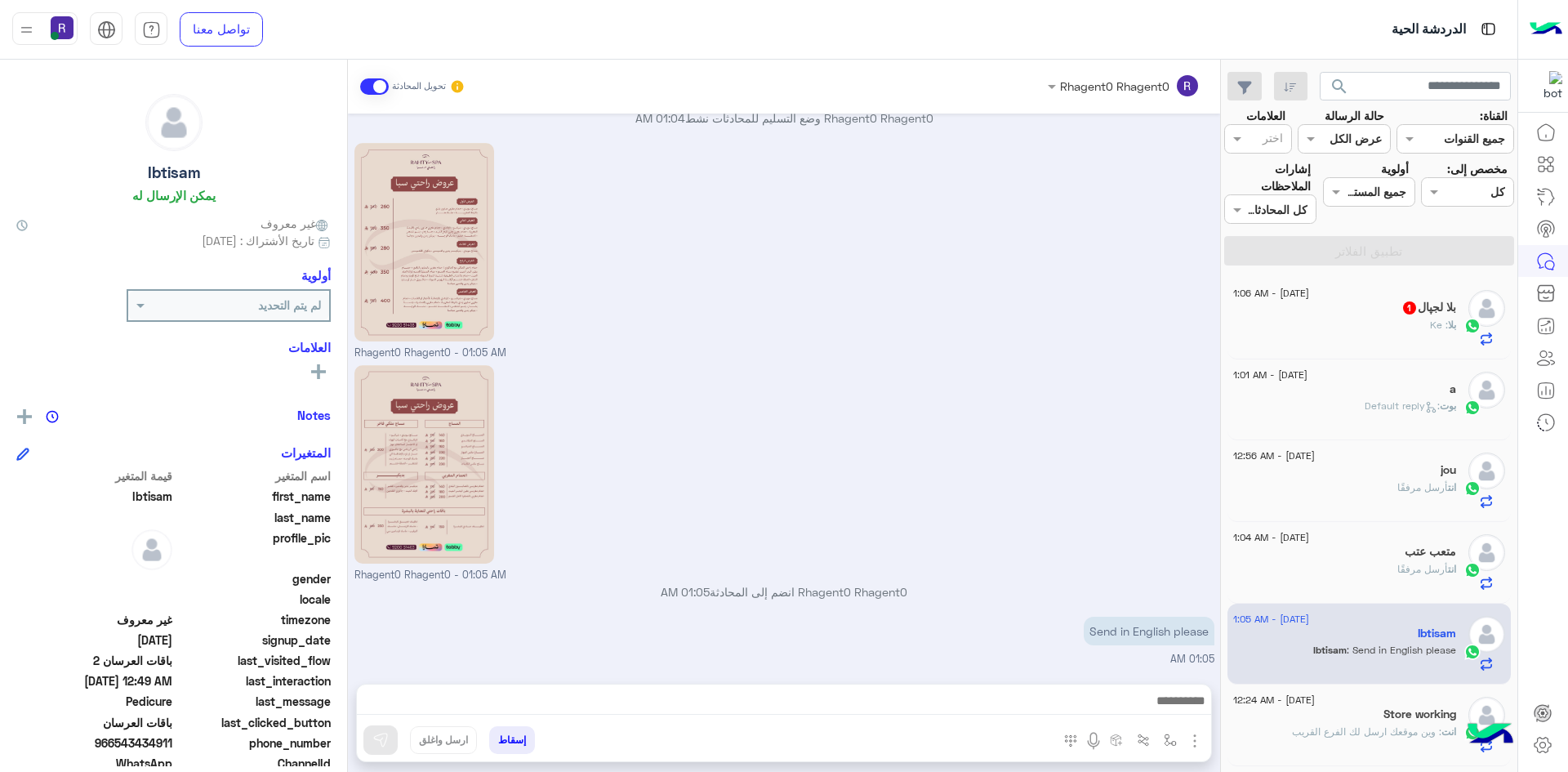
click at [1409, 312] on span "1" at bounding box center [1410, 306] width 17 height 14
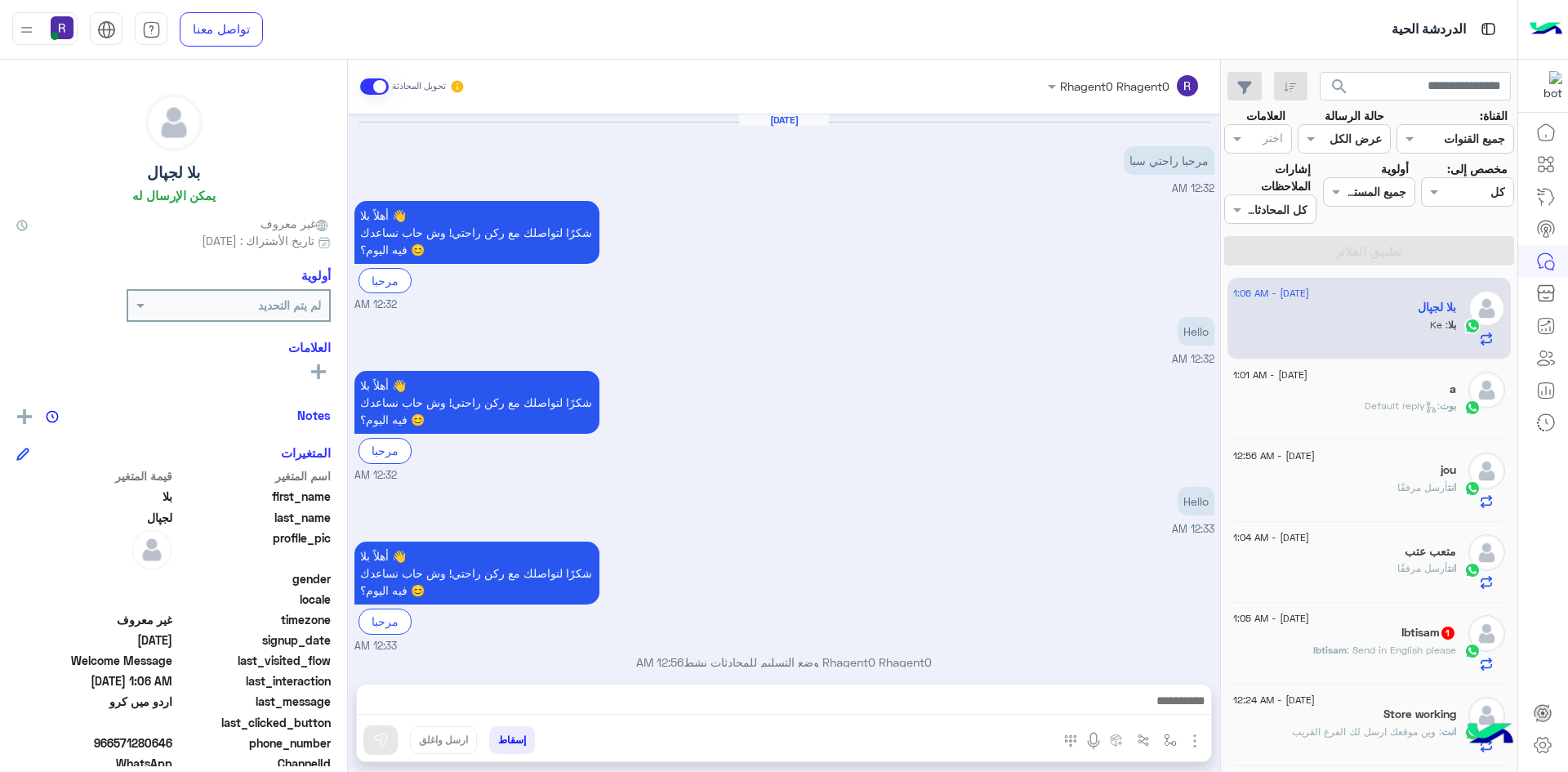
scroll to position [651, 0]
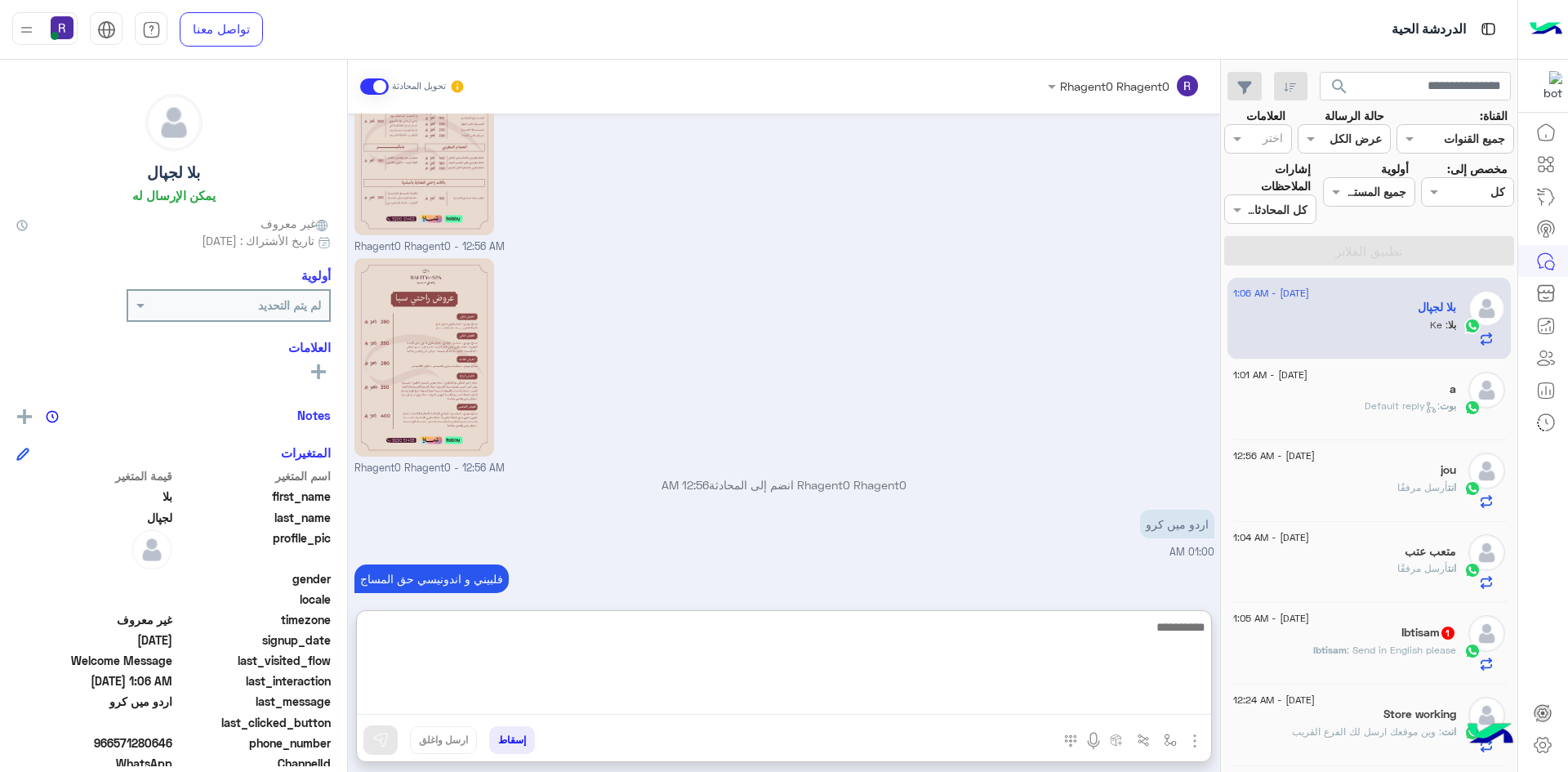
click at [1067, 691] on textarea at bounding box center [784, 665] width 855 height 98
paste textarea "**********"
type textarea "**********"
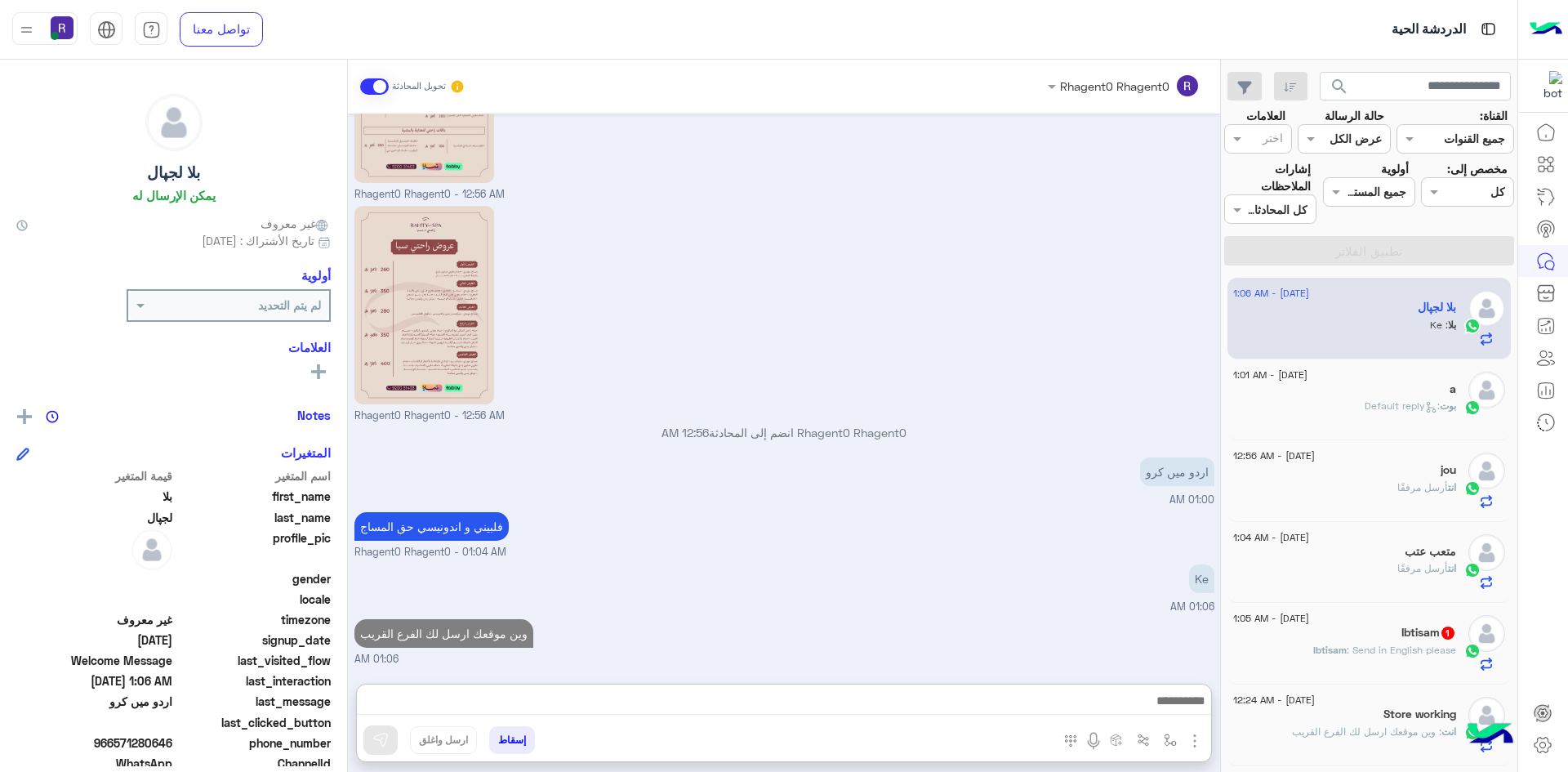
click at [1293, 684] on div "27 August - 1:05 AM Ibtisam 1 Ibtisam : Send in English please" at bounding box center [1370, 644] width 285 height 82
click at [1290, 645] on div "Ibtisam : Send in English please" at bounding box center [1345, 657] width 223 height 29
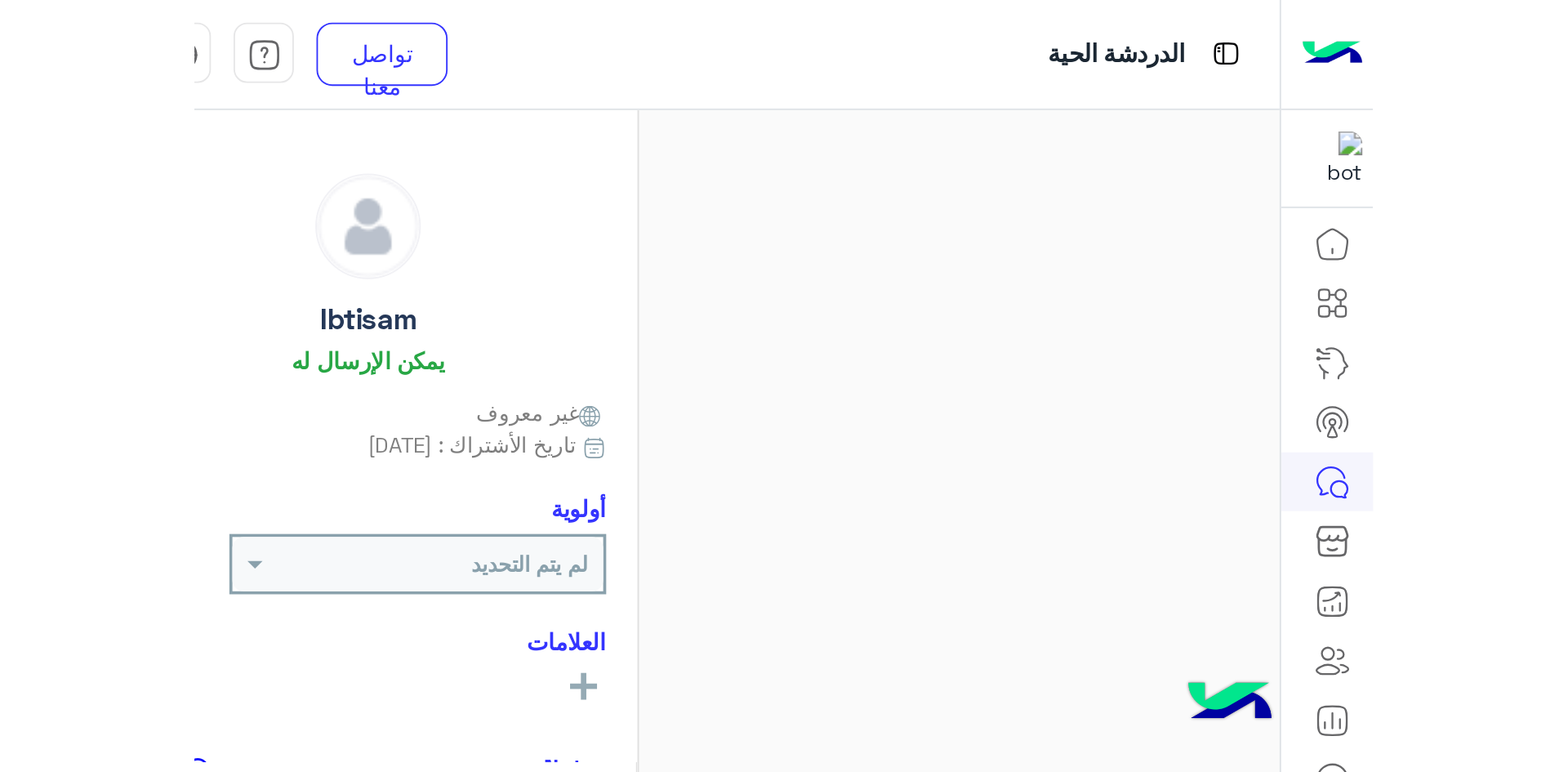
scroll to position [1553, 0]
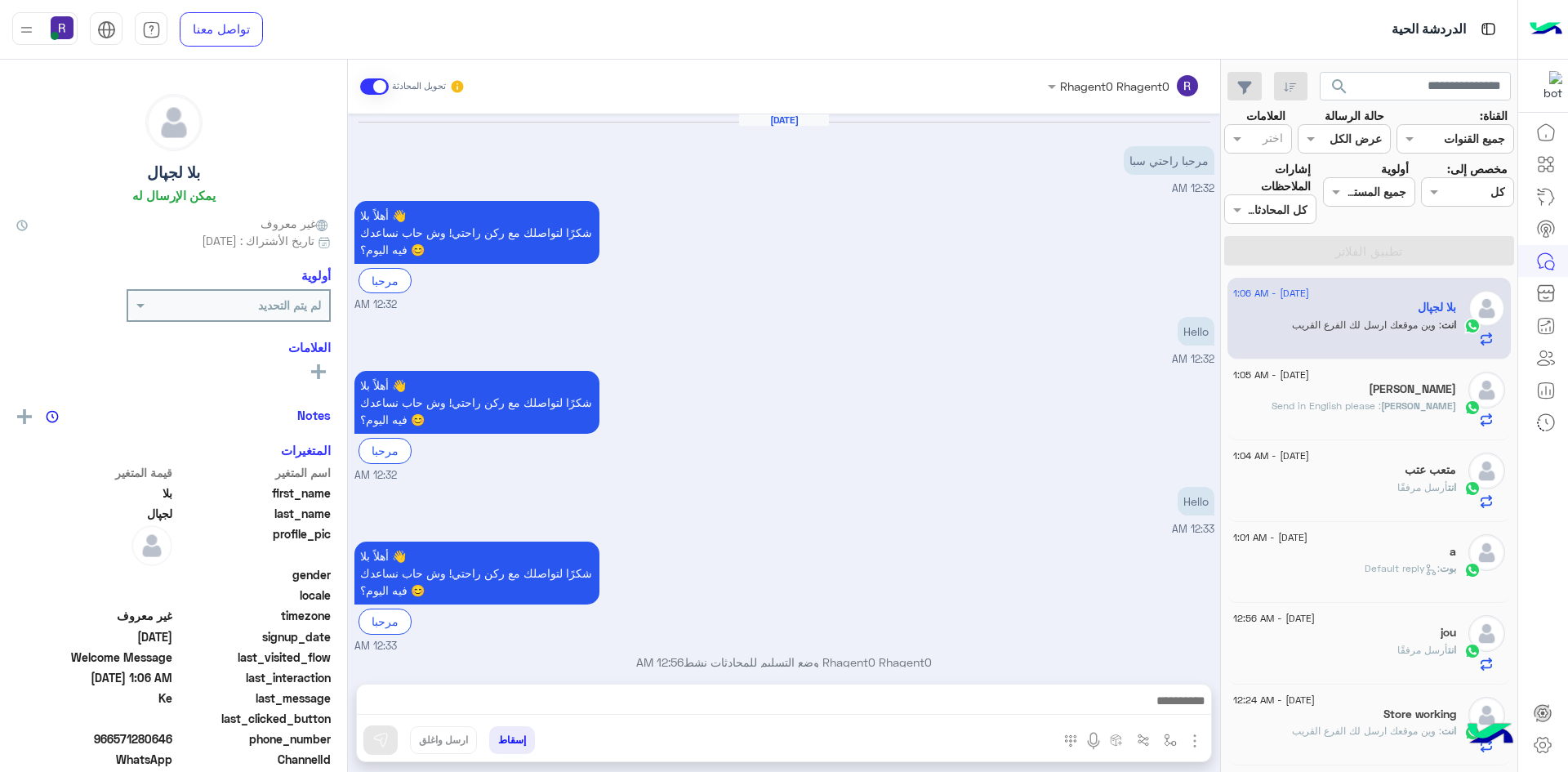
scroll to position [703, 0]
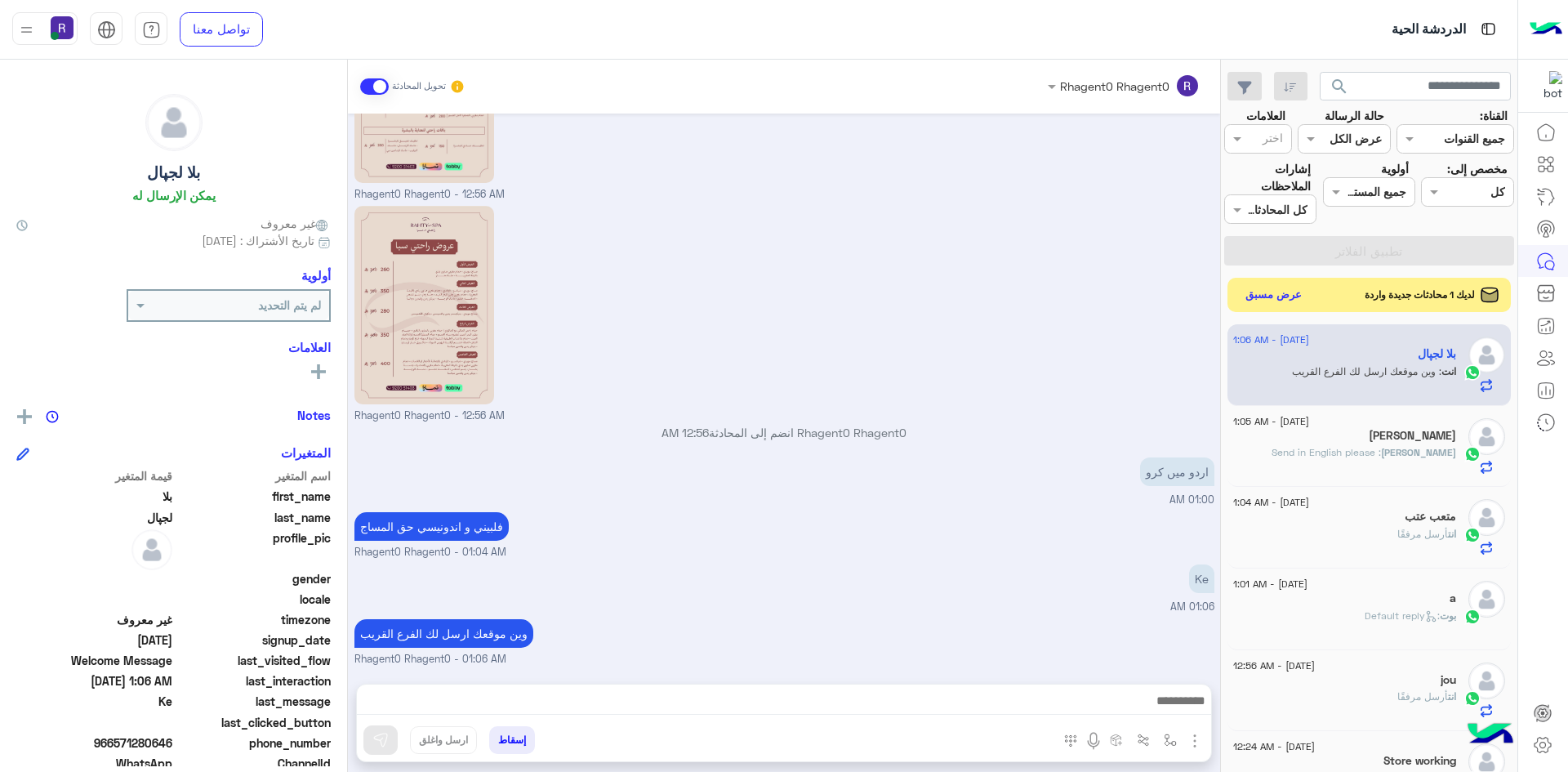
click at [1265, 299] on button "عرض مسبق" at bounding box center [1274, 296] width 69 height 22
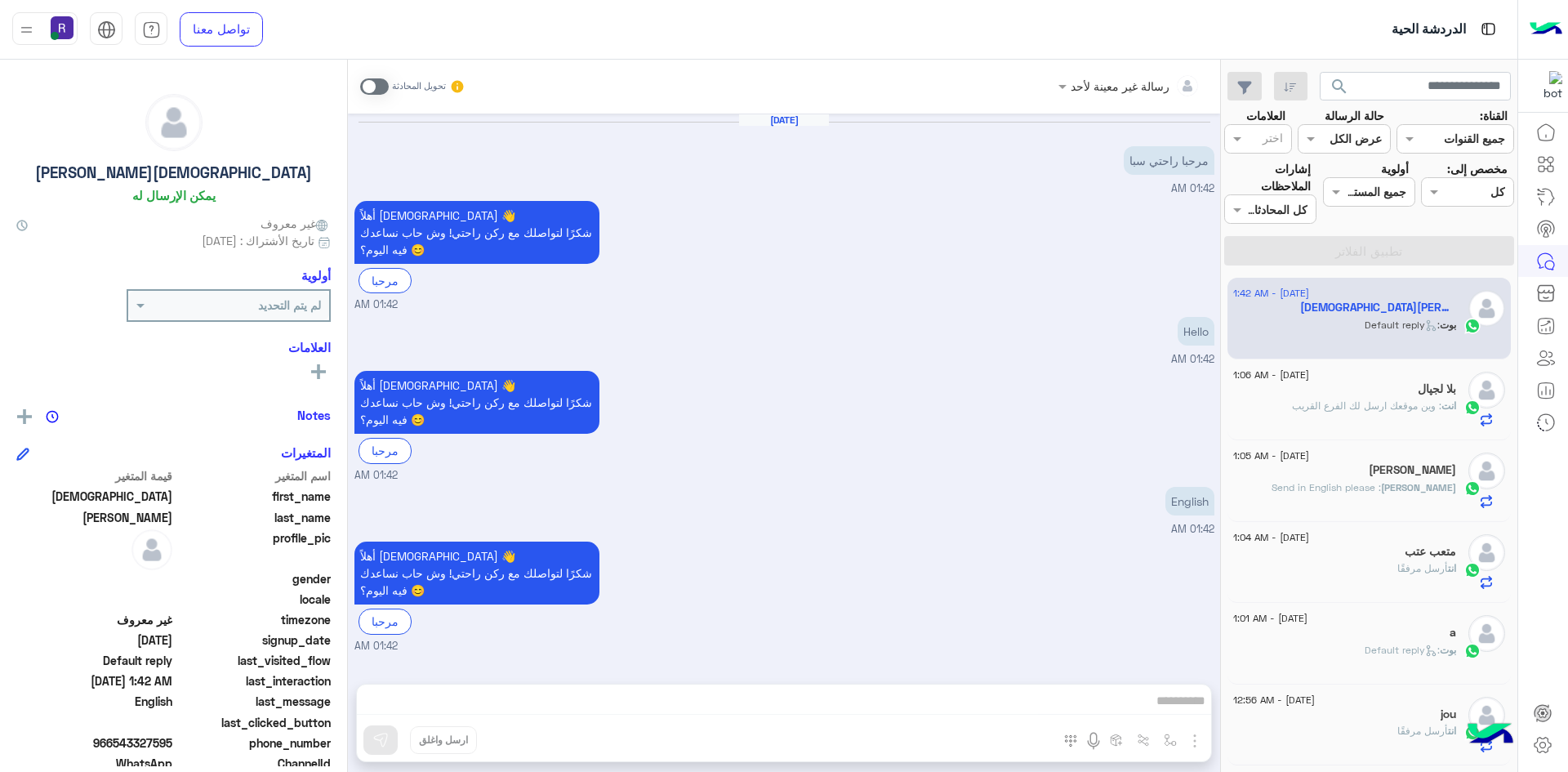
click at [376, 89] on span at bounding box center [374, 87] width 29 height 17
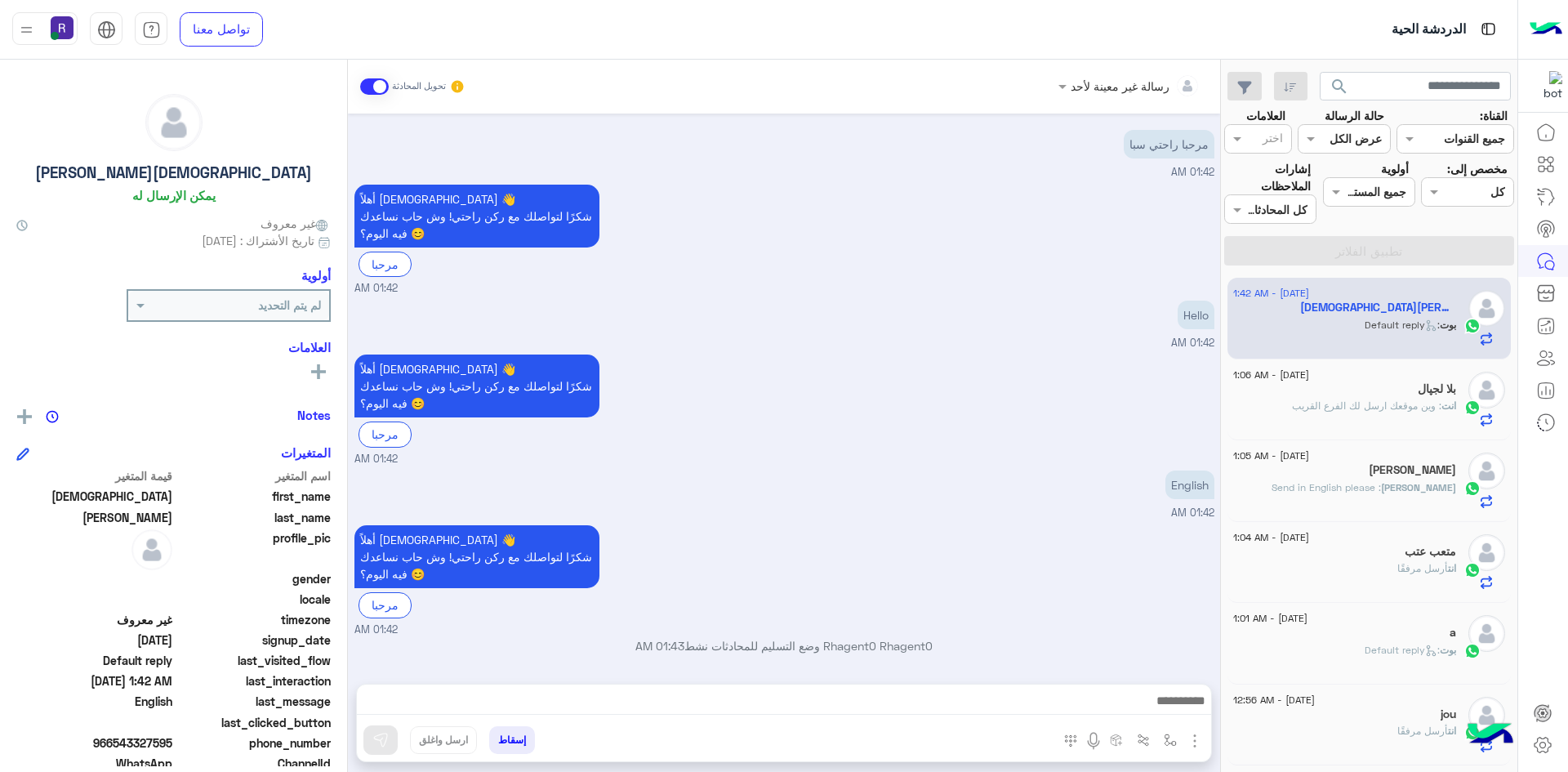
click at [1197, 741] on img "button" at bounding box center [1194, 740] width 20 height 20
click at [1170, 703] on span "الصور" at bounding box center [1163, 705] width 30 height 19
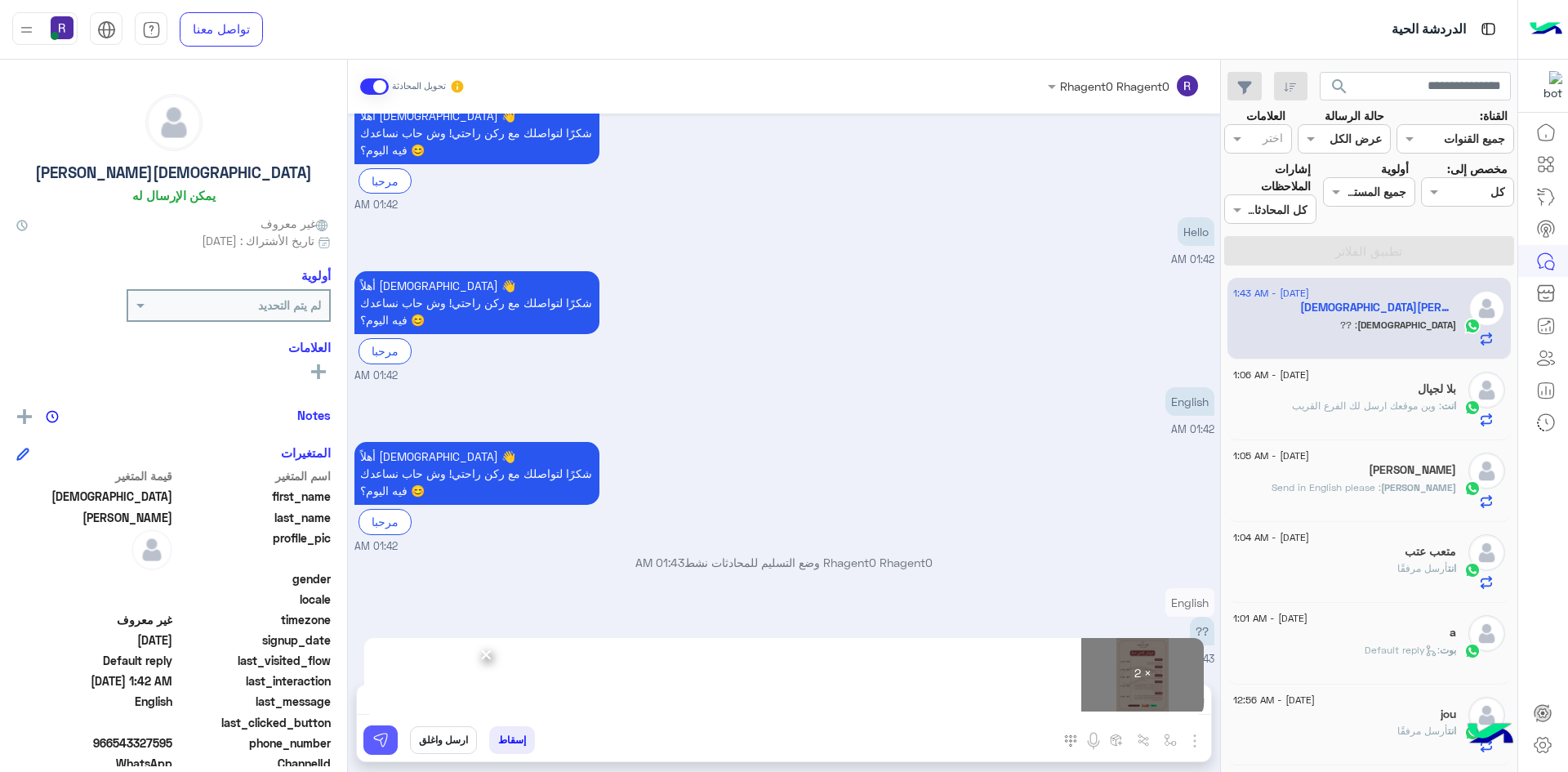
click at [376, 739] on img at bounding box center [380, 740] width 17 height 17
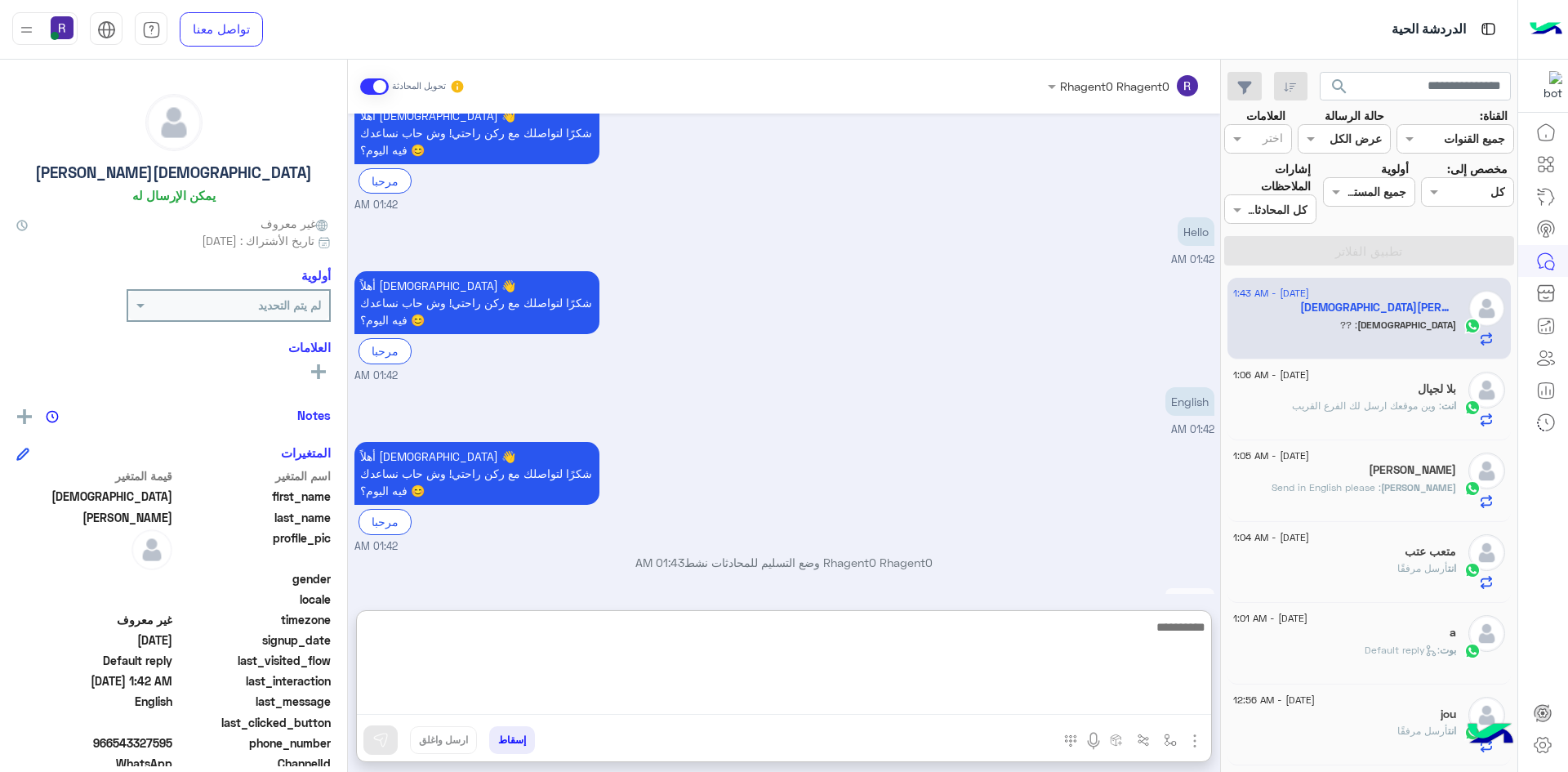
click at [1010, 710] on textarea at bounding box center [784, 665] width 855 height 98
paste textarea "**********"
type textarea "**********"
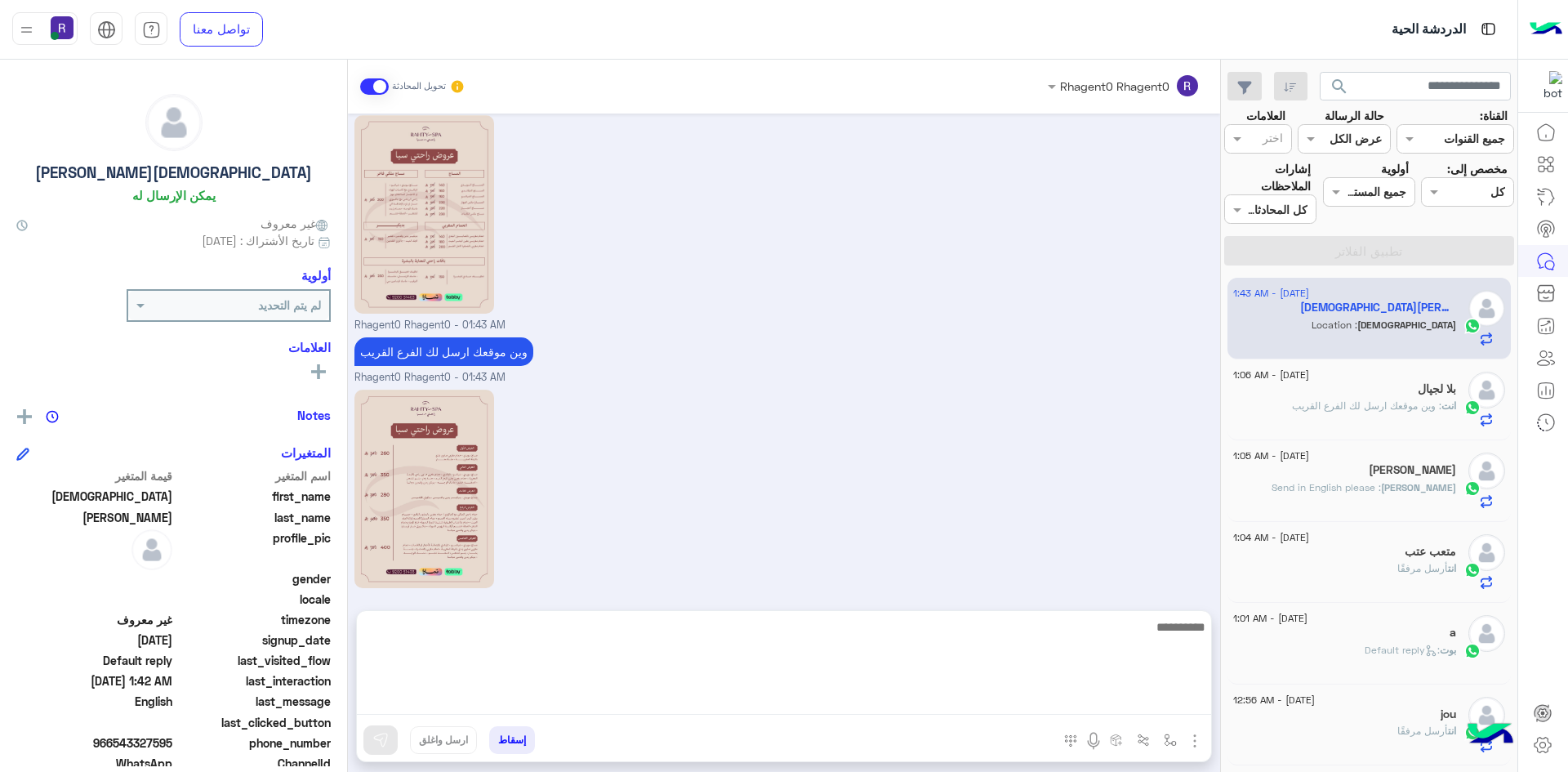
scroll to position [782, 0]
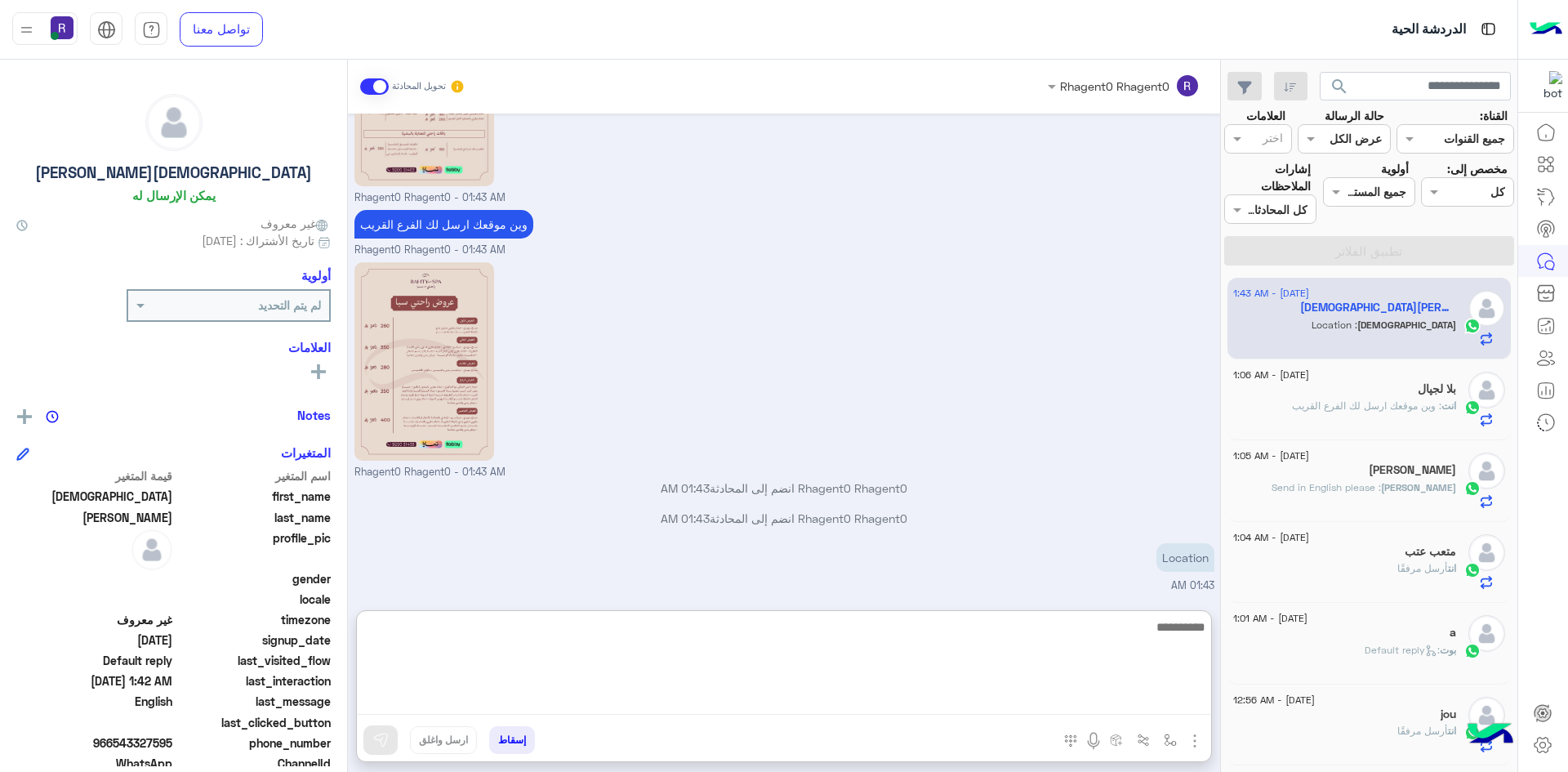
click at [1121, 666] on textarea at bounding box center [784, 665] width 855 height 98
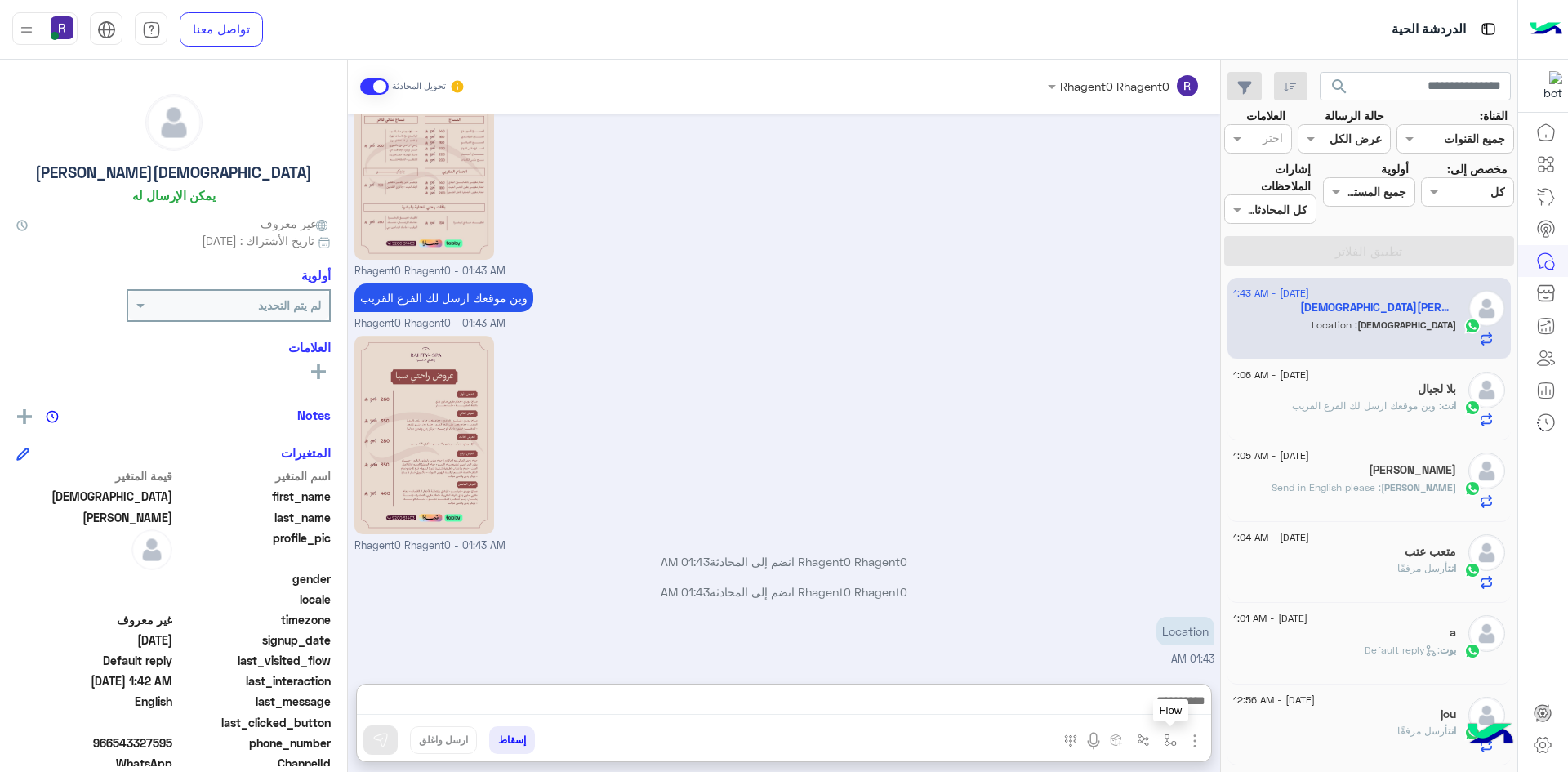
drag, startPoint x: 1163, startPoint y: 734, endPoint x: 1147, endPoint y: 727, distance: 17.5
click at [1163, 734] on button "button" at bounding box center [1170, 739] width 27 height 27
click at [1093, 697] on input "text" at bounding box center [1120, 704] width 111 height 19
type input "*****"
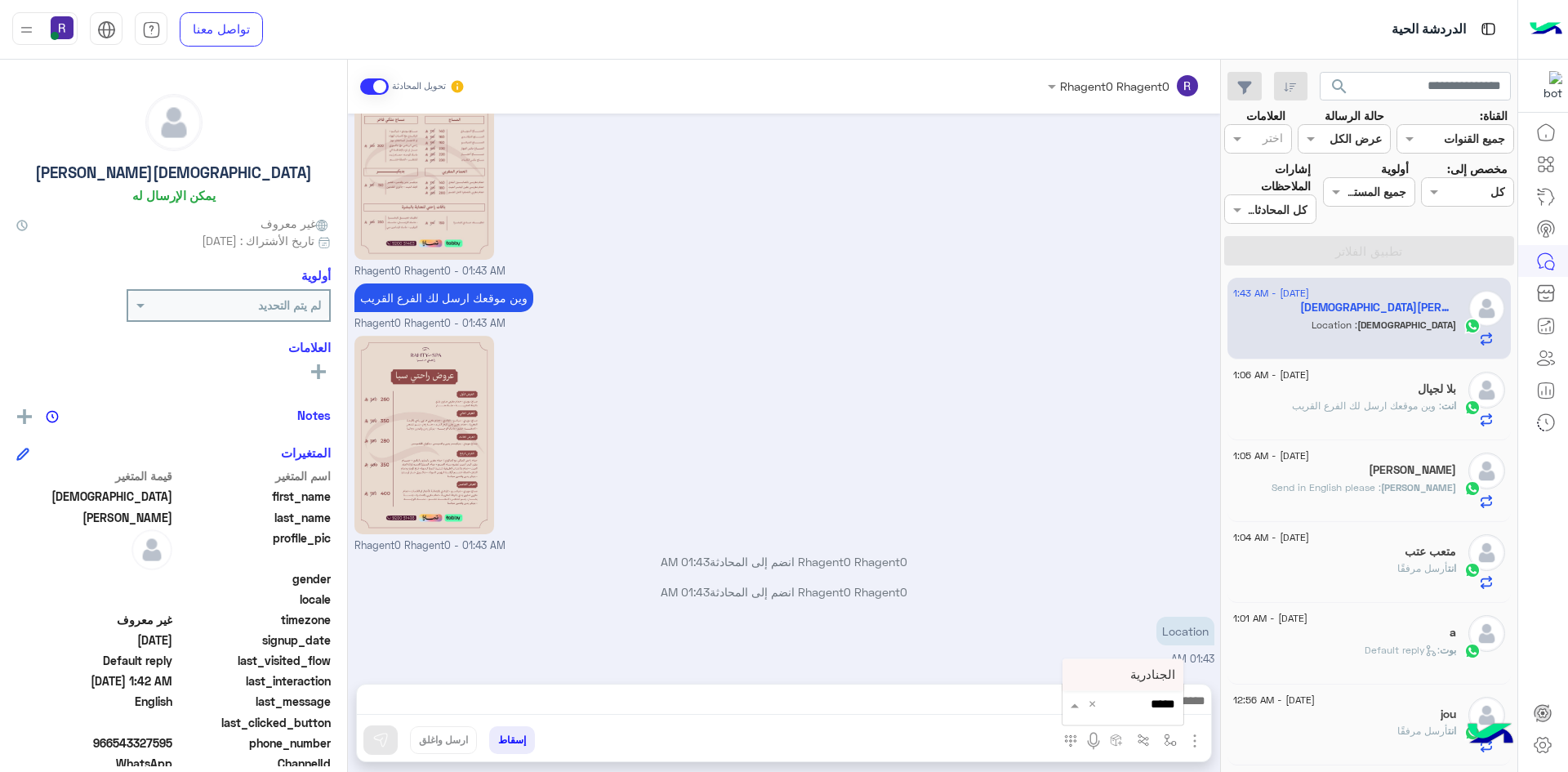
click at [1167, 674] on span "الجنادرية" at bounding box center [1152, 675] width 45 height 15
type textarea "*********"
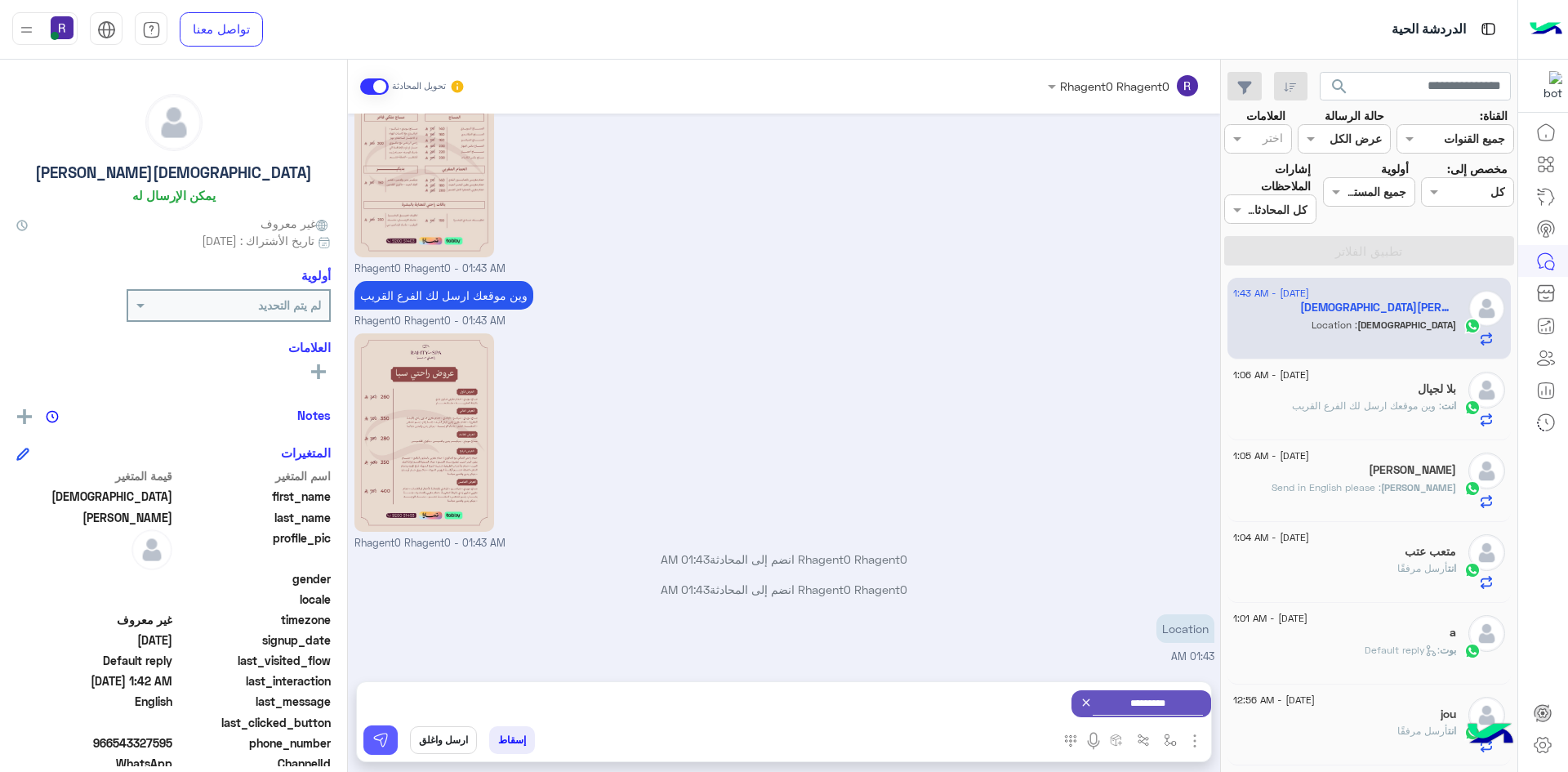
click at [379, 745] on img at bounding box center [380, 740] width 17 height 17
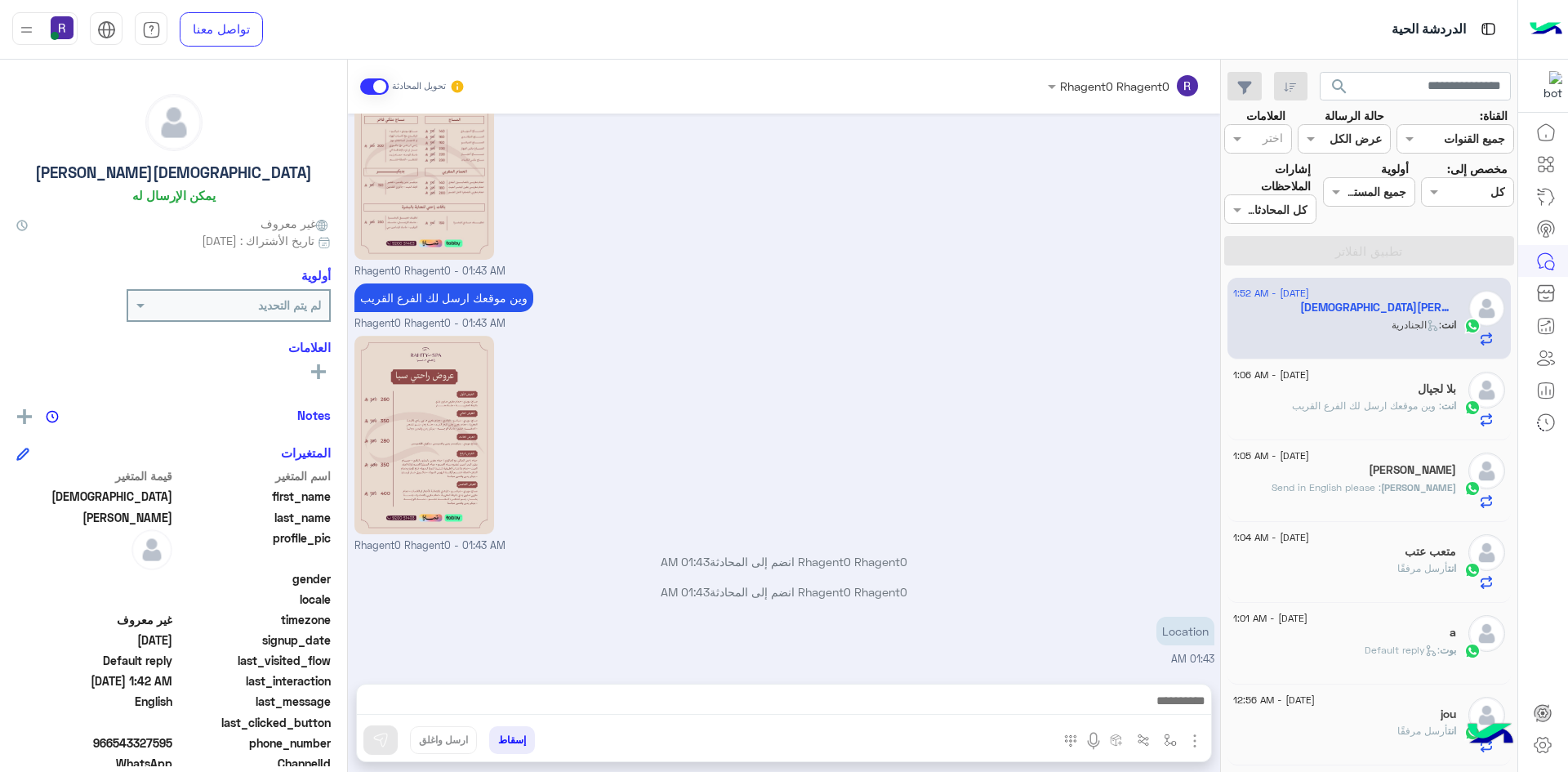
scroll to position [855, 0]
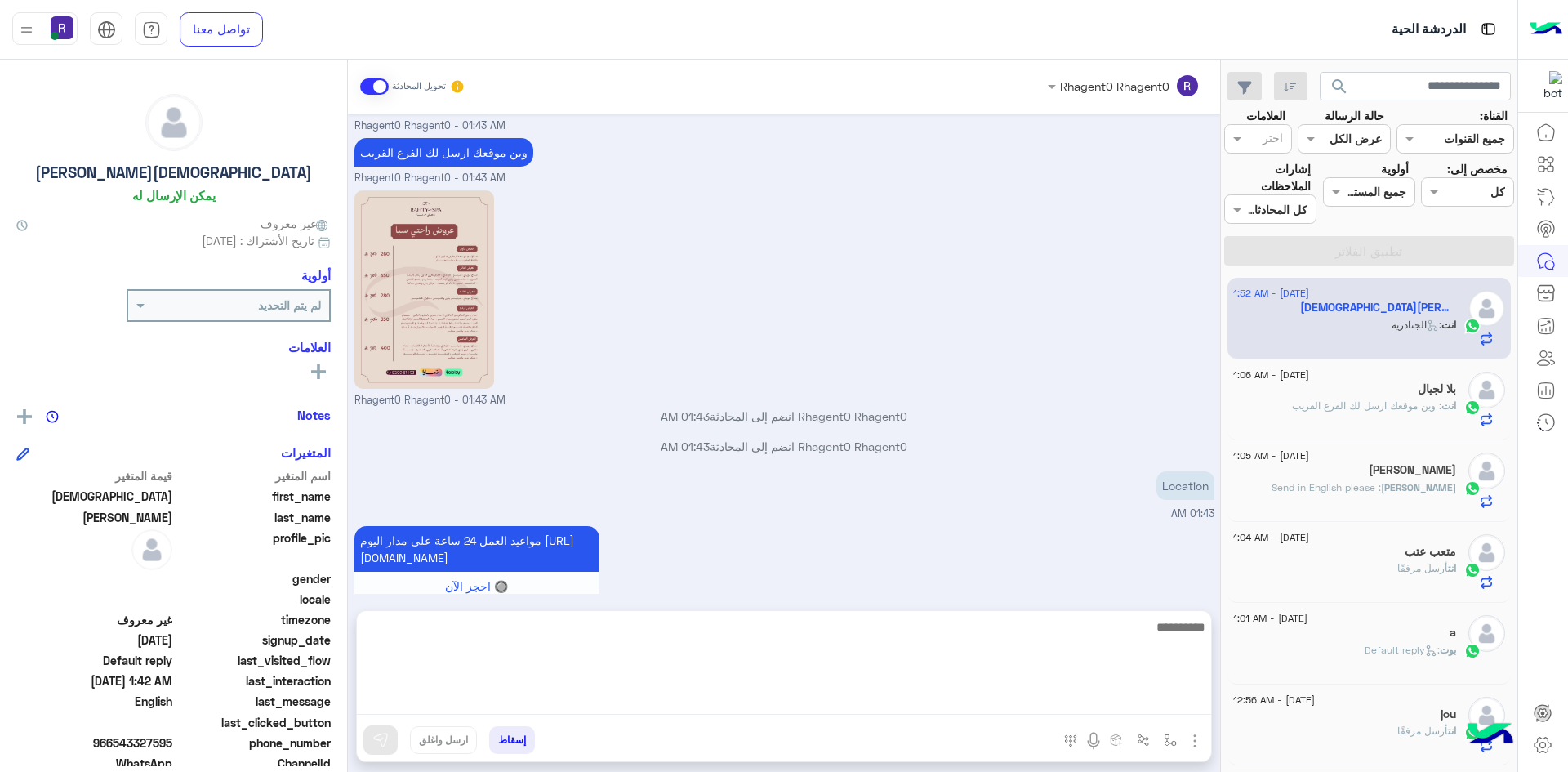
click at [1175, 700] on textarea at bounding box center [784, 665] width 855 height 98
type textarea "**********"
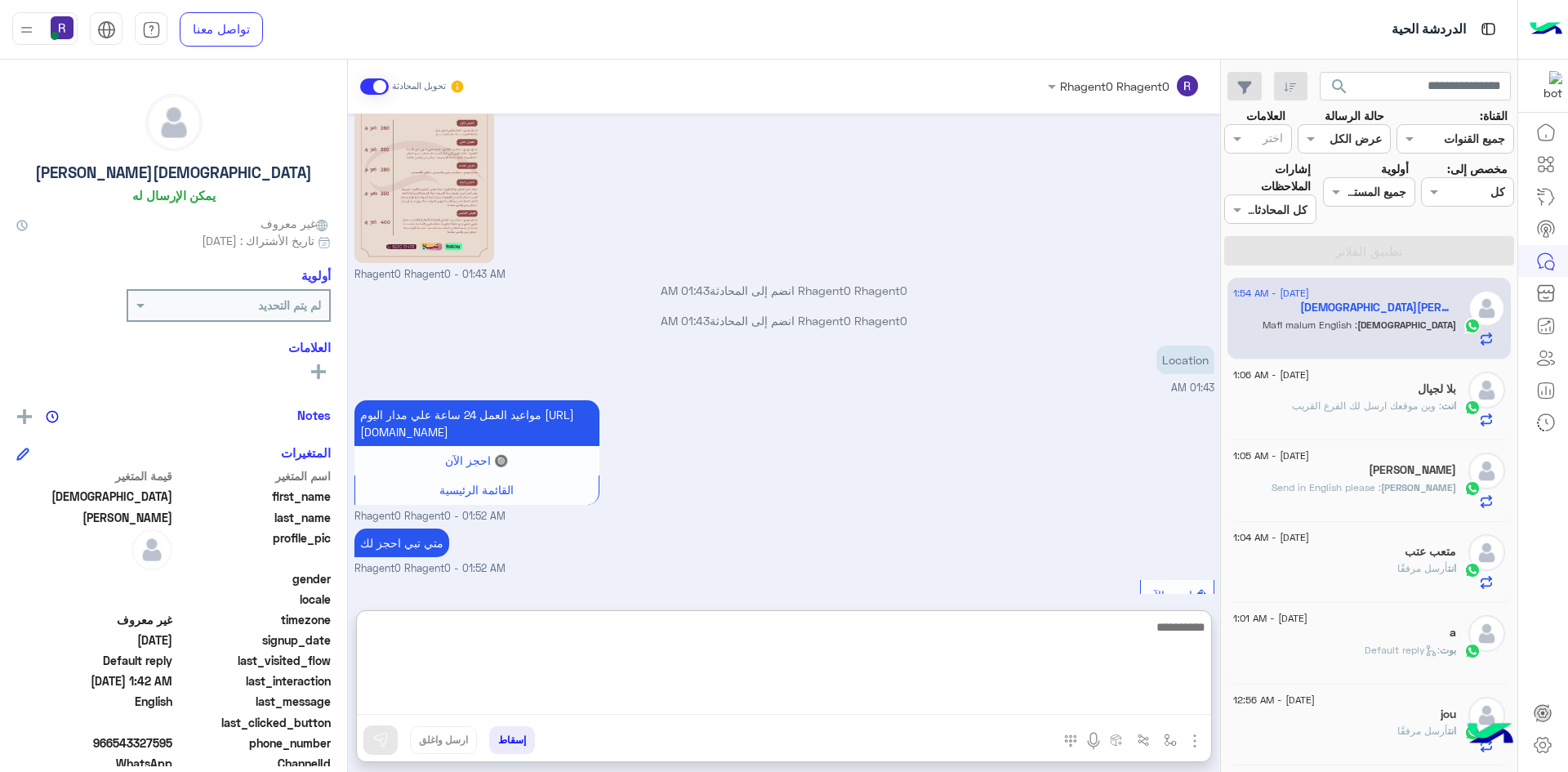
scroll to position [1071, 0]
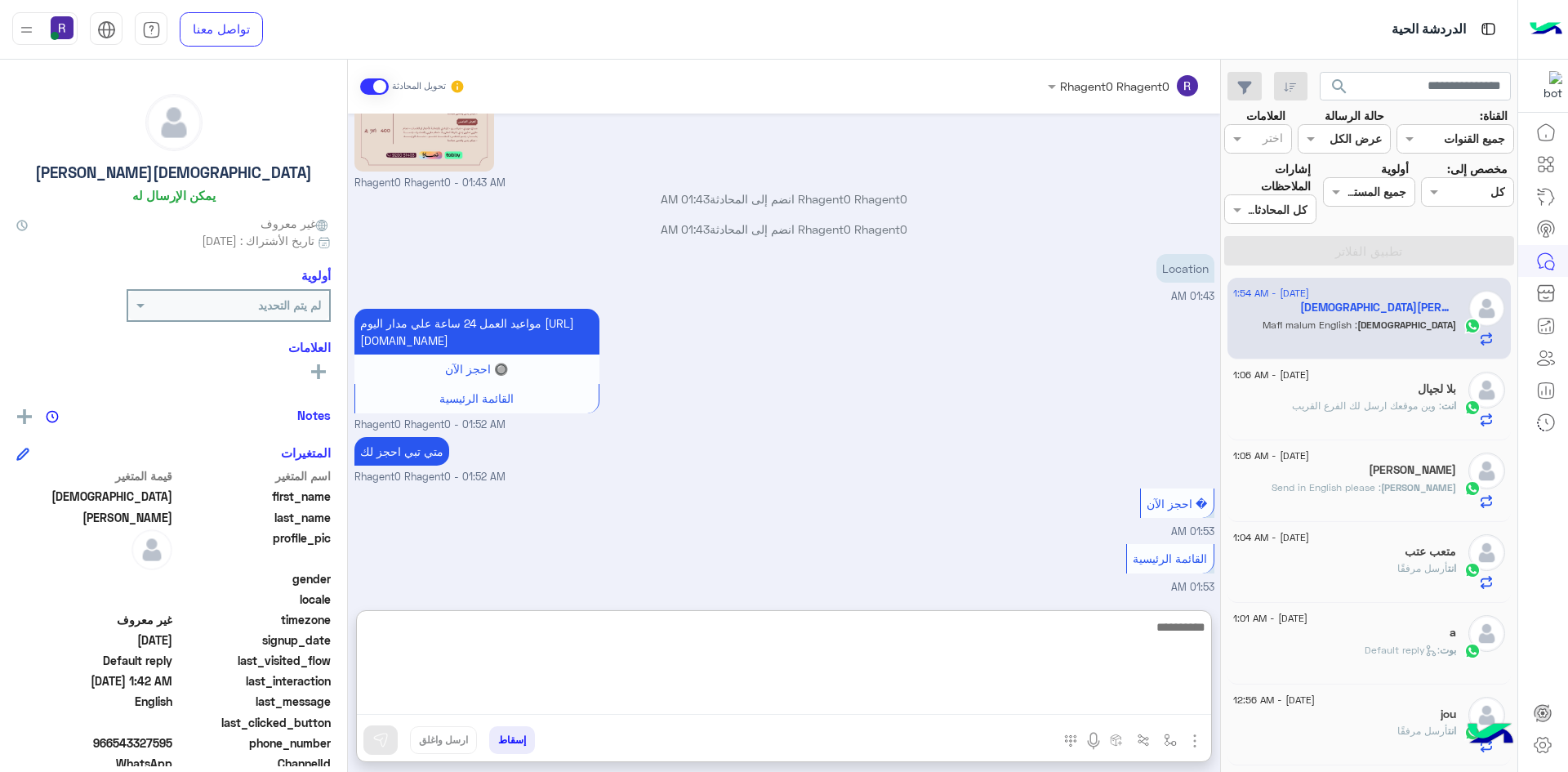
click at [892, 657] on textarea at bounding box center [784, 665] width 855 height 98
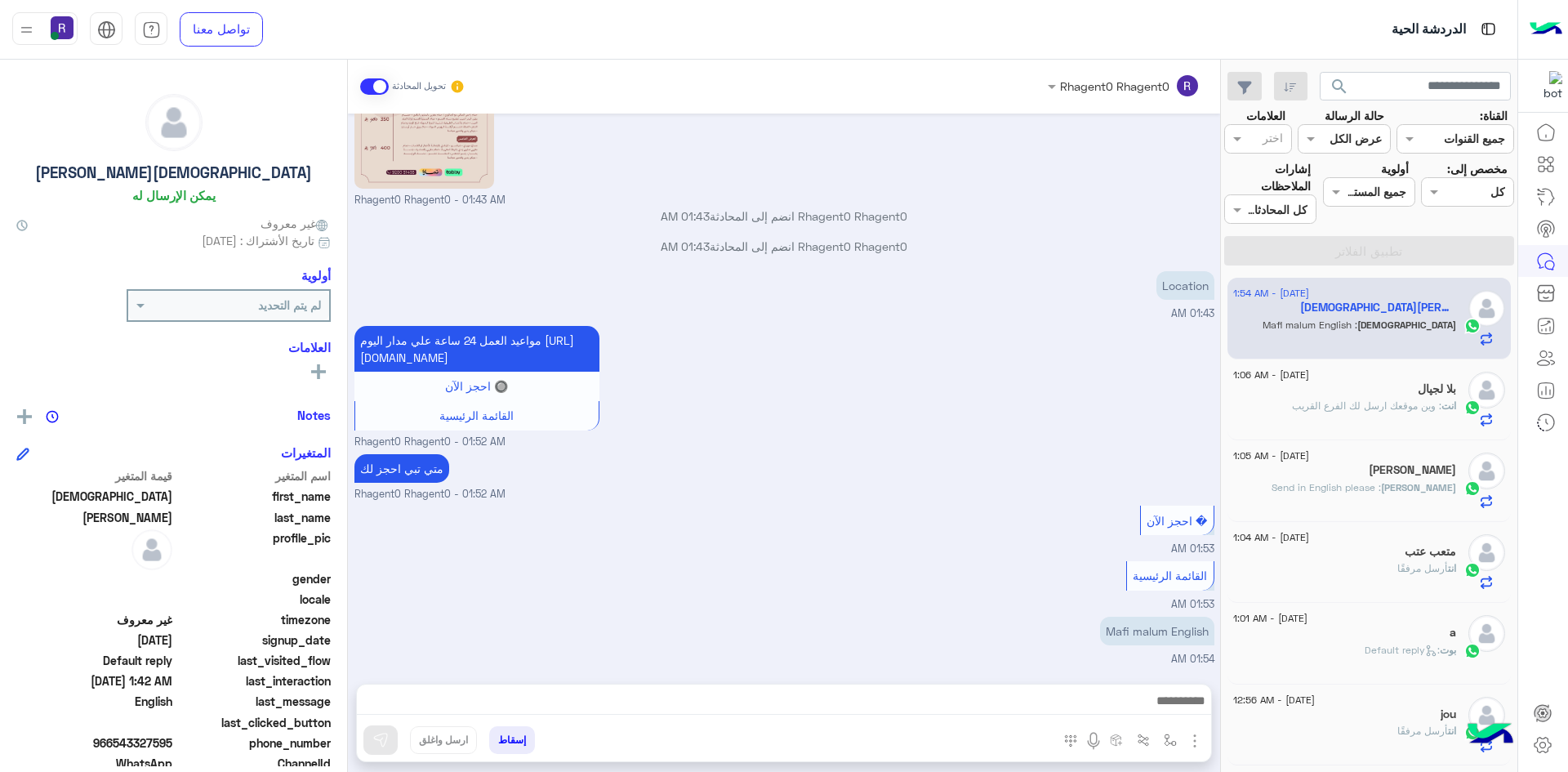
click at [1165, 353] on div "مواعيد العمل 24 ساعة علي مدار اليوم https://maps.google.com/?q=24.806667,46.864…" at bounding box center [784, 386] width 860 height 128
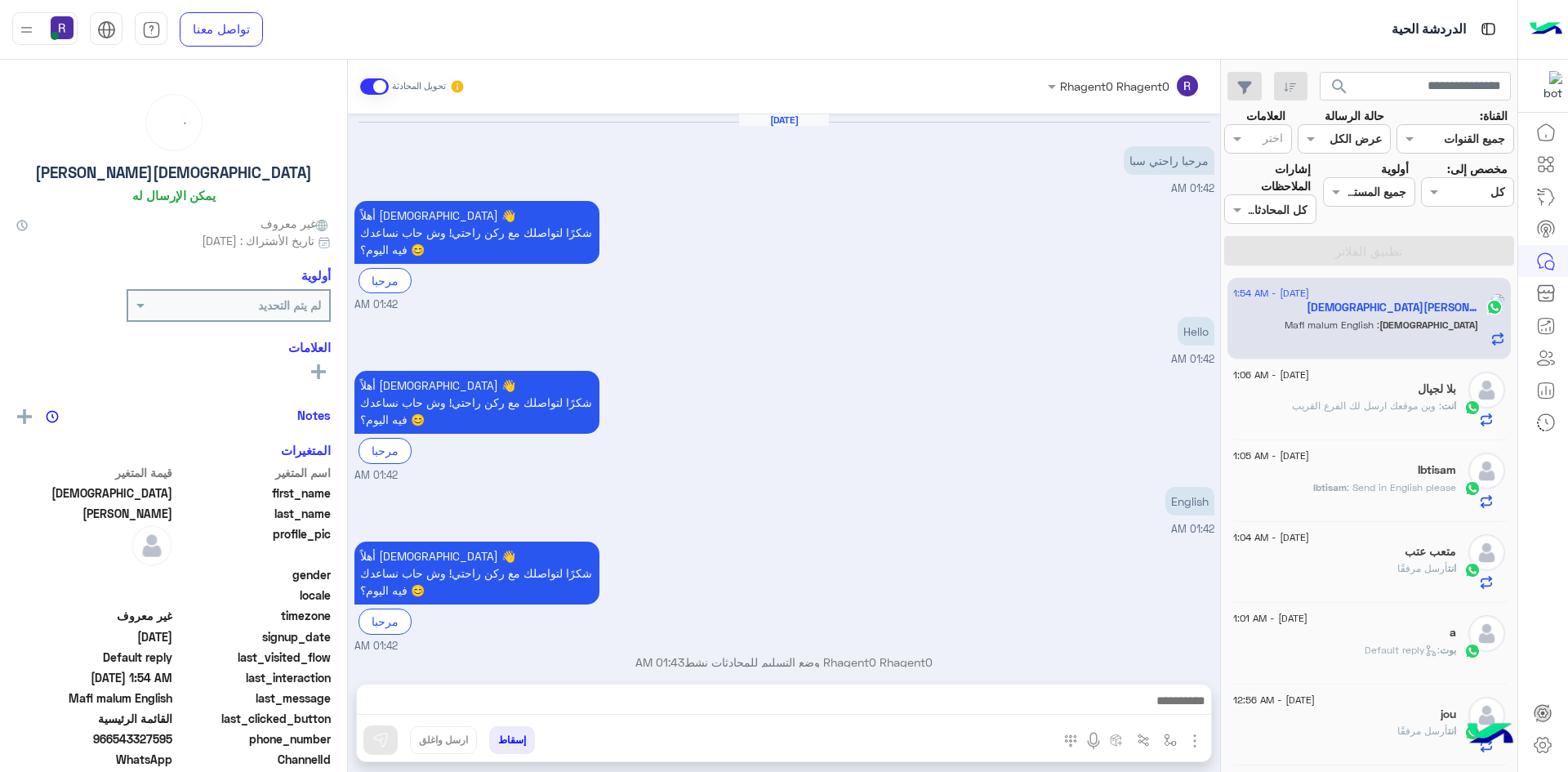
scroll to position [1071, 0]
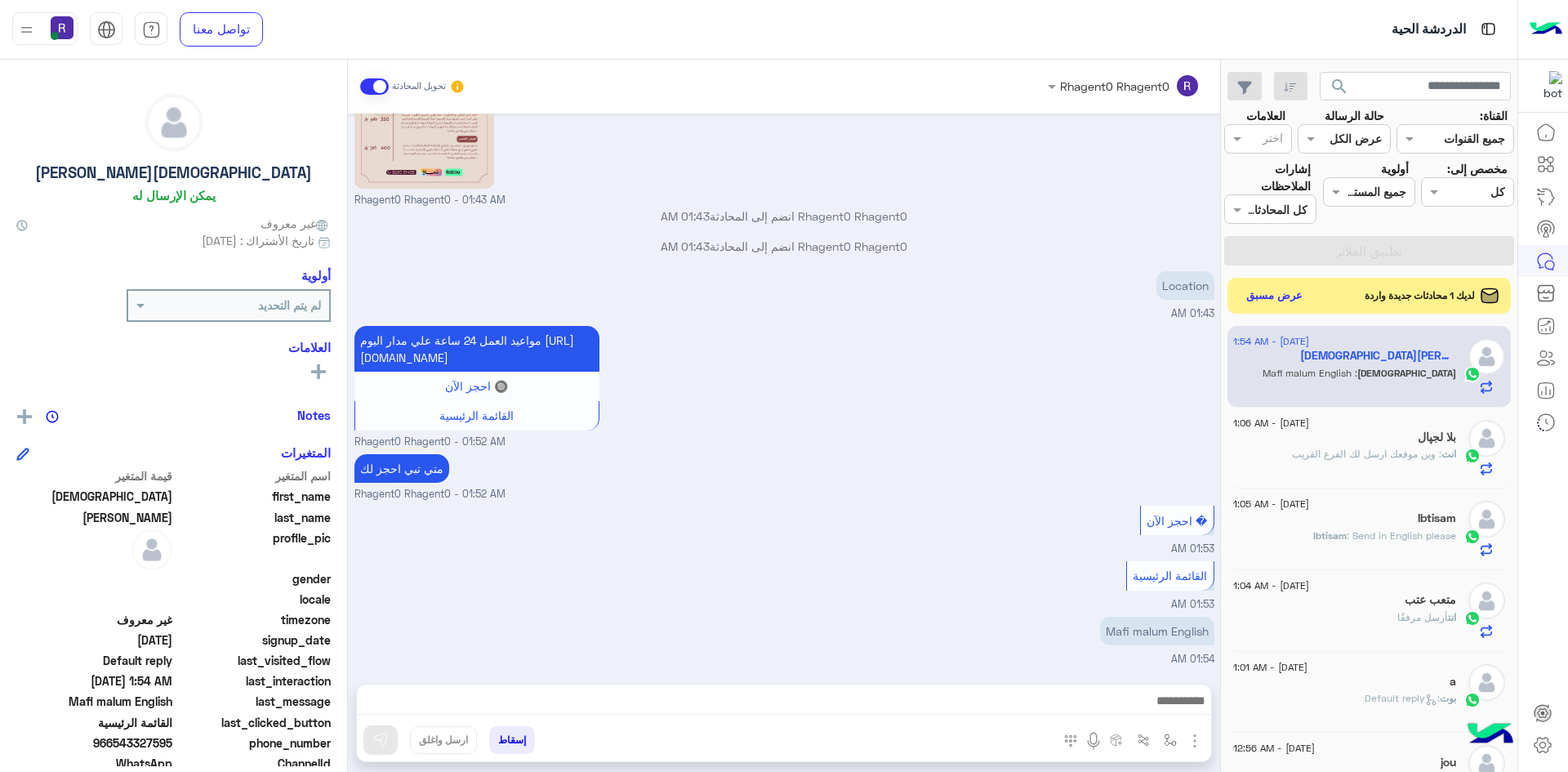
click at [1256, 279] on div "لديك 1 محادثات جديدة واردة عرض مسبق" at bounding box center [1370, 296] width 285 height 36
click at [1256, 294] on button "عرض مسبق" at bounding box center [1274, 296] width 69 height 22
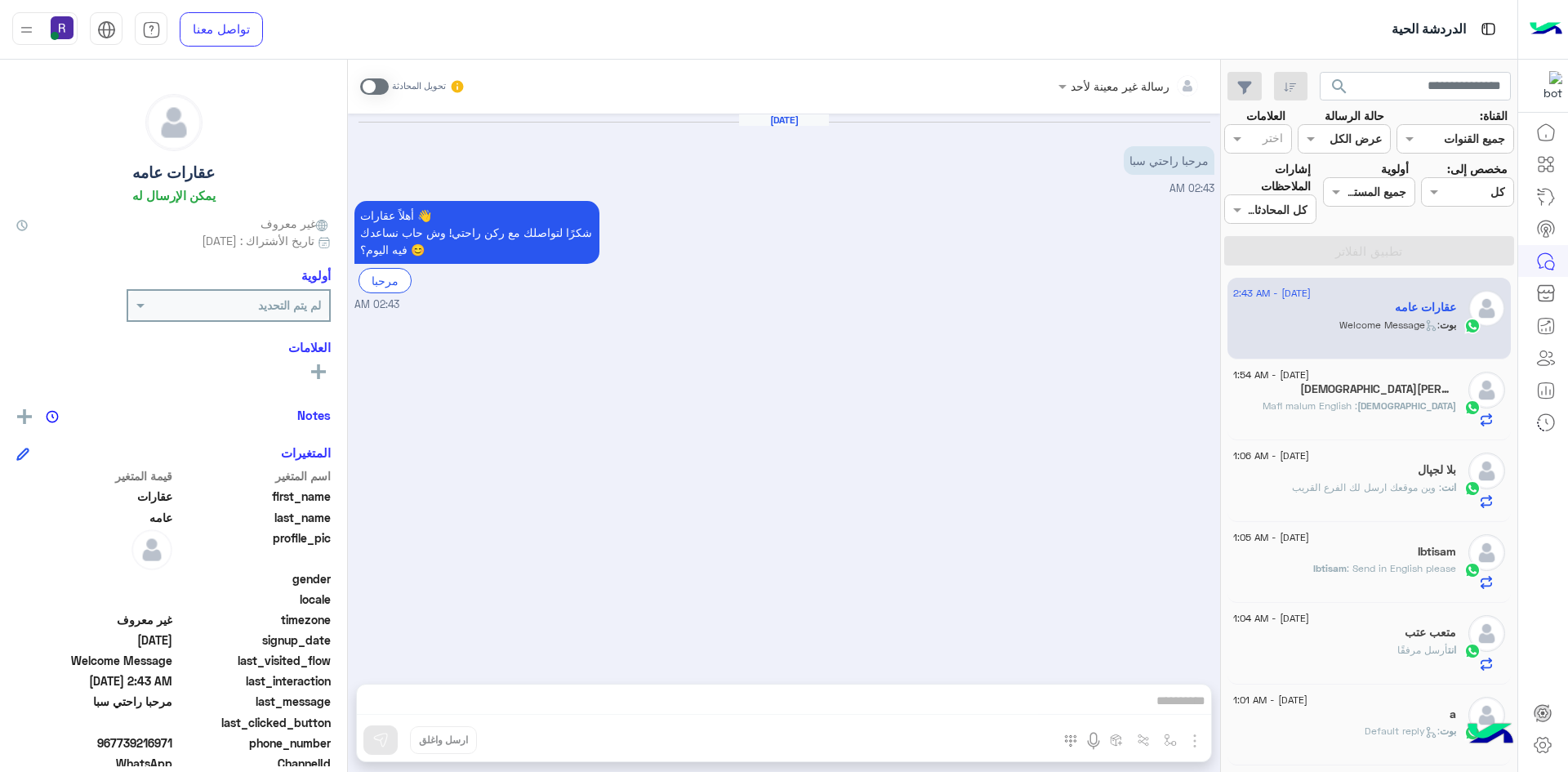
click at [386, 89] on span at bounding box center [374, 87] width 29 height 17
click at [1191, 746] on img "button" at bounding box center [1194, 740] width 20 height 20
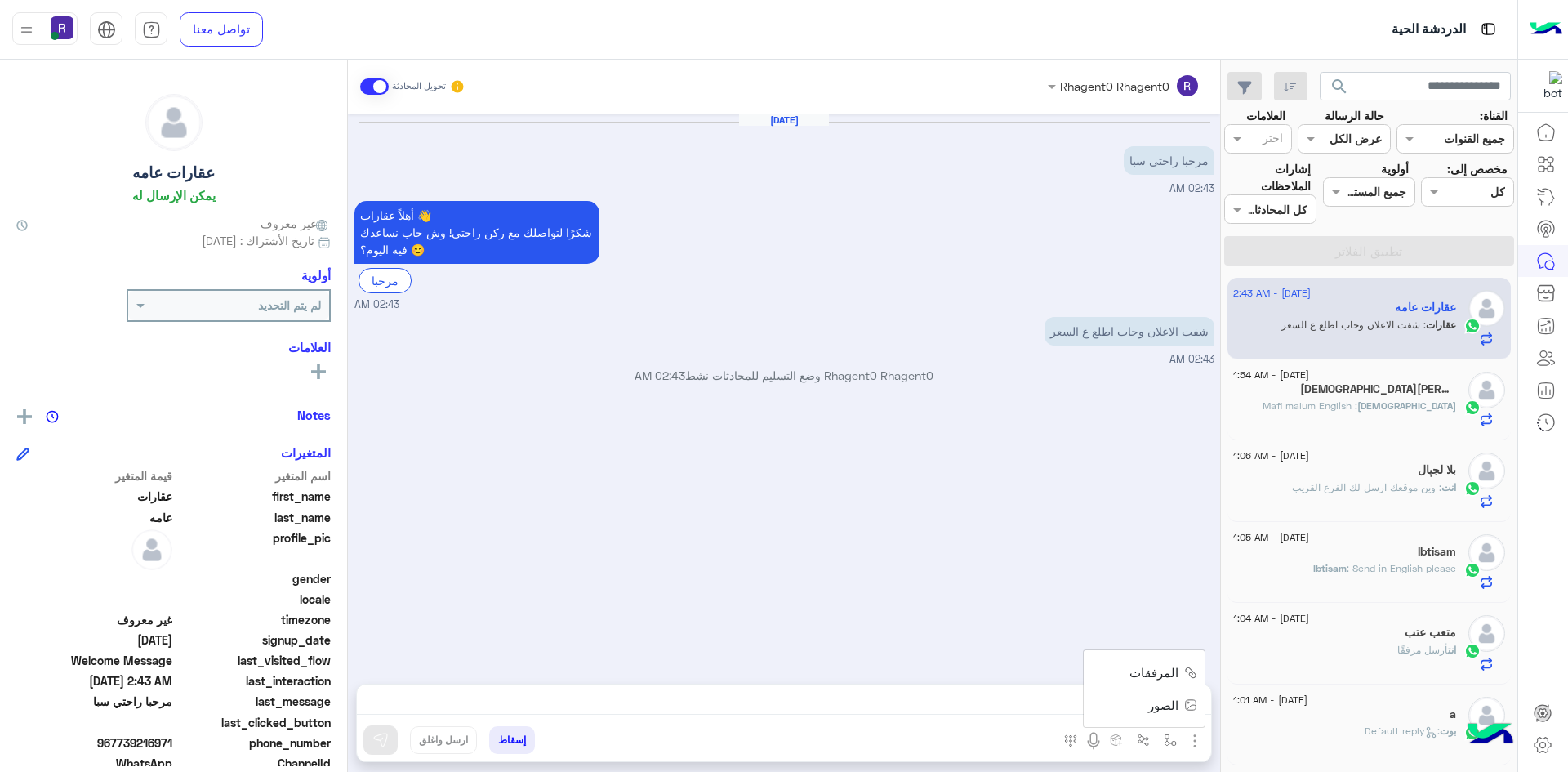
click at [1151, 699] on span "الصور" at bounding box center [1163, 705] width 30 height 19
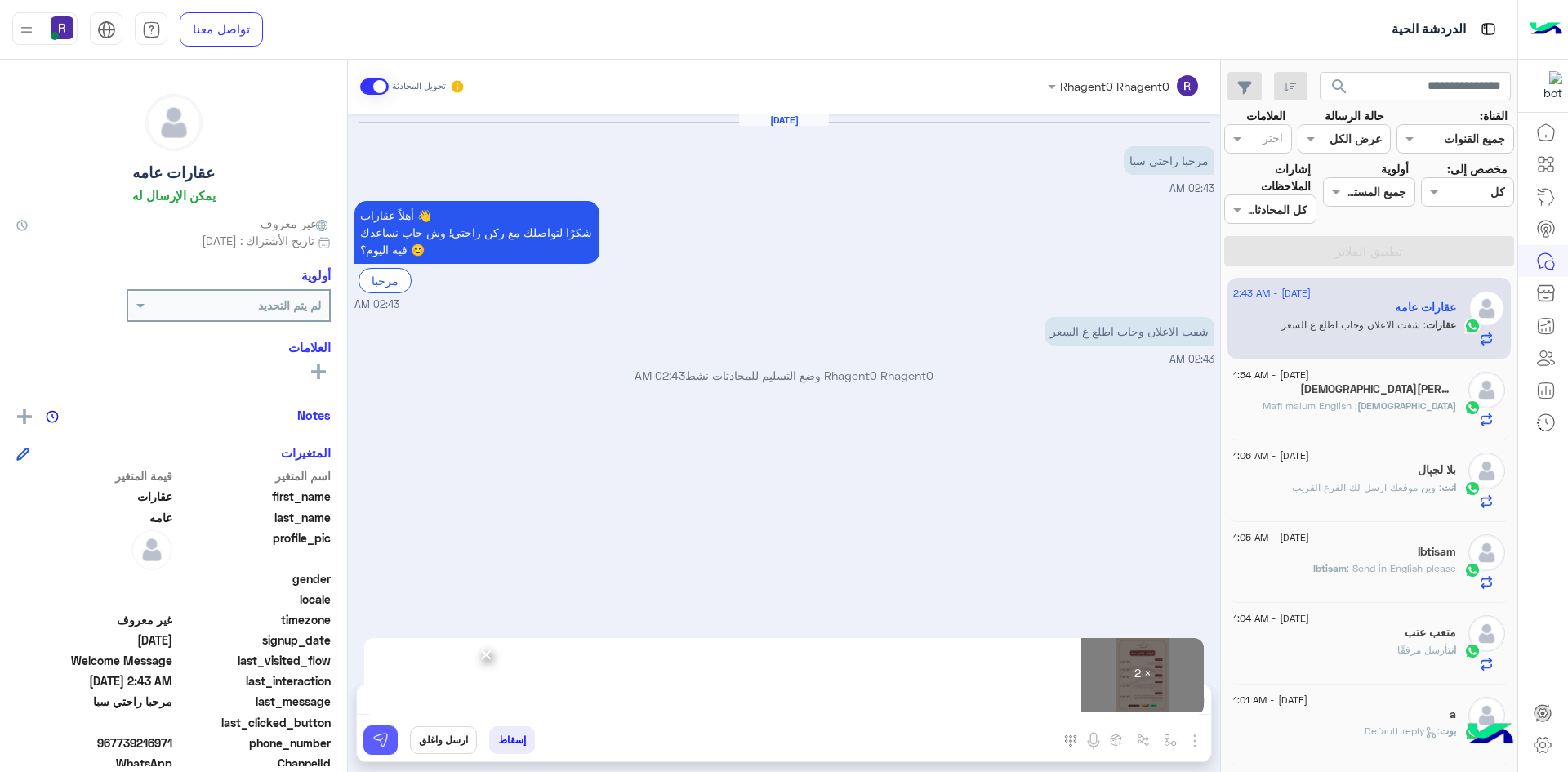
click at [367, 746] on button at bounding box center [380, 740] width 34 height 30
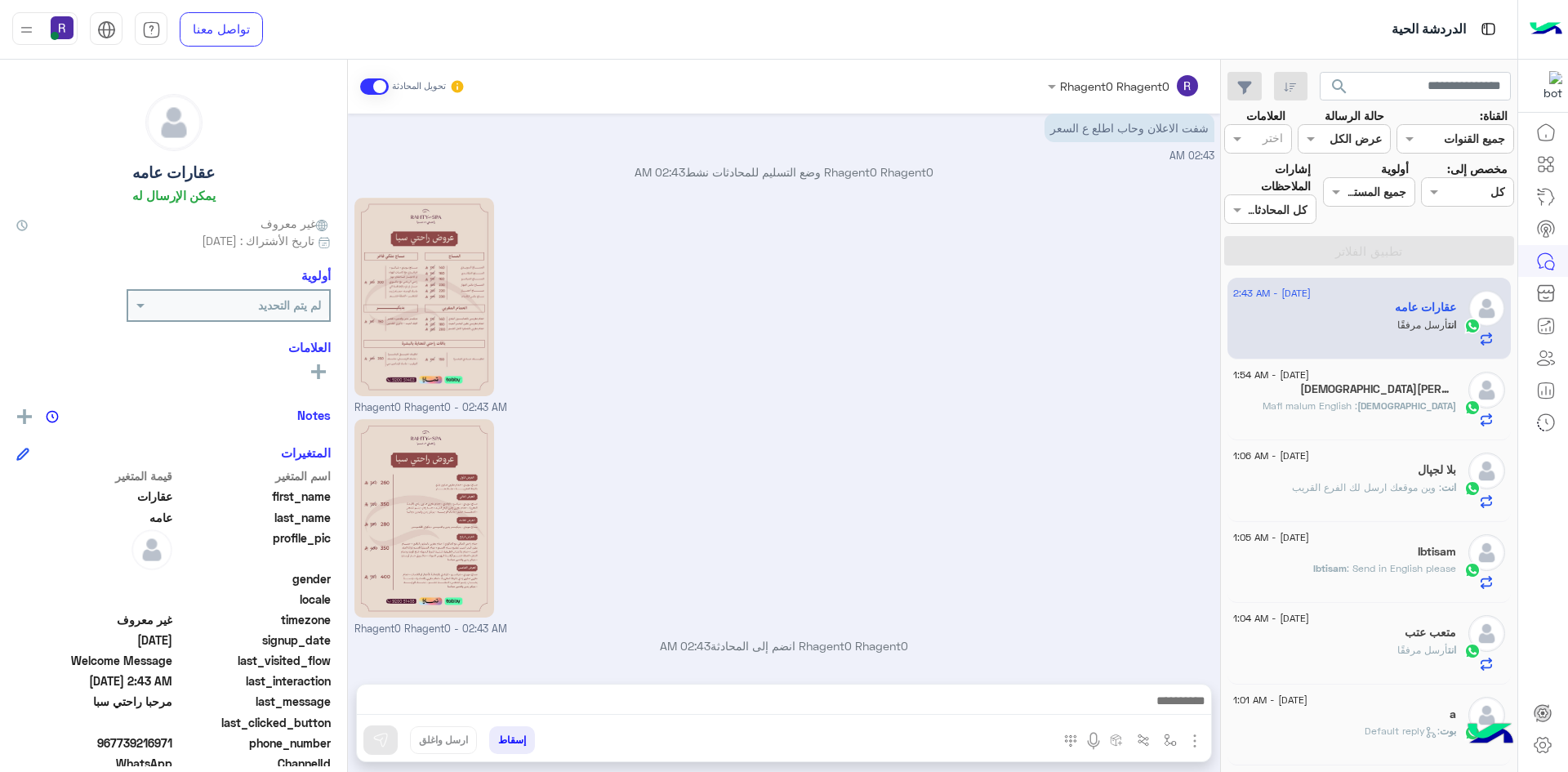
drag, startPoint x: 1220, startPoint y: 338, endPoint x: 1221, endPoint y: 447, distance: 109.0
click at [1221, 447] on mat-drawer-container "search القناة: القناه جميع القنوات حالة الرسالة القناه عرض الكل العلامات اختر م…" at bounding box center [759, 419] width 1518 height 719
click at [1042, 387] on div "Rhagent0 Rhagent0 - 02:43 AM" at bounding box center [784, 304] width 860 height 222
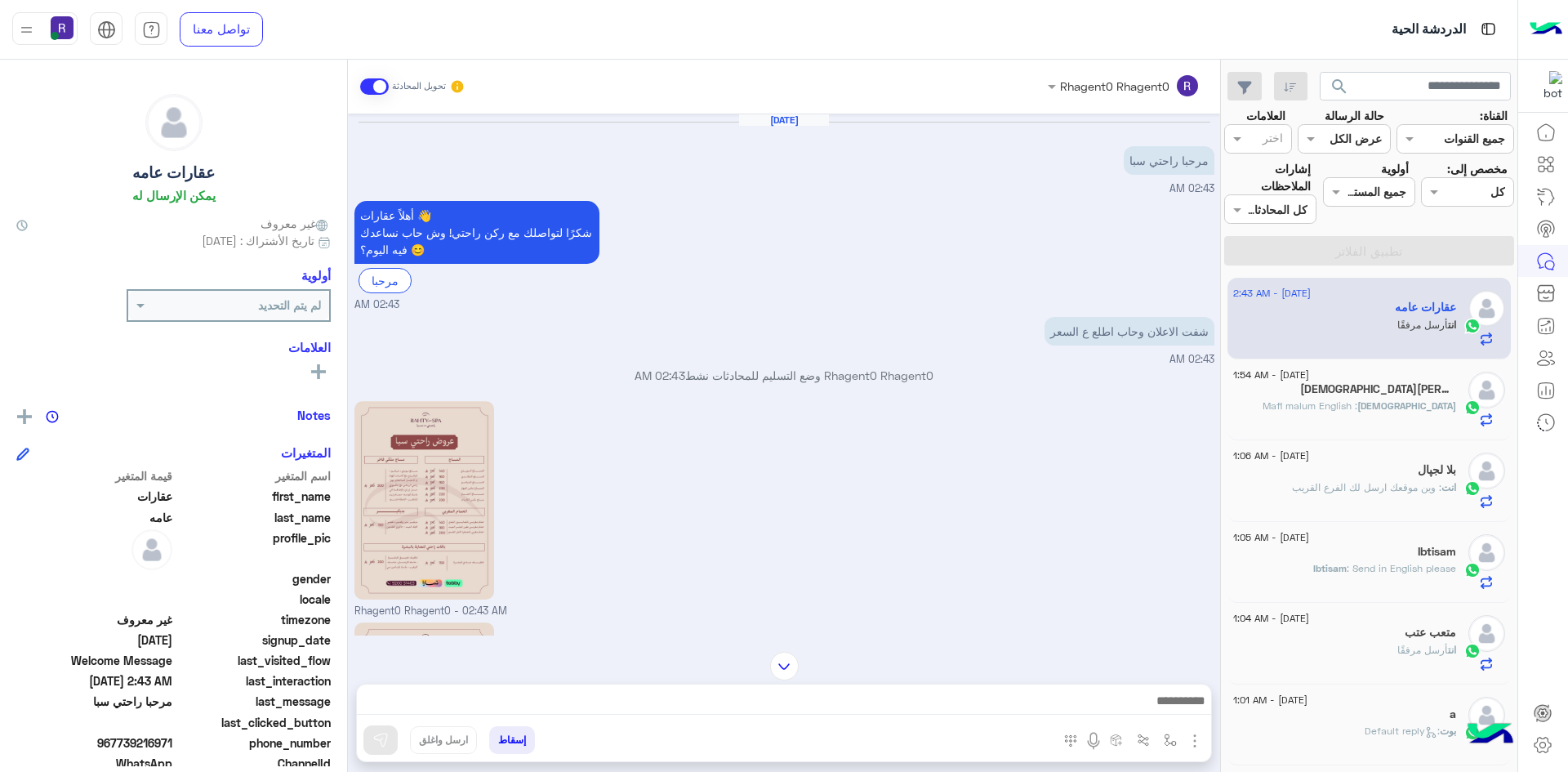
scroll to position [204, 0]
